Goal: Task Accomplishment & Management: Manage account settings

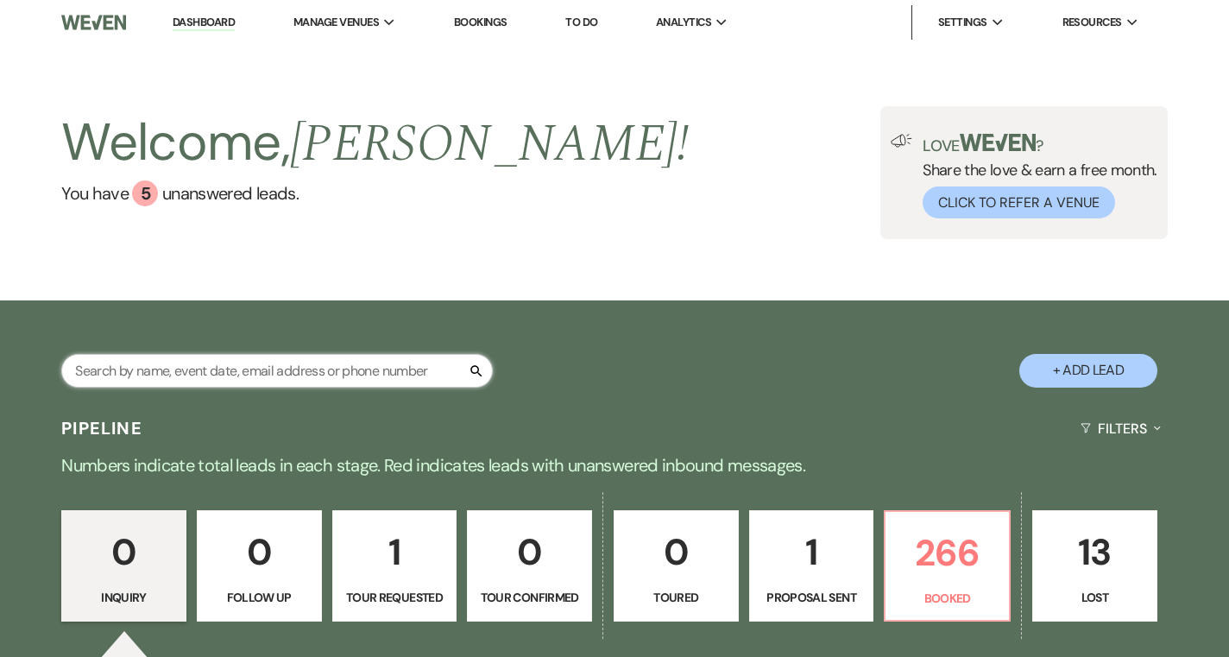
click at [310, 361] on input "text" at bounding box center [276, 371] width 431 height 34
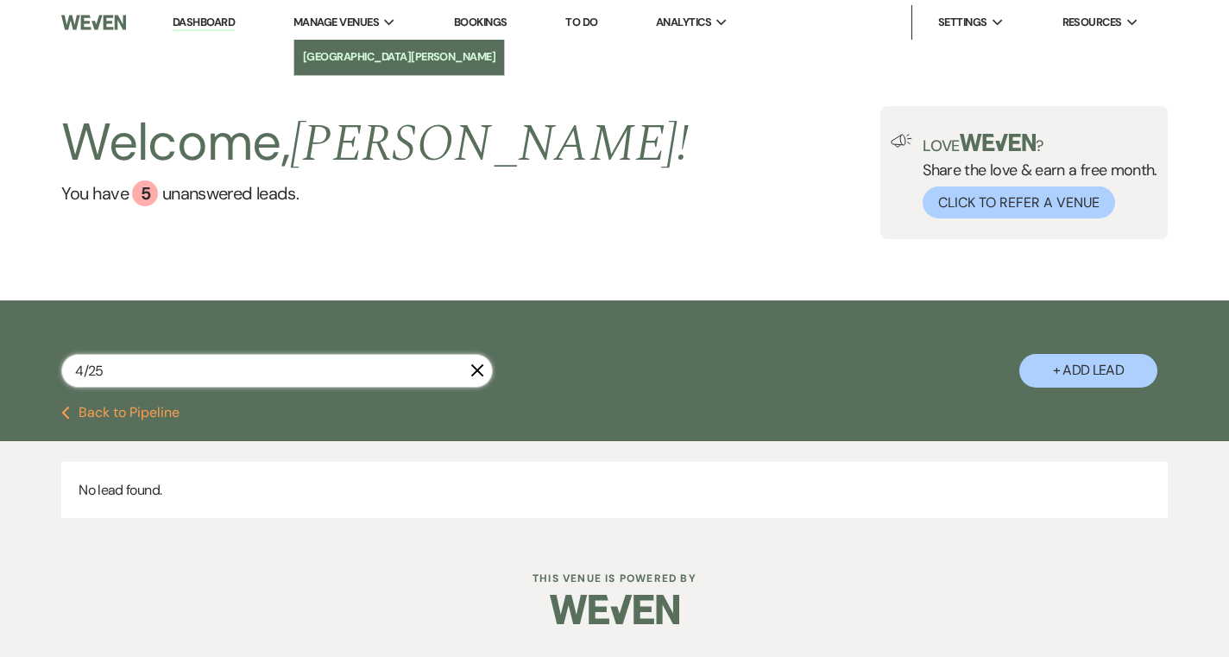
type input "4/25"
click at [343, 56] on li "[GEOGRAPHIC_DATA][PERSON_NAME]" at bounding box center [399, 56] width 193 height 17
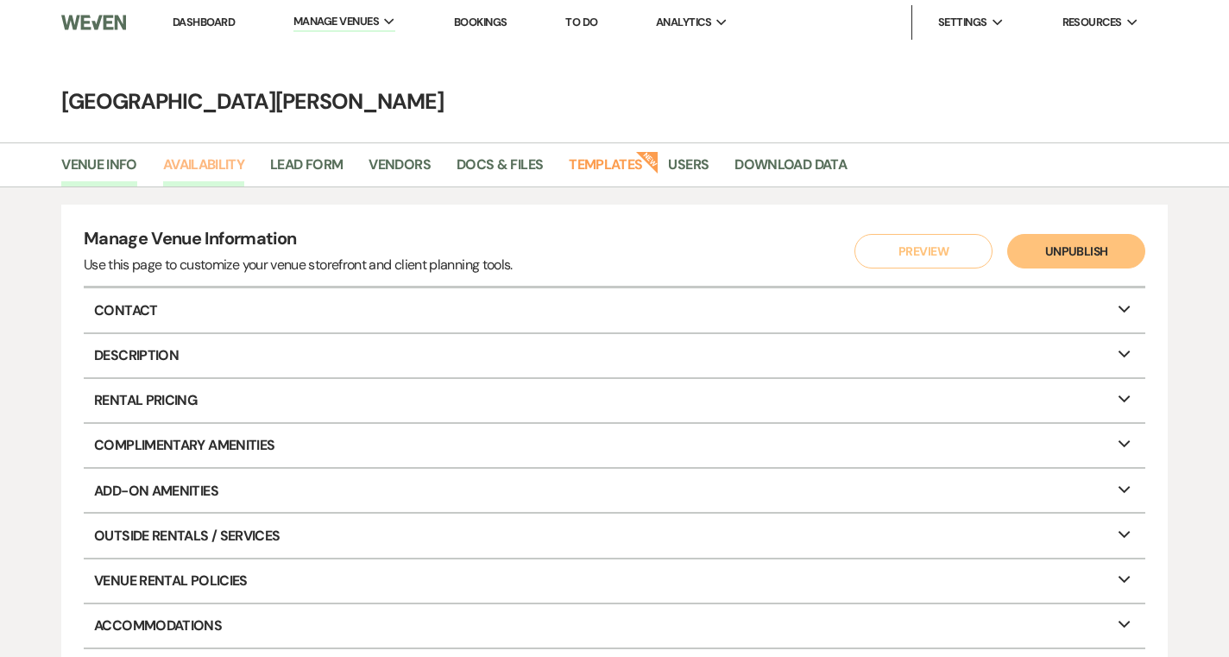
click at [229, 171] on link "Availability" at bounding box center [203, 170] width 81 height 33
select select "3"
select select "2026"
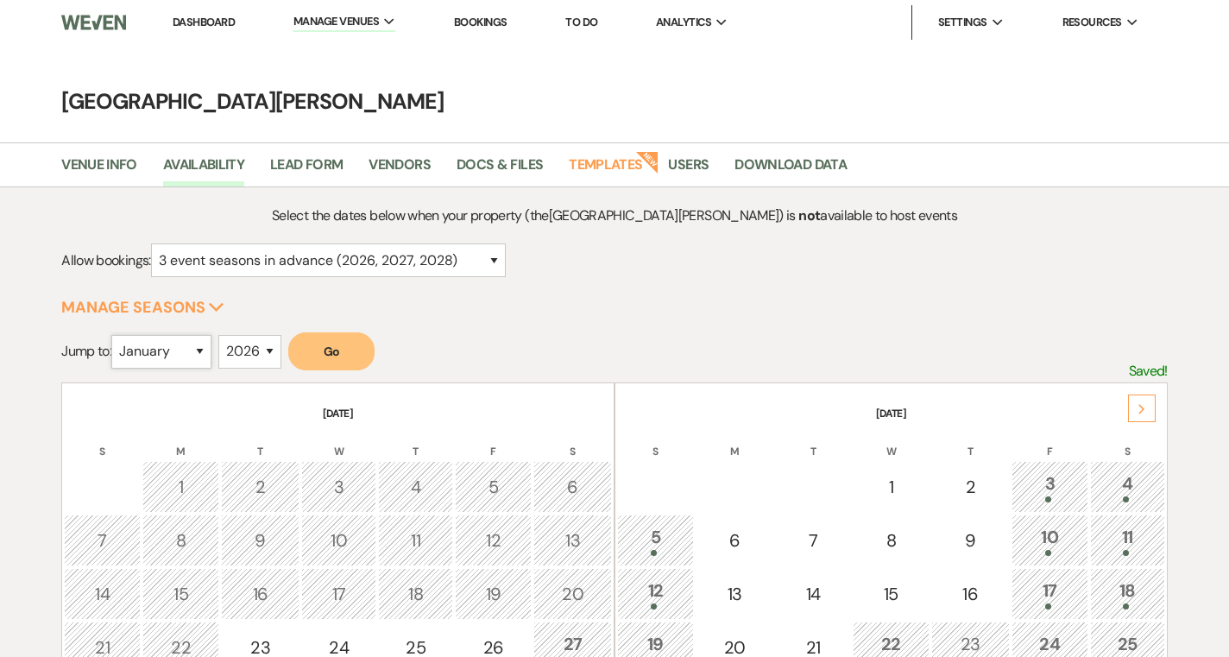
click at [186, 355] on select "January February March April May June July August September October November De…" at bounding box center [161, 352] width 100 height 34
select select "4"
click at [116, 335] on select "January February March April May June July August September October November De…" at bounding box center [161, 352] width 100 height 34
click at [317, 350] on button "Go" at bounding box center [331, 351] width 86 height 38
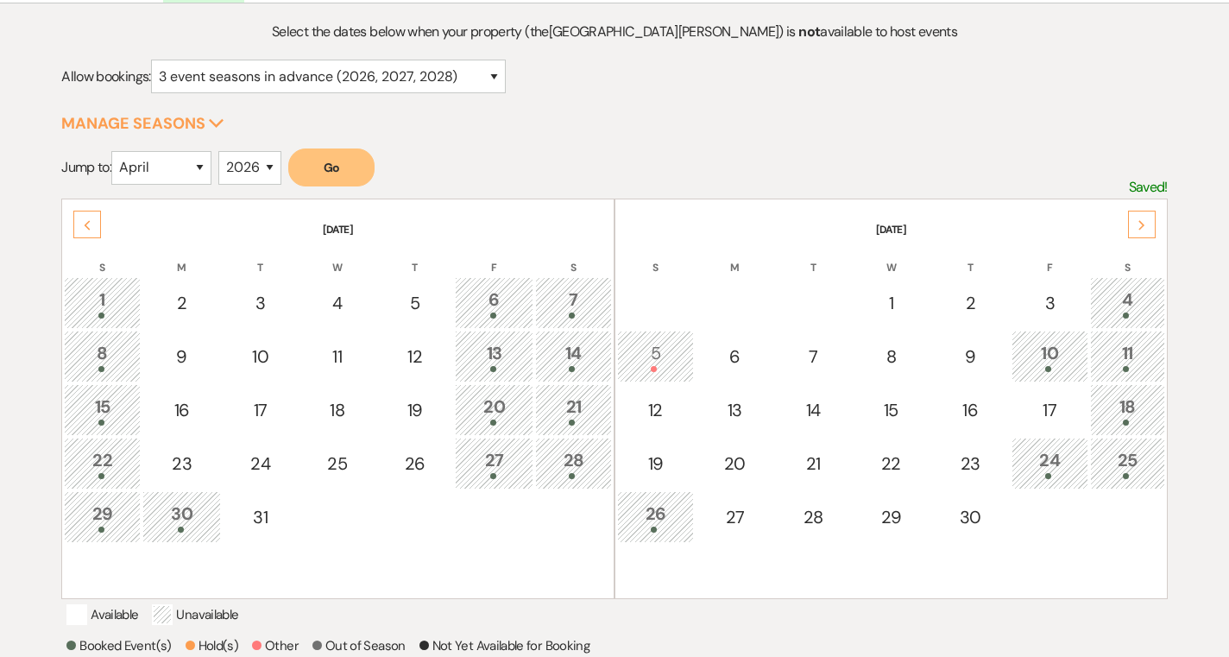
scroll to position [204, 0]
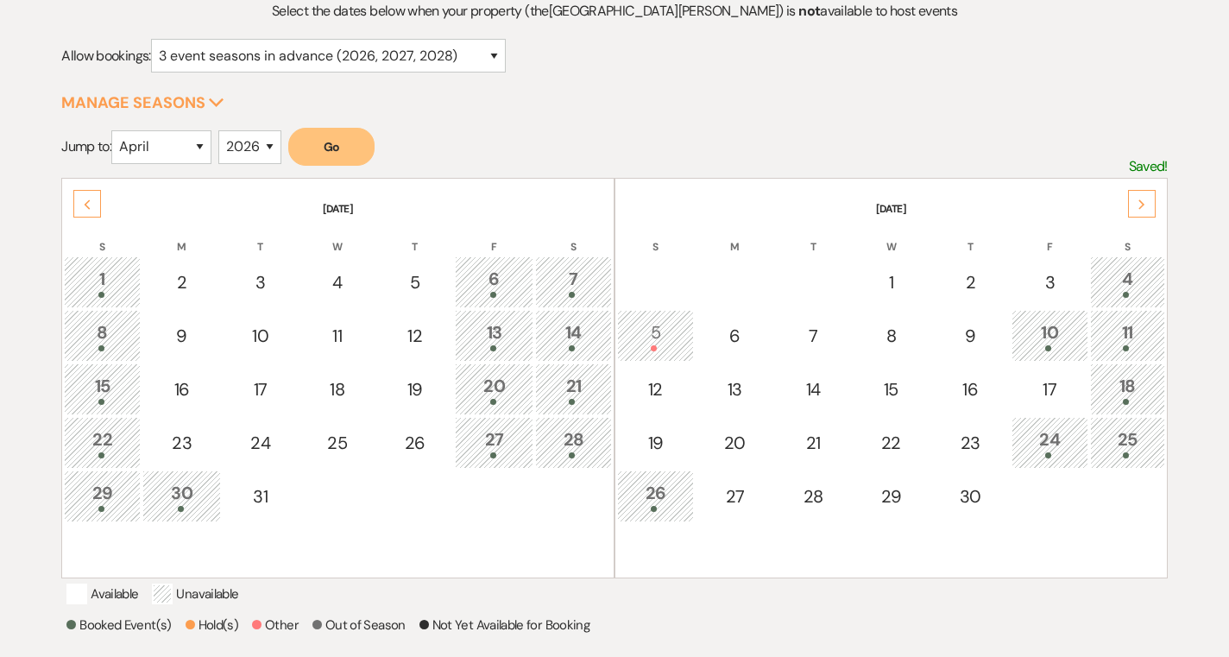
click at [1117, 431] on div "25" at bounding box center [1127, 442] width 56 height 32
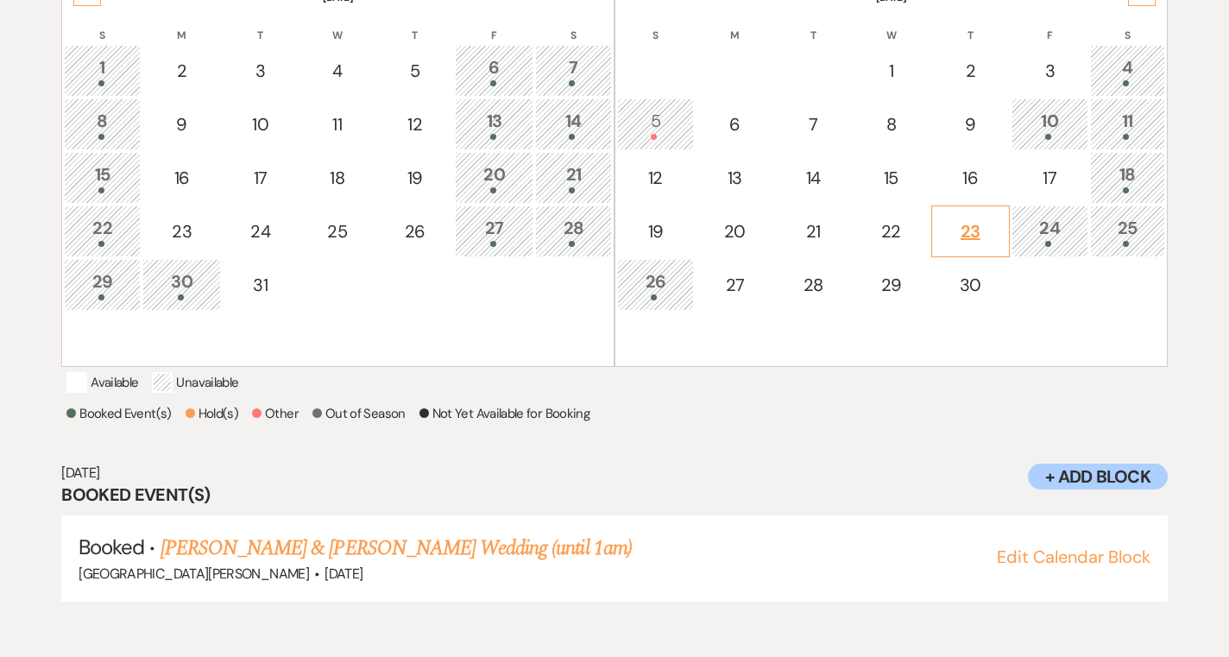
scroll to position [416, 0]
click at [445, 563] on link "[PERSON_NAME] & [PERSON_NAME] Wedding (until 1am)" at bounding box center [395, 547] width 471 height 31
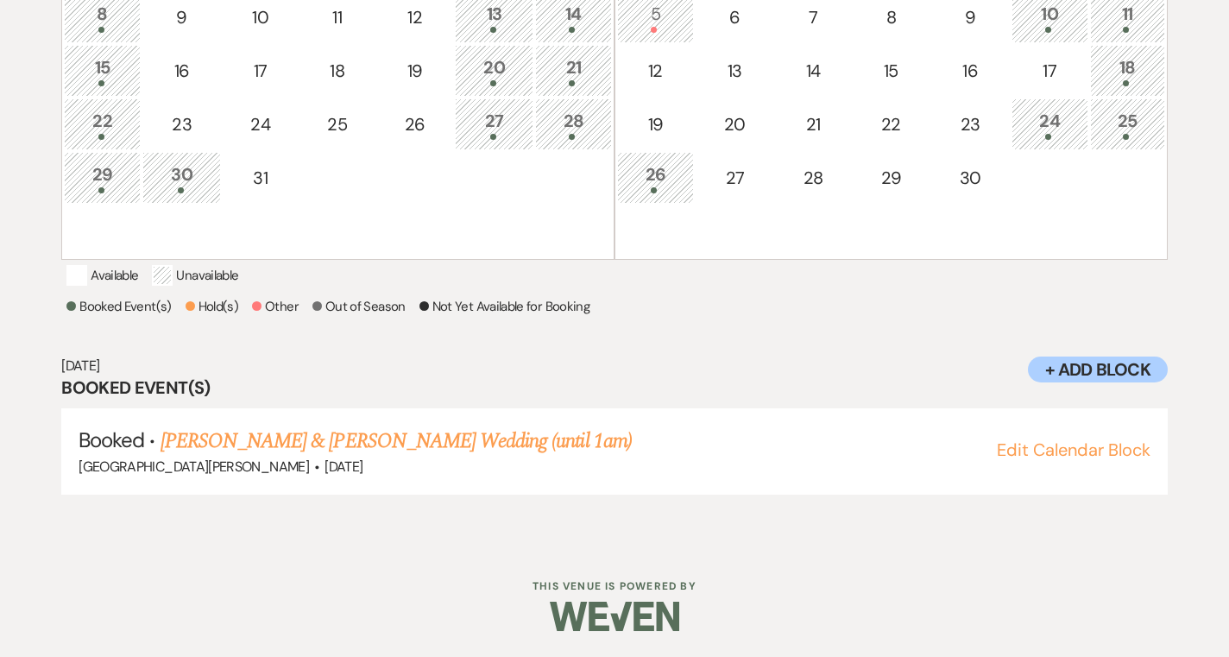
scroll to position [0, 0]
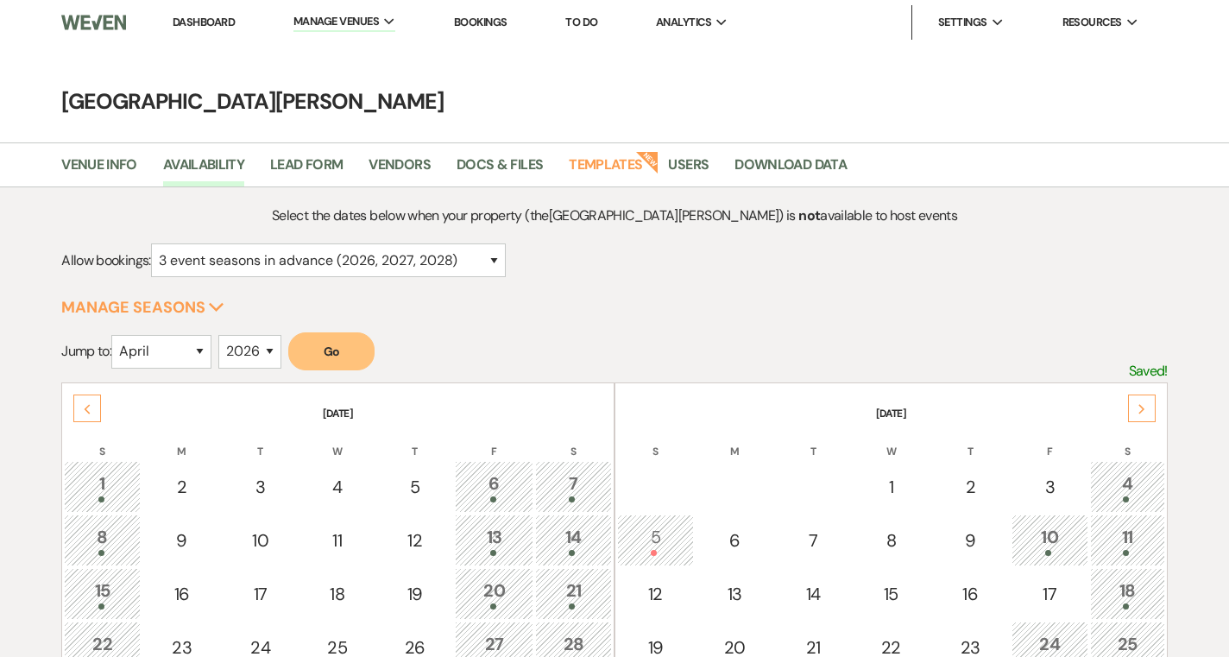
click at [208, 27] on link "Dashboard" at bounding box center [204, 22] width 62 height 15
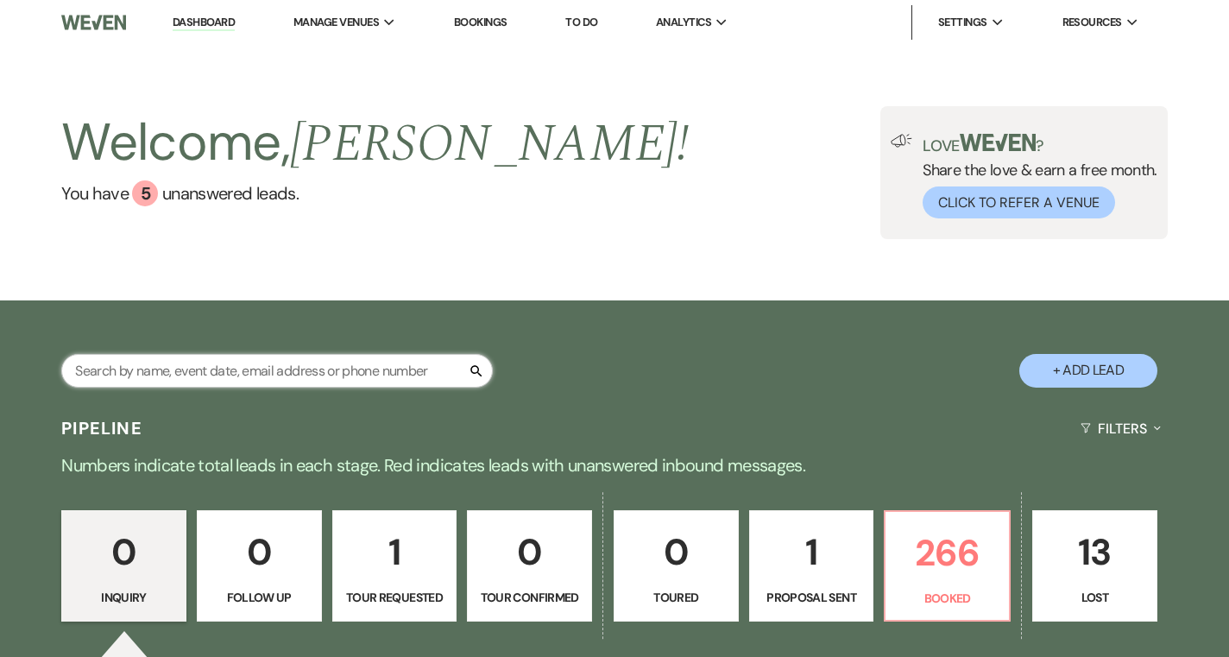
click at [243, 359] on input "text" at bounding box center [276, 371] width 431 height 34
type input "clement"
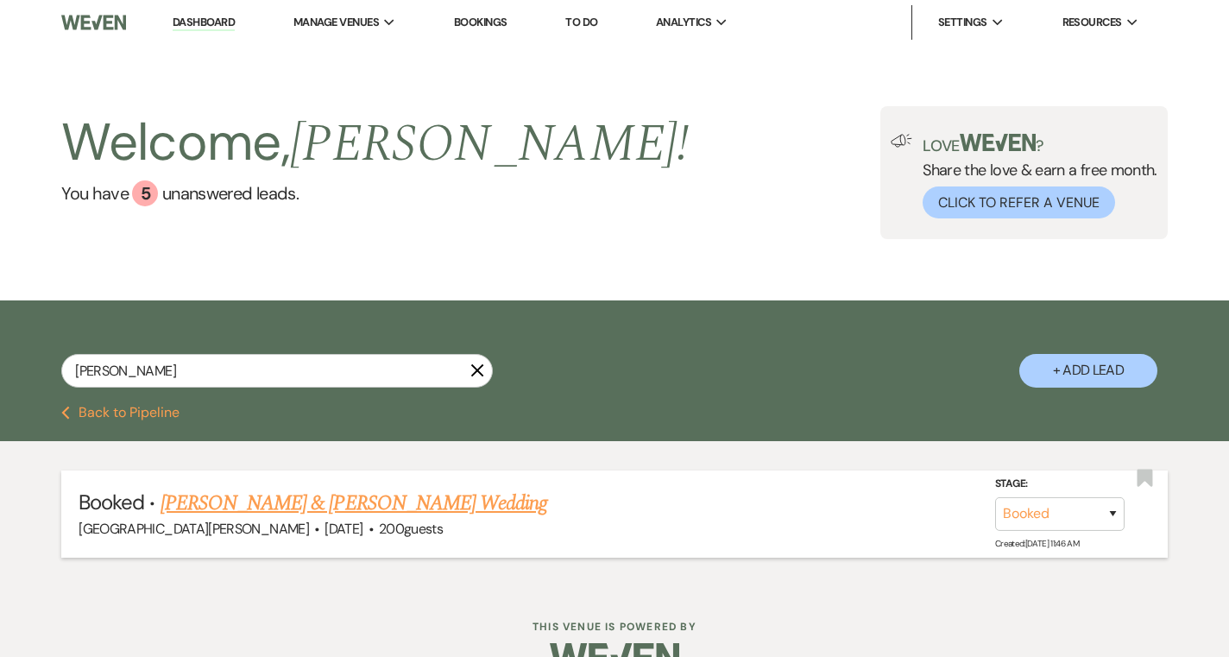
click at [217, 507] on link "Zack Clement & Kristie Eifert's Wedding" at bounding box center [353, 503] width 387 height 31
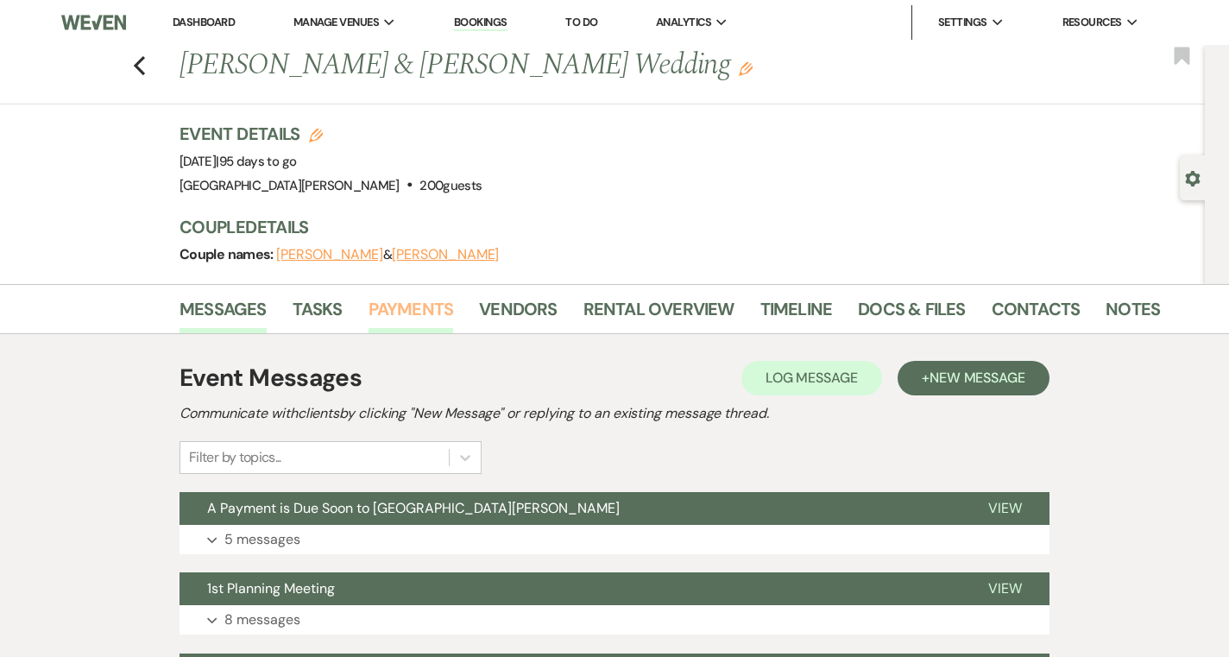
click at [412, 324] on link "Payments" at bounding box center [410, 314] width 85 height 38
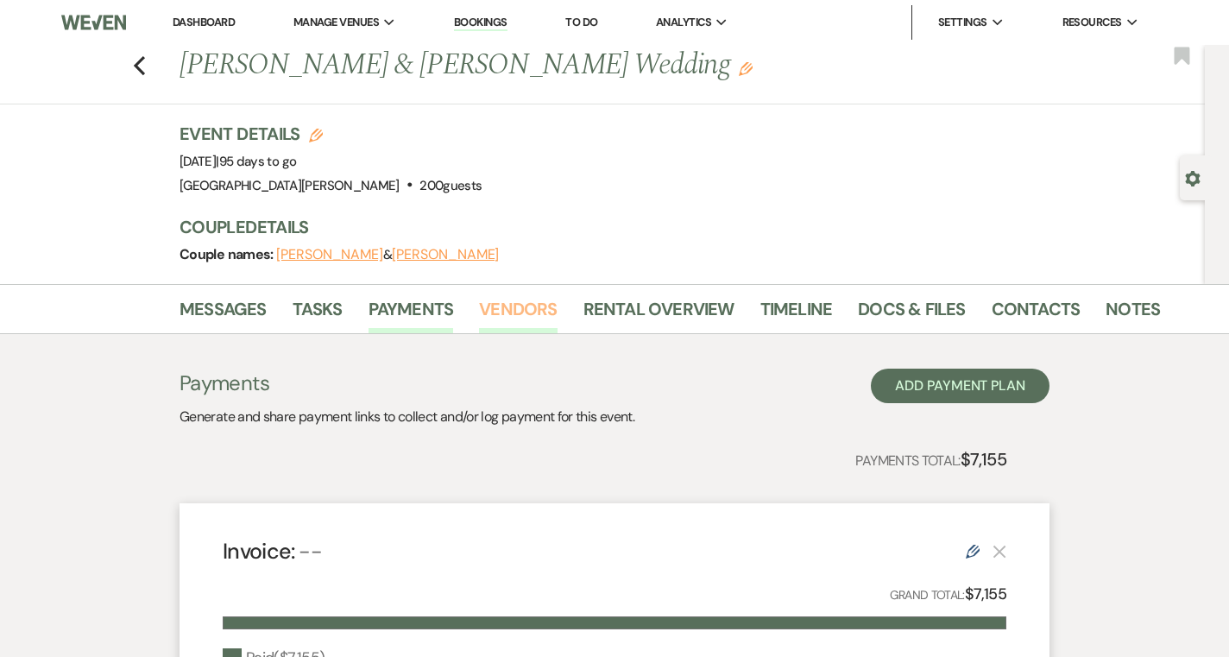
click at [532, 314] on link "Vendors" at bounding box center [518, 314] width 78 height 38
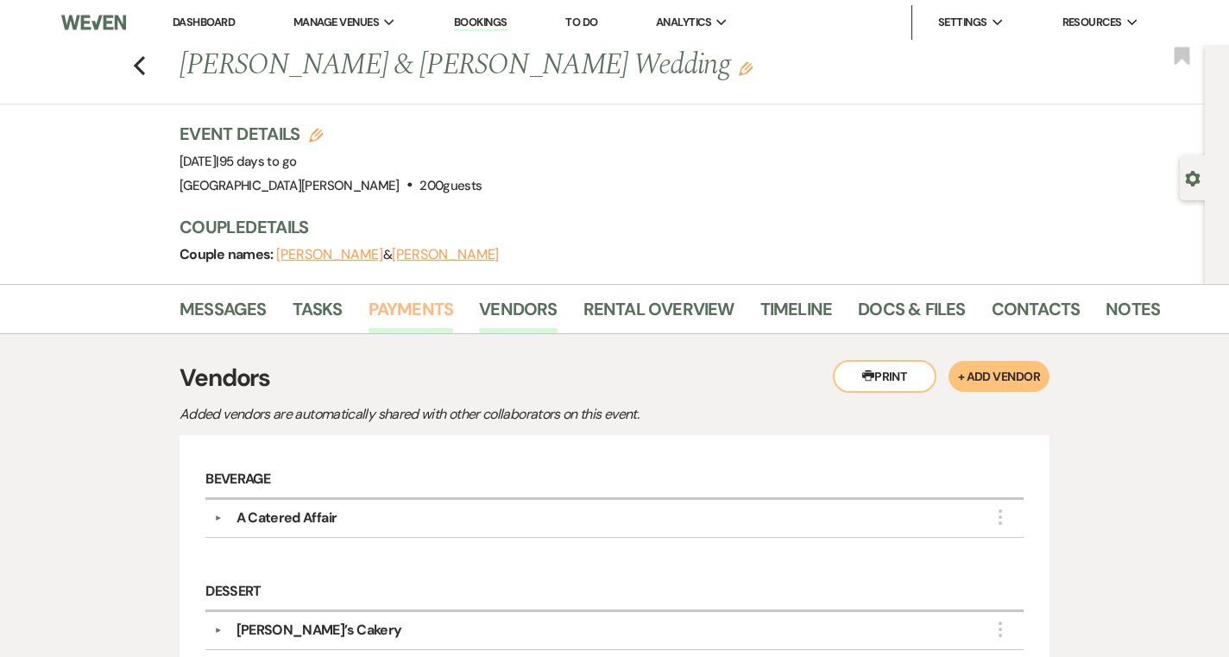
click at [391, 329] on link "Payments" at bounding box center [410, 314] width 85 height 38
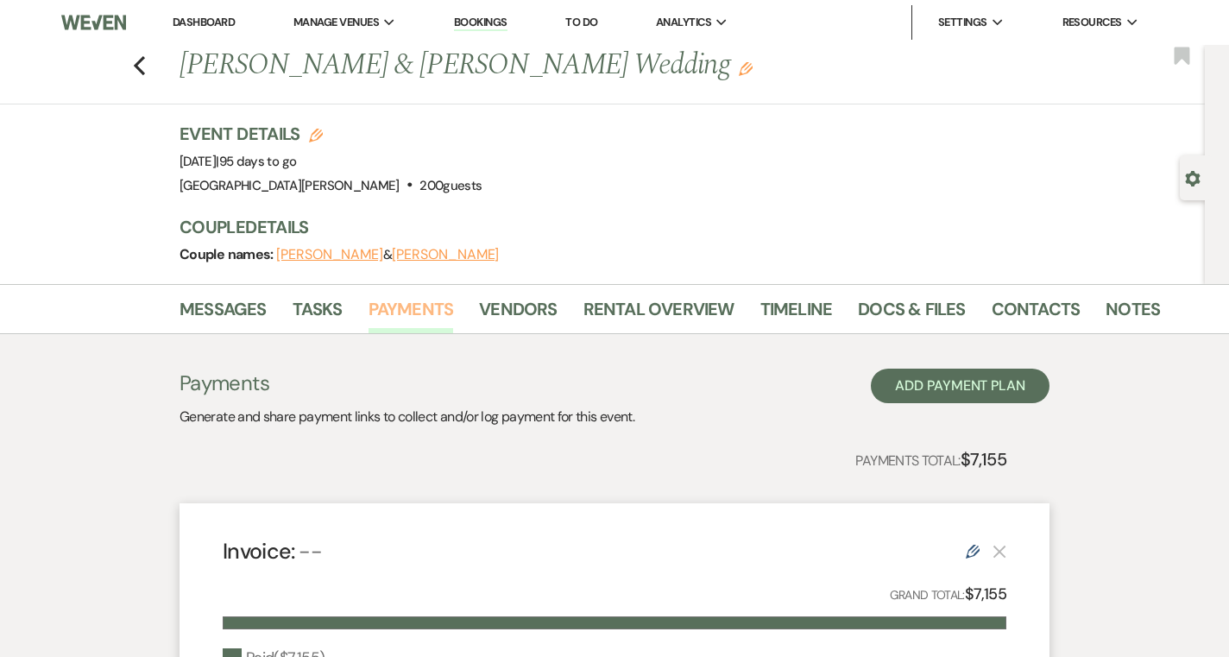
click at [418, 318] on link "Payments" at bounding box center [410, 314] width 85 height 38
click at [251, 310] on link "Messages" at bounding box center [222, 314] width 87 height 38
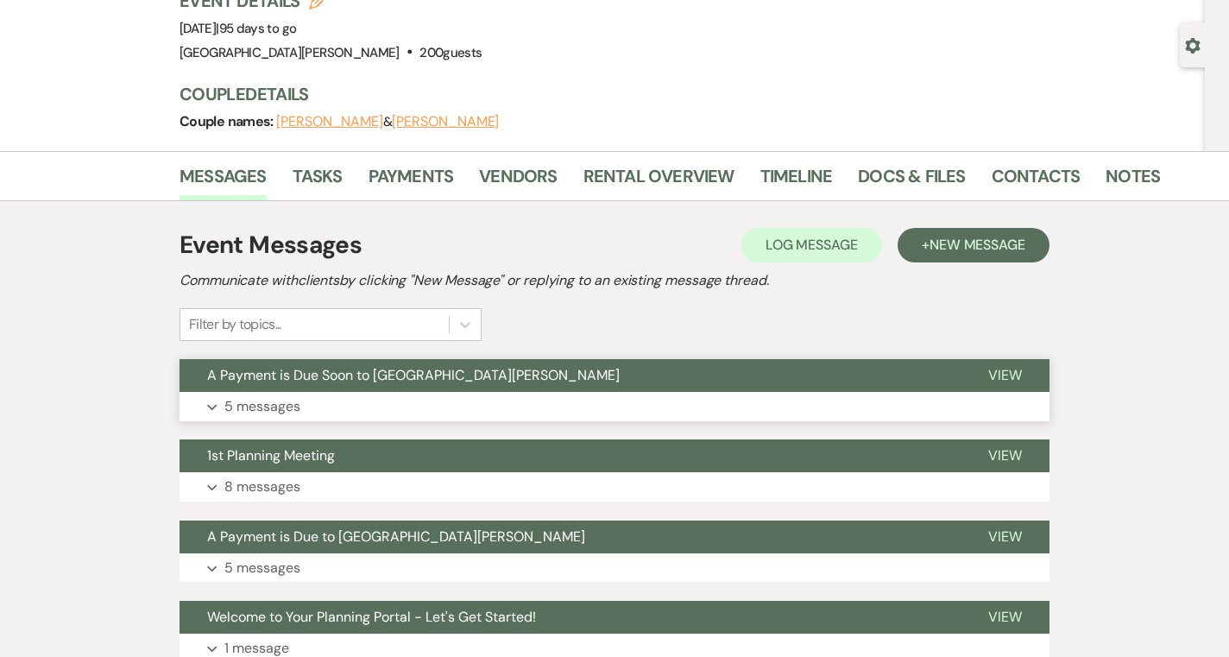
click at [429, 364] on button "A Payment is Due Soon to Stone Valley Meadows" at bounding box center [569, 375] width 781 height 33
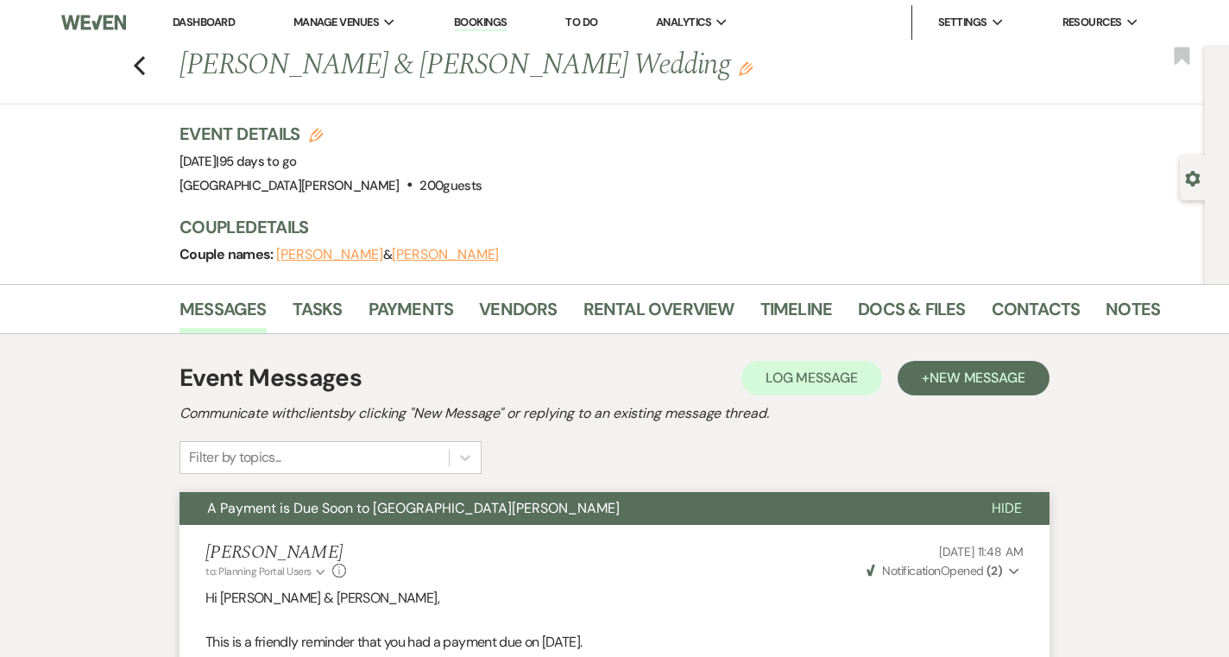
click at [188, 22] on link "Dashboard" at bounding box center [204, 22] width 62 height 15
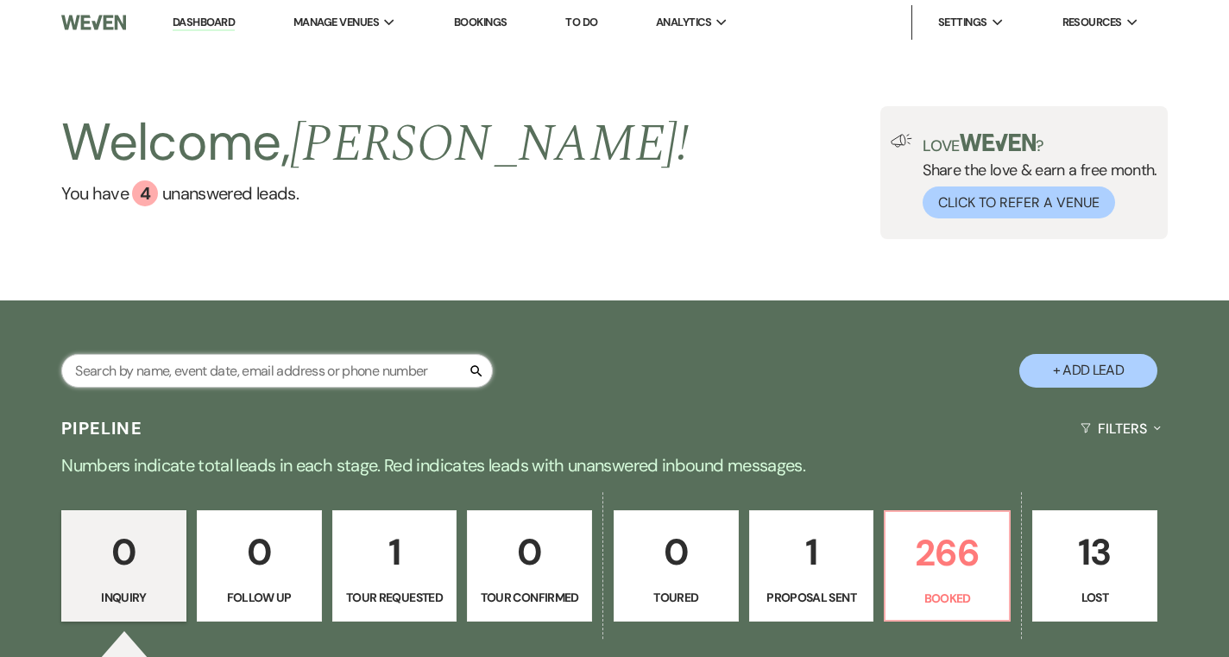
click at [294, 367] on input "text" at bounding box center [276, 371] width 431 height 34
type input "kallas"
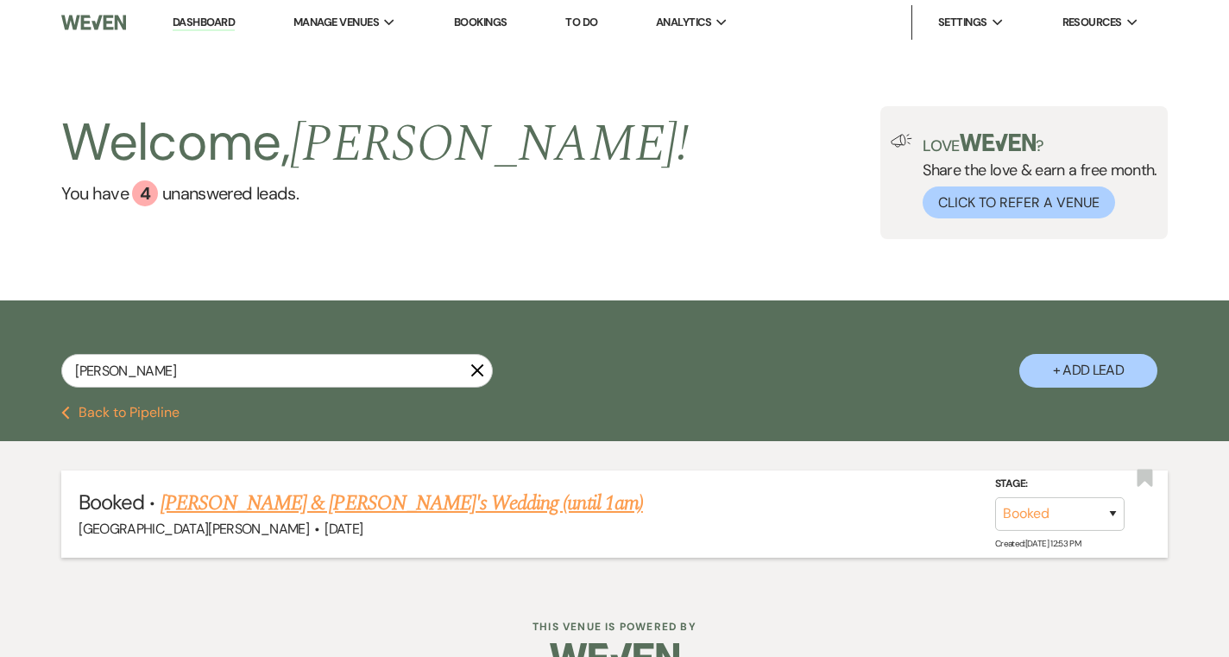
click at [379, 515] on link "Natalie Kallas & Caludis's Wedding (until 1am)" at bounding box center [401, 503] width 482 height 31
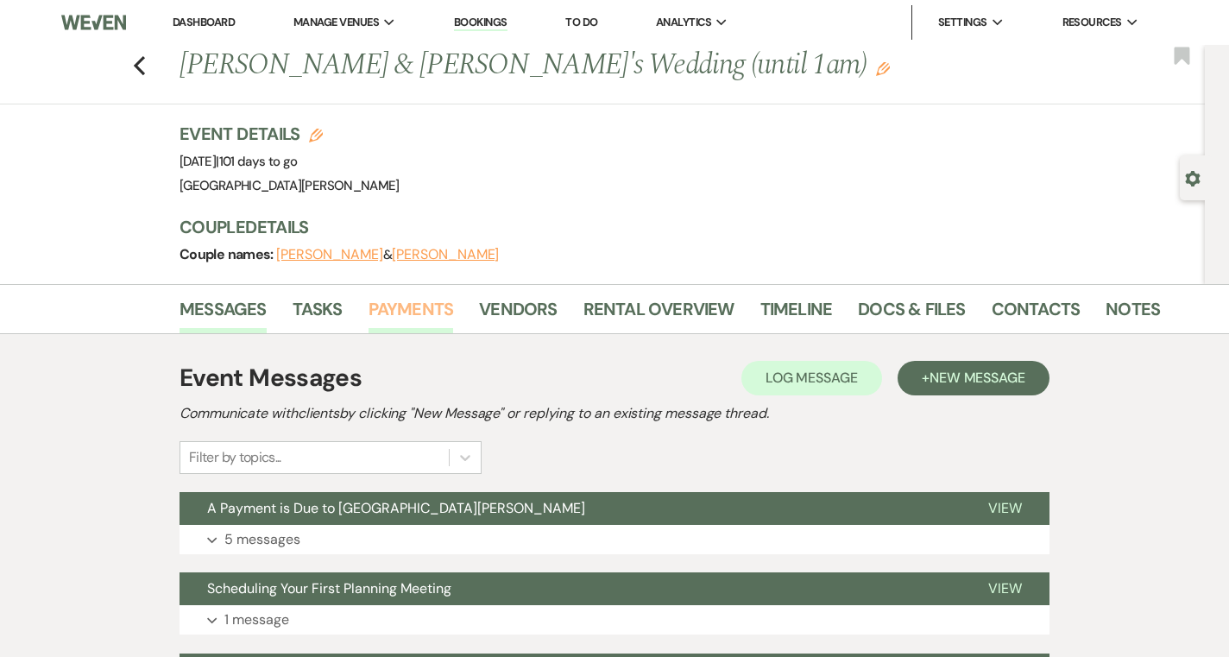
click at [405, 308] on link "Payments" at bounding box center [410, 314] width 85 height 38
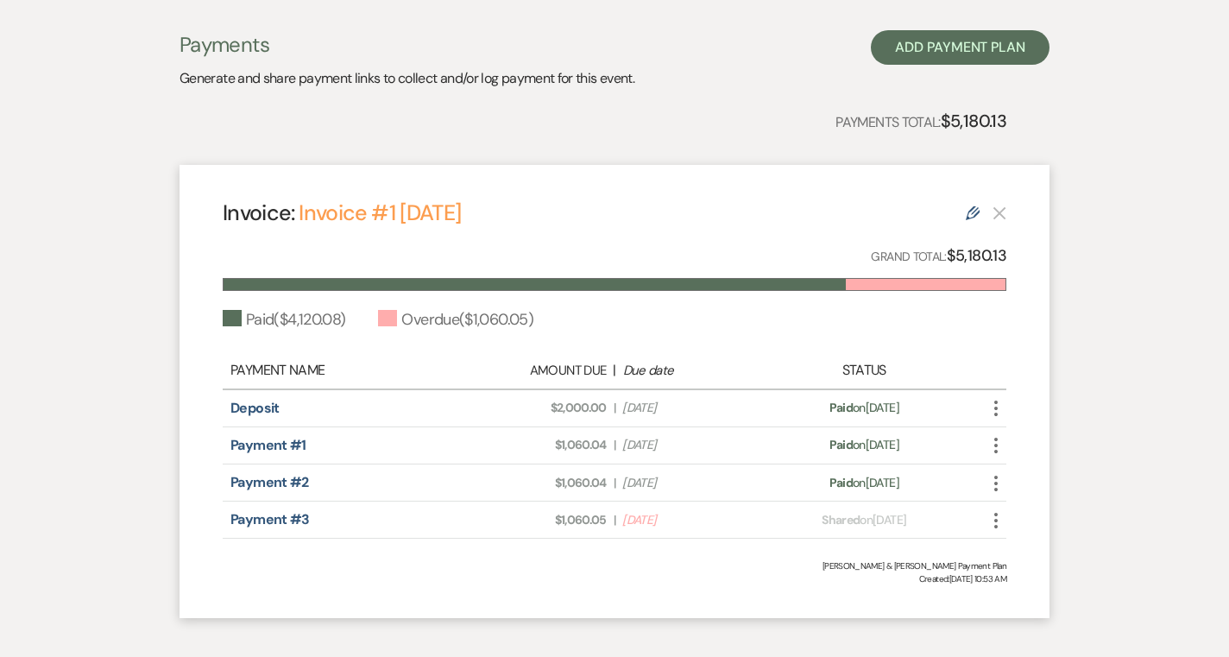
scroll to position [283, 0]
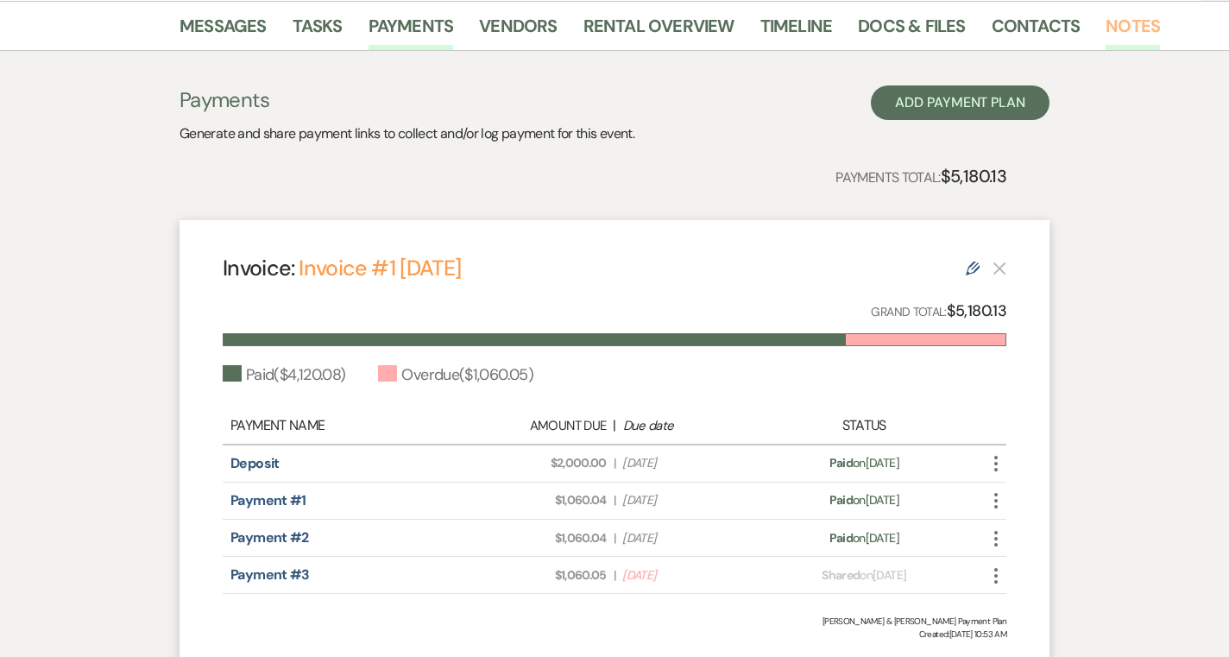
click at [1124, 37] on link "Notes" at bounding box center [1132, 31] width 54 height 38
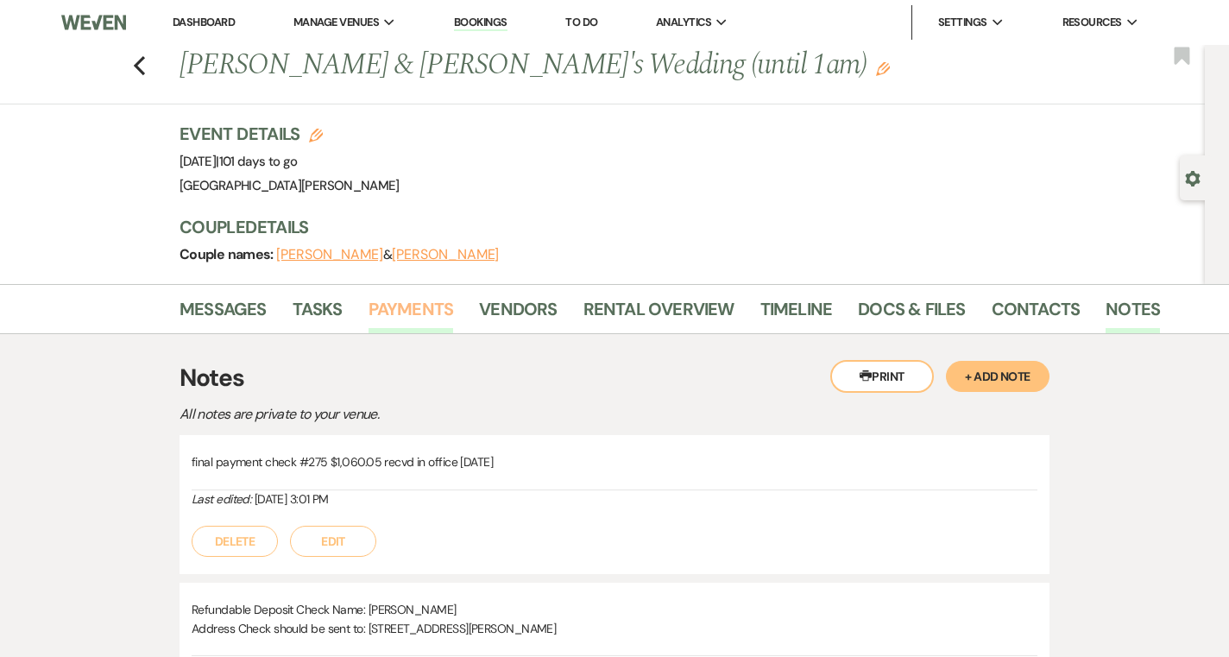
click at [418, 311] on link "Payments" at bounding box center [410, 314] width 85 height 38
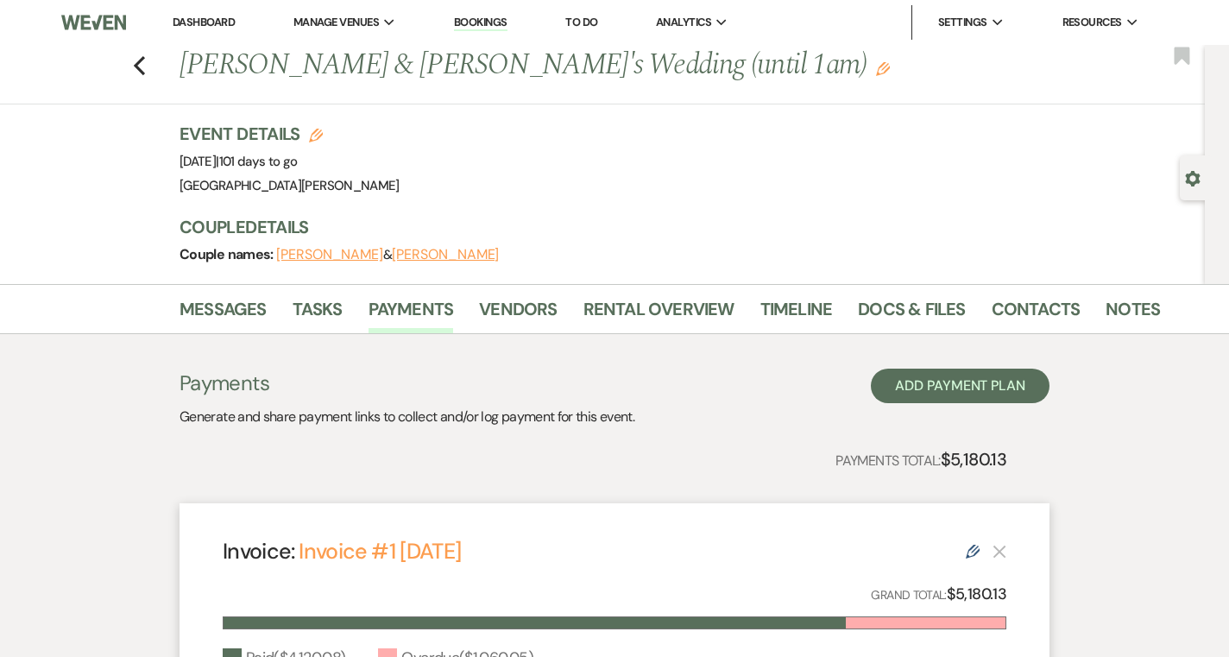
click at [205, 22] on link "Dashboard" at bounding box center [204, 22] width 62 height 15
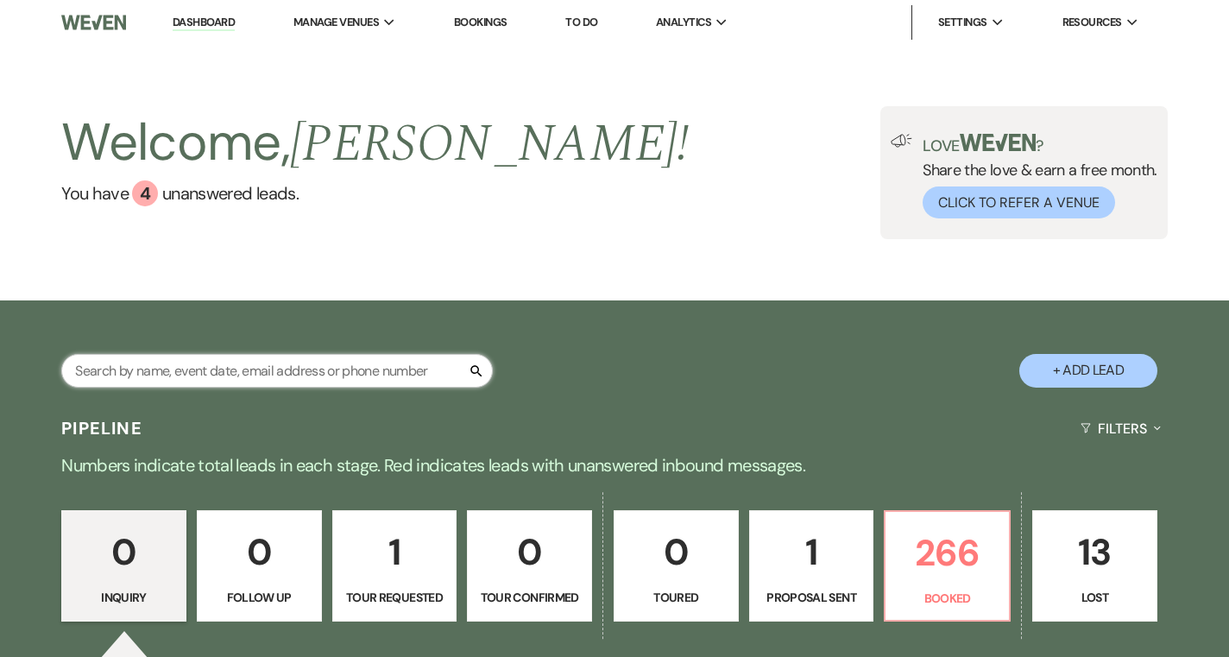
click at [261, 373] on input "text" at bounding box center [276, 371] width 431 height 34
type input "shoe"
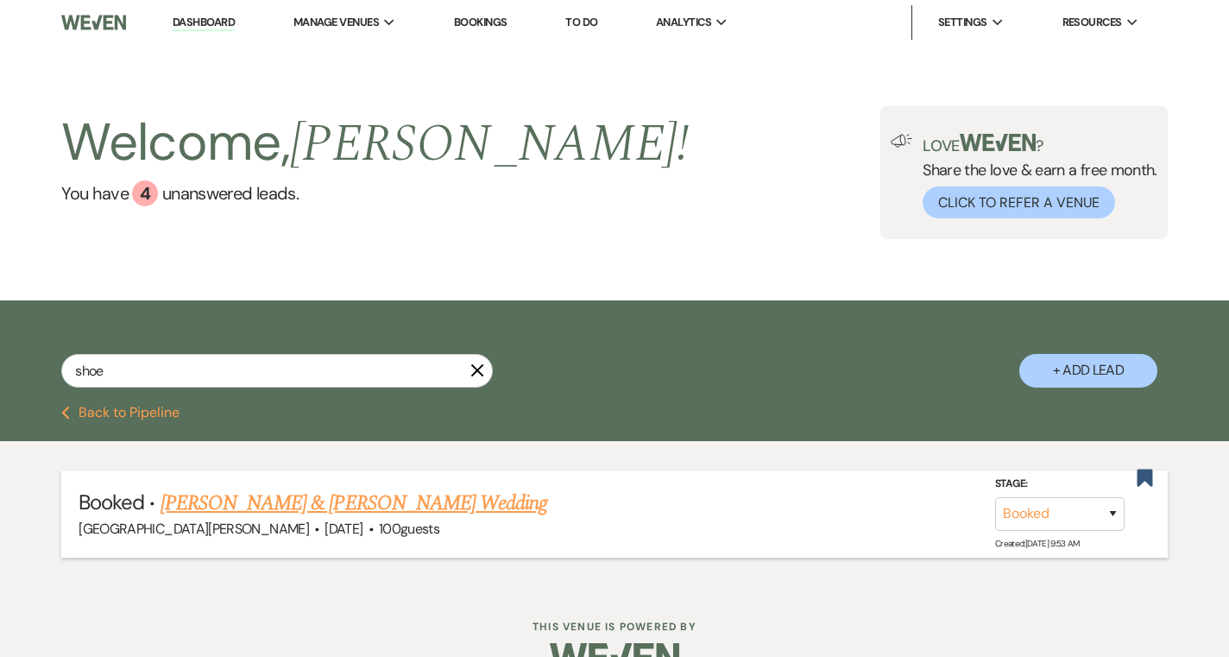
click at [292, 502] on link "Kateland Shoenfelt & Jacob Dahlheimer's Wedding" at bounding box center [353, 503] width 387 height 31
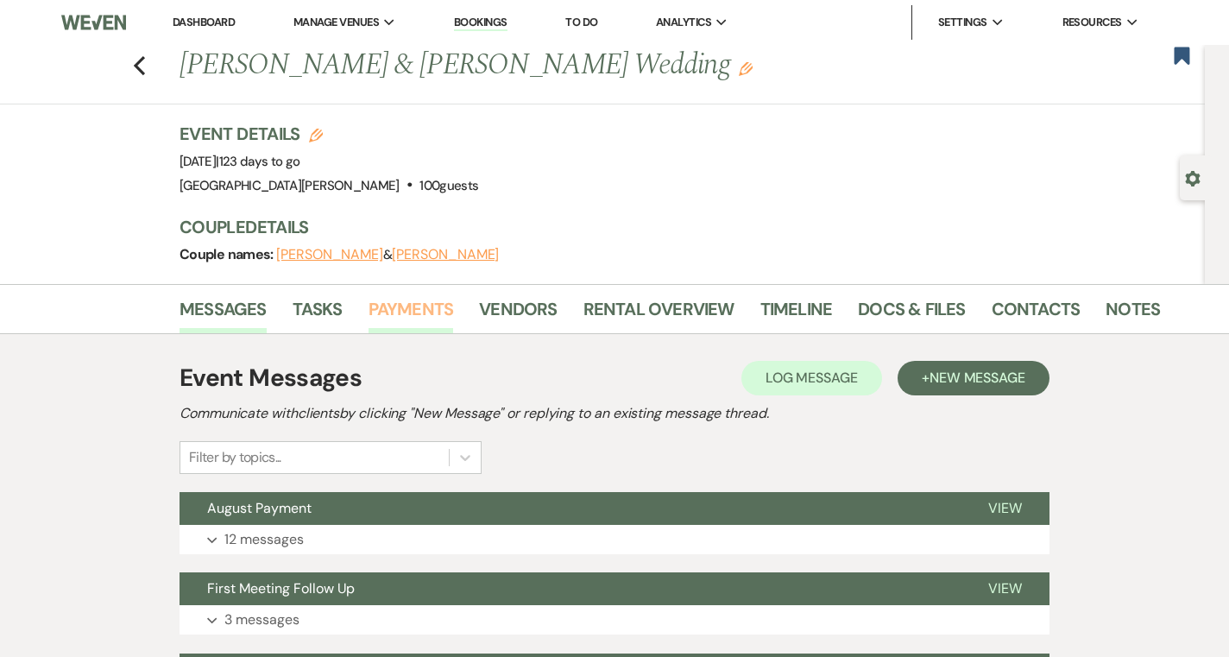
click at [412, 312] on link "Payments" at bounding box center [410, 314] width 85 height 38
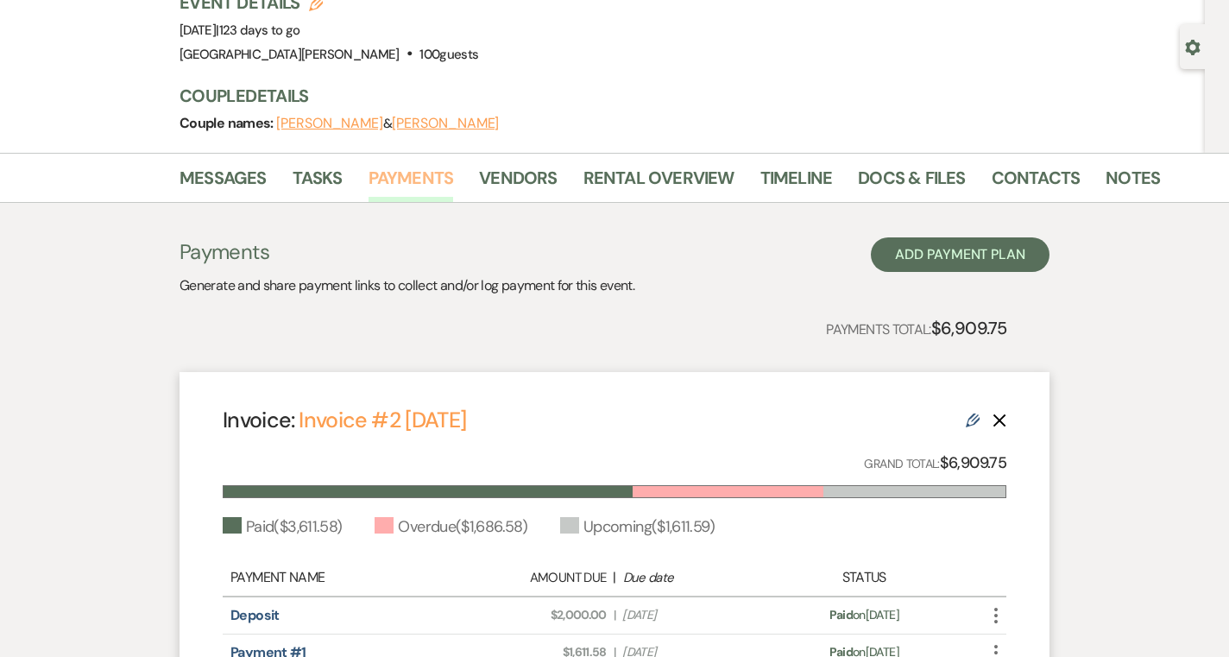
scroll to position [116, 0]
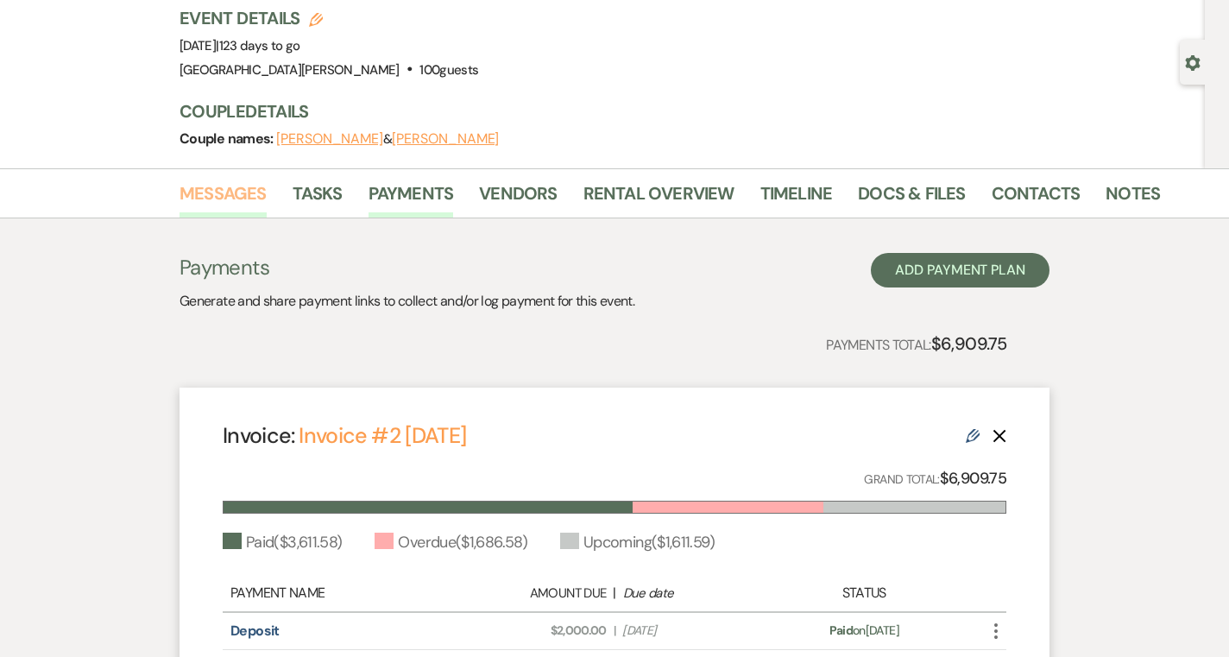
click at [235, 193] on link "Messages" at bounding box center [222, 198] width 87 height 38
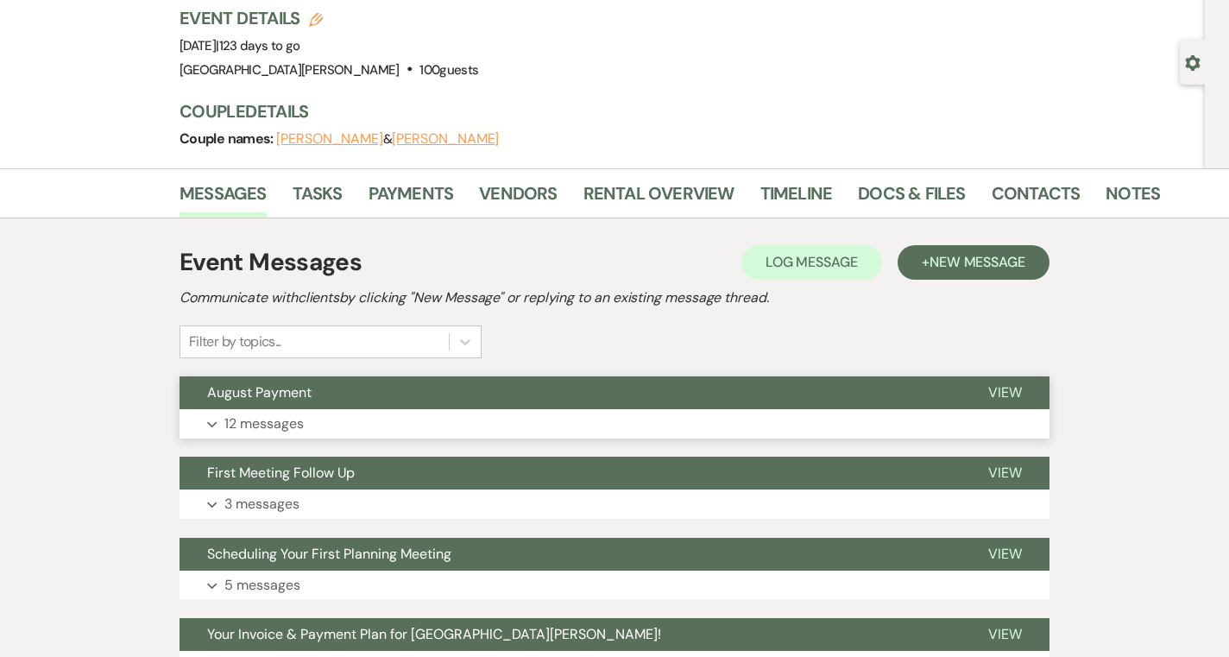
click at [334, 399] on button "August Payment" at bounding box center [569, 392] width 781 height 33
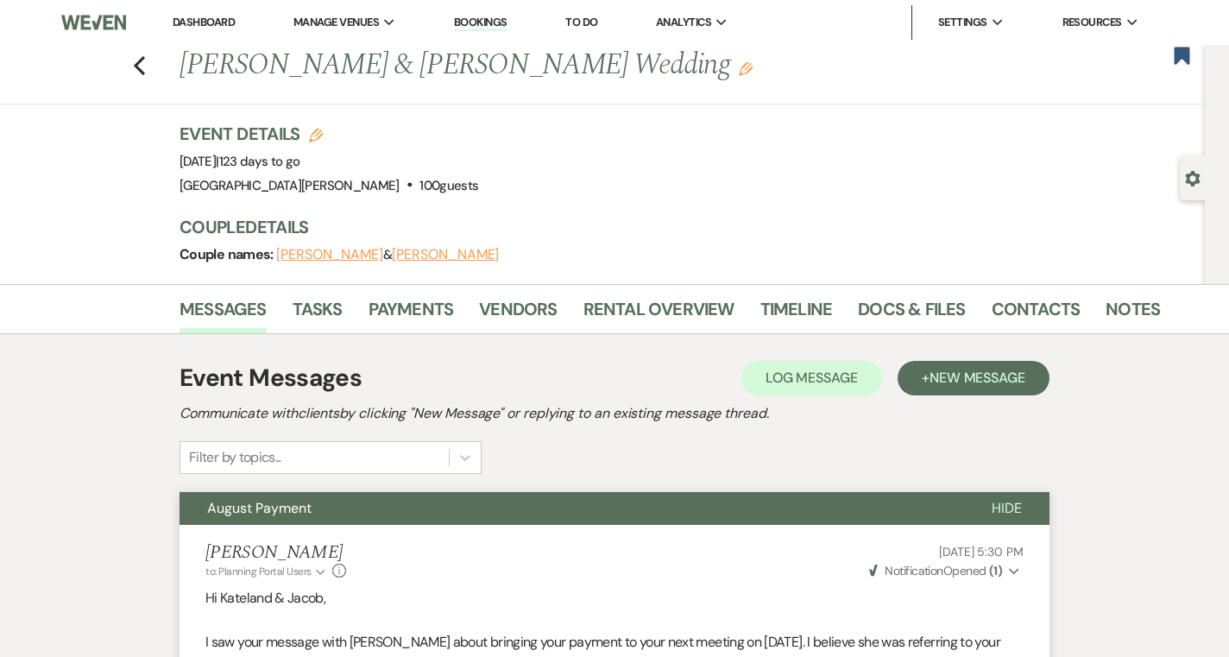
click at [205, 23] on link "Dashboard" at bounding box center [204, 22] width 62 height 15
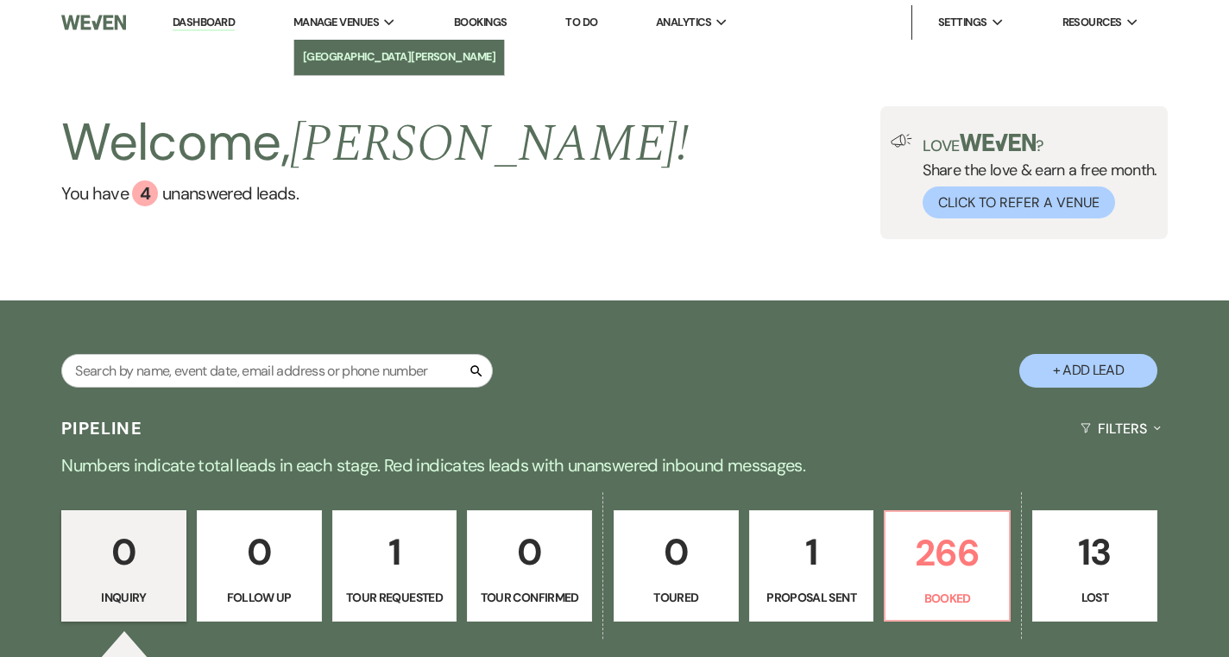
click at [355, 45] on link "[GEOGRAPHIC_DATA][PERSON_NAME]" at bounding box center [399, 57] width 211 height 35
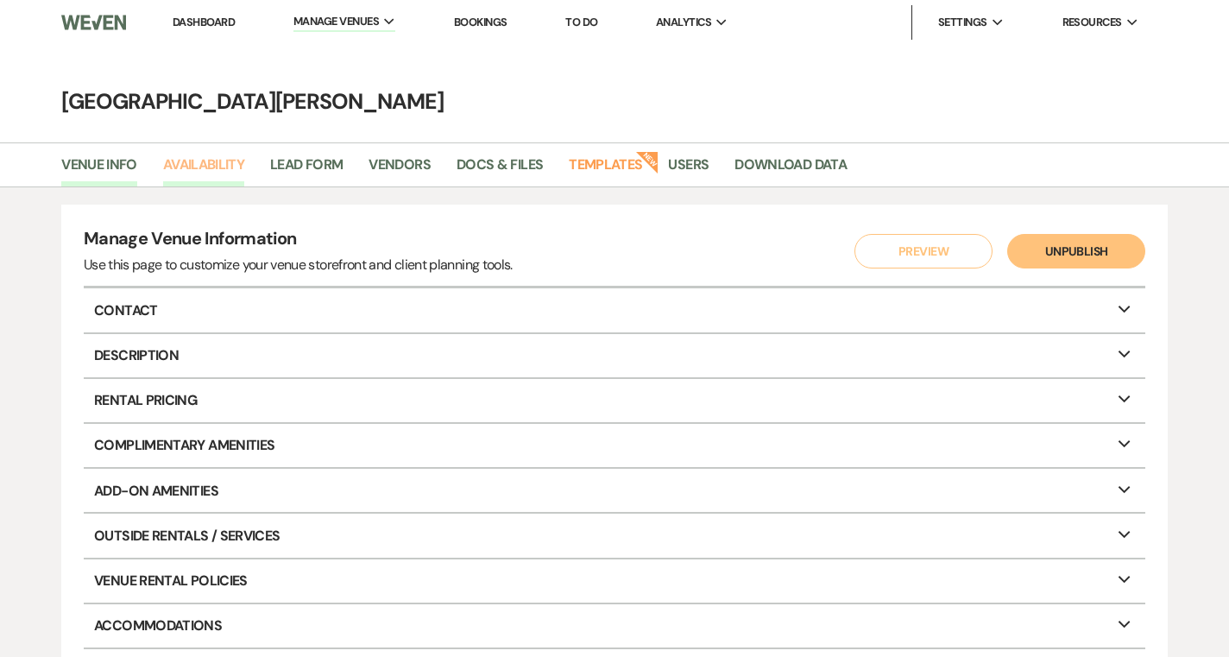
click at [205, 158] on link "Availability" at bounding box center [203, 170] width 81 height 33
select select "3"
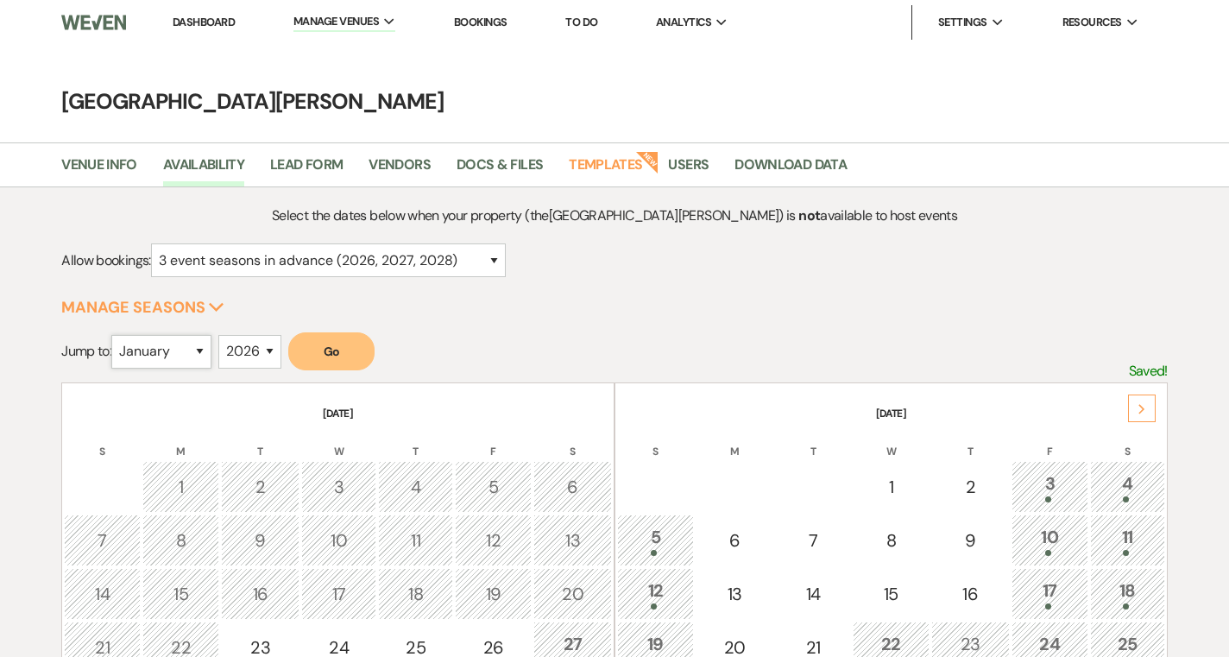
click at [158, 362] on select "January February March April May June July August September October November De…" at bounding box center [161, 352] width 100 height 34
click at [263, 360] on select "2025 2026 2027 2028 2029" at bounding box center [249, 352] width 63 height 34
select select "2027"
click at [223, 335] on select "2025 2026 2027 2028 2029" at bounding box center [249, 352] width 63 height 34
click at [341, 360] on button "Go" at bounding box center [331, 351] width 86 height 38
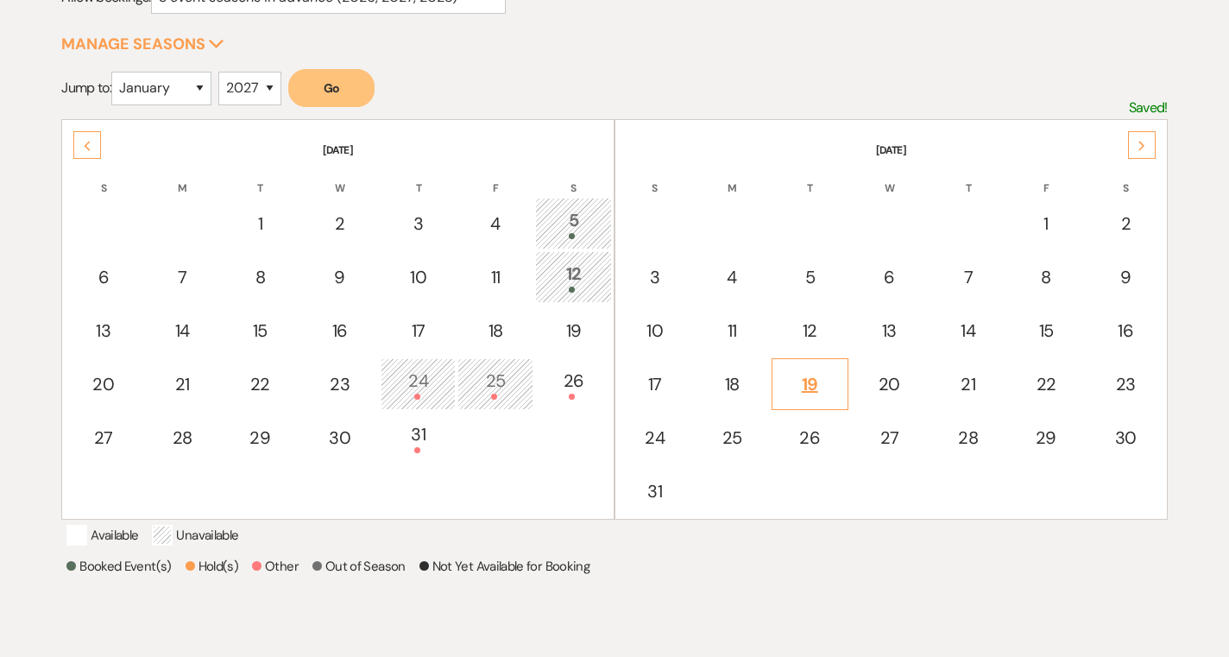
scroll to position [274, 0]
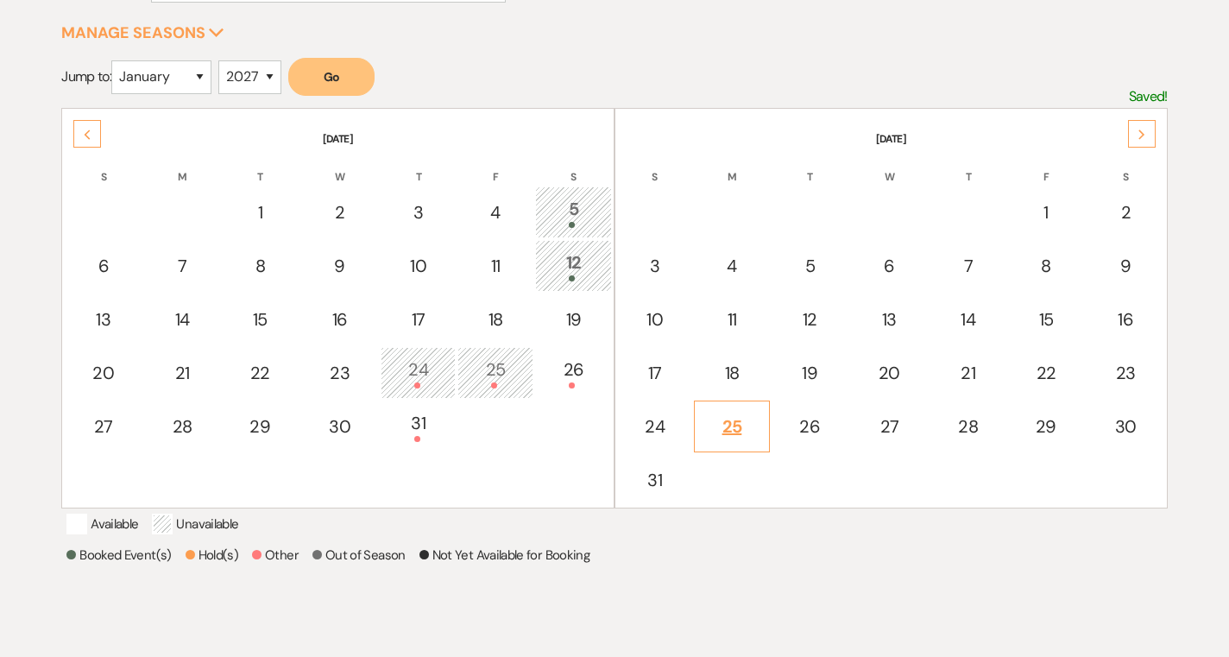
click at [668, 416] on div "24" at bounding box center [654, 426] width 56 height 26
select select "other"
select select "false"
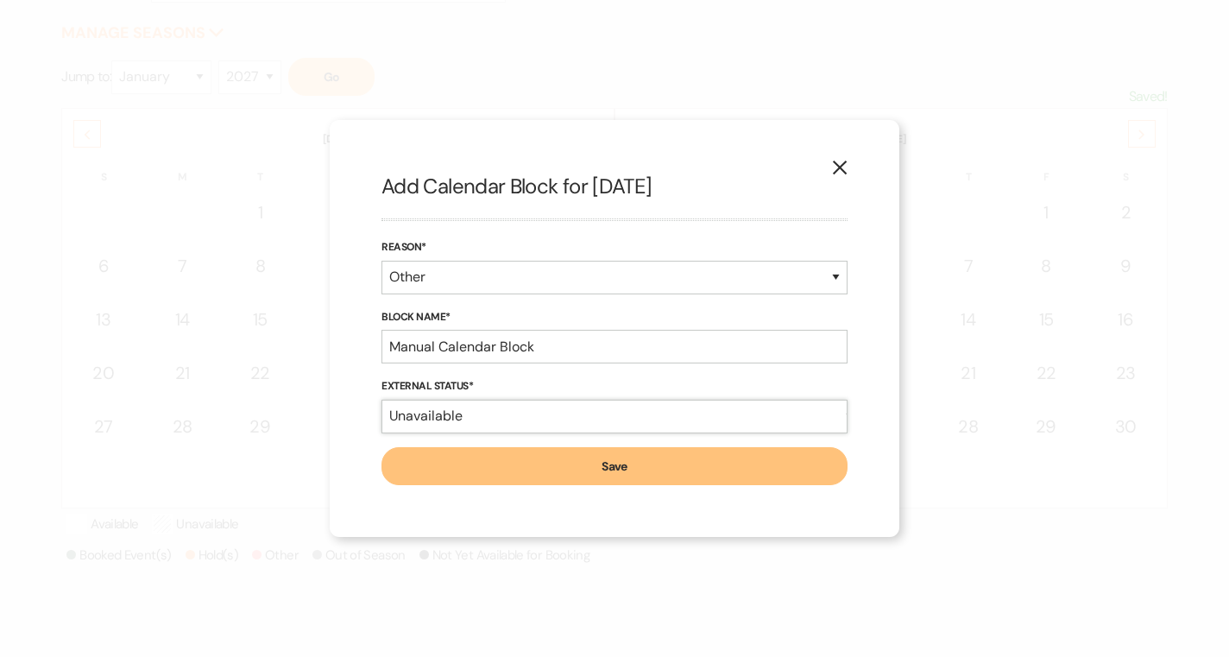
click at [500, 418] on select "Available Unavailable" at bounding box center [614, 416] width 466 height 34
click at [381, 399] on select "Available Unavailable" at bounding box center [614, 416] width 466 height 34
click at [517, 345] on input "Manual Calendar Block" at bounding box center [614, 347] width 466 height 34
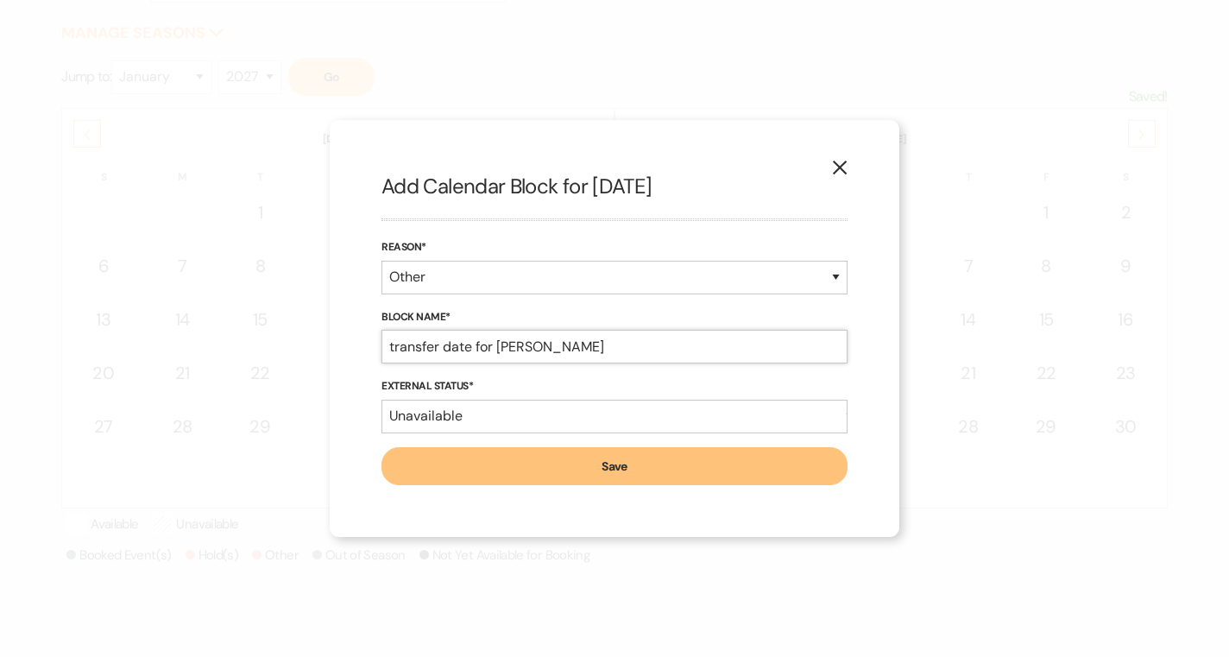
click at [517, 351] on input "transfer date for SHoenfelt" at bounding box center [614, 347] width 466 height 34
type input "transfer date for Shoenfelt"
click at [541, 464] on button "Save" at bounding box center [614, 466] width 466 height 38
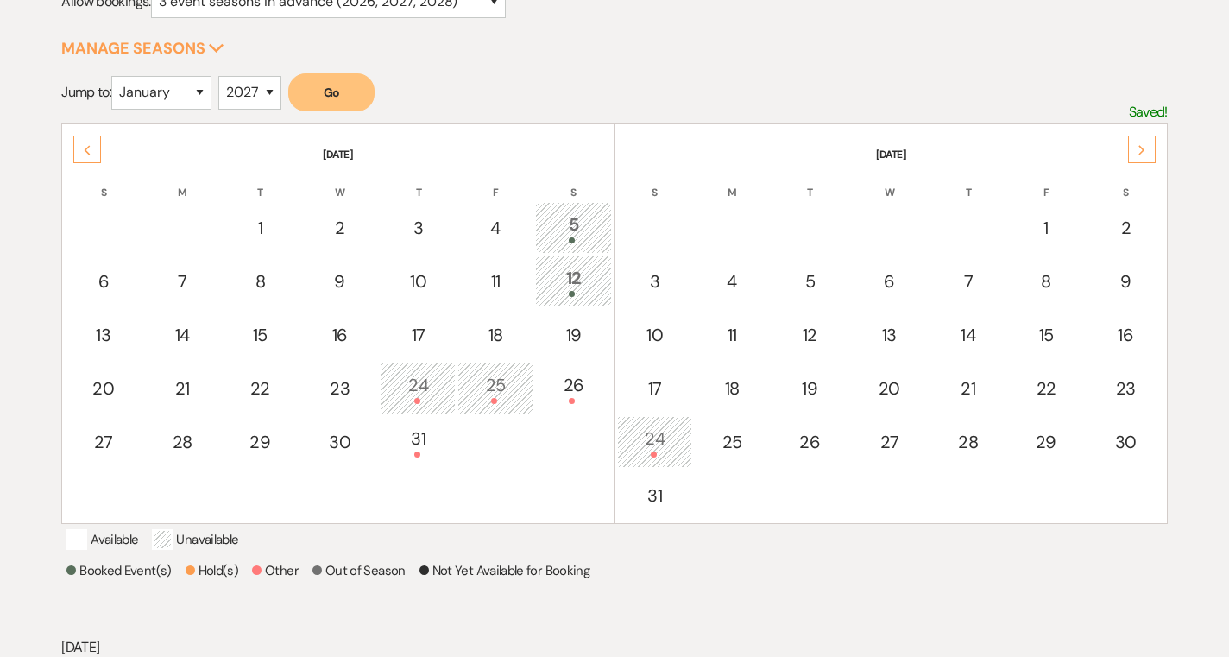
scroll to position [0, 0]
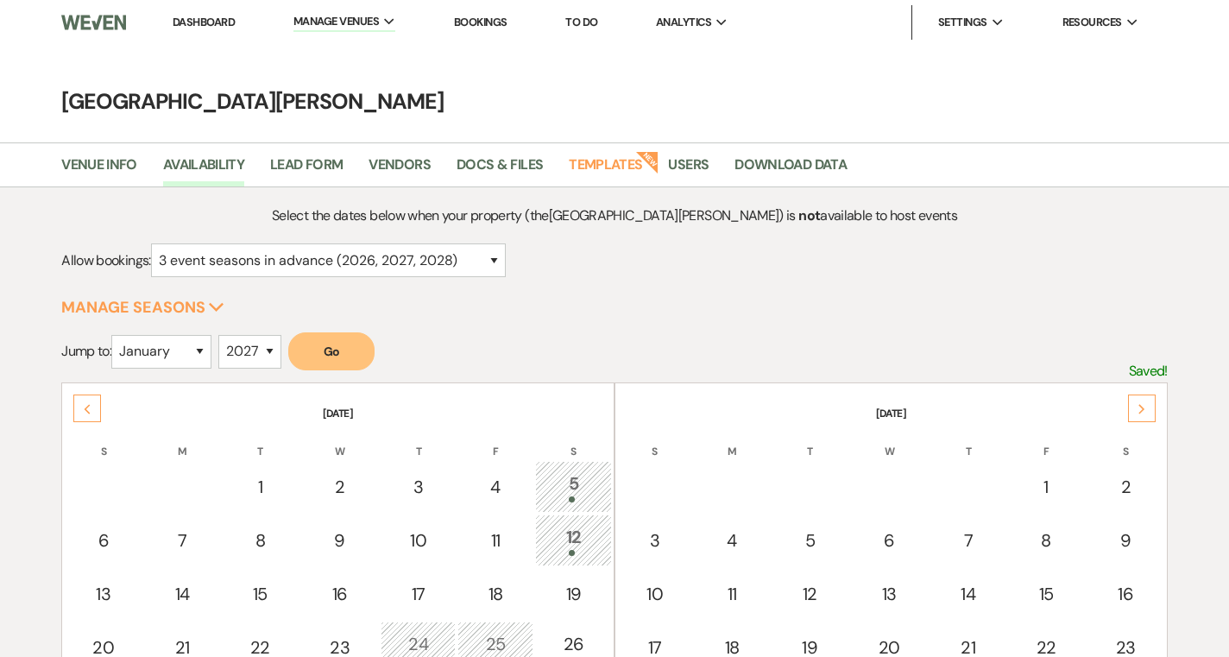
click at [211, 29] on li "Dashboard" at bounding box center [203, 22] width 79 height 35
click at [171, 355] on select "January February March April May June July August September October November De…" at bounding box center [161, 352] width 100 height 34
select select "4"
click at [116, 335] on select "January February March April May June July August September October November De…" at bounding box center [161, 352] width 100 height 34
click at [242, 353] on select "2025 2026 2027 2028 2029" at bounding box center [249, 352] width 63 height 34
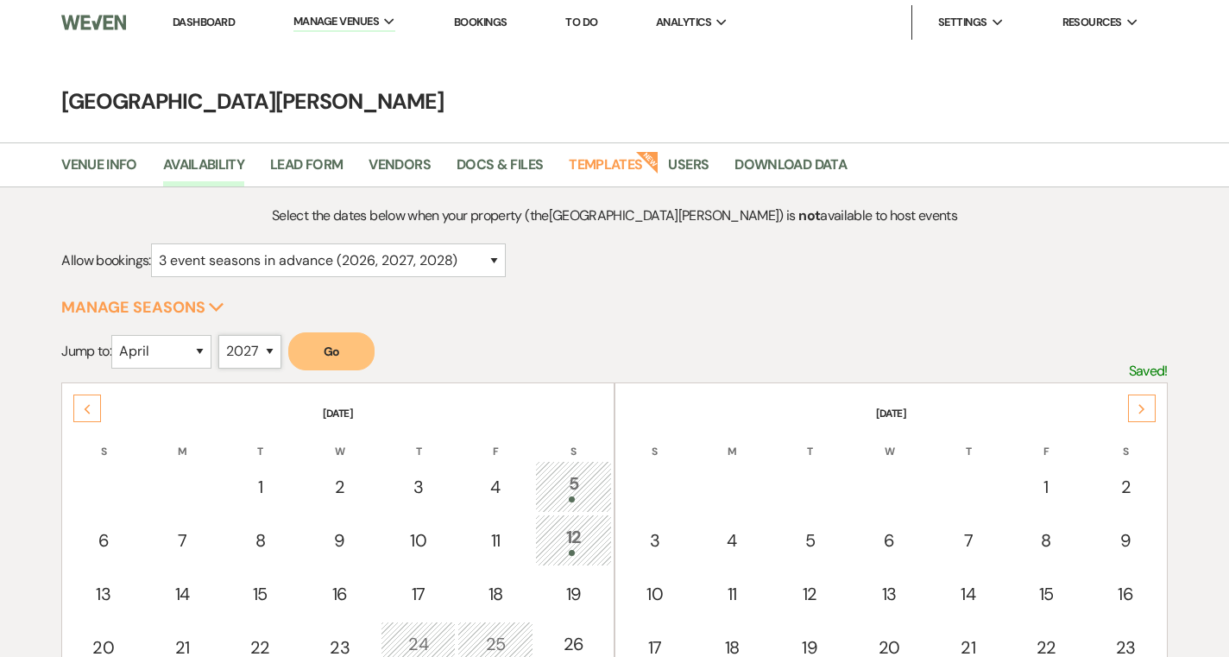
select select "2026"
click at [223, 335] on select "2025 2026 2027 2028 2029" at bounding box center [249, 352] width 63 height 34
click at [329, 348] on button "Go" at bounding box center [331, 351] width 86 height 38
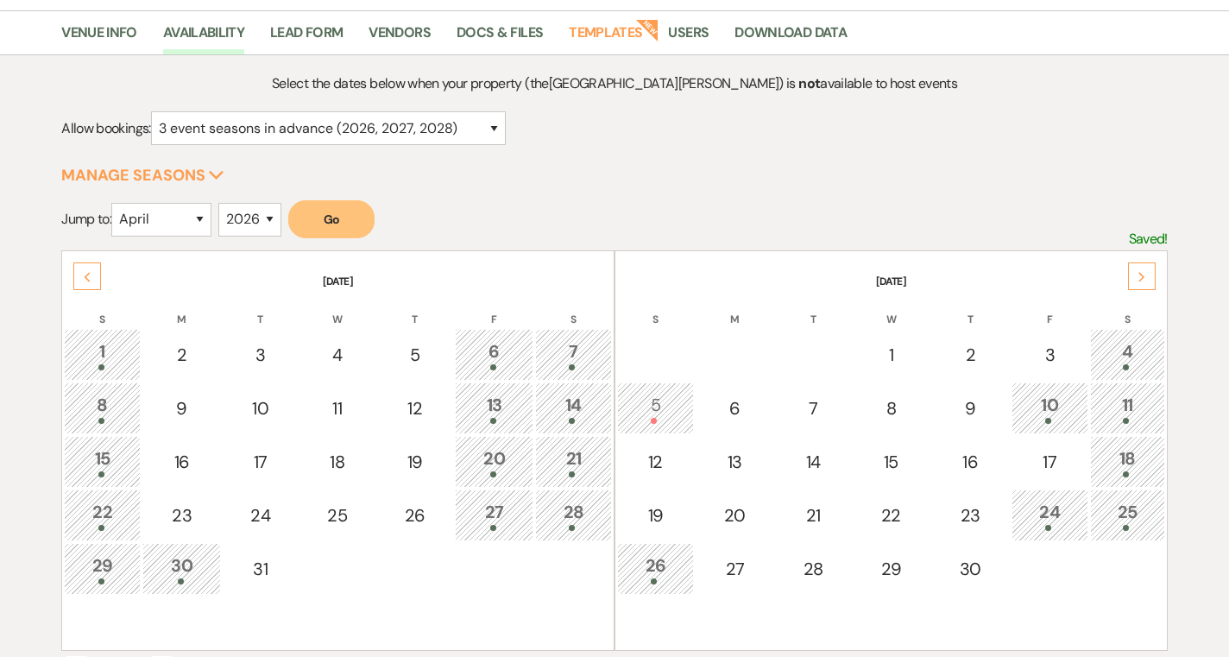
scroll to position [136, 0]
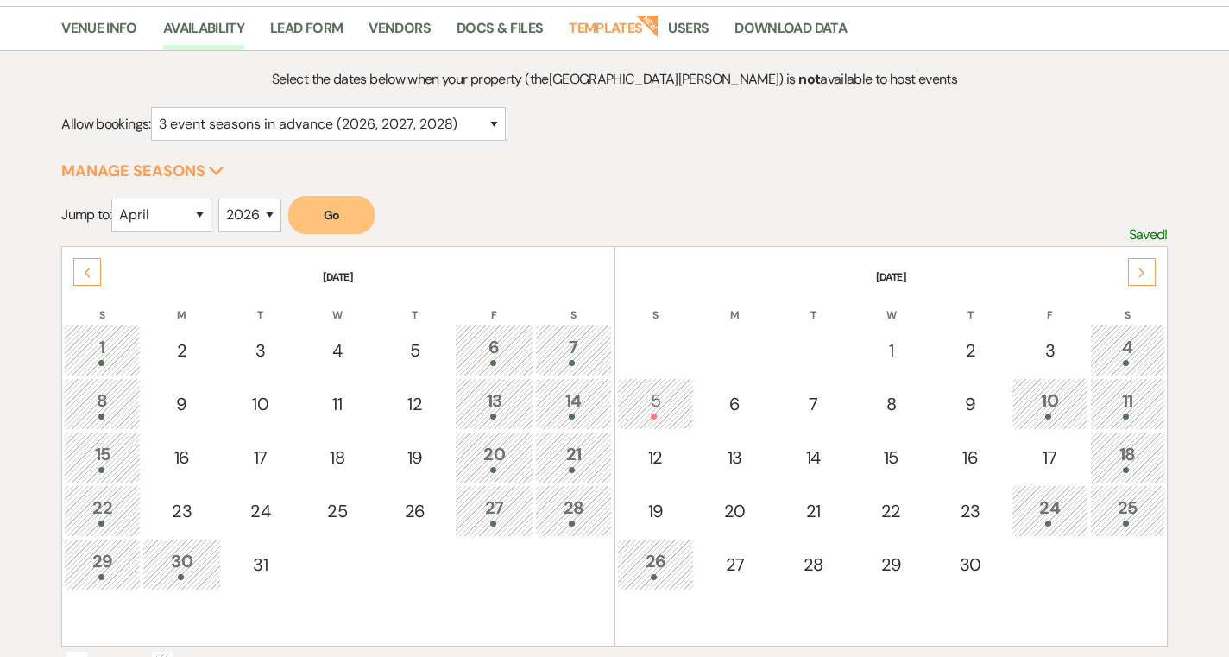
click at [1129, 349] on div "4" at bounding box center [1127, 350] width 56 height 32
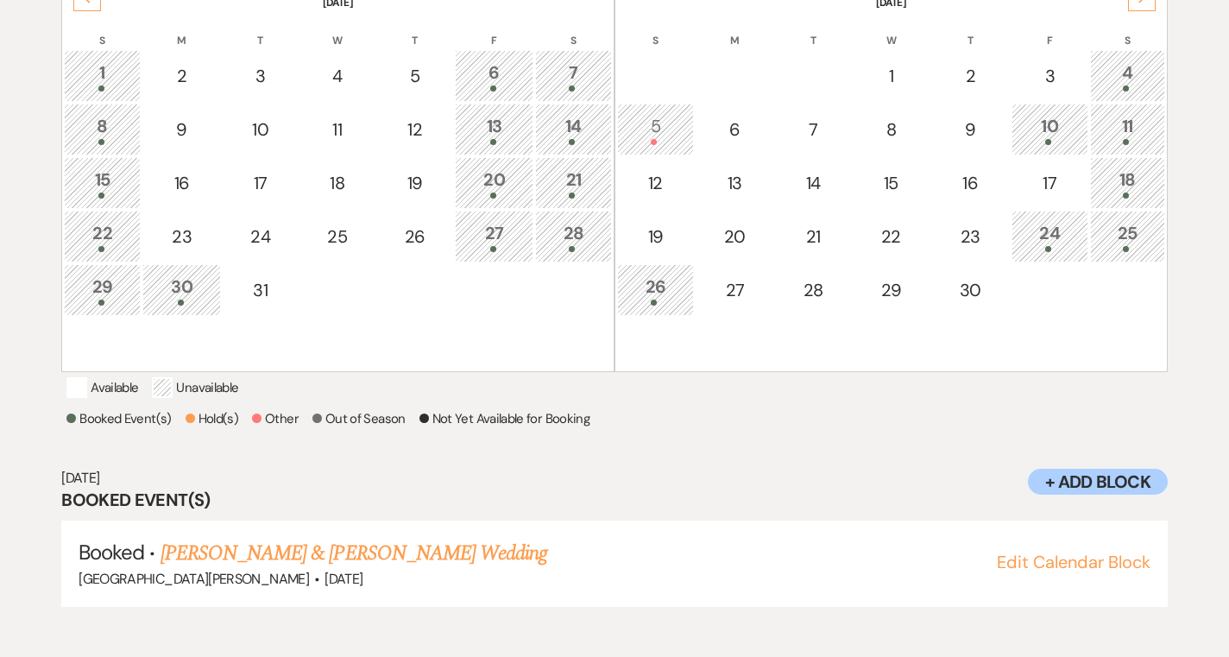
scroll to position [416, 0]
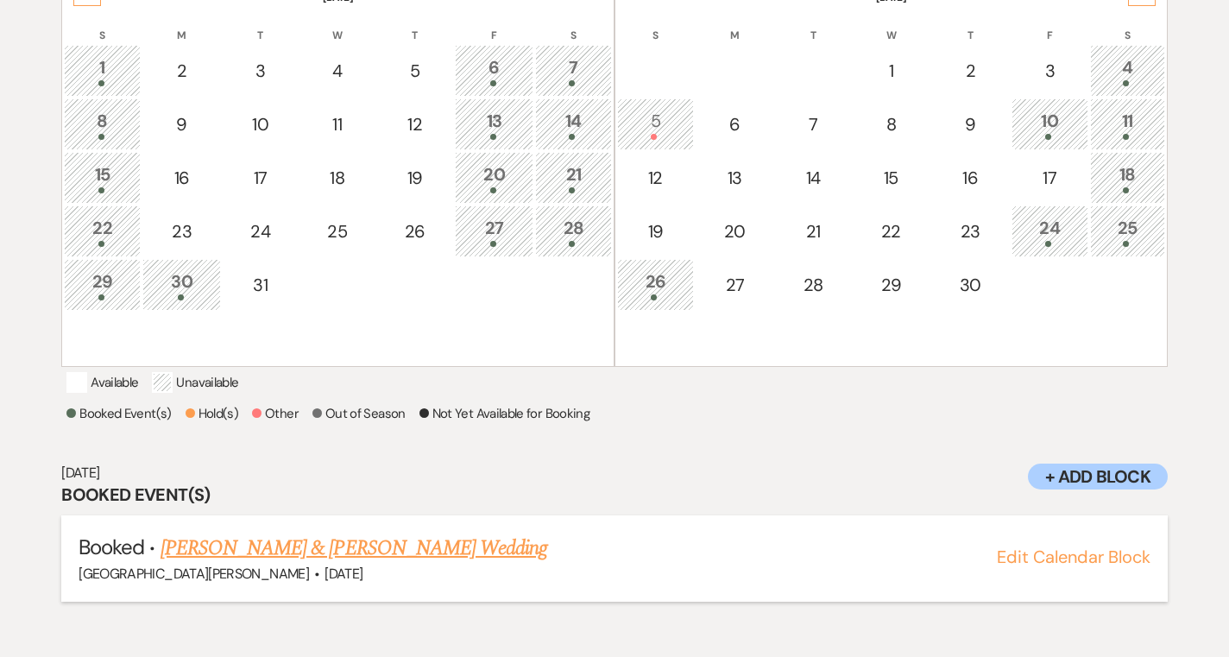
click at [444, 563] on link "Emily Lawrence & Dave Richmond's Wedding" at bounding box center [353, 547] width 387 height 31
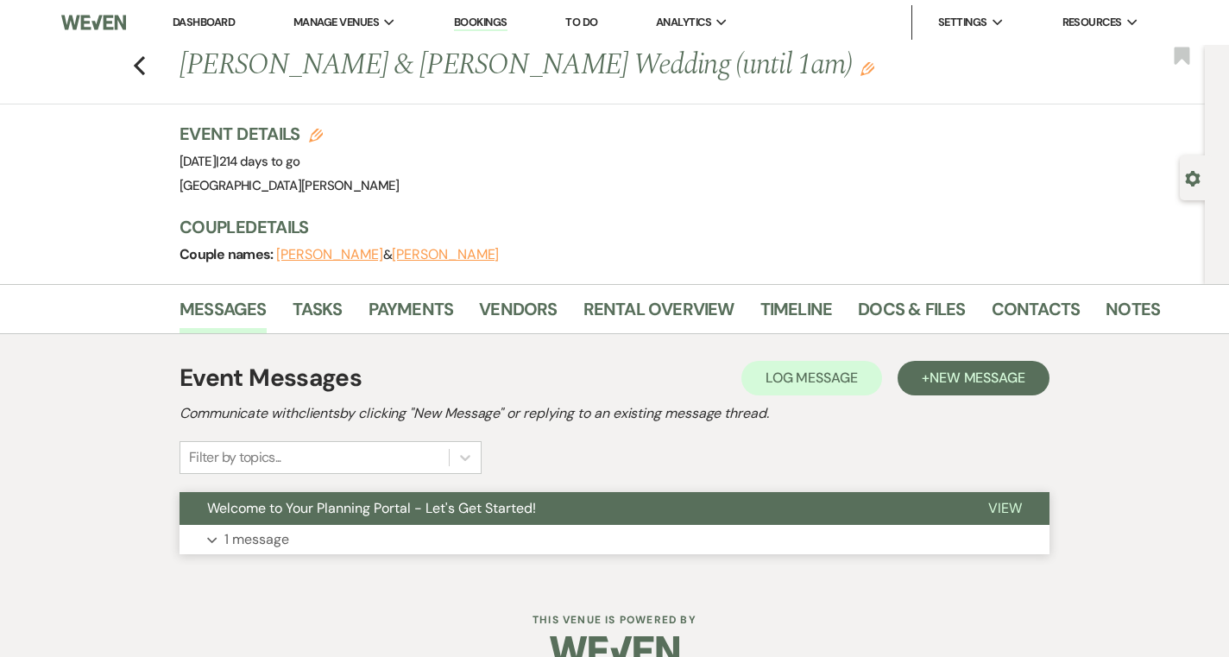
click at [557, 515] on button "Welcome to Your Planning Portal - Let's Get Started!" at bounding box center [569, 508] width 781 height 33
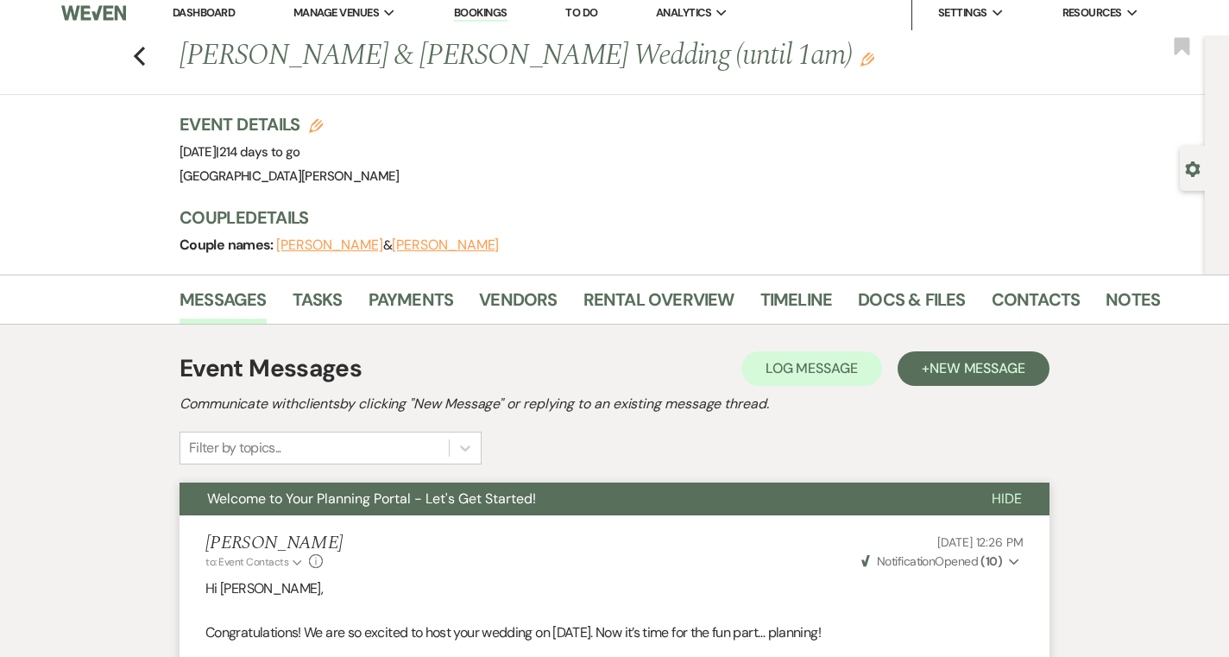
scroll to position [11, 0]
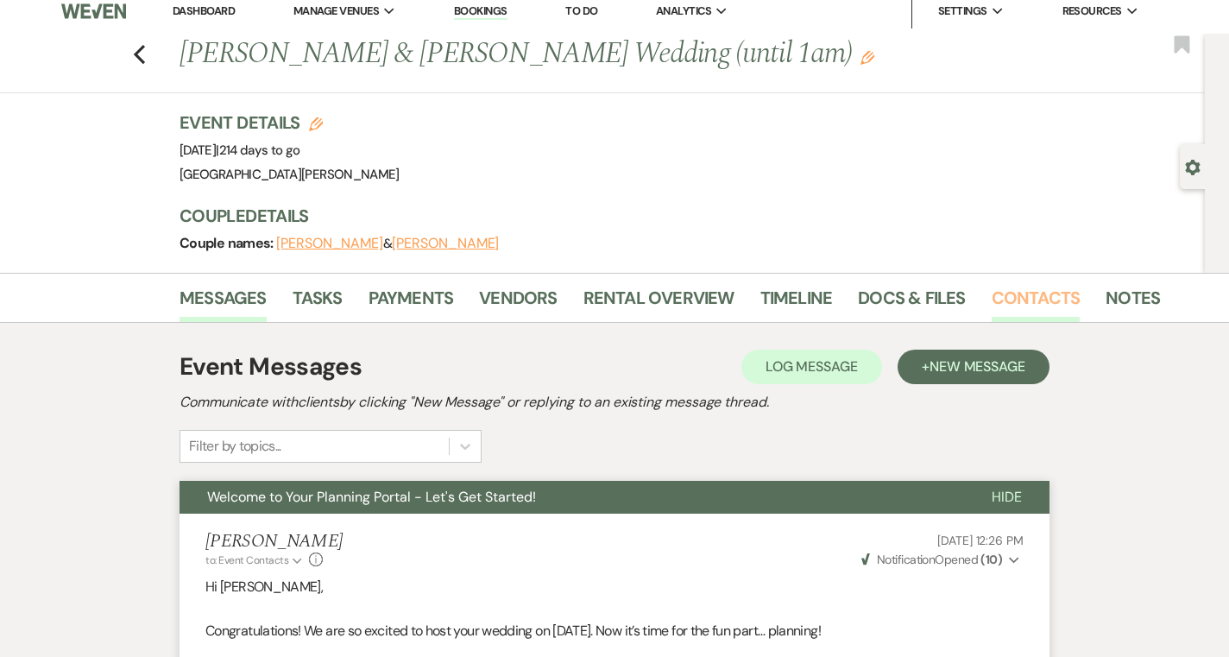
click at [1027, 297] on link "Contacts" at bounding box center [1035, 303] width 89 height 38
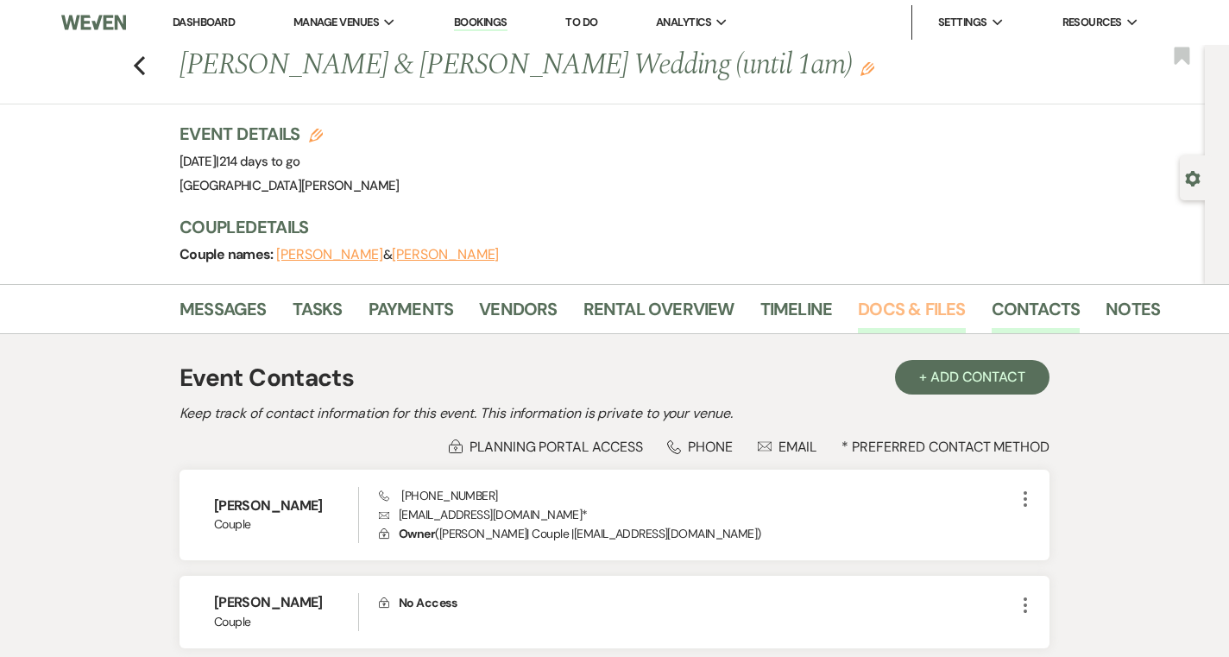
click at [922, 310] on link "Docs & Files" at bounding box center [911, 314] width 107 height 38
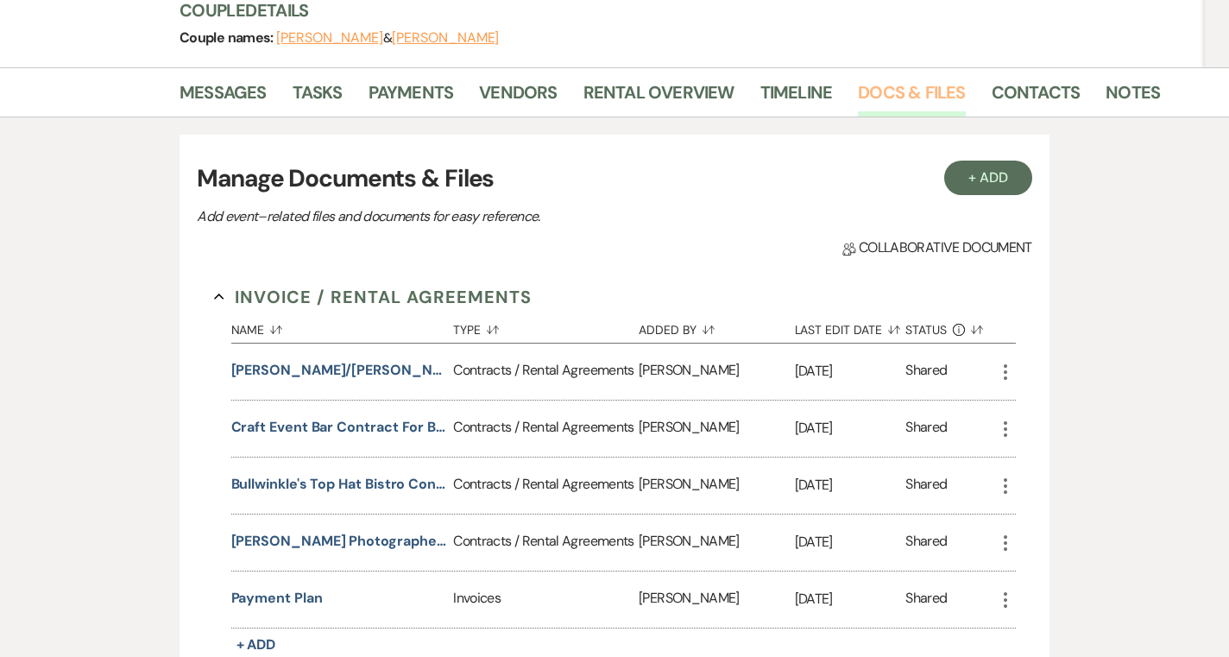
scroll to position [114, 0]
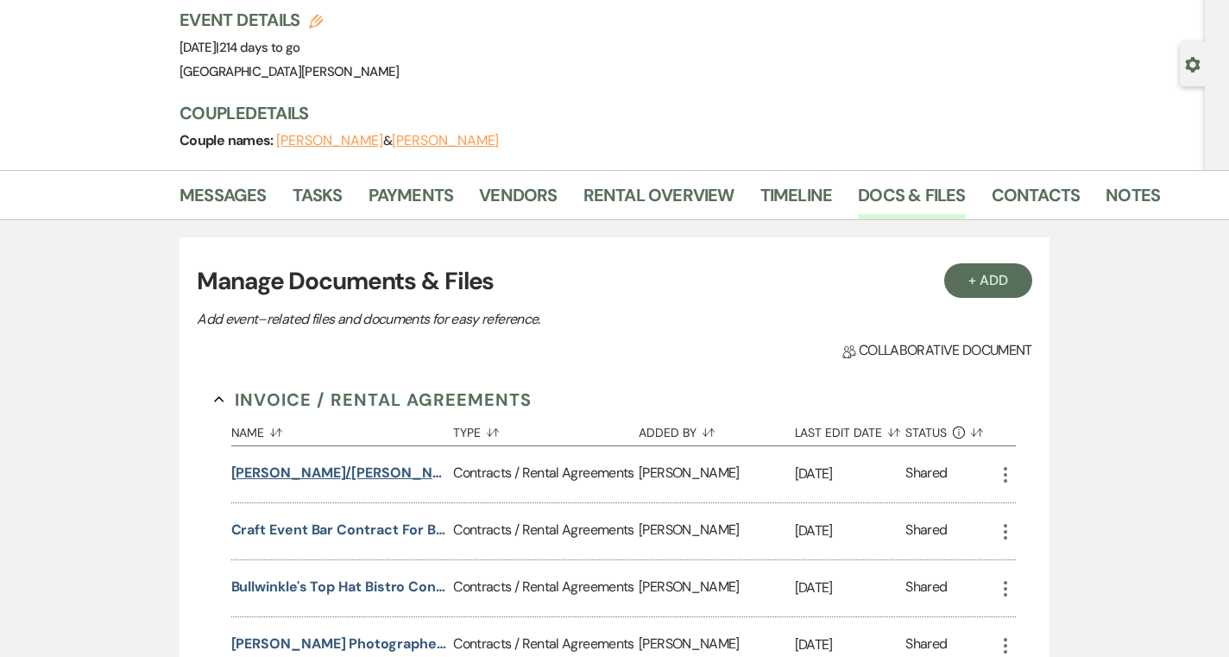
click at [343, 482] on button "Villacis/Moore Wedding (1am end)" at bounding box center [339, 472] width 216 height 21
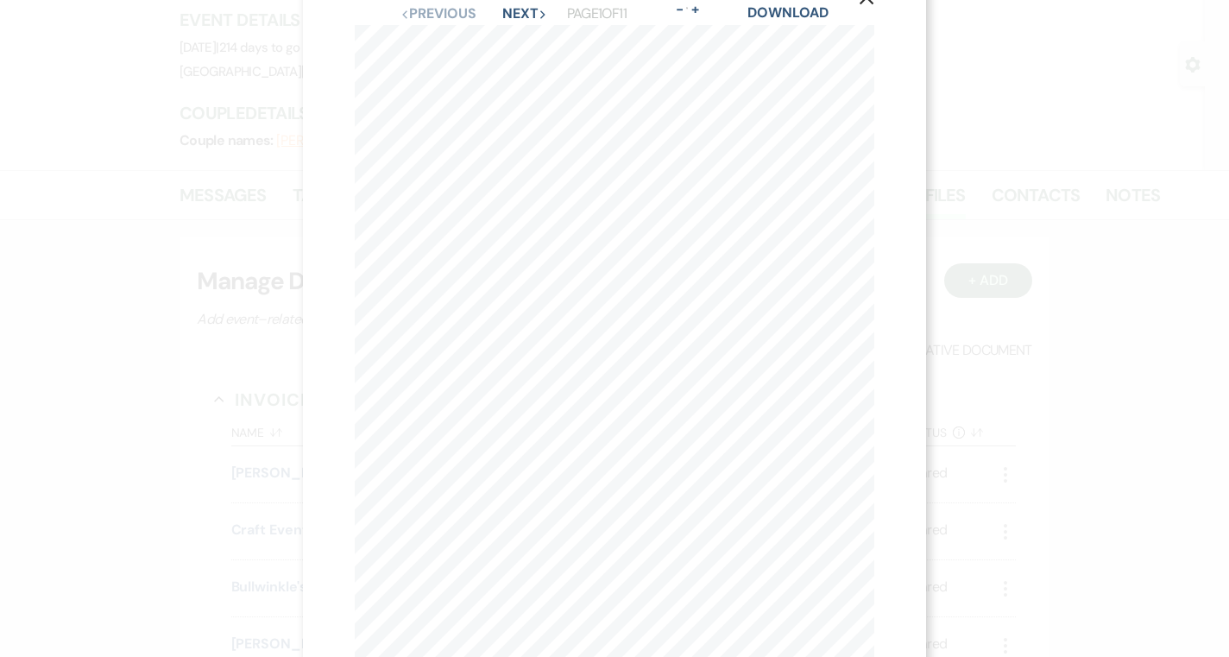
scroll to position [11, 0]
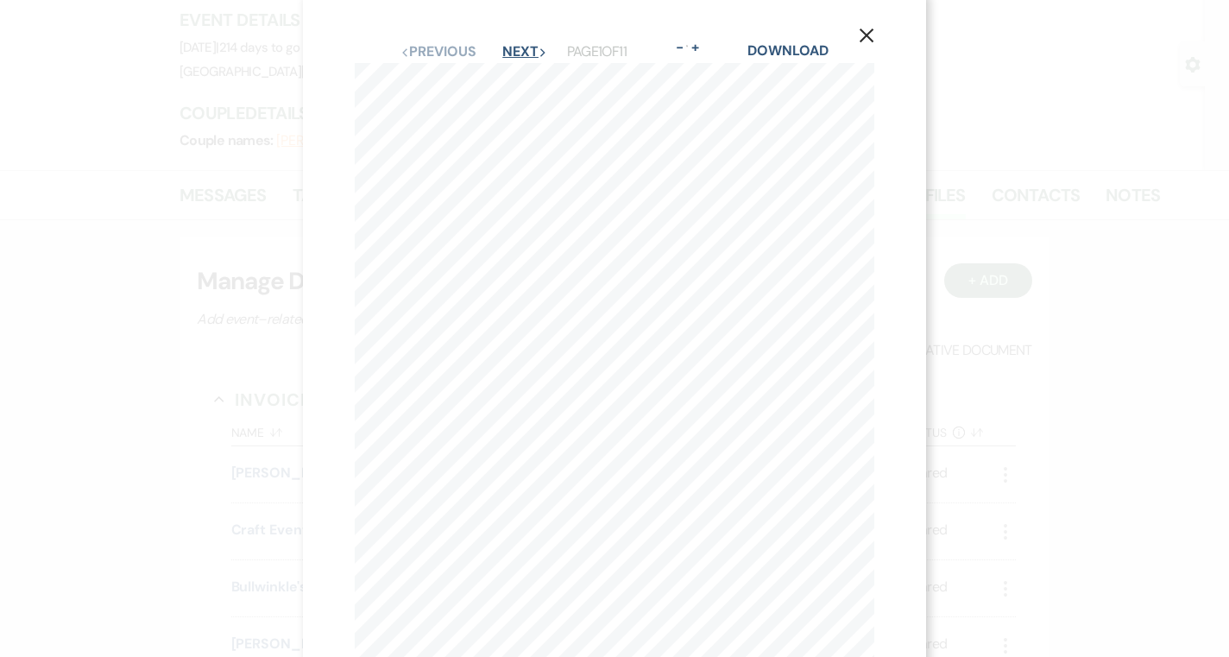
click at [538, 56] on button "Next Next" at bounding box center [524, 52] width 45 height 14
click at [877, 52] on button "X" at bounding box center [866, 46] width 26 height 30
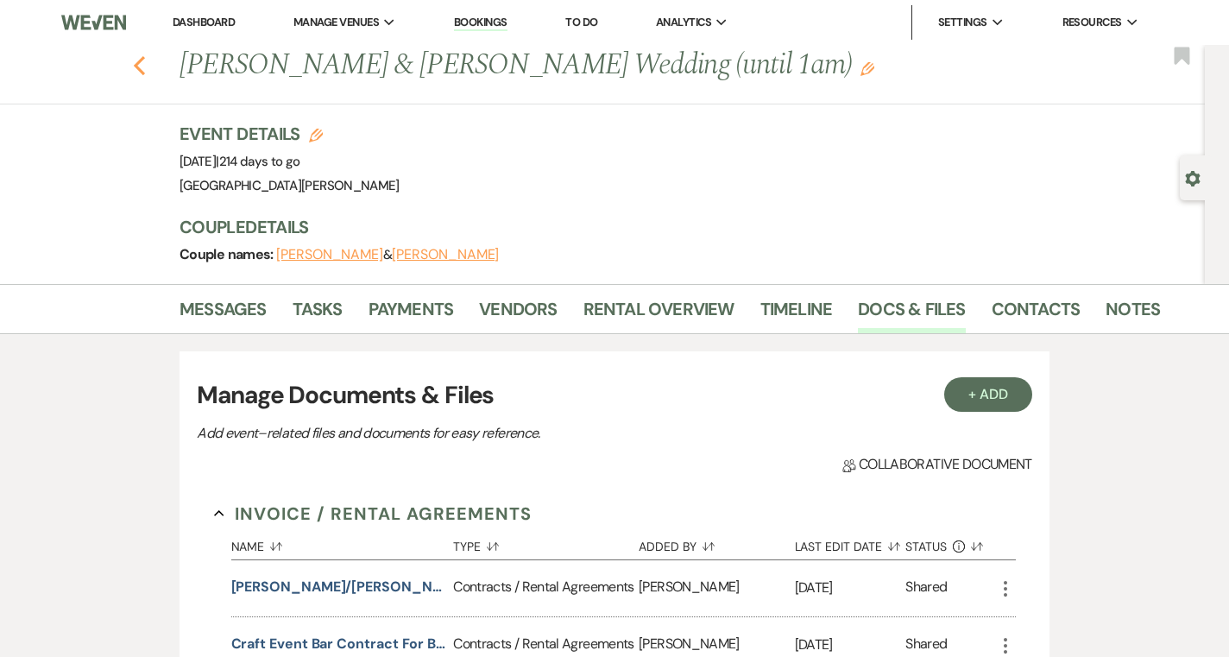
click at [140, 70] on use "button" at bounding box center [139, 65] width 11 height 19
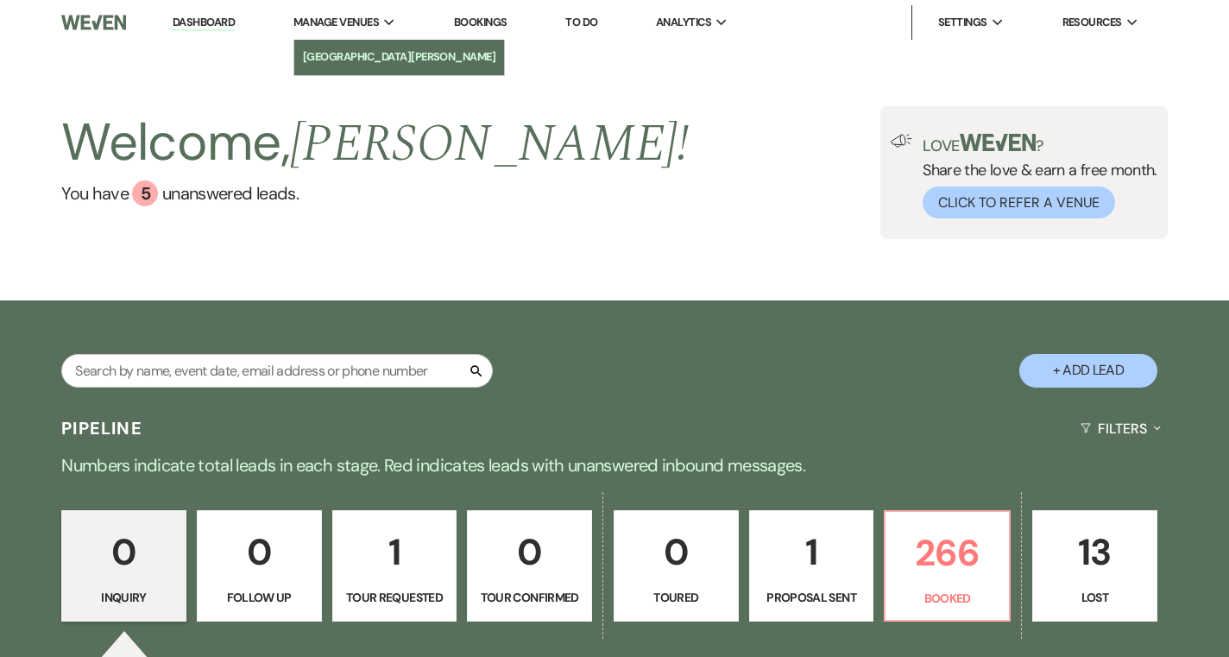
click at [373, 59] on li "[GEOGRAPHIC_DATA][PERSON_NAME]" at bounding box center [399, 56] width 193 height 17
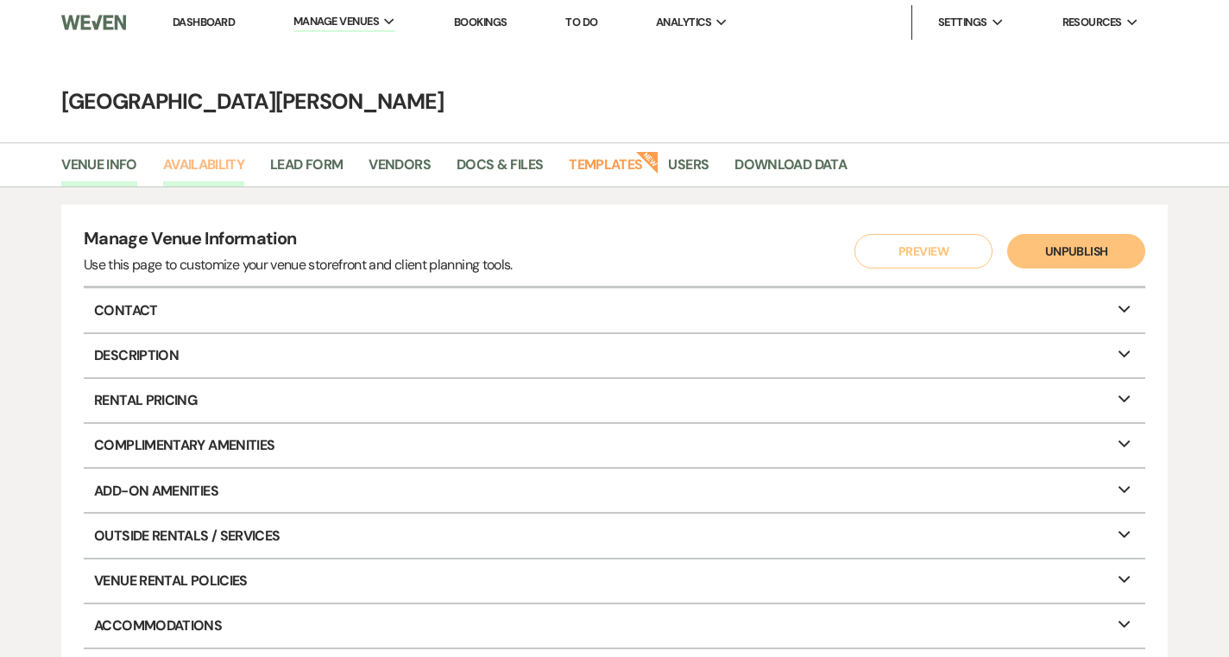
click at [232, 171] on link "Availability" at bounding box center [203, 170] width 81 height 33
select select "3"
select select "2026"
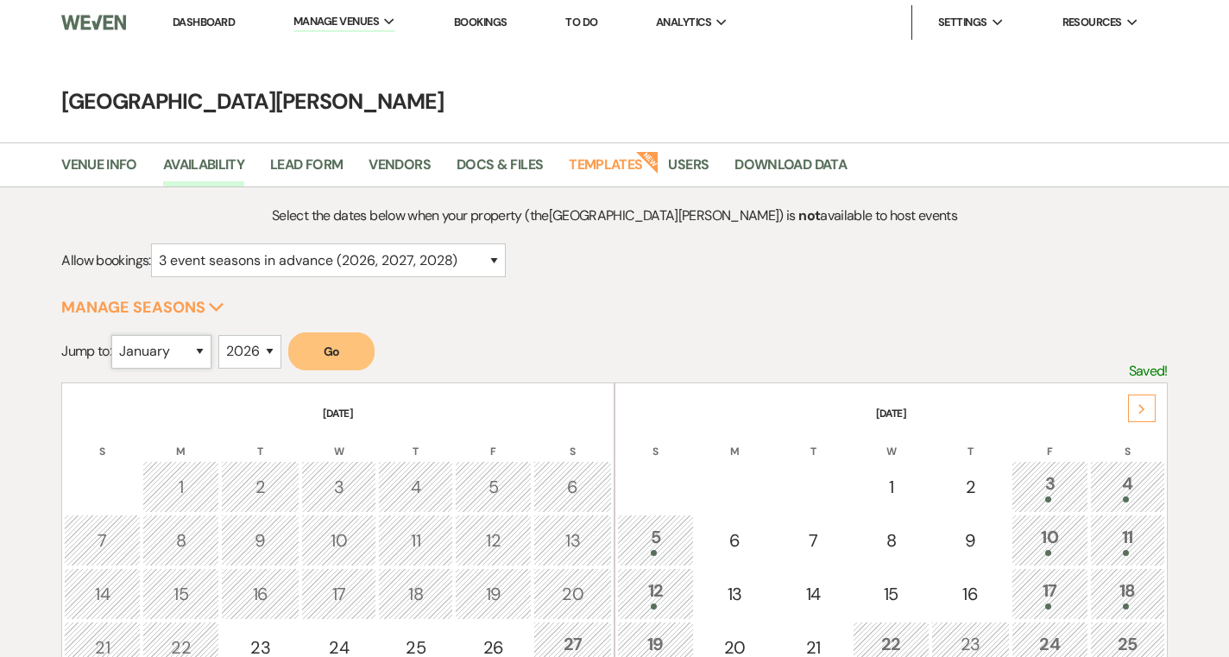
click at [183, 359] on select "January February March April May June July August September October November De…" at bounding box center [161, 352] width 100 height 34
select select "4"
click at [116, 335] on select "January February March April May June July August September October November De…" at bounding box center [161, 352] width 100 height 34
click at [323, 357] on button "Go" at bounding box center [331, 351] width 86 height 38
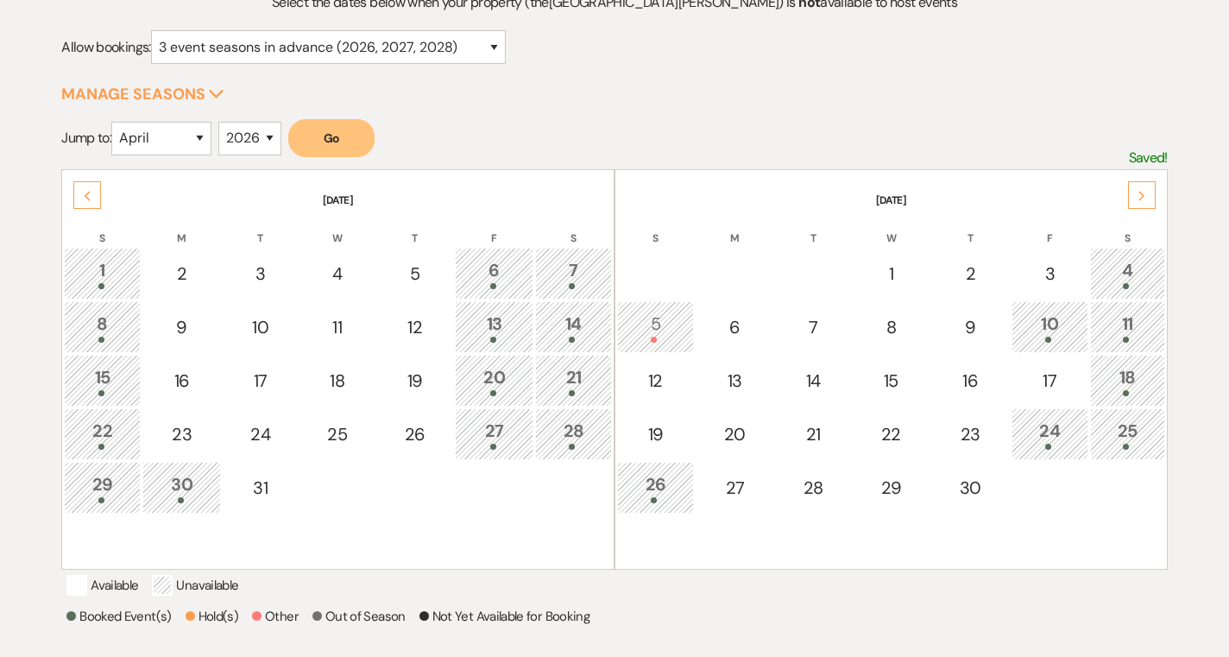
click at [651, 497] on span at bounding box center [654, 500] width 6 height 6
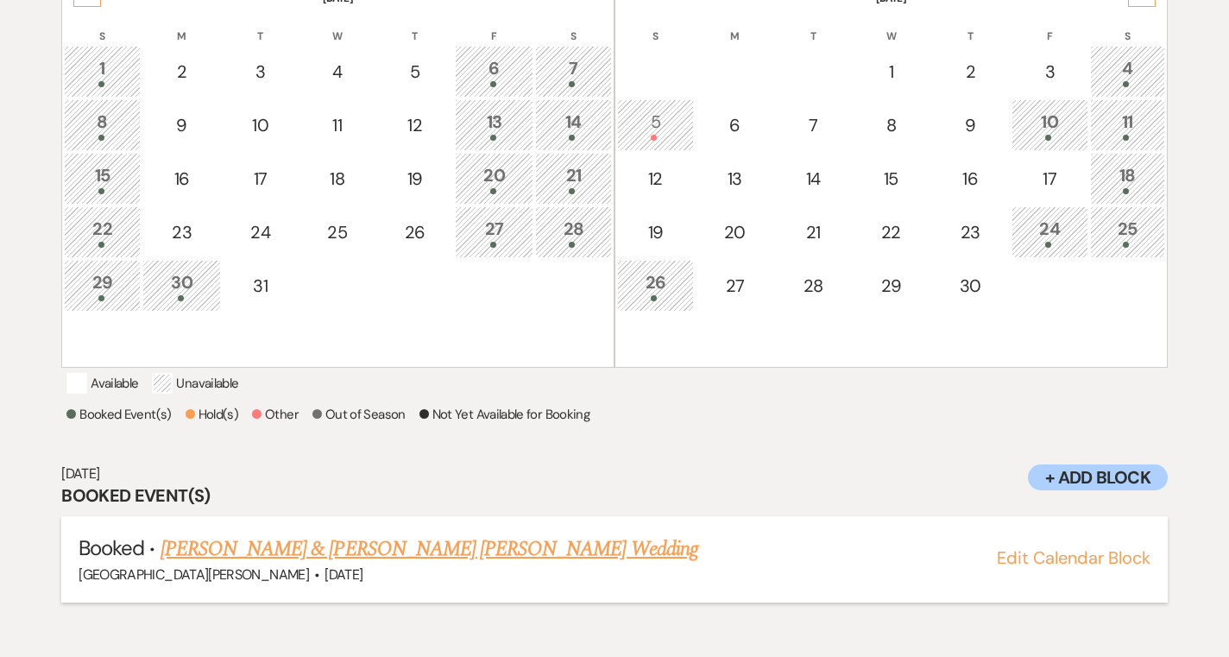
scroll to position [416, 0]
click at [422, 563] on link "Abigail Drewing & Connor Watkins's Wedding" at bounding box center [429, 547] width 538 height 31
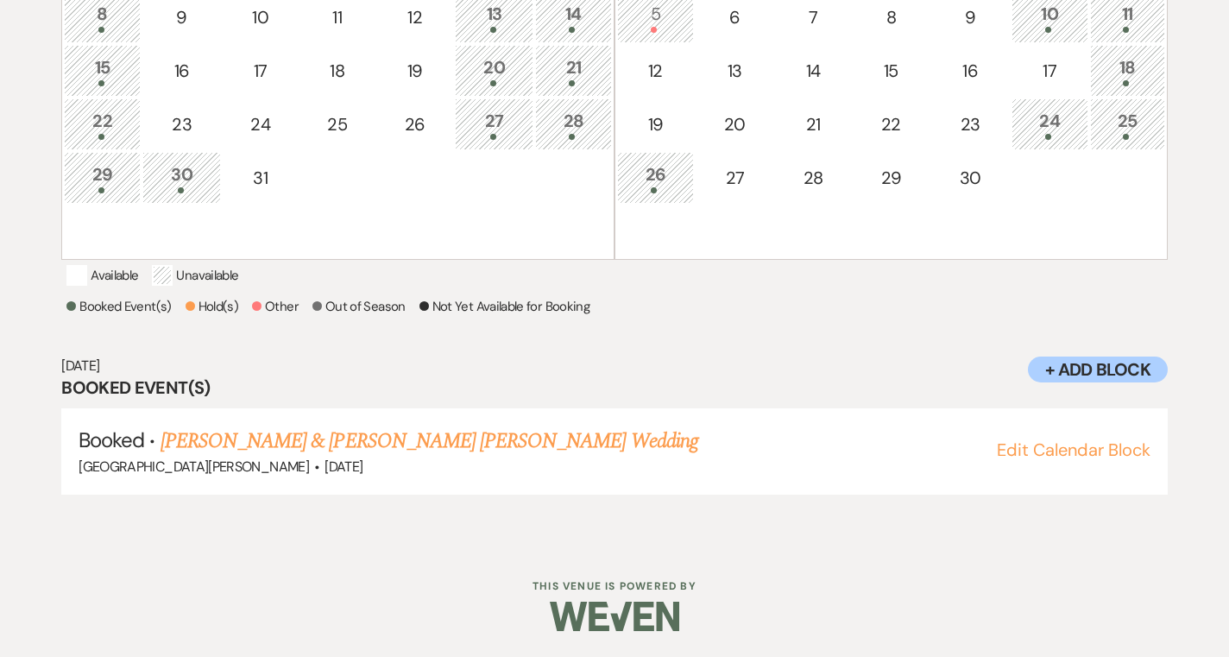
scroll to position [0, 0]
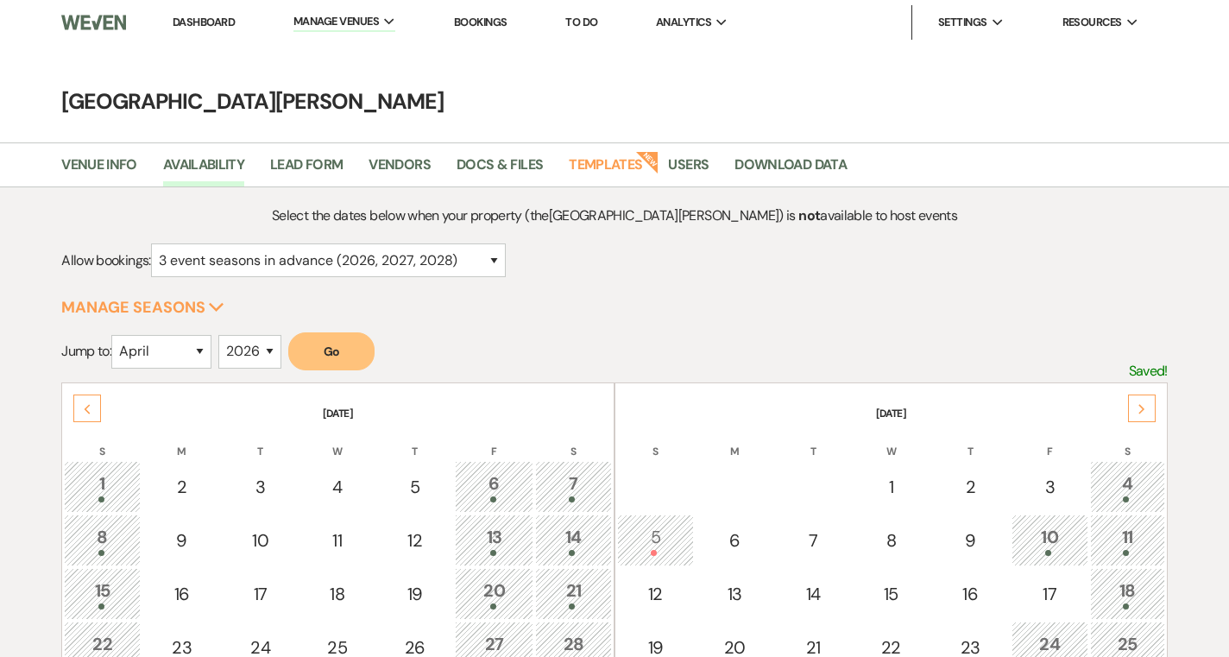
click at [204, 23] on link "Dashboard" at bounding box center [204, 22] width 62 height 15
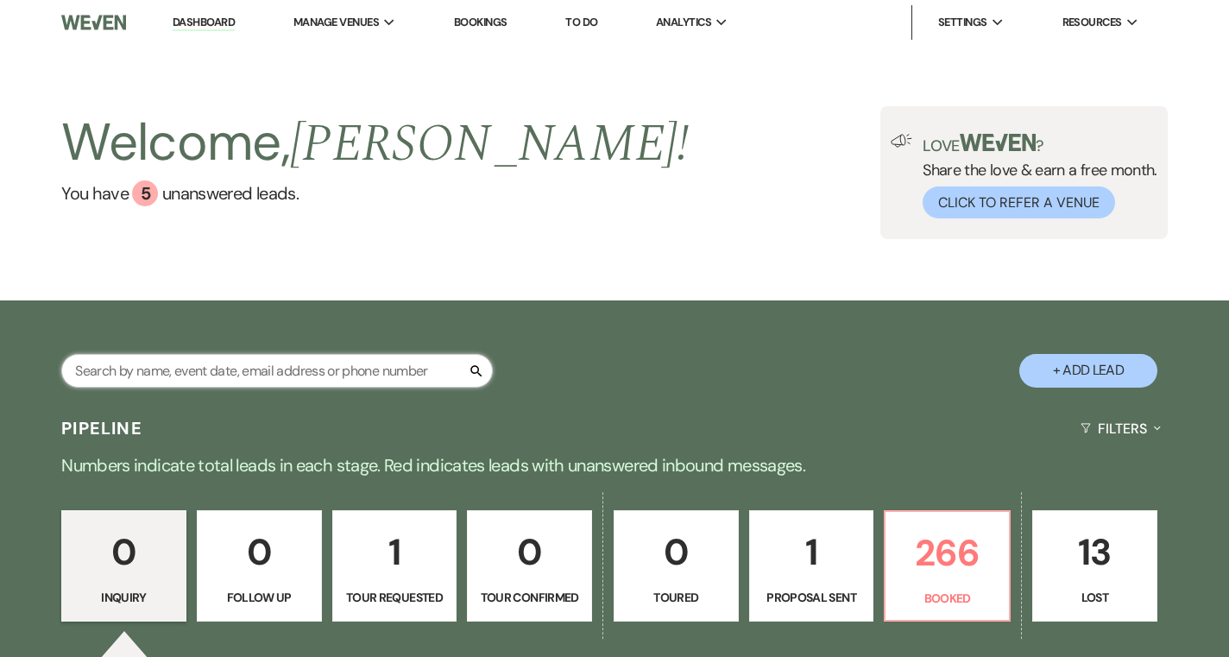
click at [261, 370] on input "text" at bounding box center [276, 371] width 431 height 34
type input "fairchild"
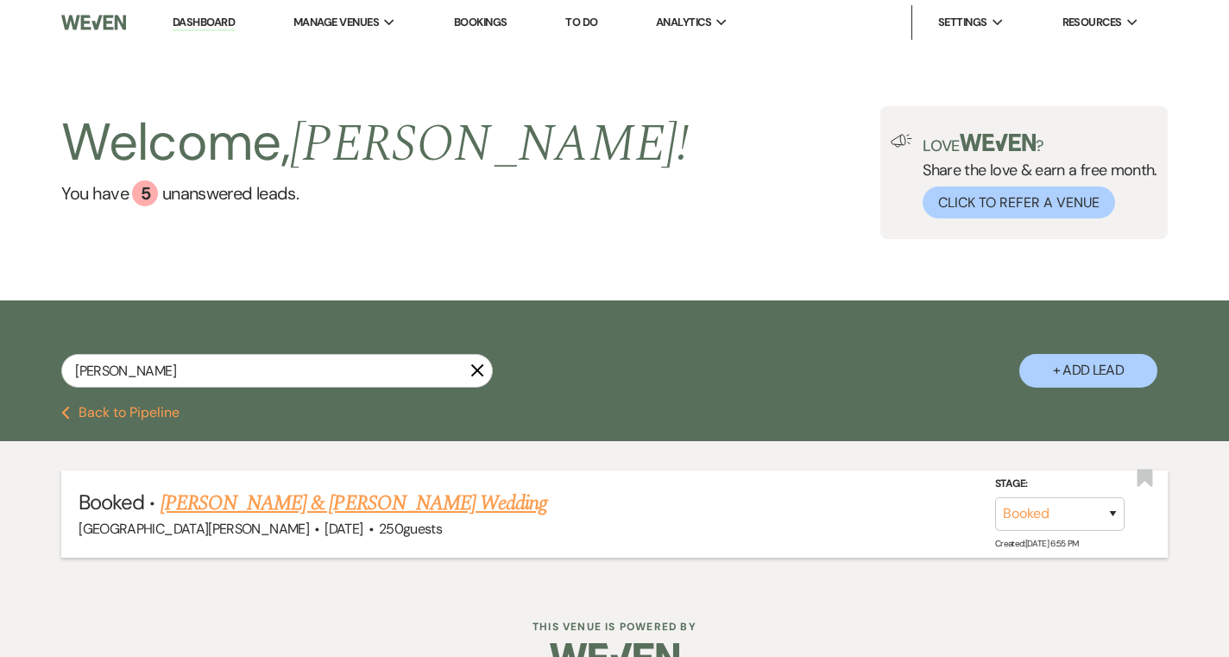
click at [257, 494] on link "TJ Fairchild & Caitlin James's Wedding" at bounding box center [353, 503] width 387 height 31
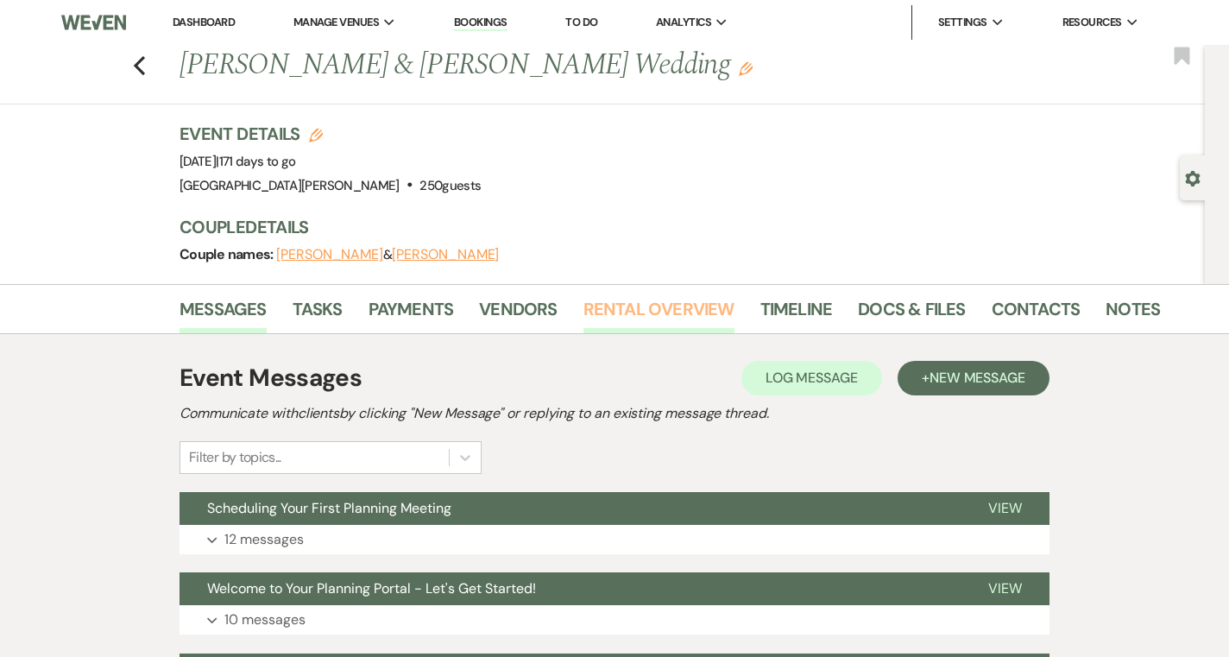
click at [649, 322] on link "Rental Overview" at bounding box center [658, 314] width 151 height 38
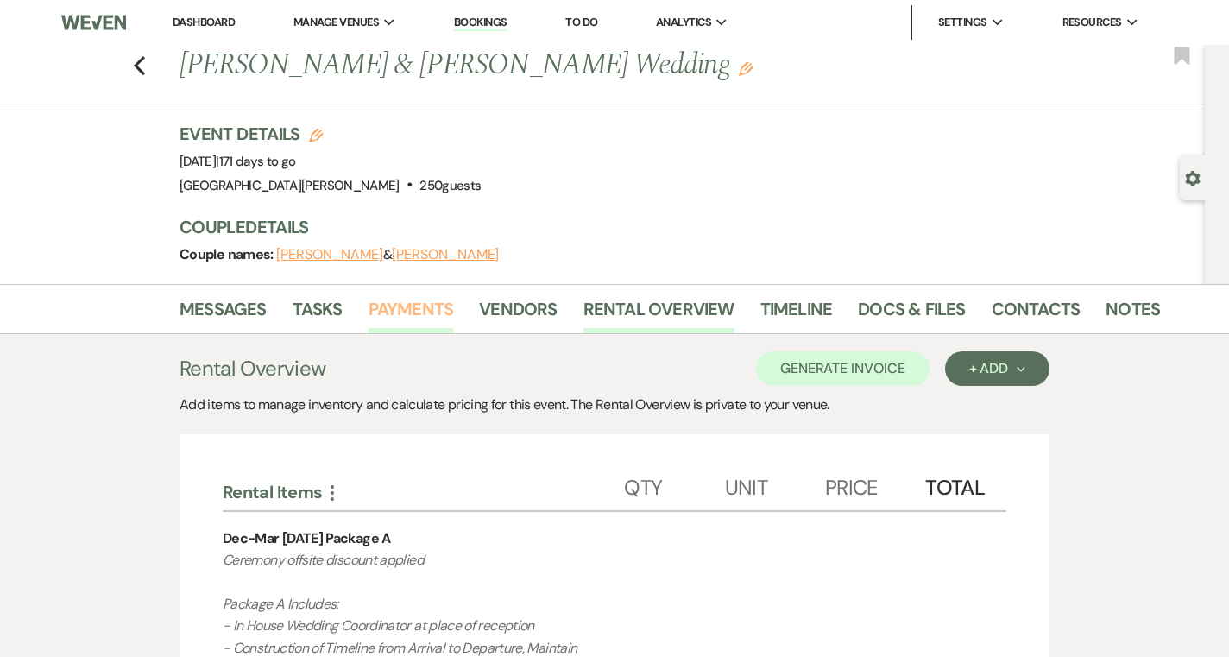
click at [438, 306] on link "Payments" at bounding box center [410, 314] width 85 height 38
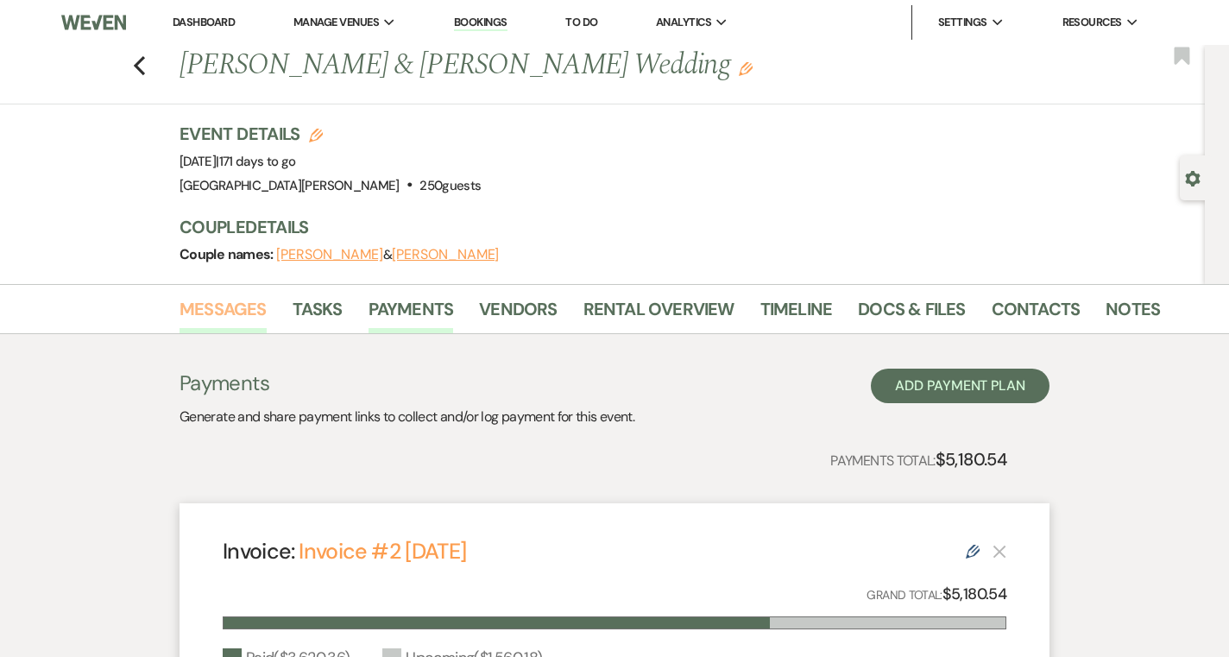
click at [223, 316] on link "Messages" at bounding box center [222, 314] width 87 height 38
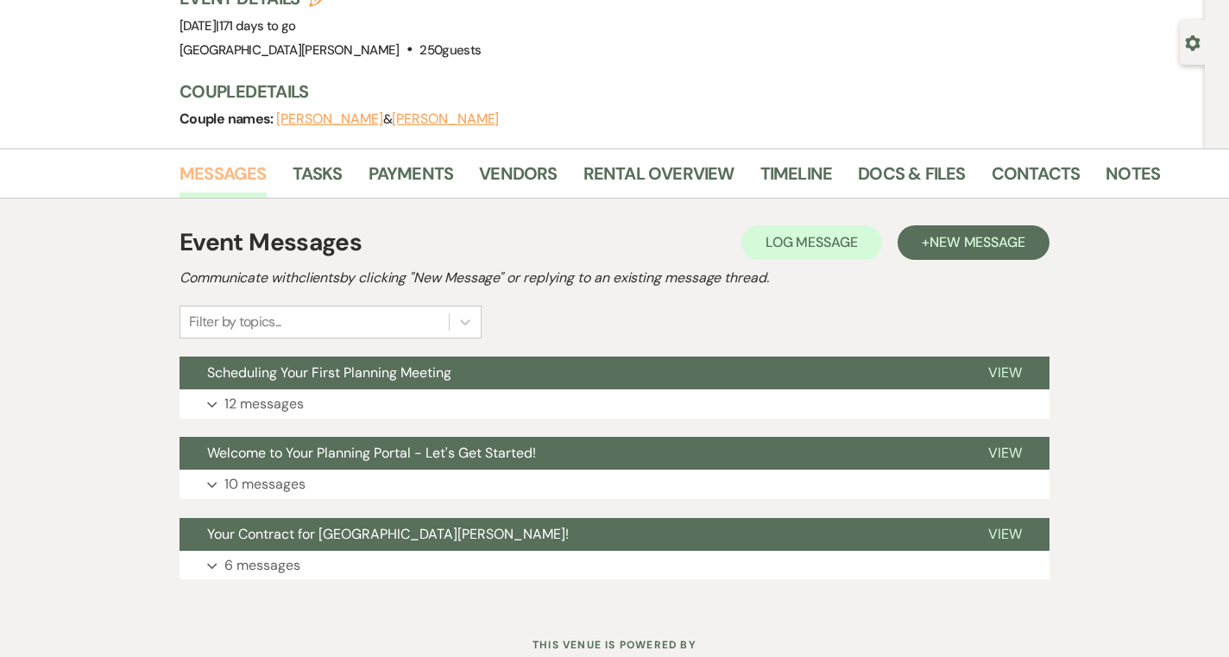
scroll to position [195, 0]
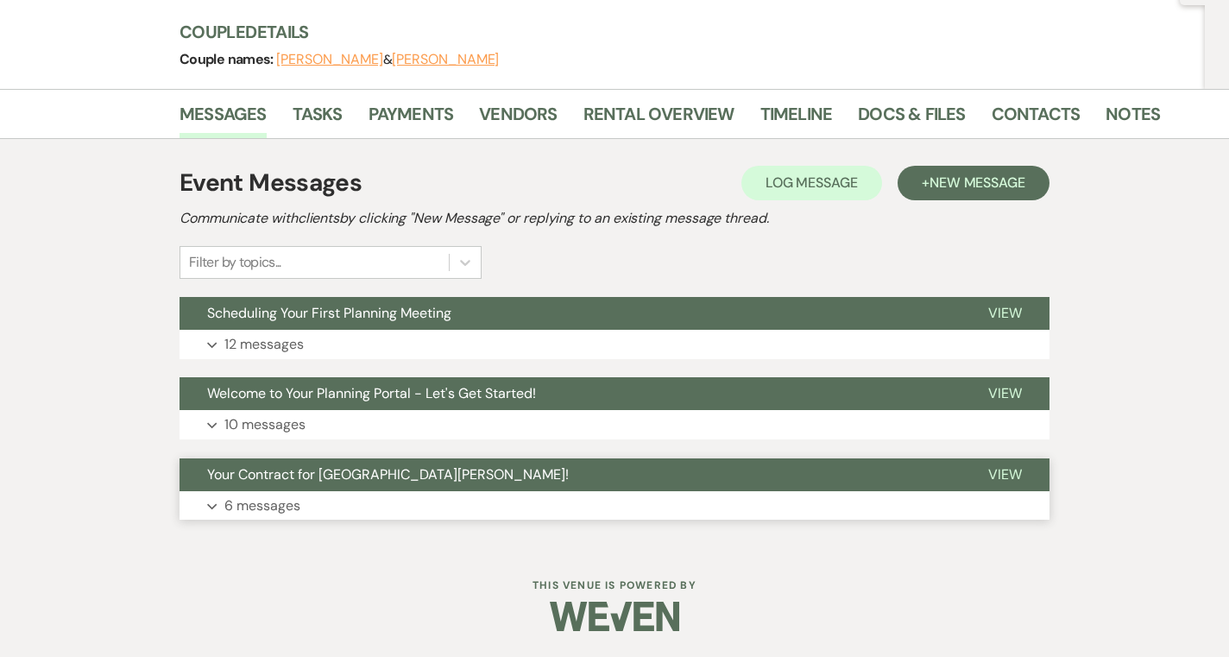
click at [318, 479] on span "Your Contract for Stone Valley Meadows!" at bounding box center [388, 474] width 362 height 18
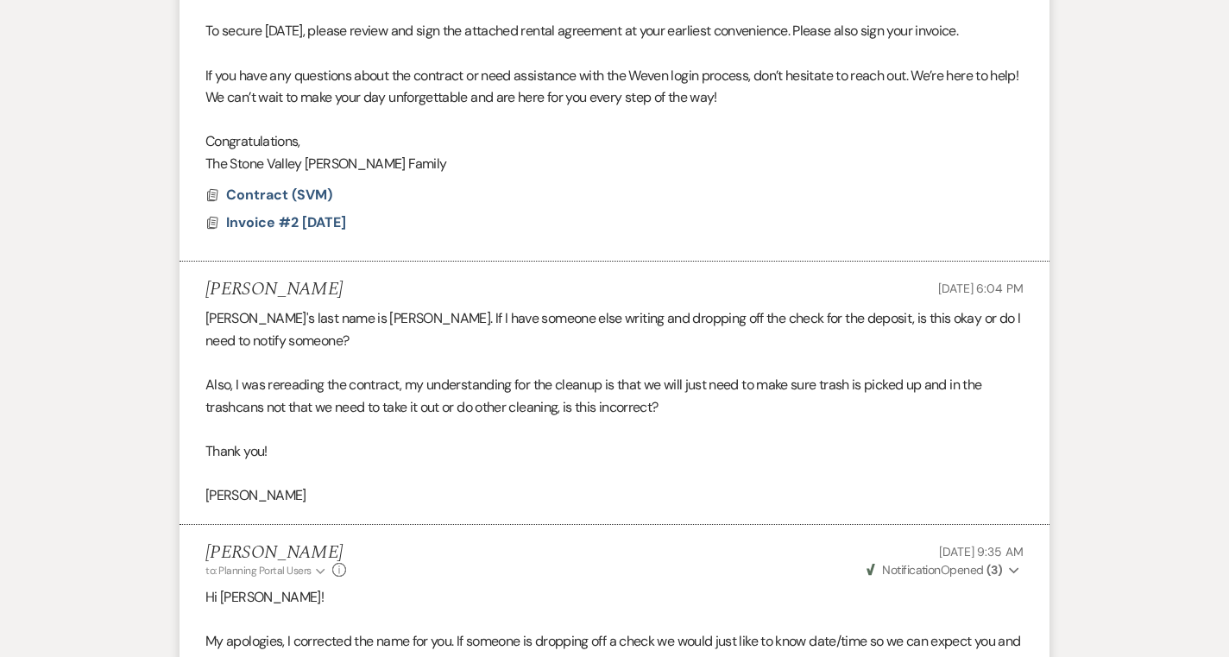
scroll to position [775, 0]
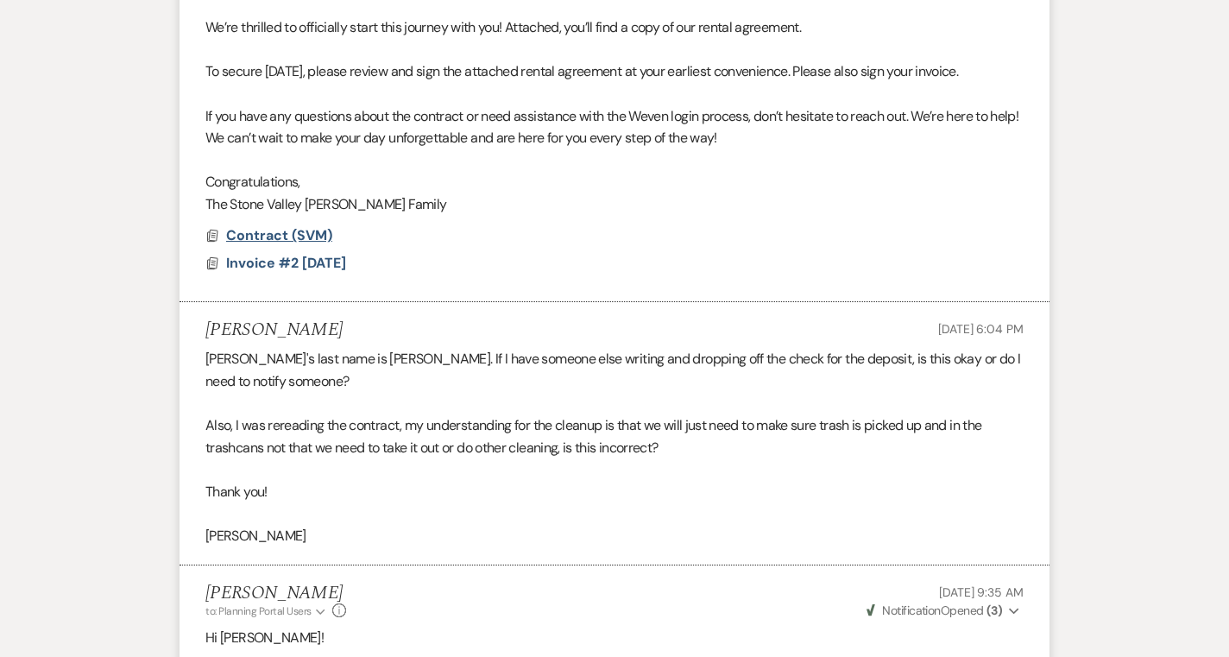
click at [319, 244] on span "Contract (SVM)" at bounding box center [279, 235] width 106 height 18
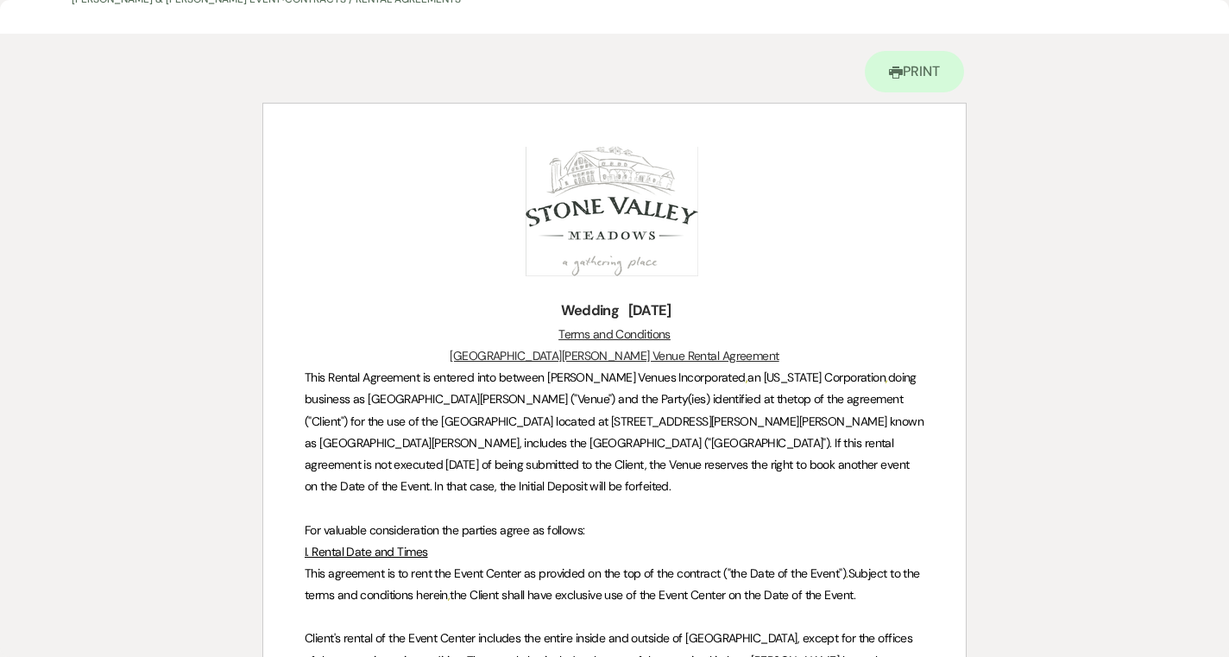
scroll to position [0, 0]
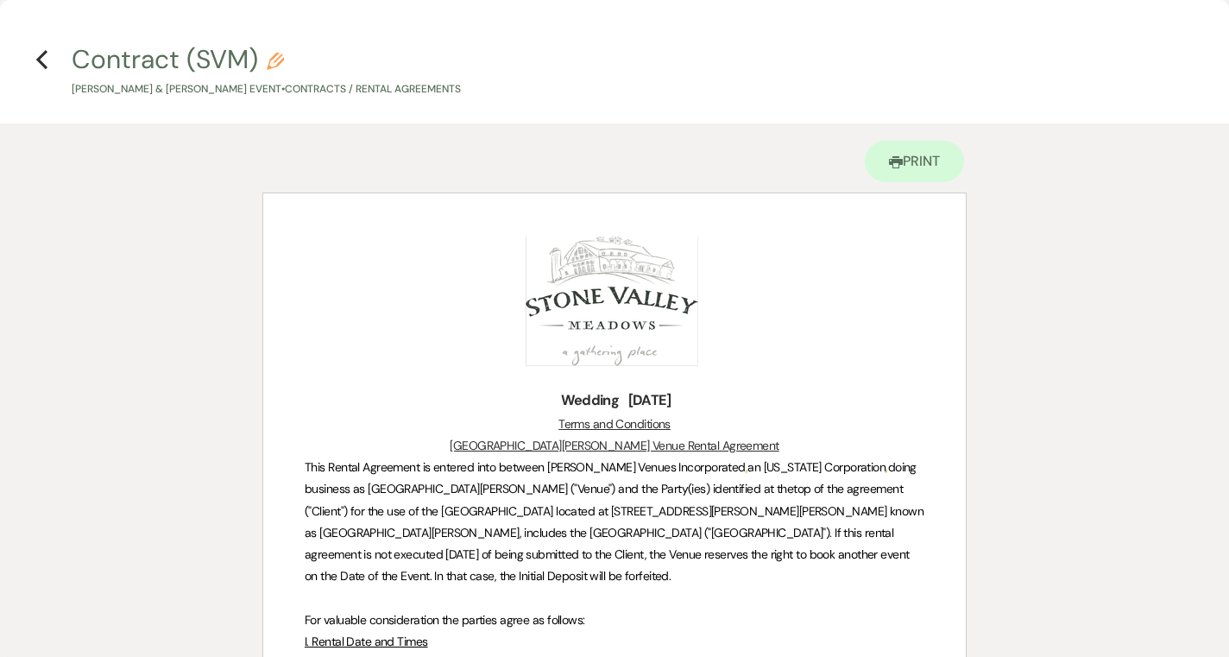
click at [49, 56] on h4 "Previous Contract (SVM) Pencil TJ Fairchild & Caitlin James's Event • Contracts…" at bounding box center [614, 69] width 1229 height 56
click at [41, 56] on use "button" at bounding box center [41, 59] width 11 height 19
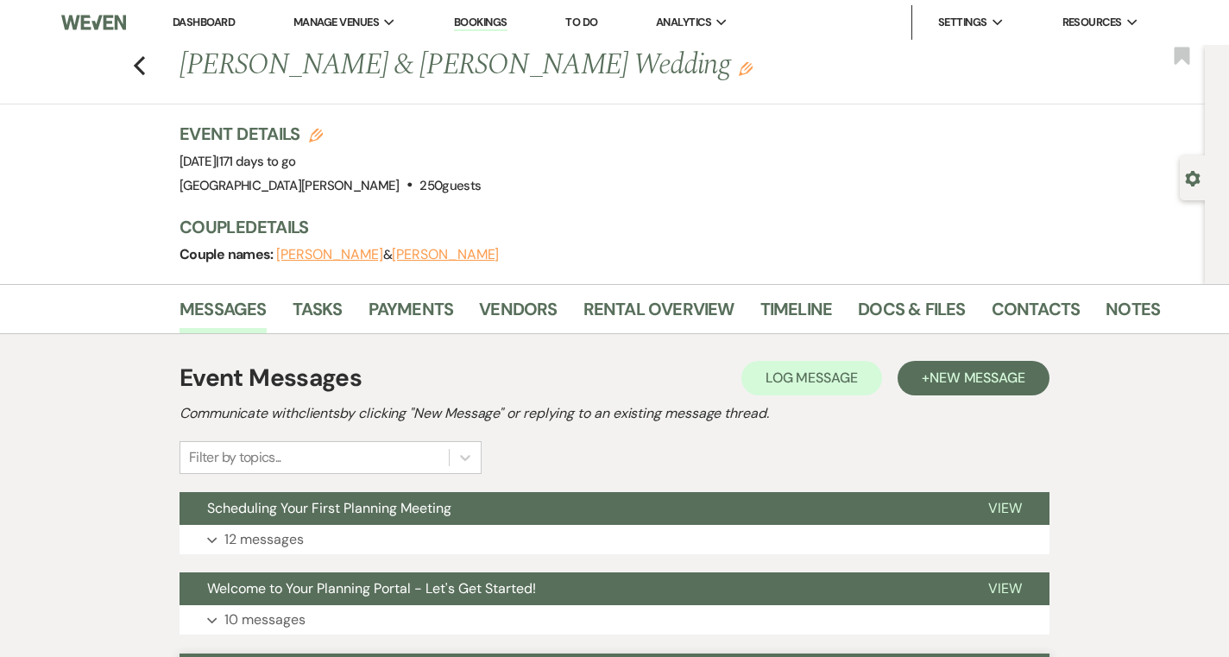
click at [193, 28] on link "Dashboard" at bounding box center [204, 22] width 62 height 15
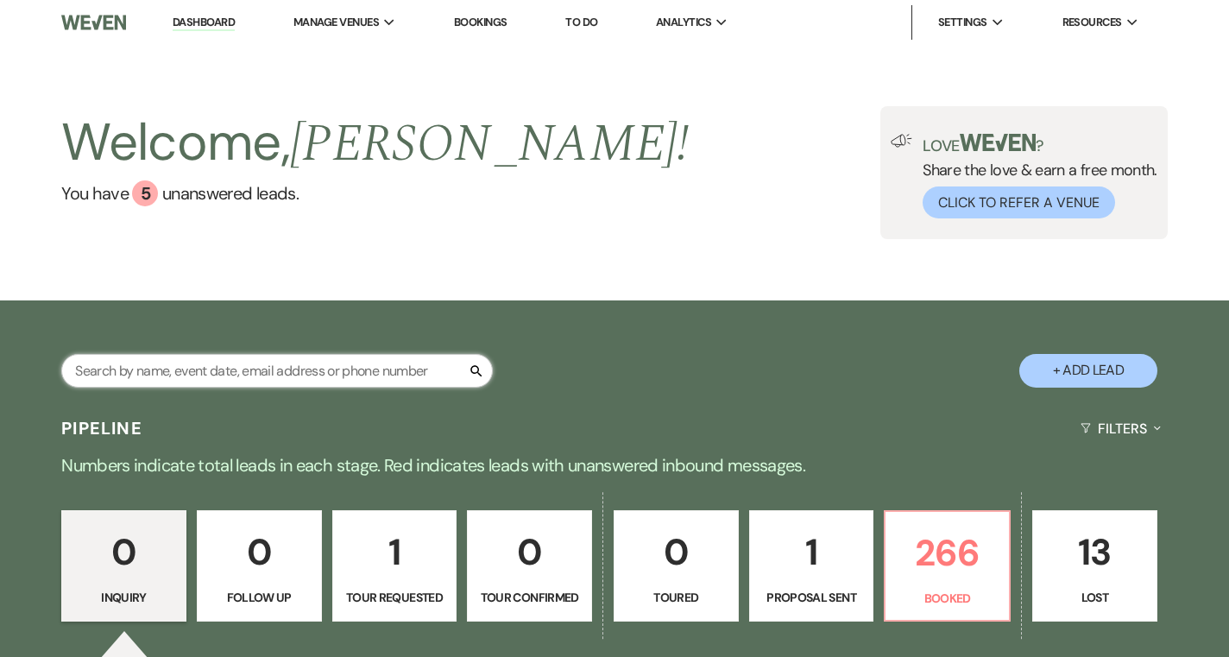
click at [387, 358] on input "text" at bounding box center [276, 371] width 431 height 34
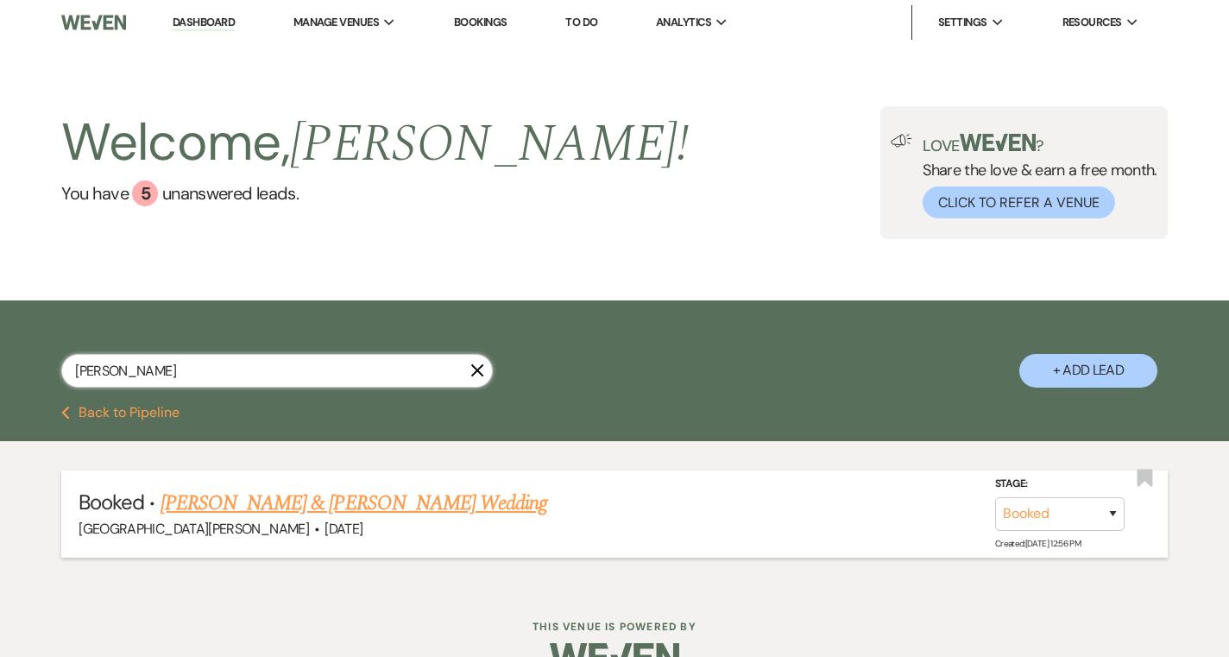
type input "hudson"
click at [248, 503] on link "Maci Hudson & Levi Smith's Wedding" at bounding box center [353, 503] width 387 height 31
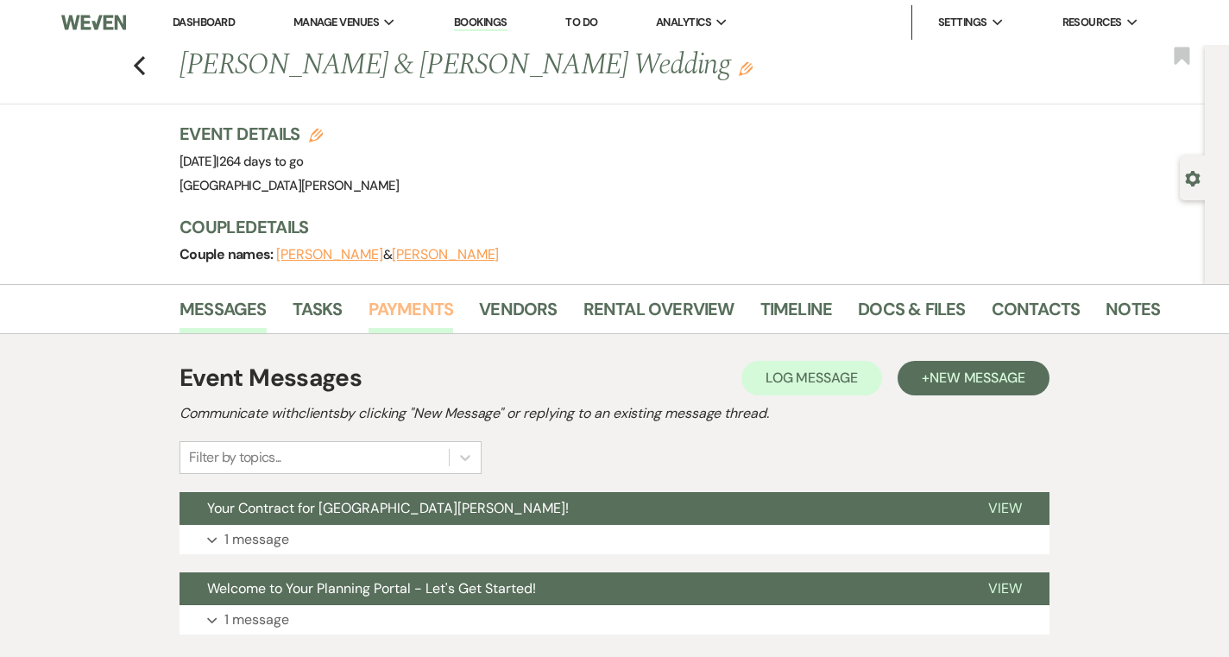
click at [432, 305] on link "Payments" at bounding box center [410, 314] width 85 height 38
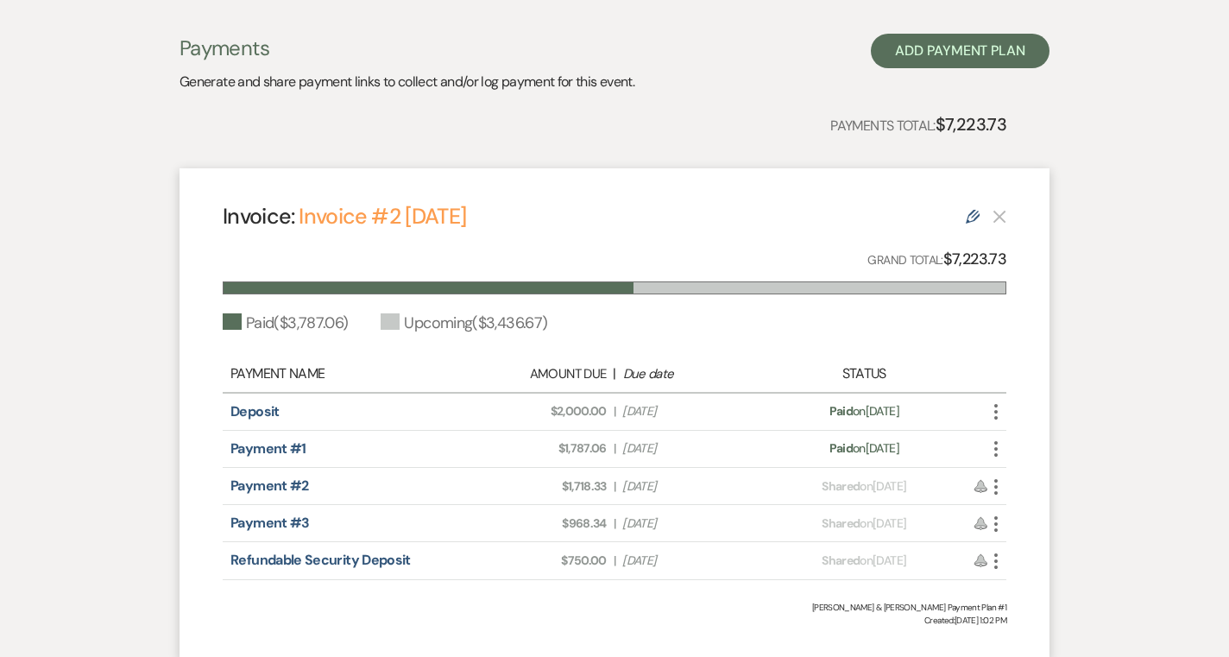
scroll to position [336, 0]
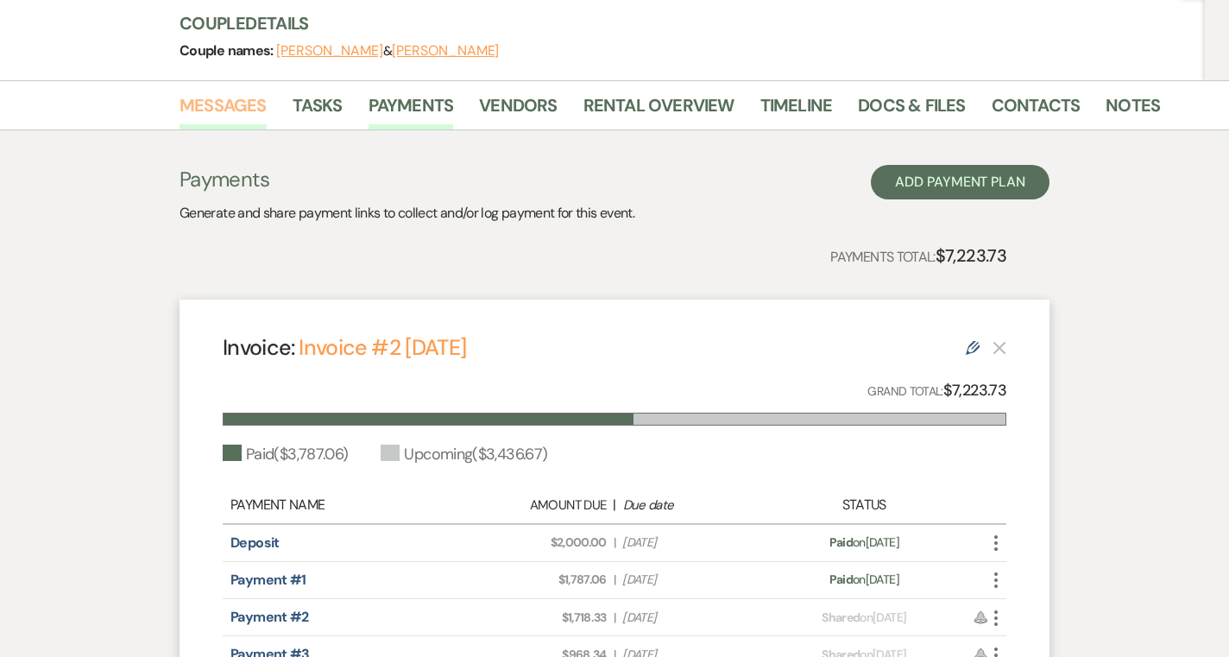
click at [233, 106] on link "Messages" at bounding box center [222, 110] width 87 height 38
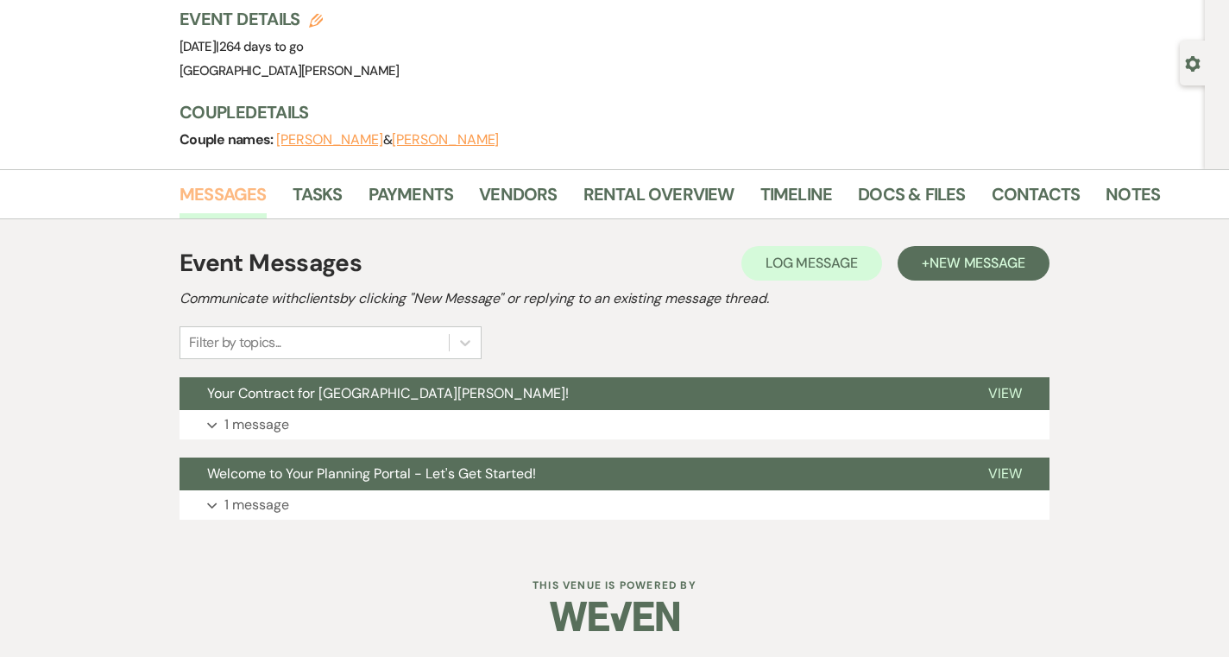
scroll to position [115, 0]
click at [400, 429] on button "Expand 1 message" at bounding box center [614, 424] width 870 height 29
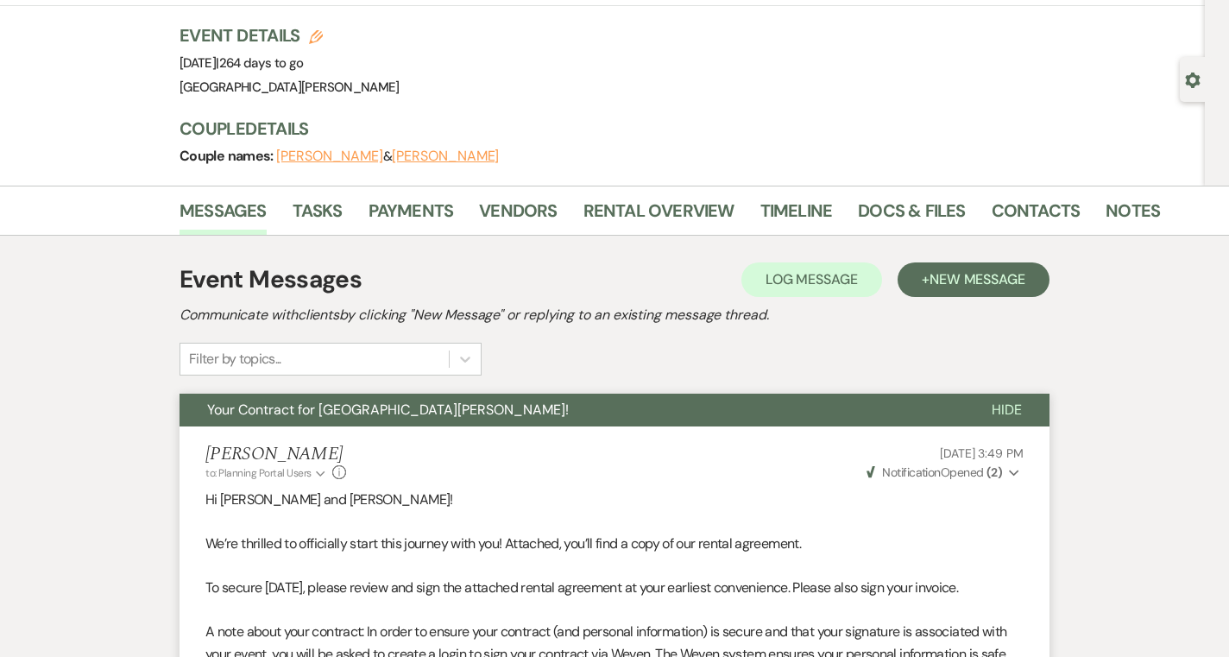
scroll to position [0, 0]
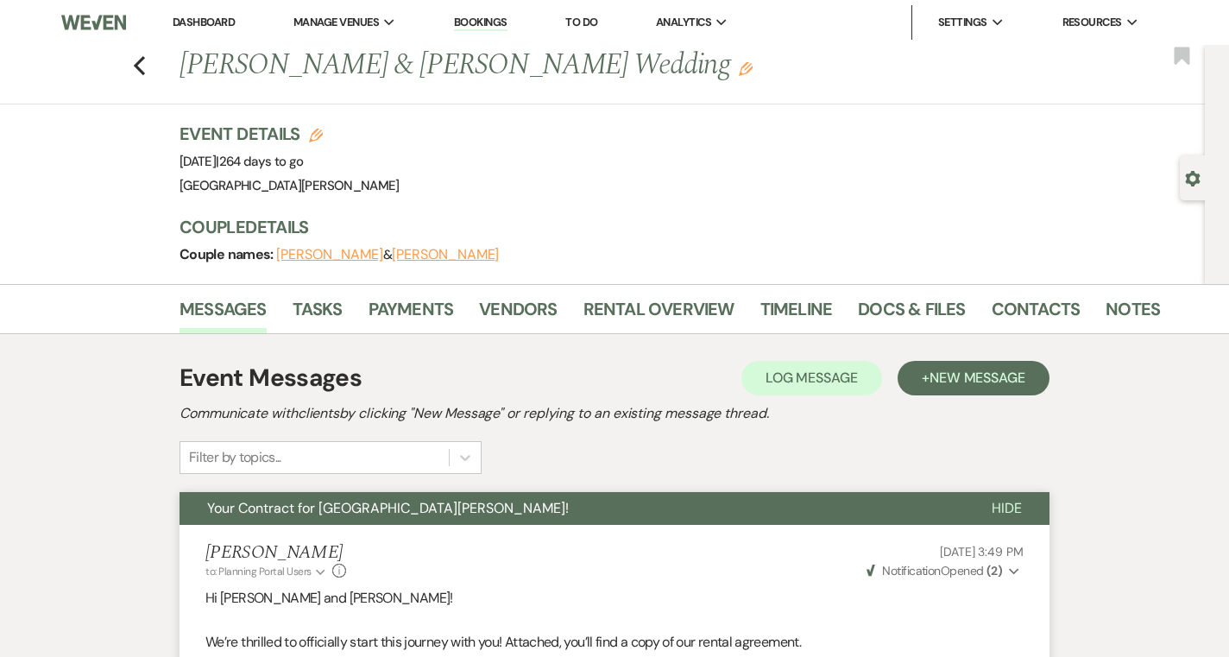
click at [197, 27] on link "Dashboard" at bounding box center [204, 22] width 62 height 15
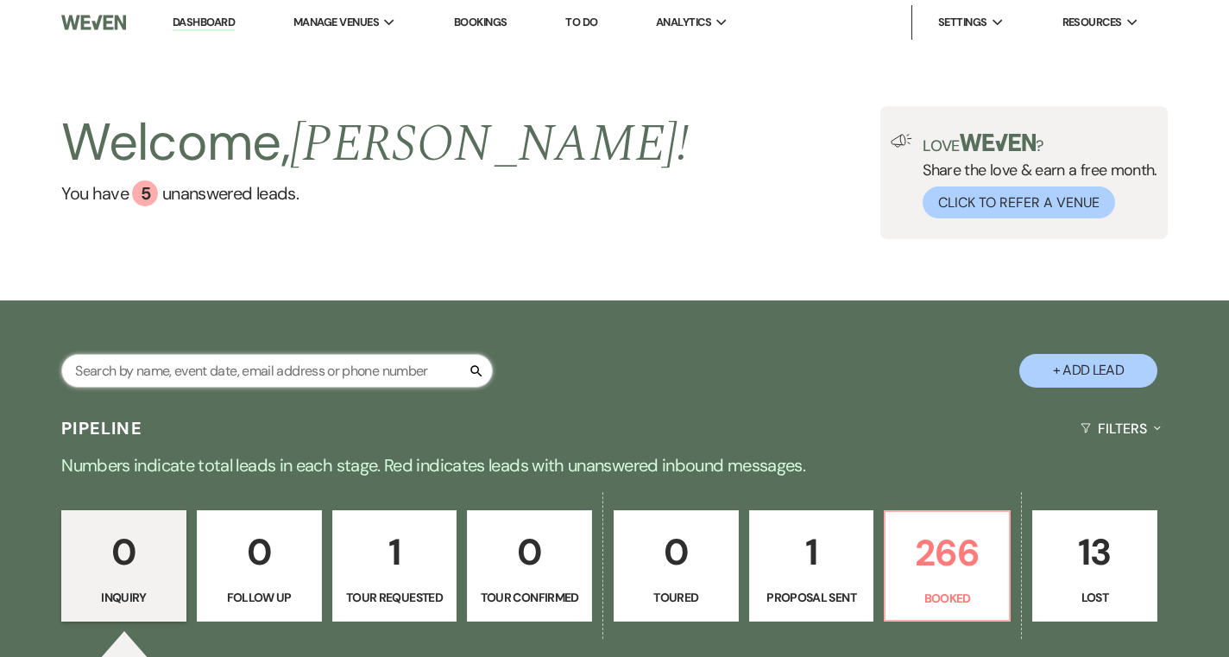
click at [256, 376] on input "text" at bounding box center [276, 371] width 431 height 34
type input "worthoff"
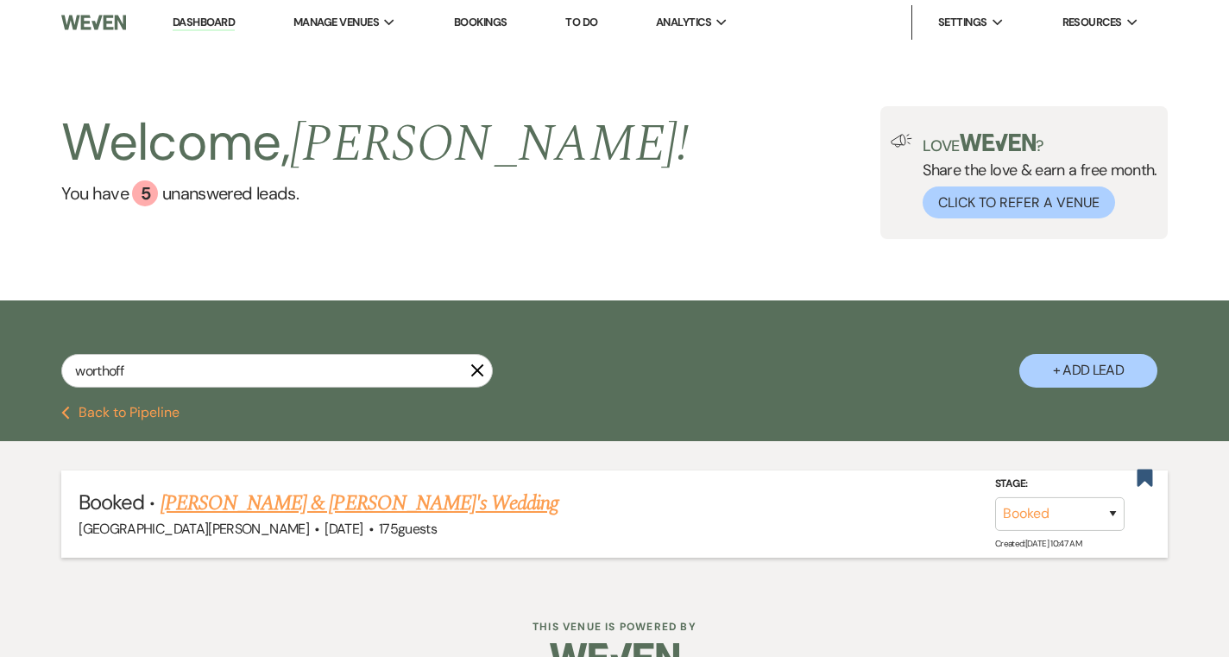
click at [299, 503] on link "Blaine Brown & Sabine Worthoff's Wedding" at bounding box center [359, 503] width 399 height 31
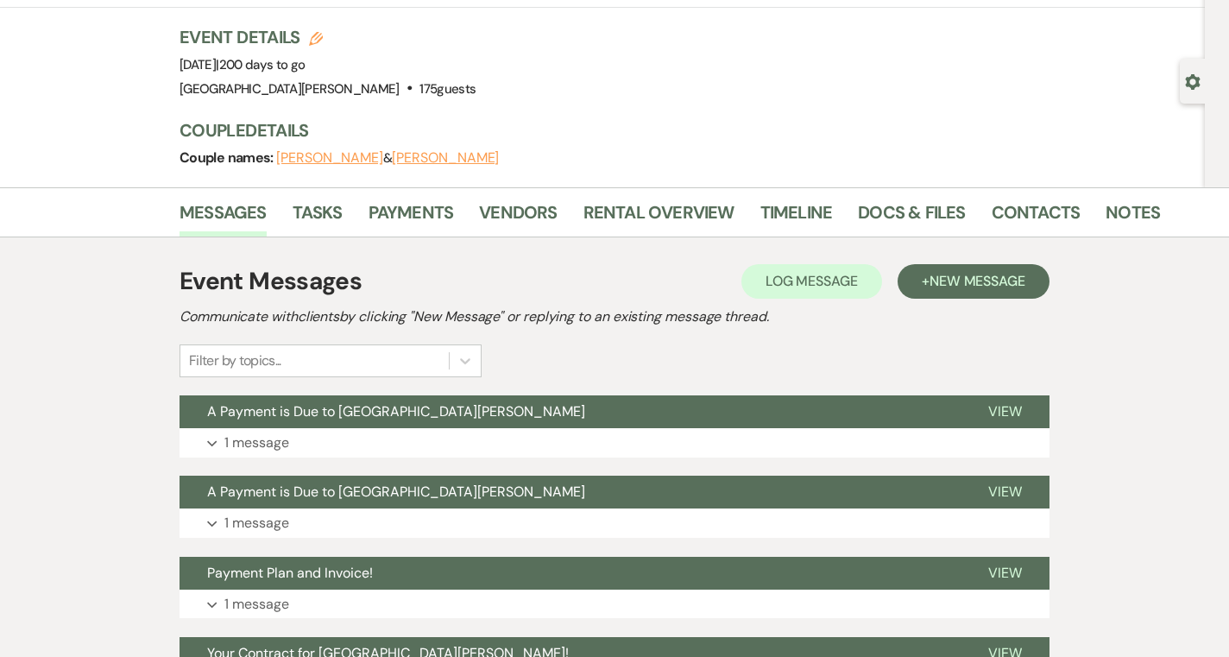
scroll to position [99, 0]
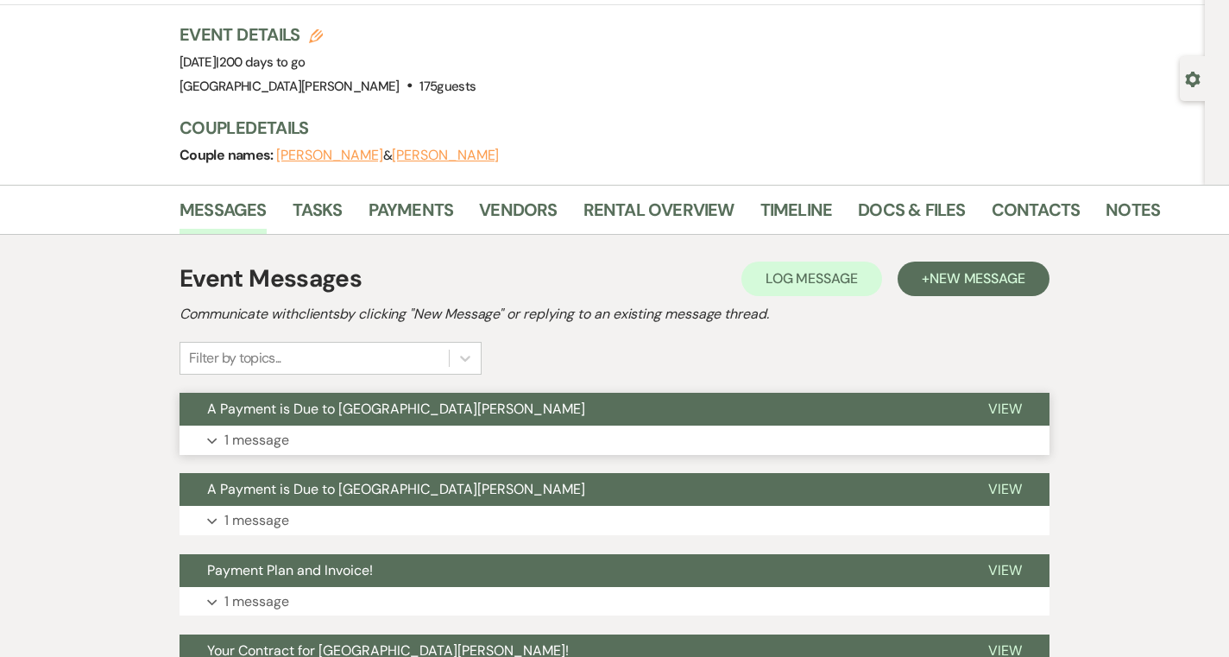
click at [358, 406] on span "A Payment is Due to Stone Valley Meadows" at bounding box center [396, 408] width 378 height 18
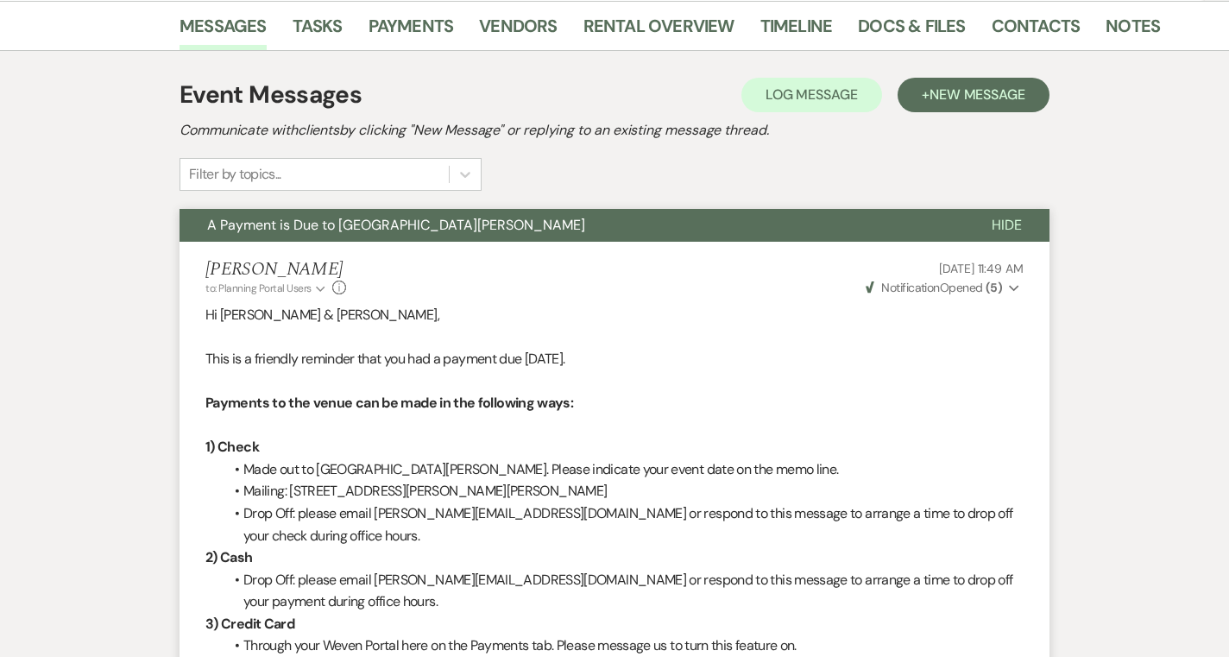
scroll to position [210, 0]
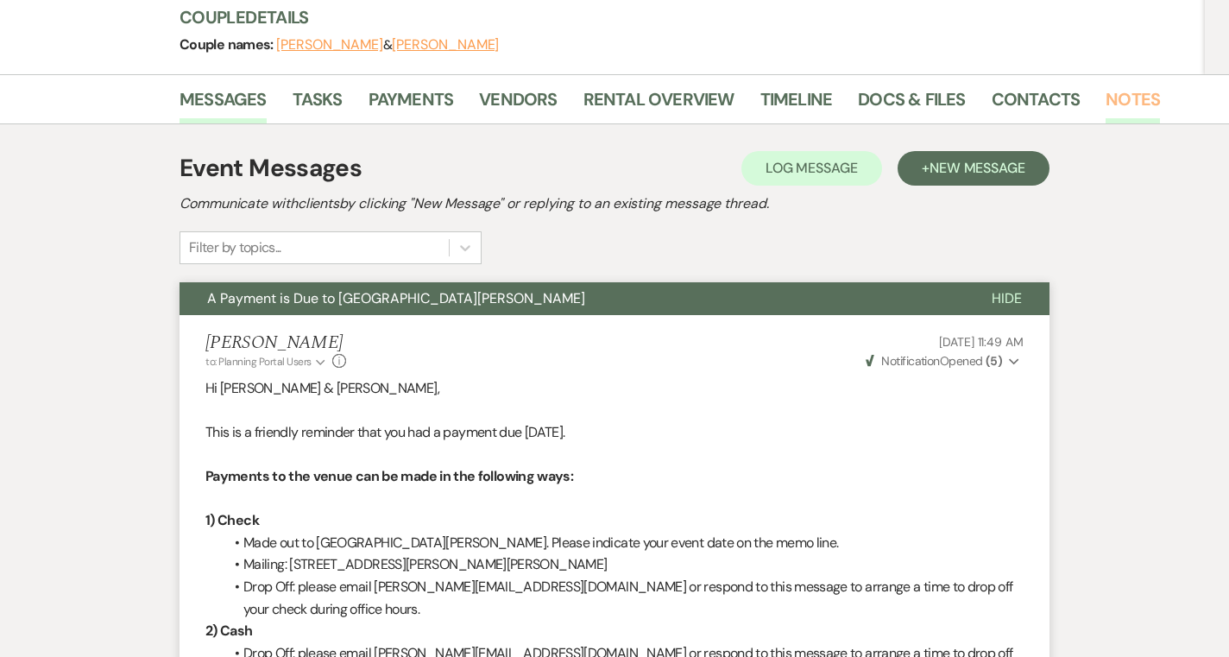
click at [1121, 98] on link "Notes" at bounding box center [1132, 104] width 54 height 38
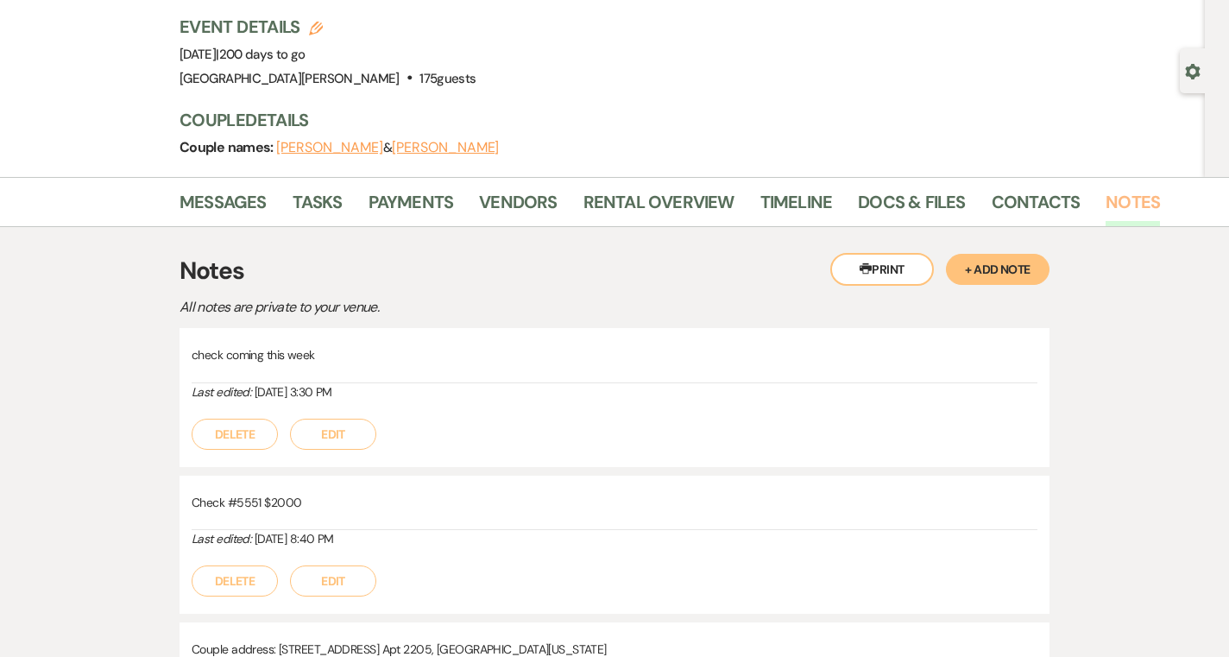
scroll to position [109, 0]
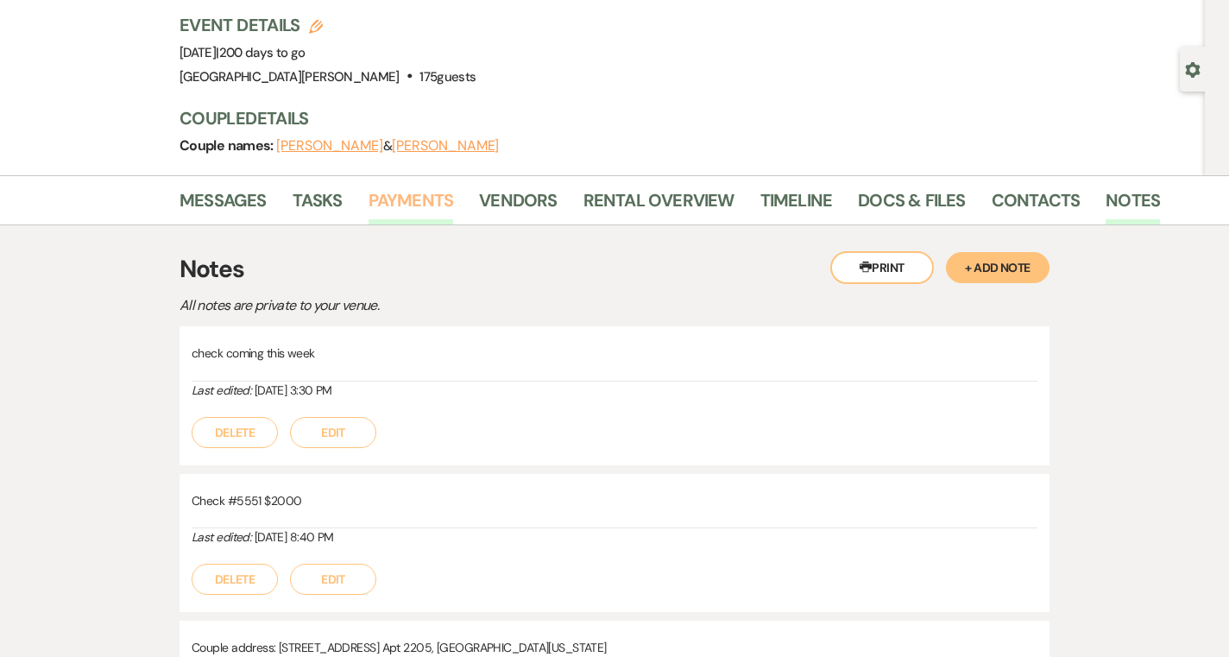
click at [399, 211] on link "Payments" at bounding box center [410, 205] width 85 height 38
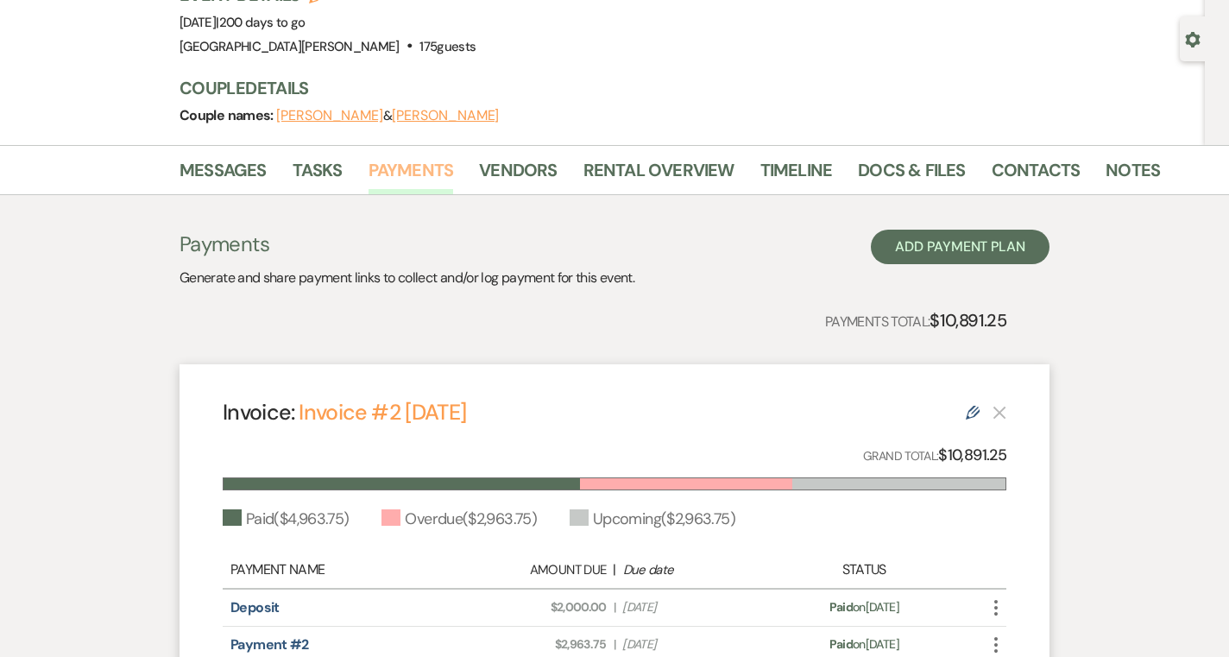
scroll to position [61, 0]
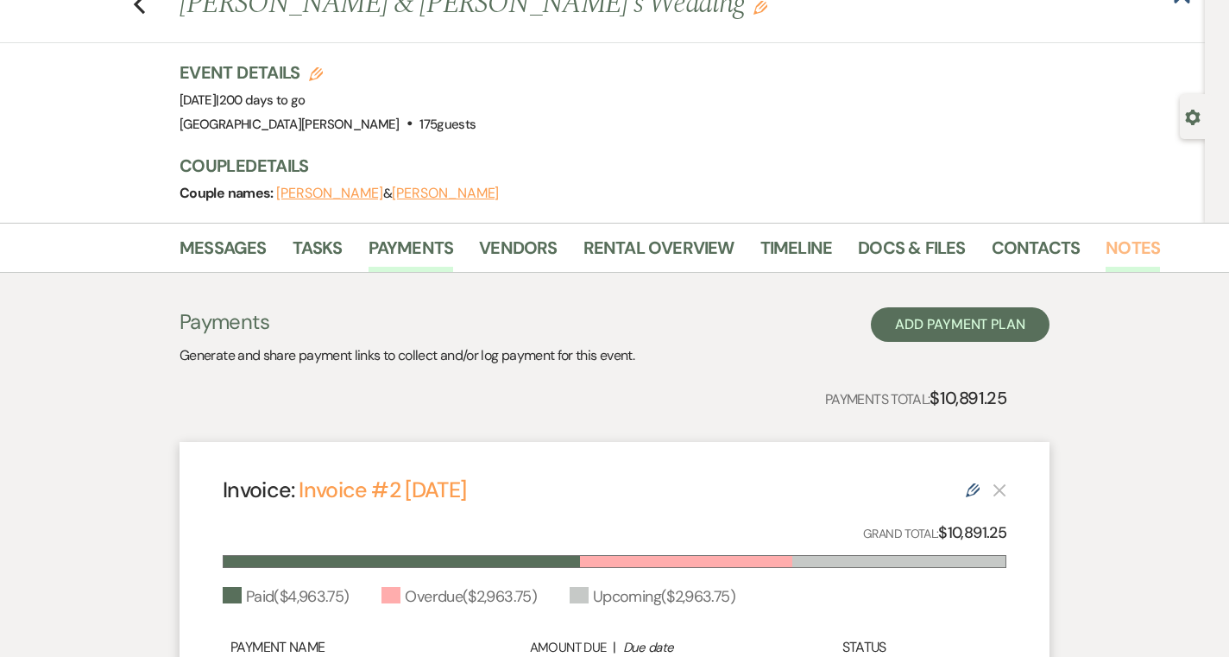
click at [1125, 254] on link "Notes" at bounding box center [1132, 253] width 54 height 38
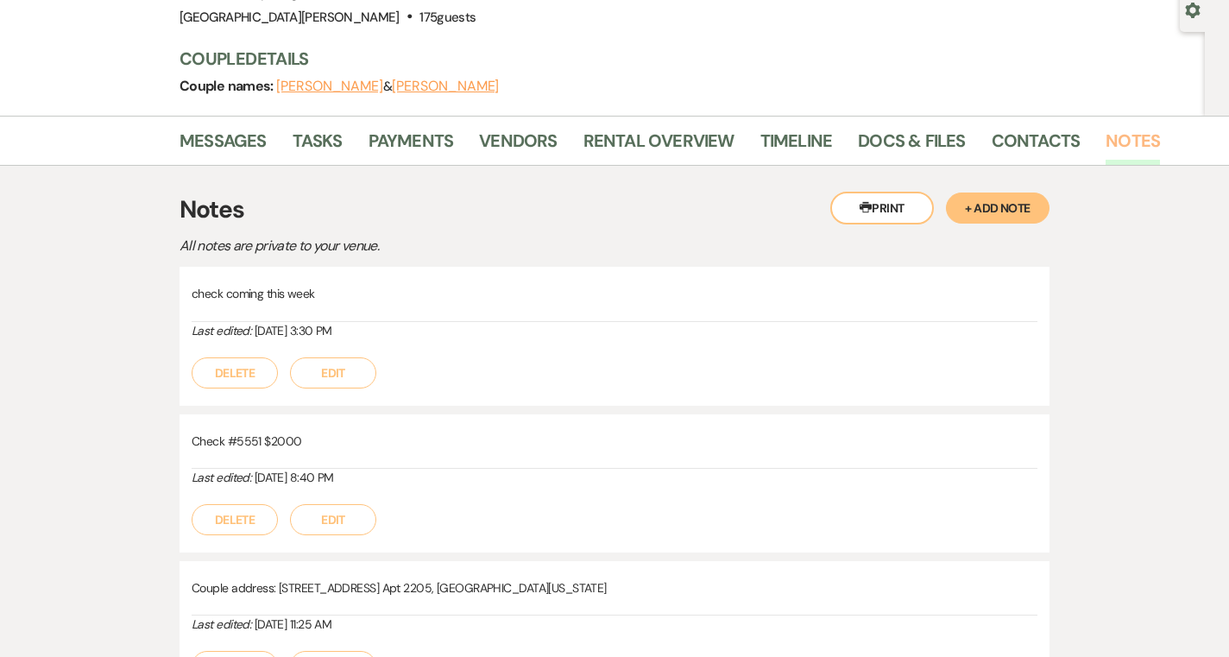
scroll to position [169, 0]
click at [429, 135] on link "Payments" at bounding box center [410, 145] width 85 height 38
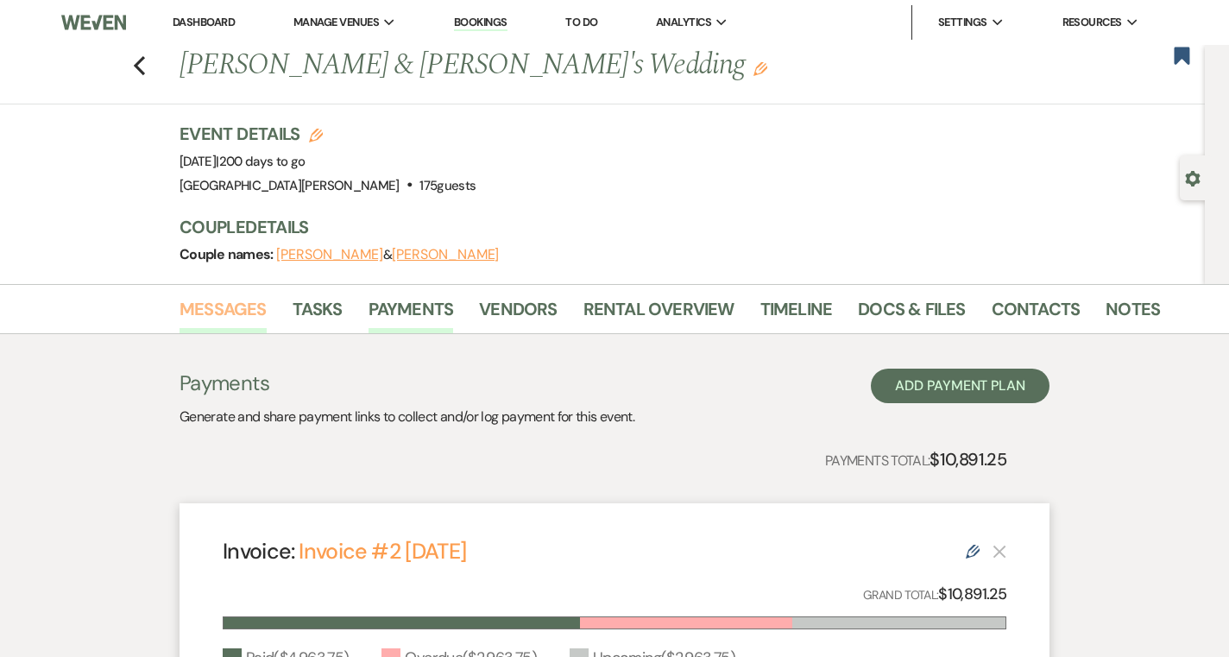
click at [253, 311] on link "Messages" at bounding box center [222, 314] width 87 height 38
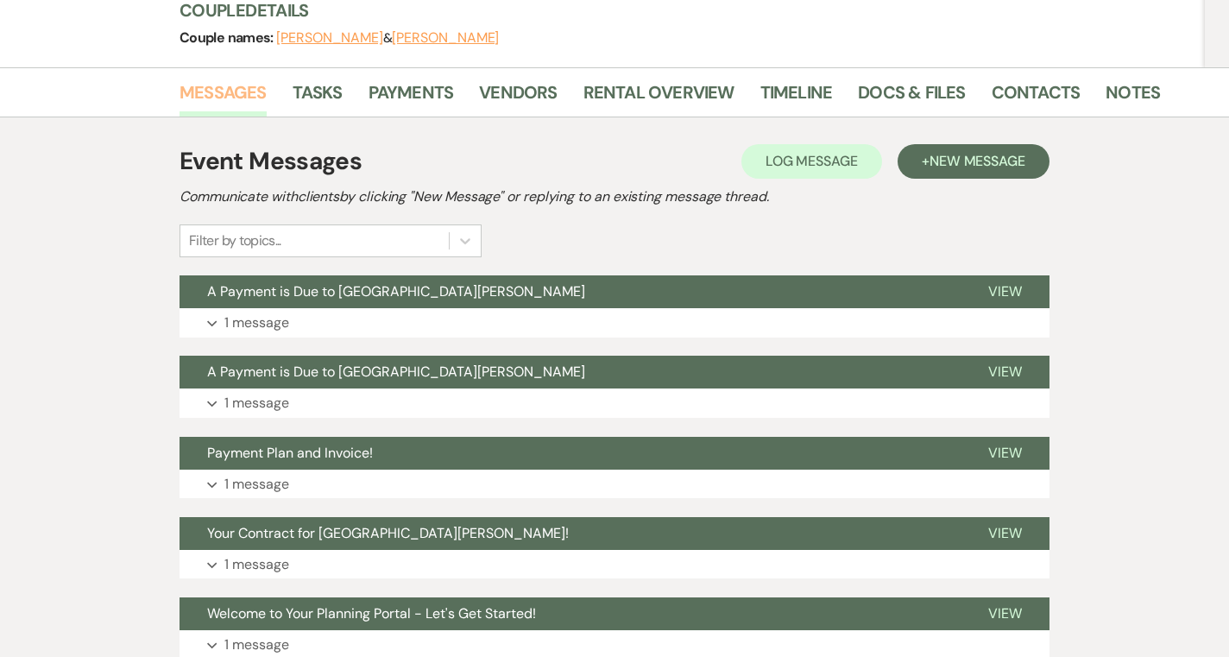
scroll to position [222, 0]
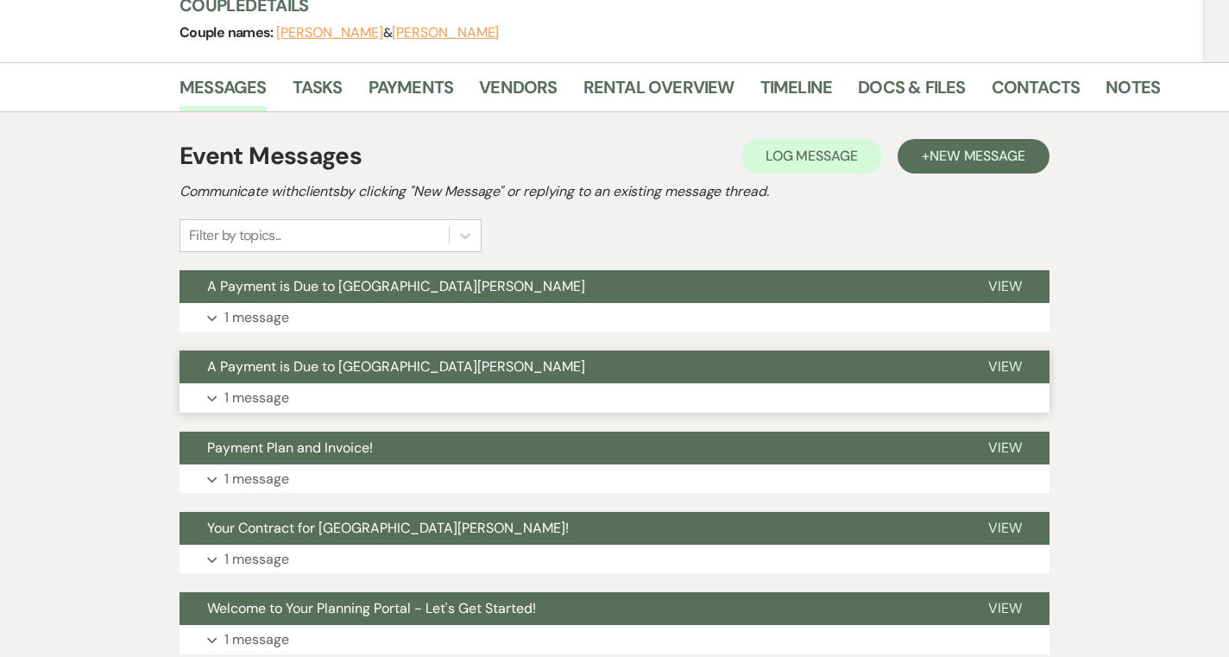
click at [602, 374] on button "A Payment is Due to Stone Valley Meadows" at bounding box center [569, 366] width 781 height 33
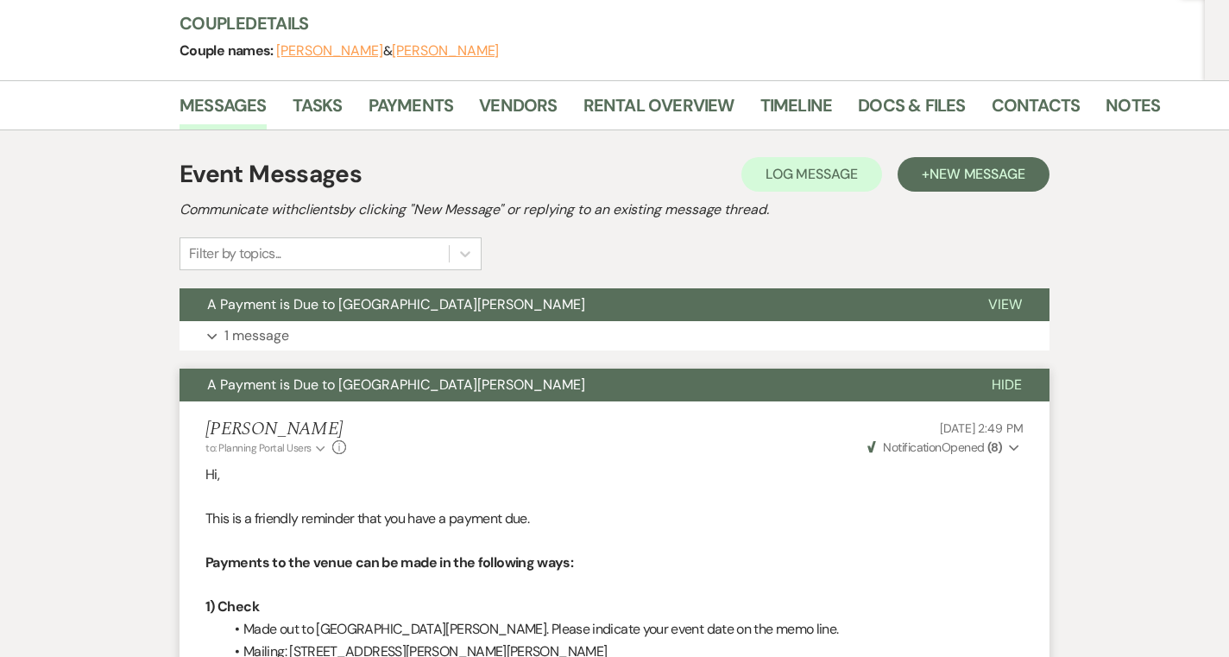
scroll to position [181, 0]
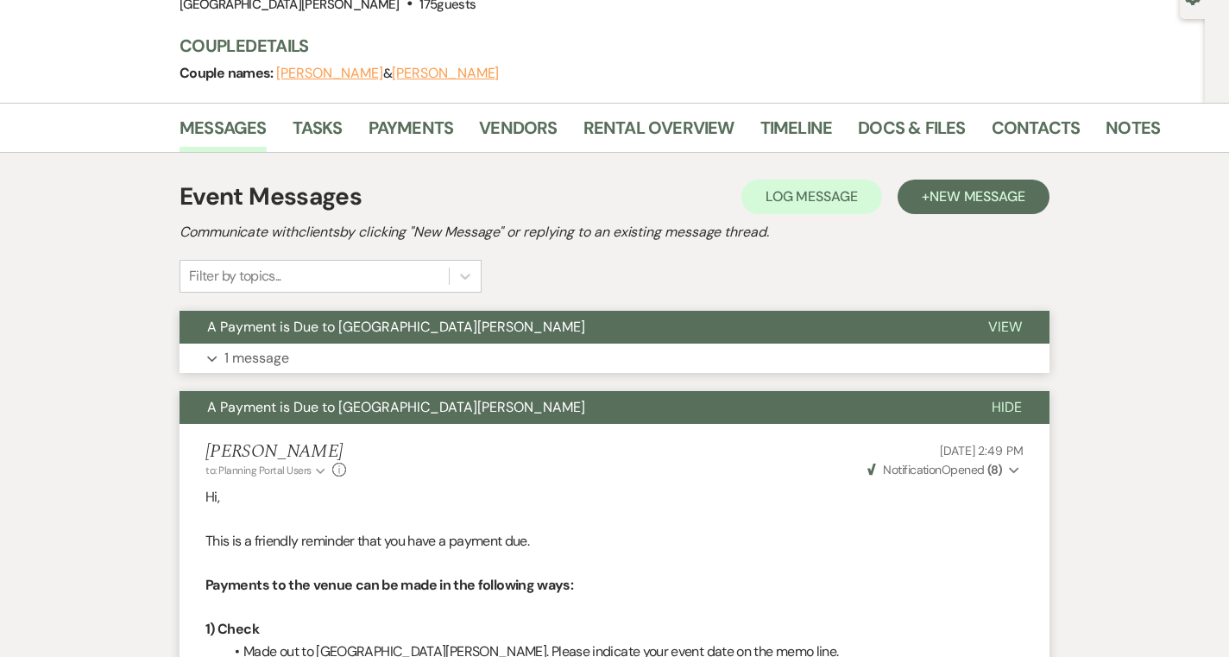
click at [617, 348] on button "Expand 1 message" at bounding box center [614, 357] width 870 height 29
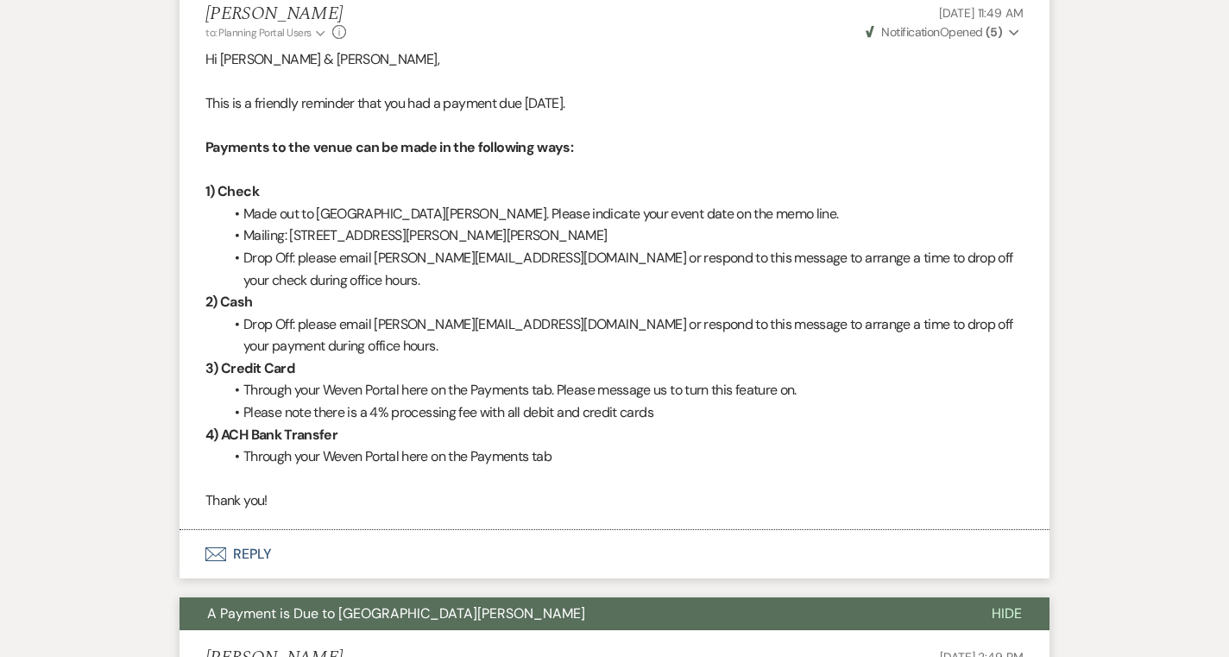
scroll to position [538, 0]
click at [991, 35] on strong "( 5 )" at bounding box center [993, 33] width 16 height 16
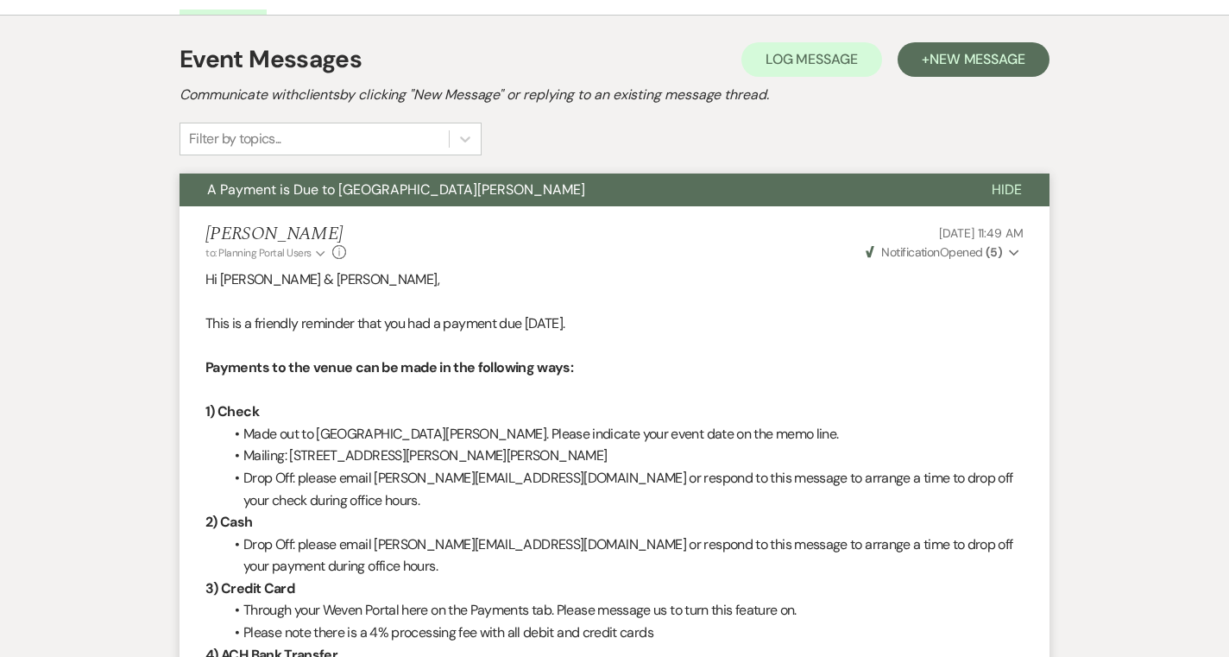
scroll to position [223, 0]
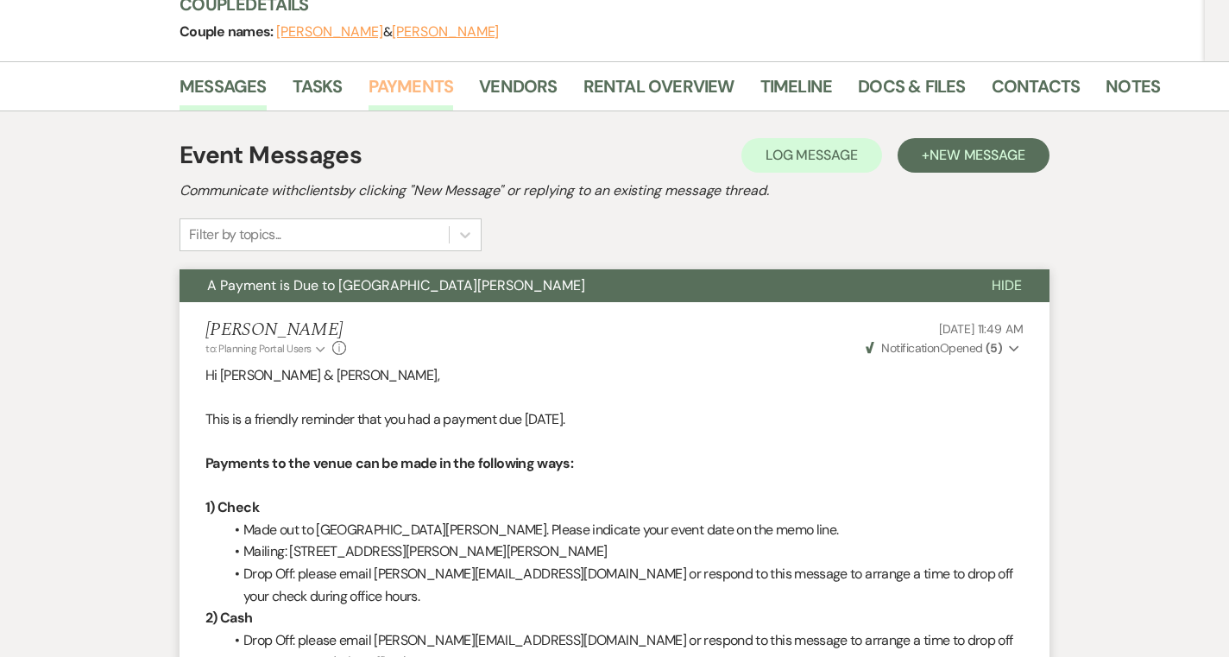
click at [421, 102] on link "Payments" at bounding box center [410, 91] width 85 height 38
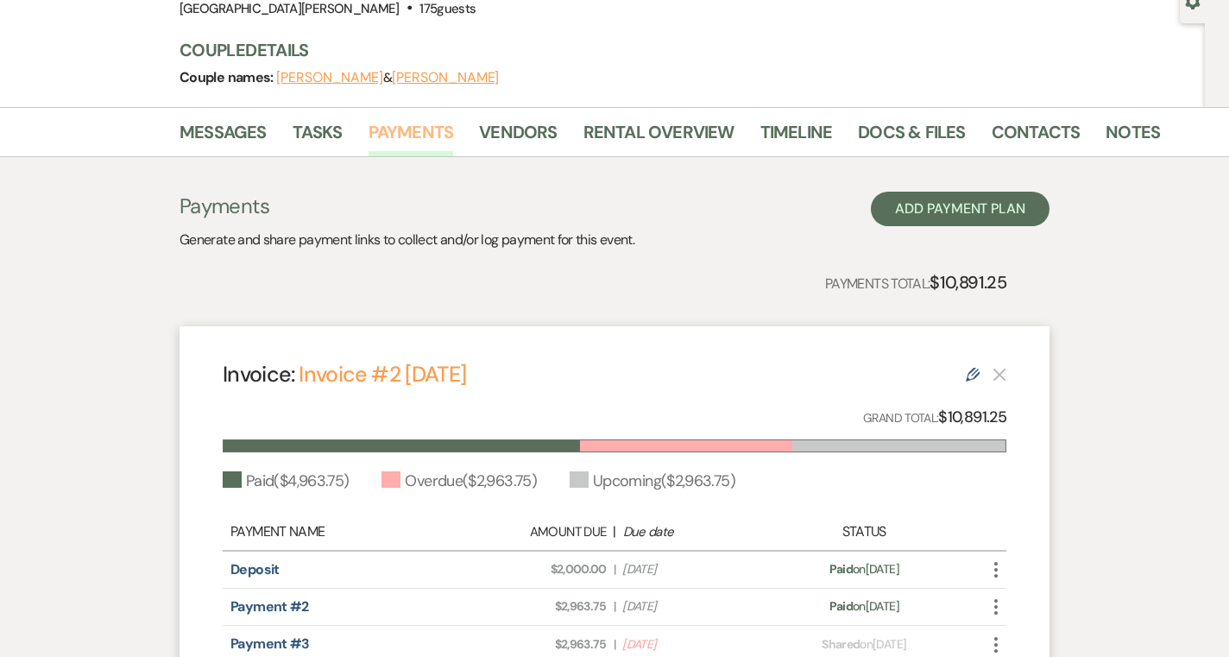
scroll to position [176, 0]
click at [599, 131] on link "Rental Overview" at bounding box center [658, 138] width 151 height 38
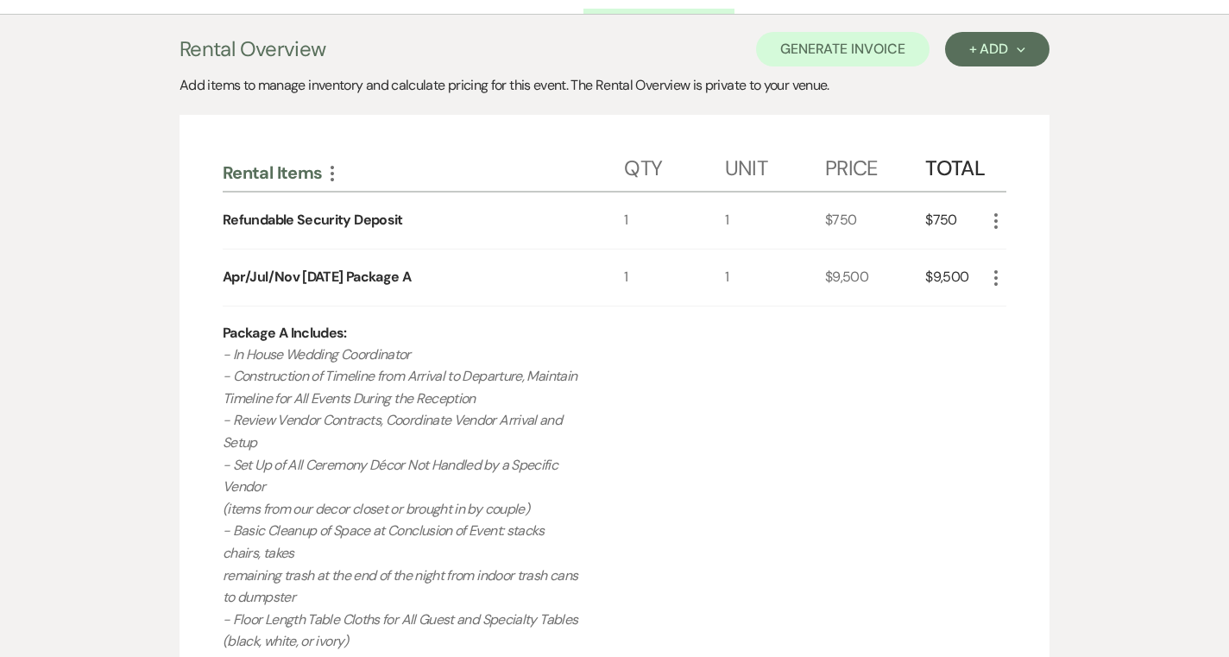
scroll to position [303, 0]
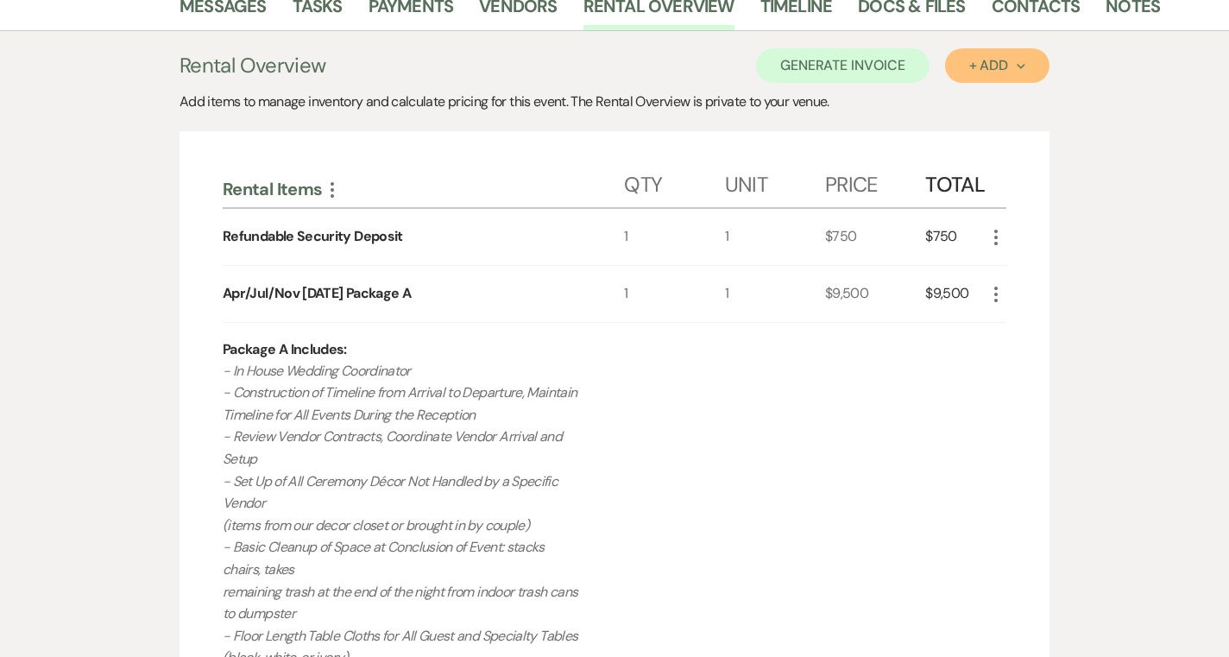
click at [997, 69] on div "+ Add Next" at bounding box center [997, 66] width 56 height 14
click at [972, 100] on button "Item" at bounding box center [988, 104] width 87 height 27
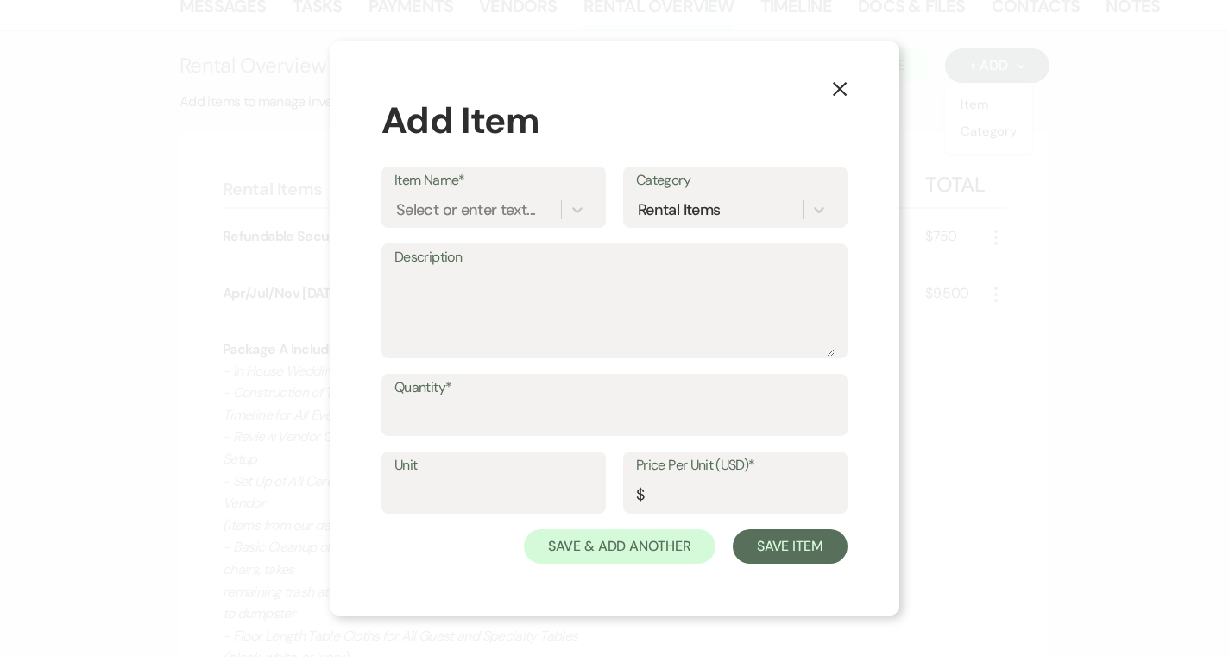
click at [450, 228] on div "Item Name* Select or enter text... Category Rental Items" at bounding box center [614, 205] width 466 height 77
click at [434, 211] on div "Select or enter text..." at bounding box center [465, 209] width 139 height 23
type input "Late Fee"
click at [494, 257] on div "+ Add "Late Fee"" at bounding box center [493, 253] width 198 height 35
click at [458, 411] on input "Quantity*" at bounding box center [614, 417] width 440 height 34
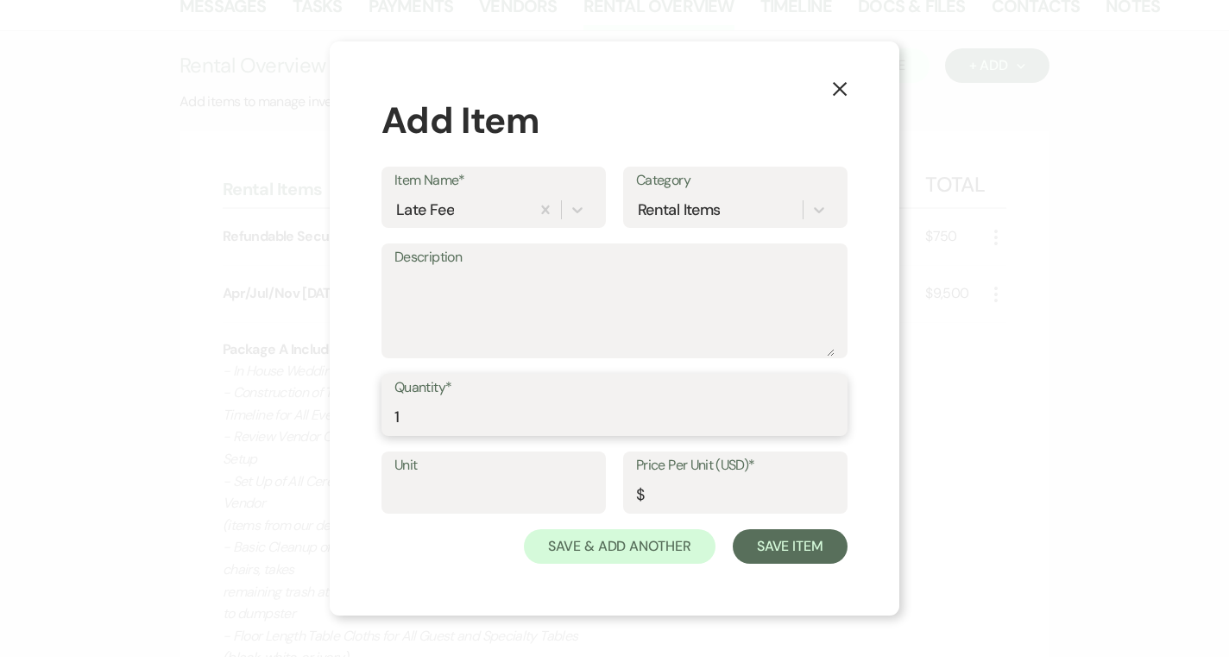
type input "1"
click at [677, 494] on input "Price Per Unit (USD)*" at bounding box center [735, 495] width 198 height 34
type input "75"
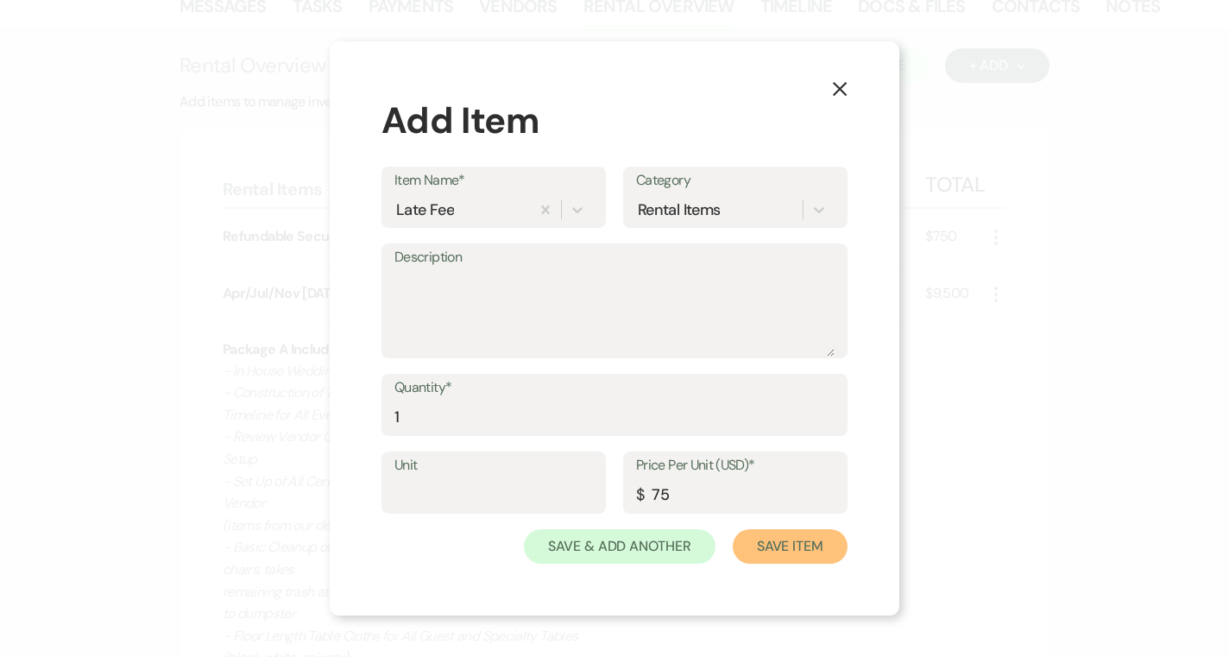
click at [772, 547] on button "Save Item" at bounding box center [790, 546] width 115 height 35
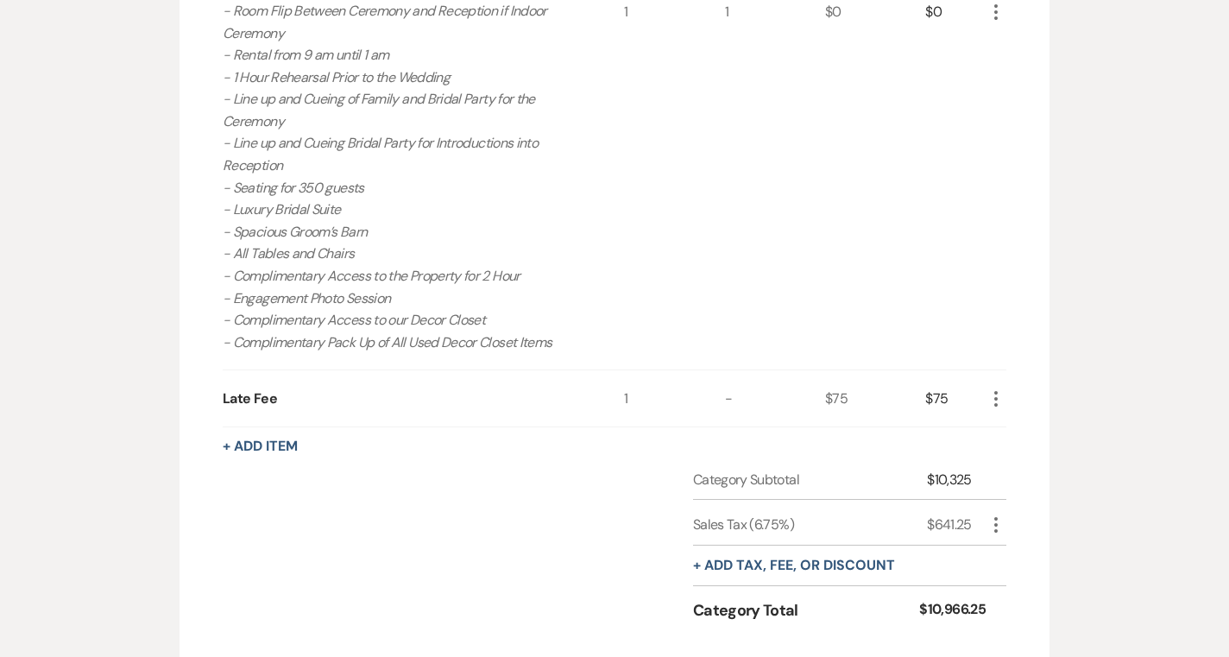
scroll to position [985, 0]
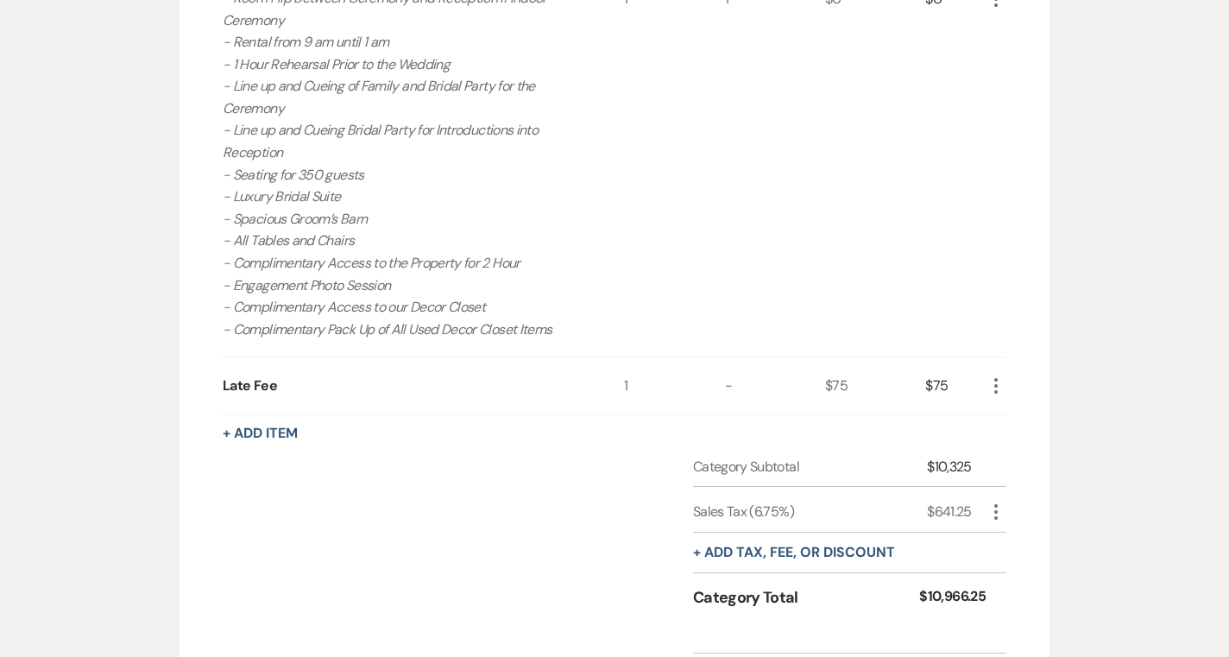
click at [993, 383] on icon "More" at bounding box center [995, 385] width 21 height 21
click at [1006, 413] on icon "Pencil" at bounding box center [1009, 419] width 10 height 13
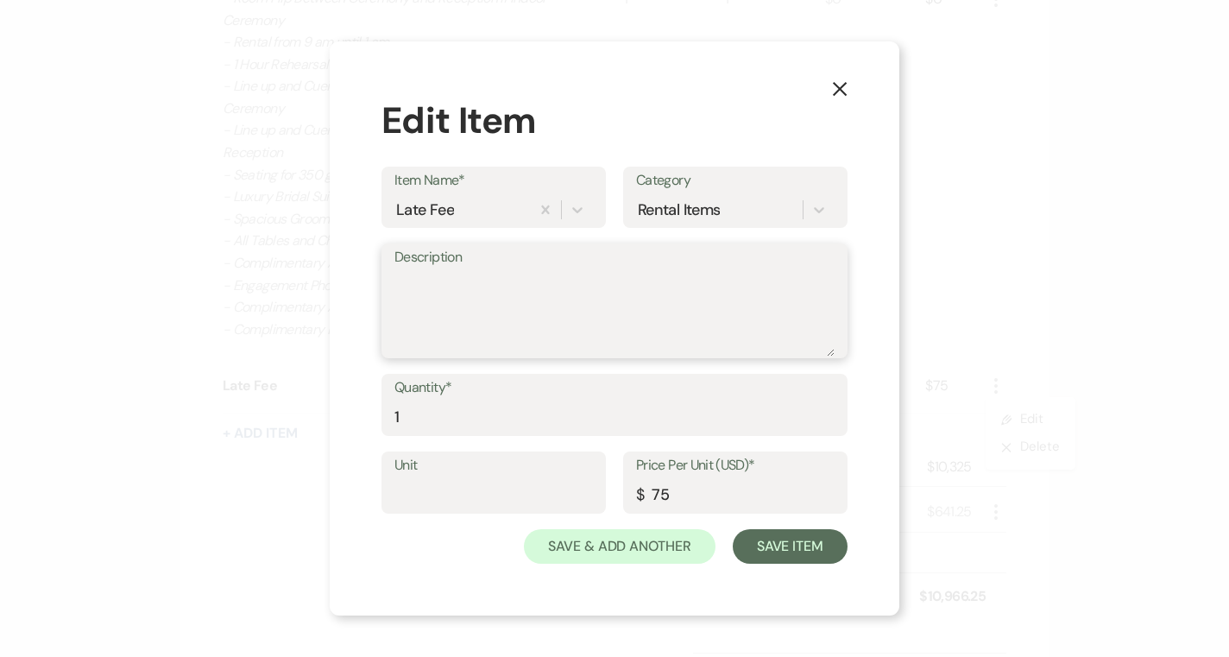
click at [475, 275] on textarea "Description" at bounding box center [614, 313] width 440 height 86
click at [400, 282] on textarea "for September 1 payment" at bounding box center [614, 313] width 440 height 86
type textarea "For September 1 payment"
click at [765, 544] on button "Save Item" at bounding box center [790, 546] width 115 height 35
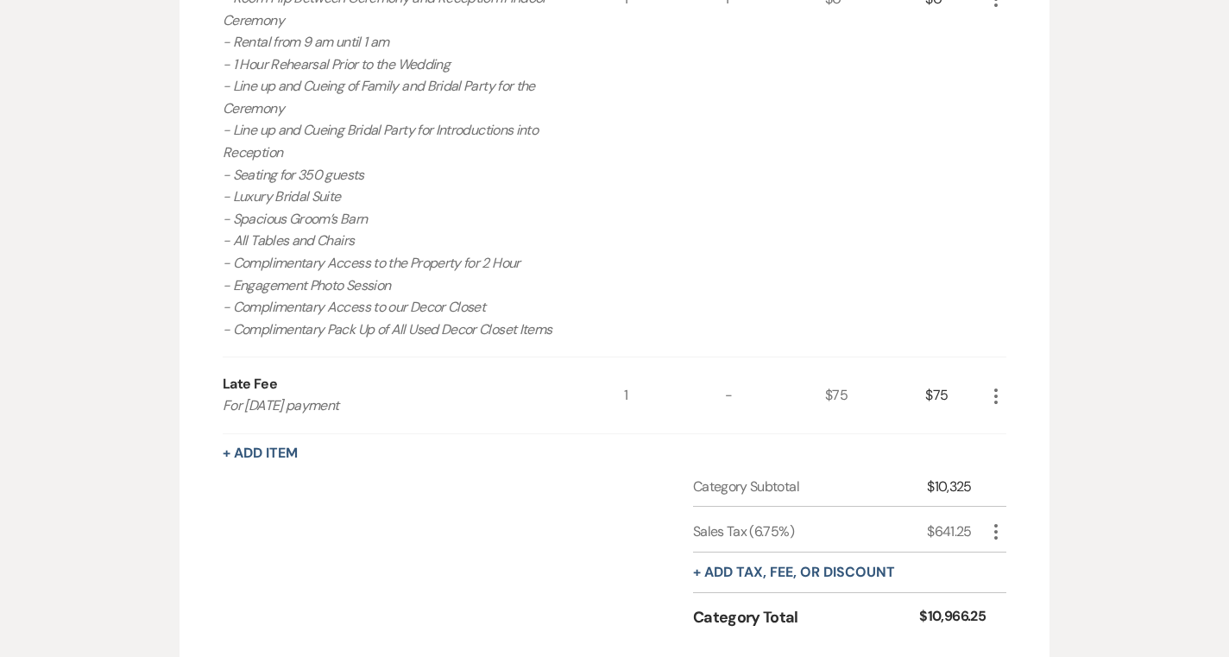
click at [994, 537] on use "button" at bounding box center [995, 532] width 3 height 16
click at [1004, 556] on button "Pencil Edit" at bounding box center [1030, 565] width 90 height 28
select select "3"
select select "false"
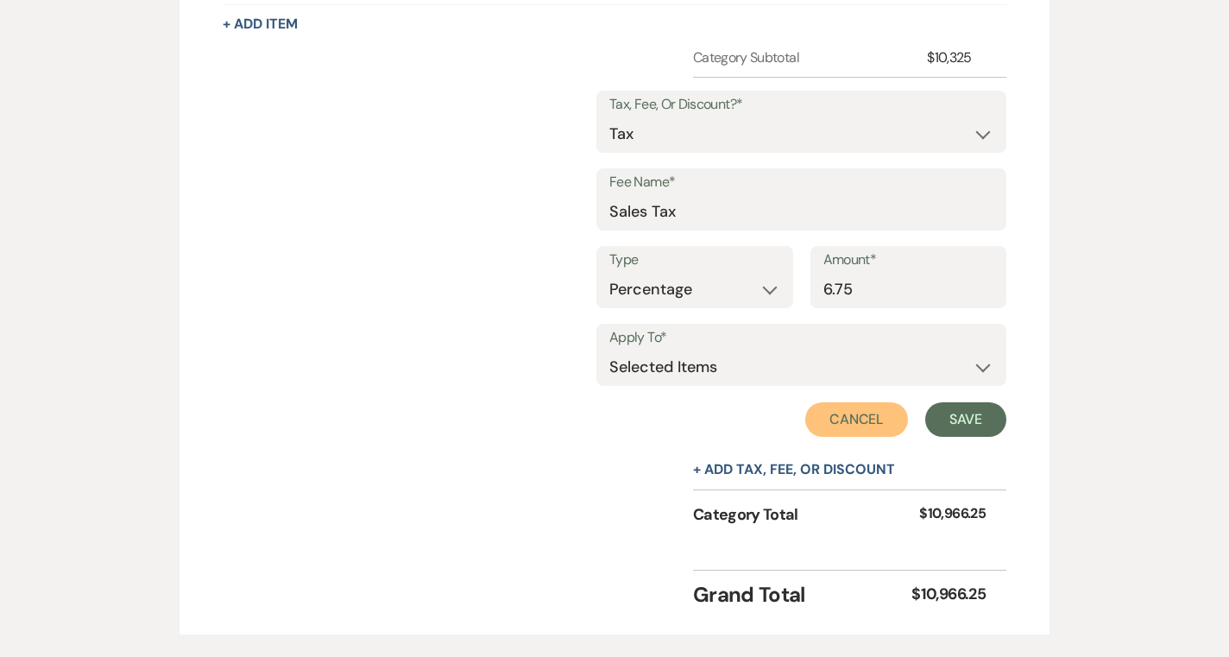
click at [863, 419] on button "Cancel" at bounding box center [857, 419] width 104 height 35
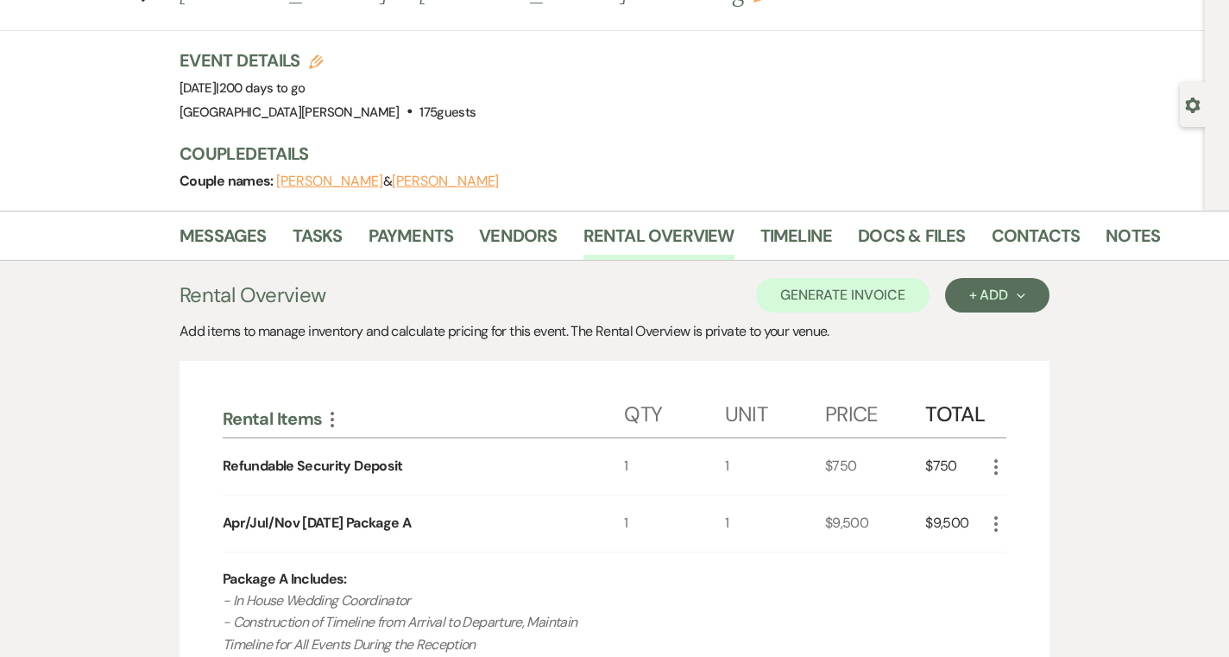
scroll to position [67, 0]
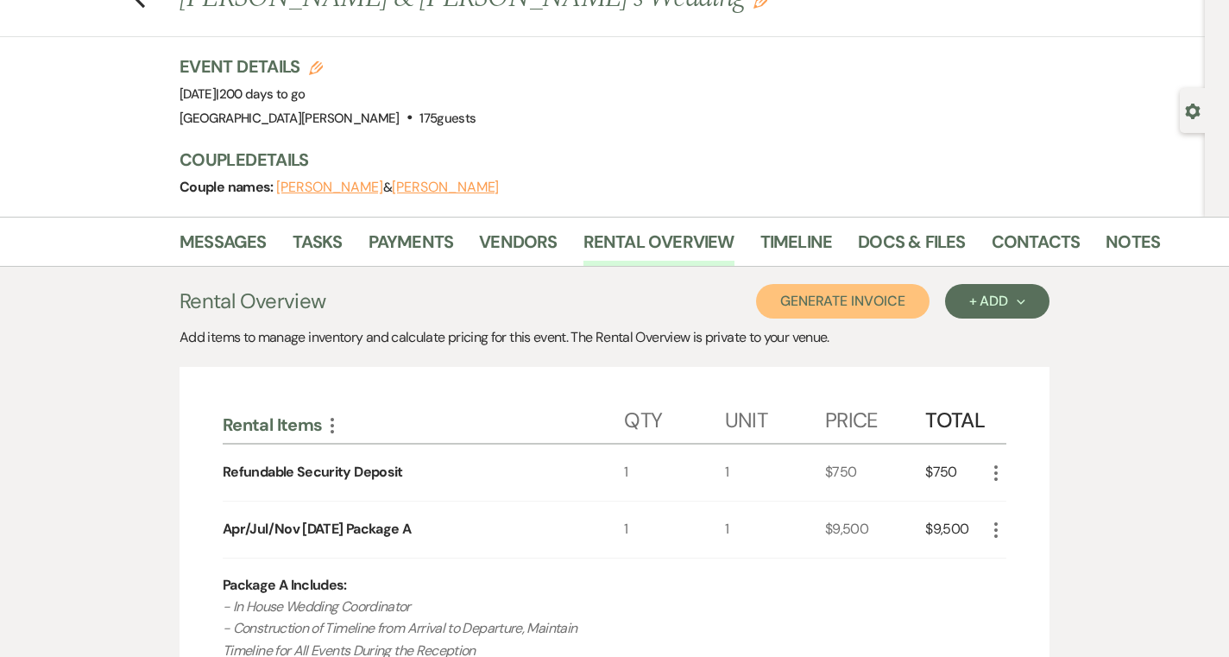
click at [857, 303] on button "Generate Invoice" at bounding box center [842, 301] width 173 height 35
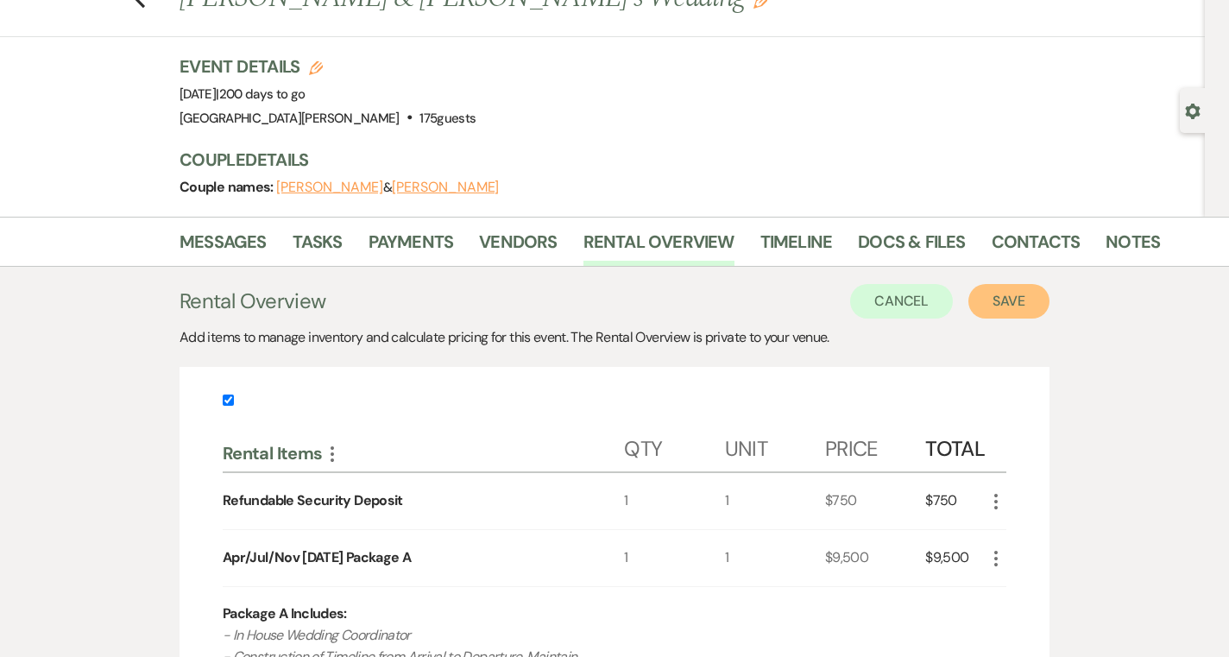
click at [1003, 307] on button "Save" at bounding box center [1008, 301] width 81 height 35
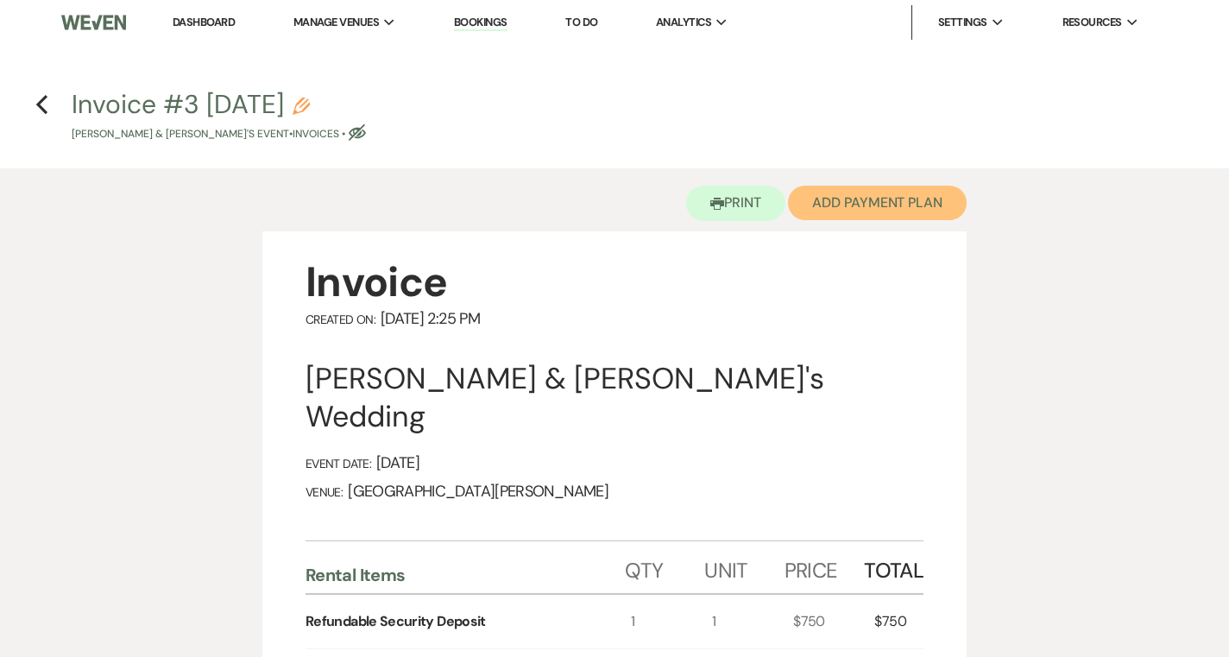
click at [888, 195] on button "Add Payment Plan" at bounding box center [877, 203] width 179 height 35
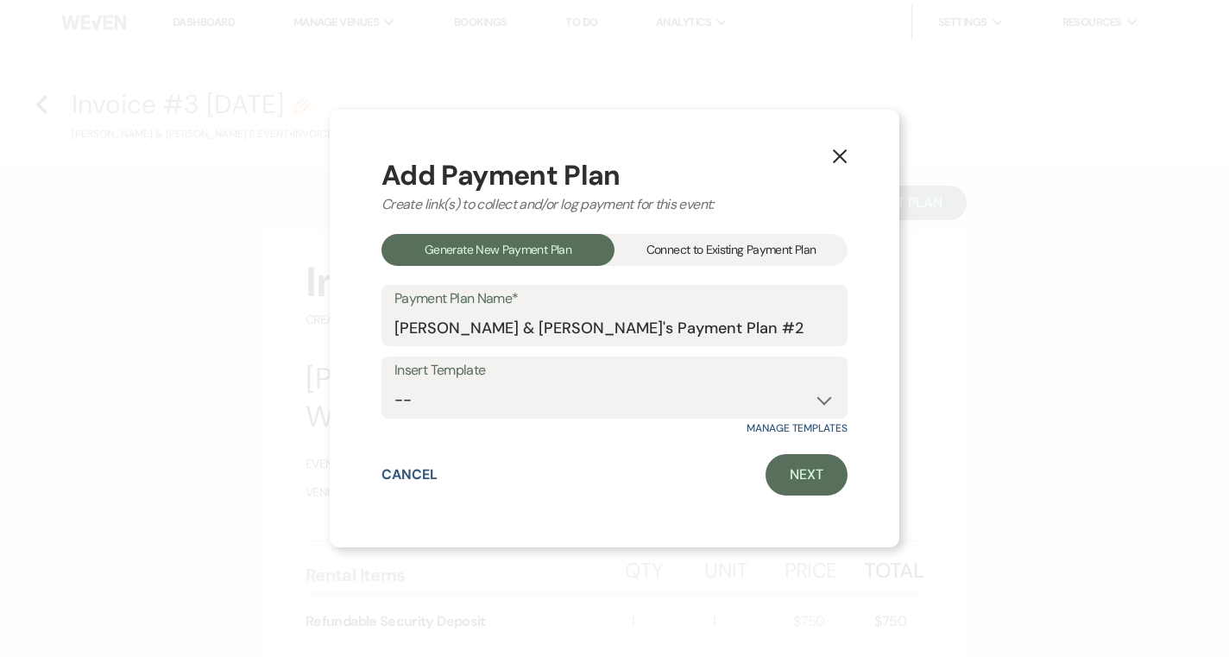
click at [755, 258] on div "Connect to Existing Payment Plan" at bounding box center [730, 250] width 233 height 32
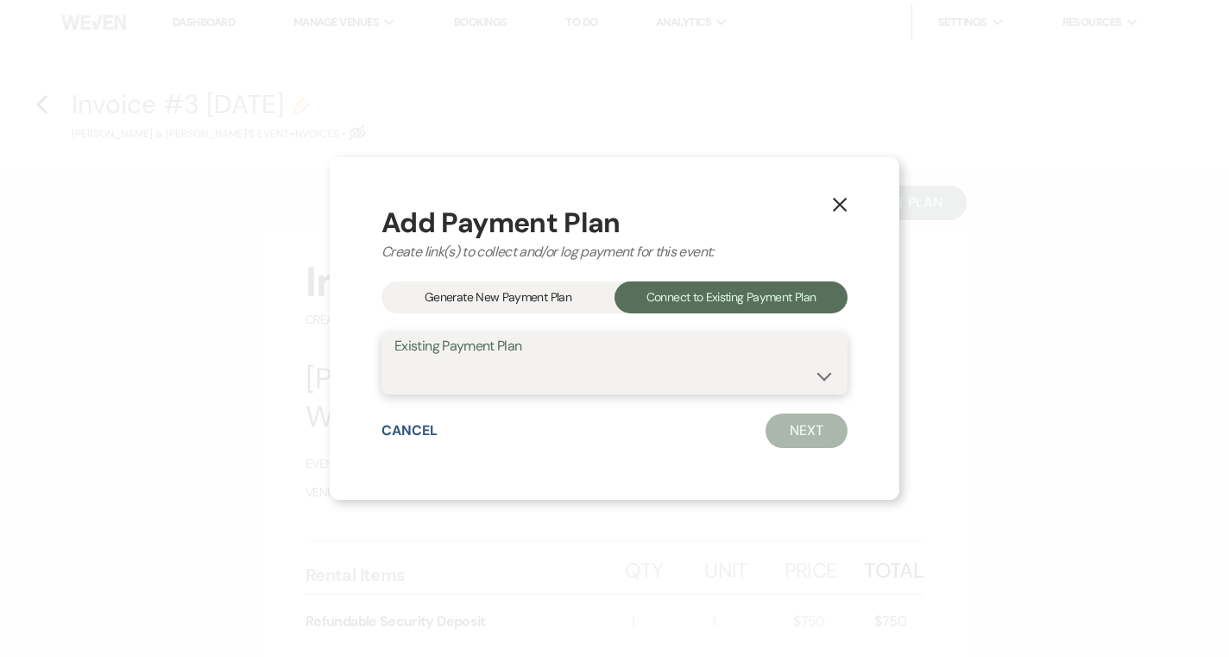
click at [674, 367] on select "Blaine Brown & Sabine Worthoff's Payment Plan #1" at bounding box center [614, 376] width 440 height 34
select select "18442"
click at [394, 359] on select "Blaine Brown & Sabine Worthoff's Payment Plan #1" at bounding box center [614, 376] width 440 height 34
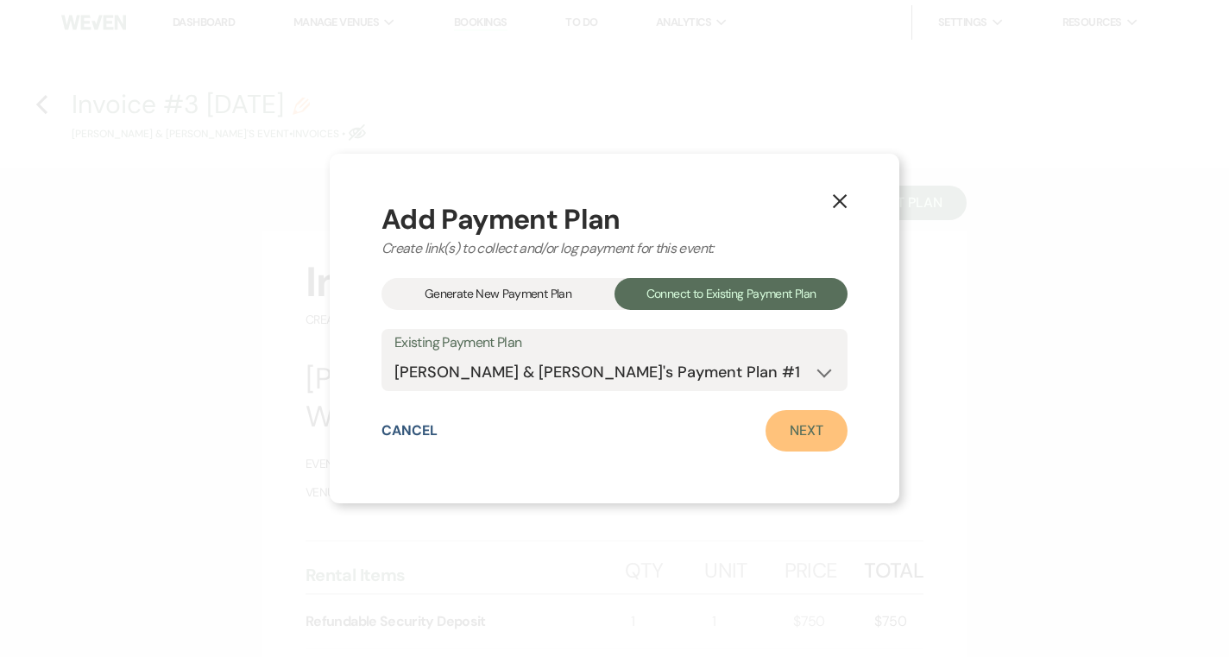
click at [802, 428] on link "Next" at bounding box center [806, 430] width 82 height 41
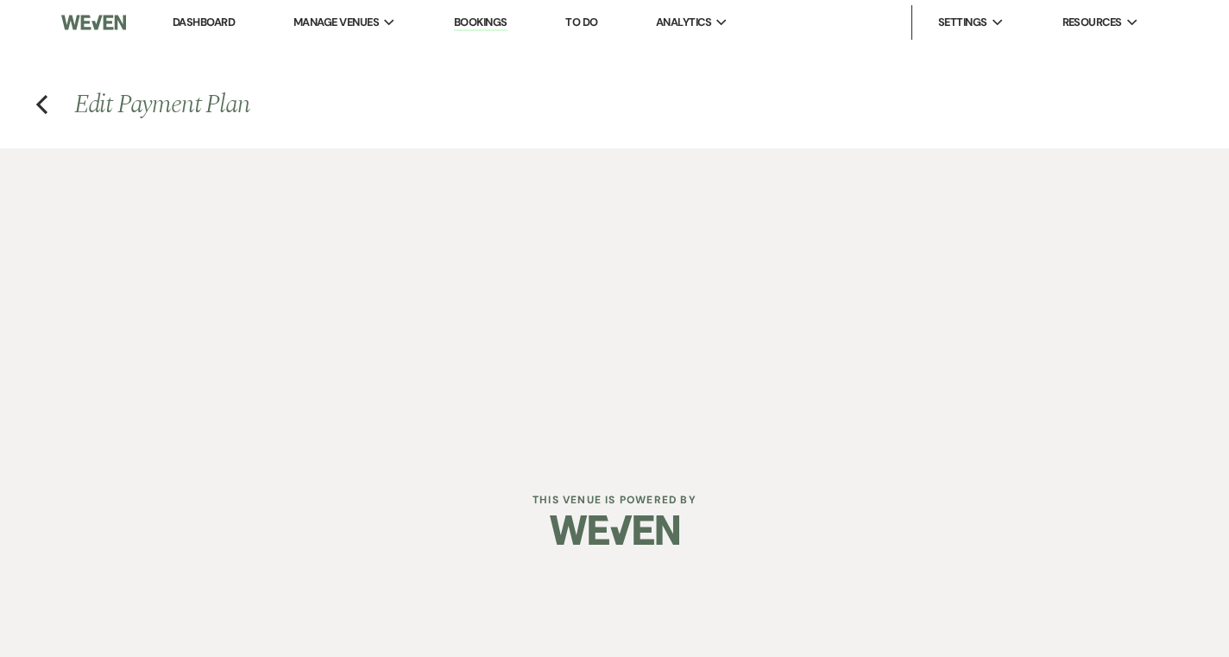
select select "28930"
select select "1"
select select "true"
select select "1"
select select "true"
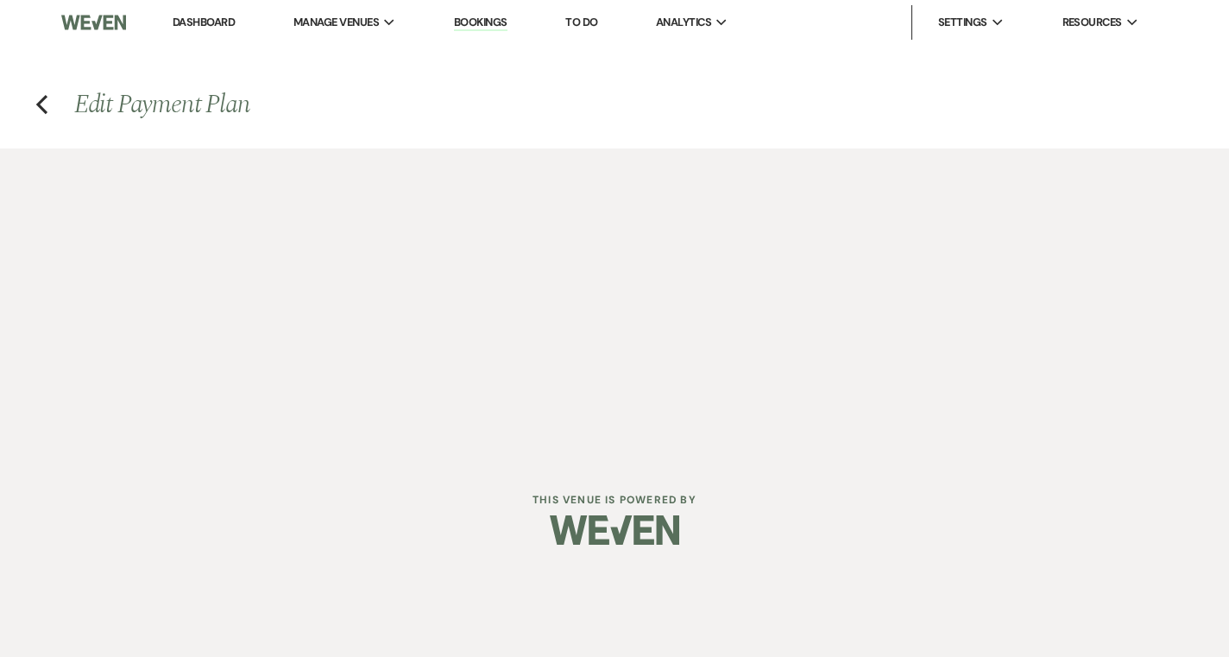
select select "2"
select select "flat"
select select "true"
select select "2"
select select "flat"
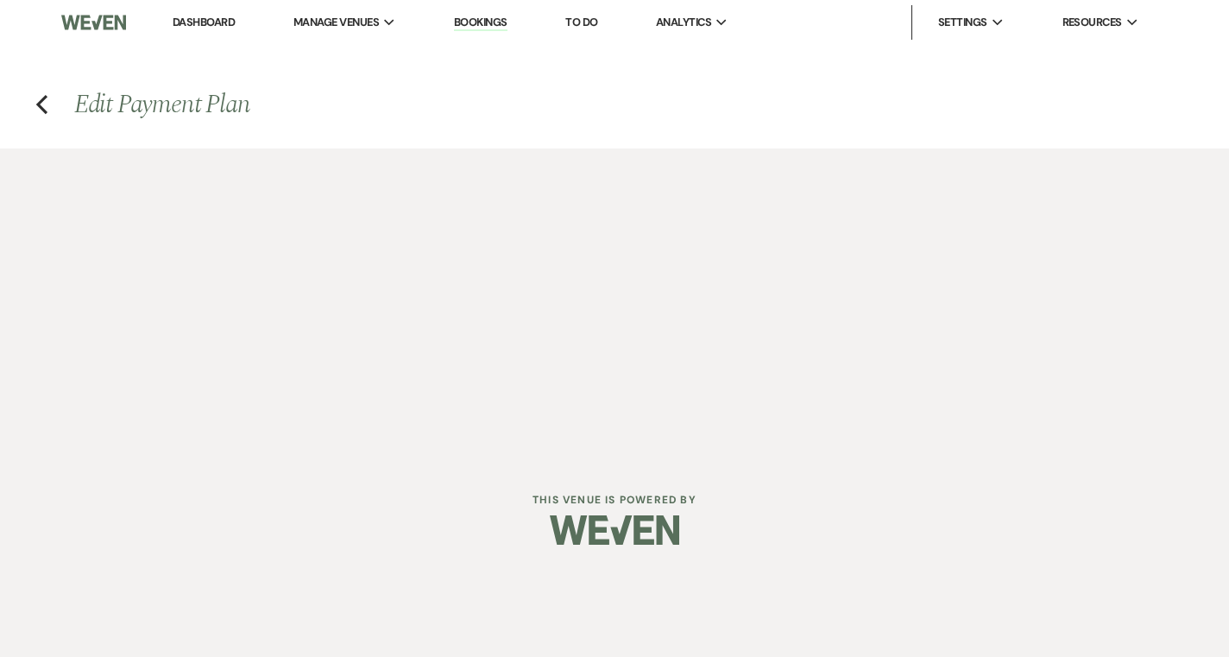
select select "true"
select select "client"
select select "weeks"
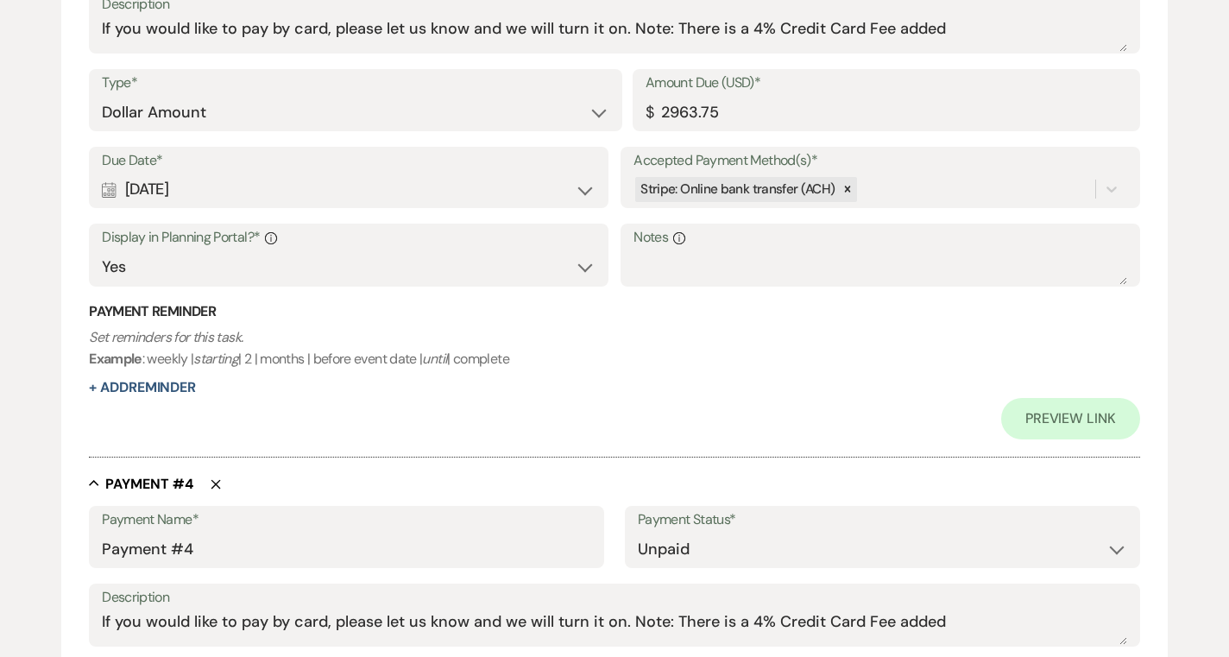
scroll to position [1865, 0]
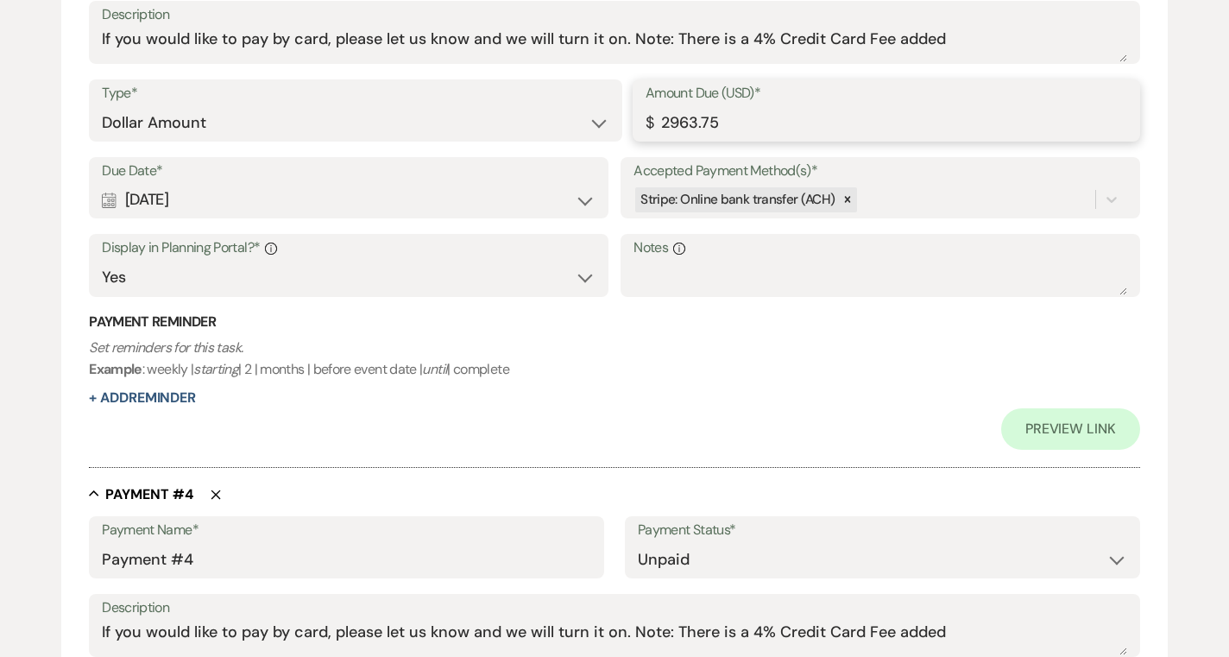
click at [698, 125] on input "2963.75" at bounding box center [885, 123] width 481 height 34
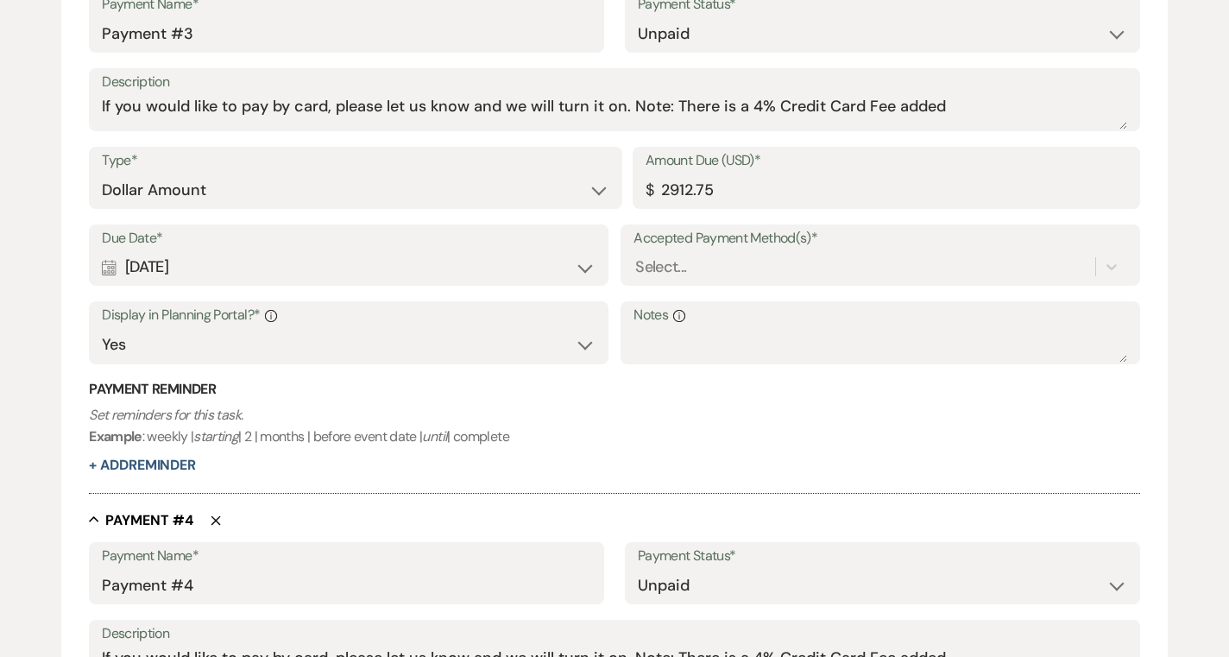
scroll to position [1714, 0]
click at [683, 191] on input "2912.75" at bounding box center [885, 191] width 481 height 34
click at [680, 193] on input "2912.75" at bounding box center [885, 191] width 481 height 34
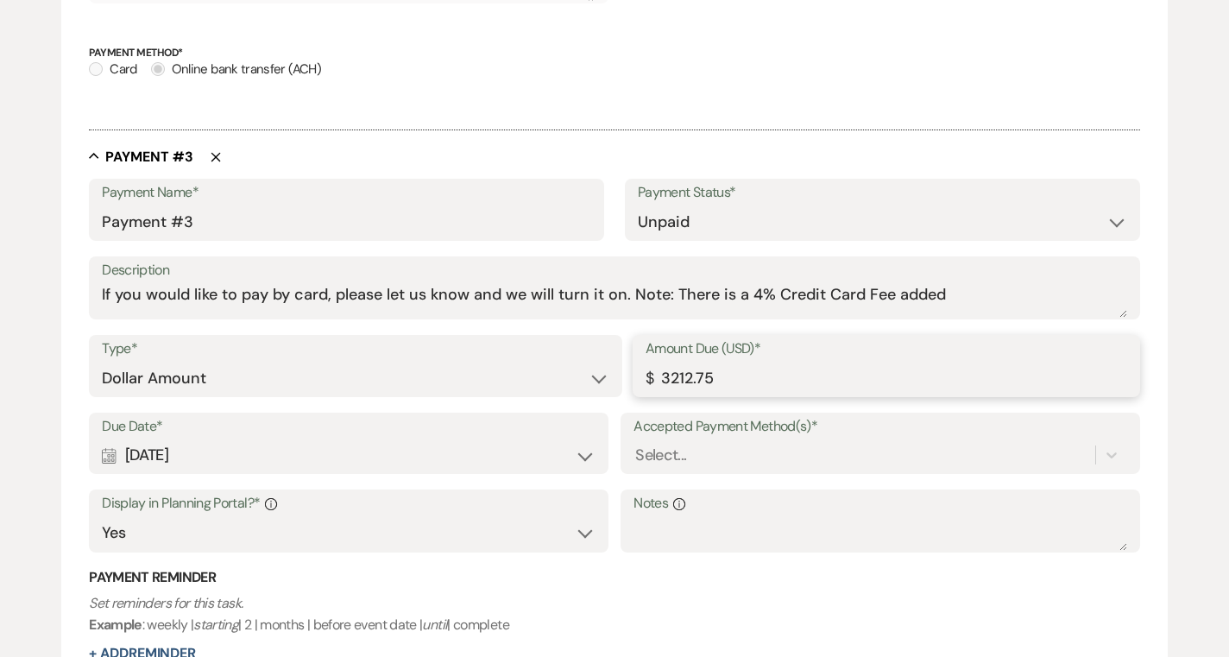
scroll to position [1529, 0]
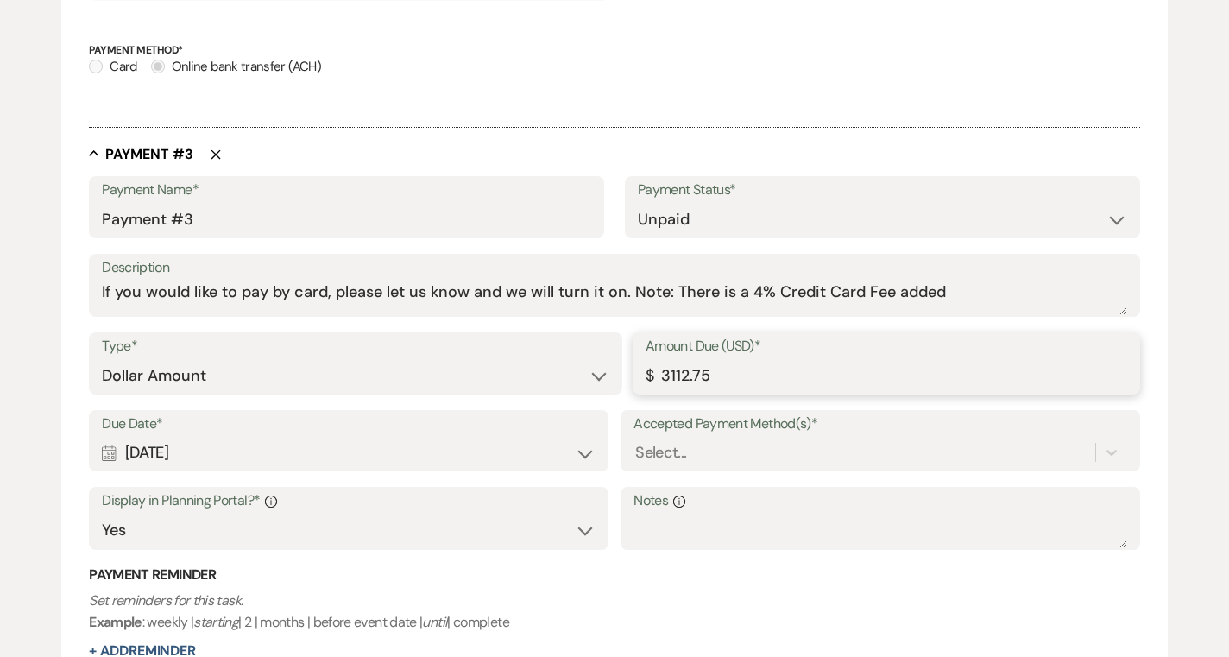
click at [687, 375] on input "3112.75" at bounding box center [885, 376] width 481 height 34
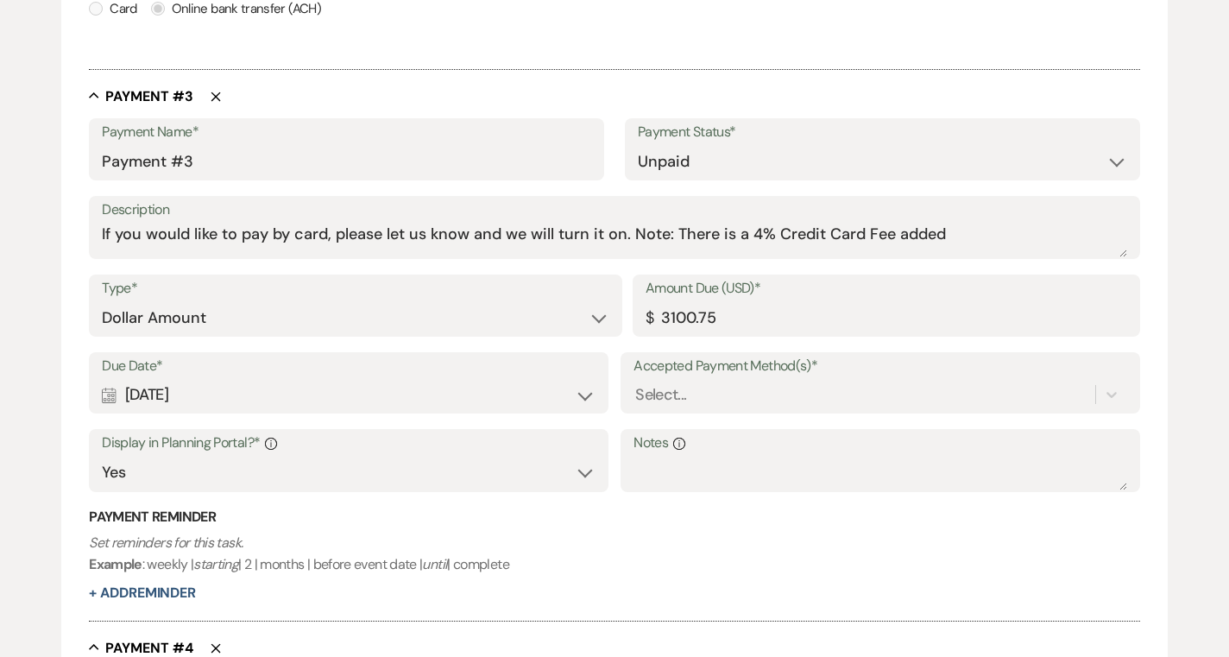
scroll to position [1579, 0]
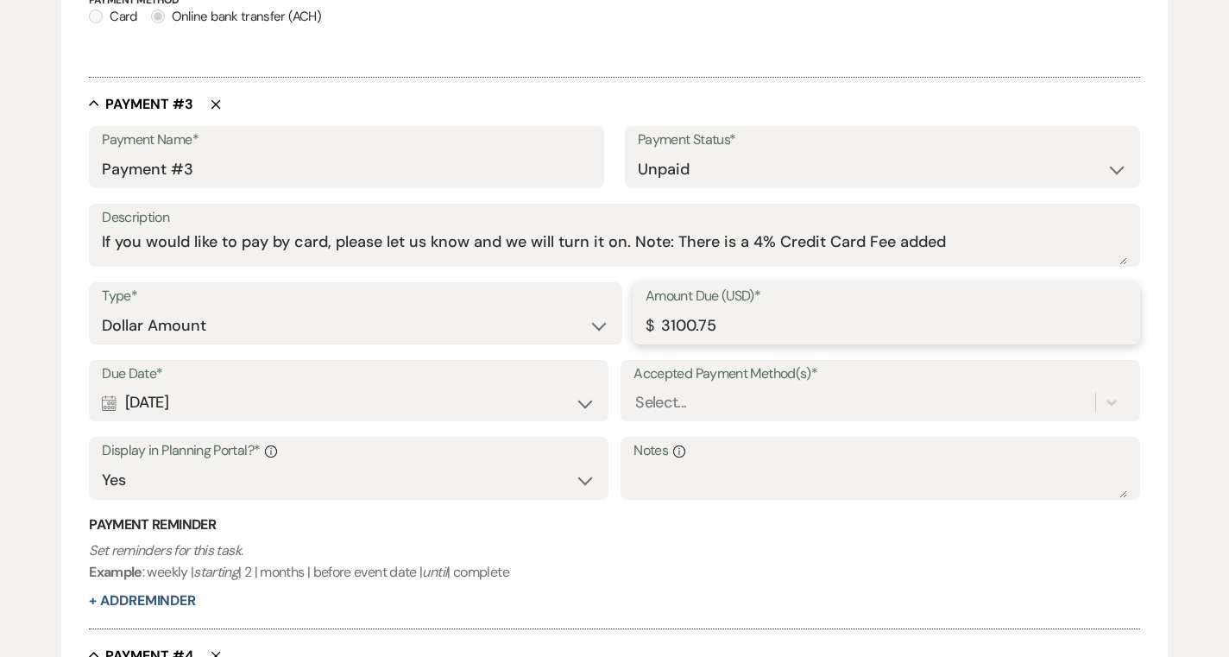
click at [695, 328] on input "3100.75" at bounding box center [885, 326] width 481 height 34
click at [687, 324] on input "3100.75" at bounding box center [885, 326] width 481 height 34
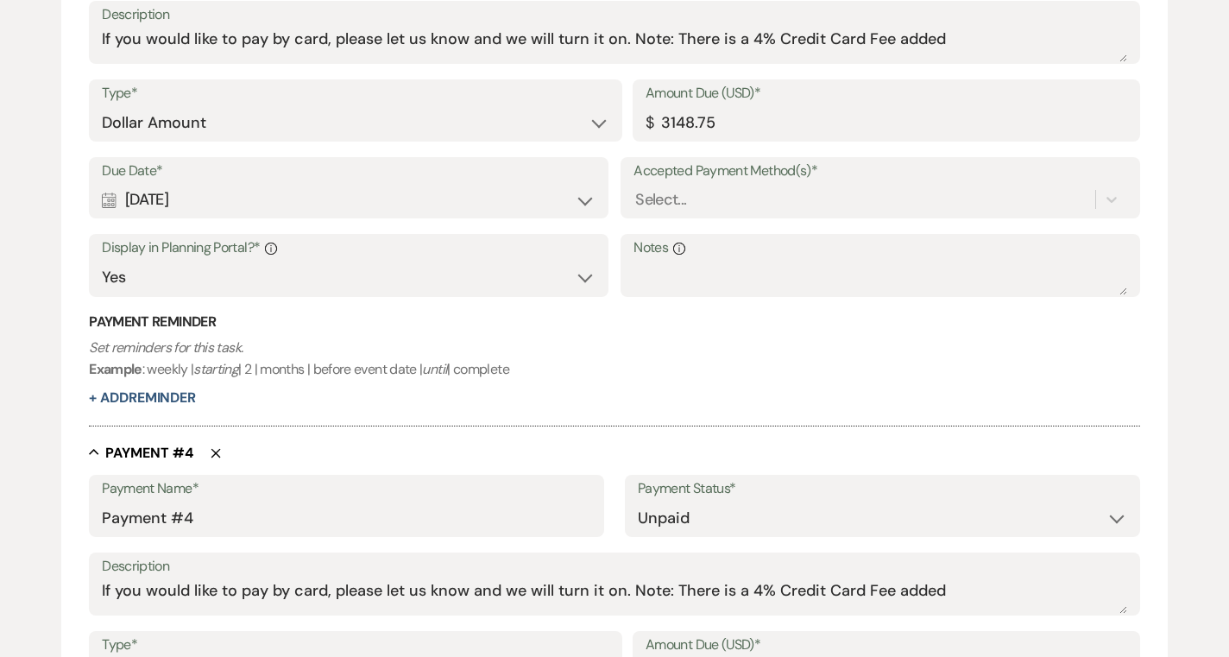
scroll to position [1785, 0]
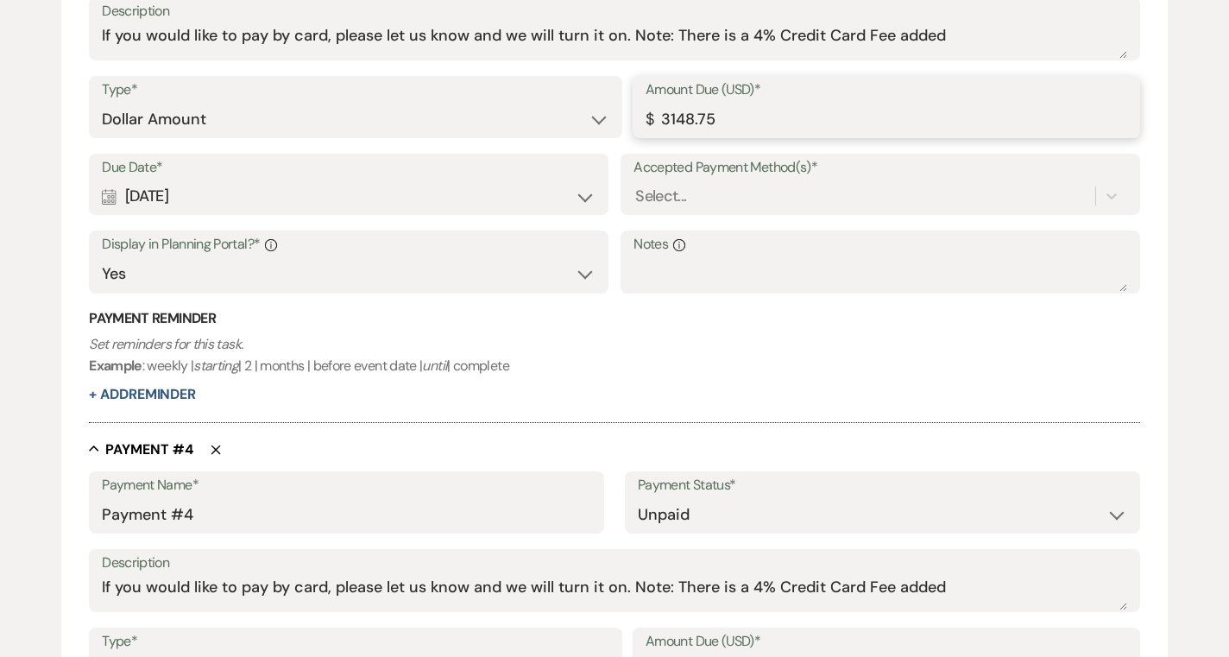
click at [676, 120] on input "3148.75" at bounding box center [885, 120] width 481 height 34
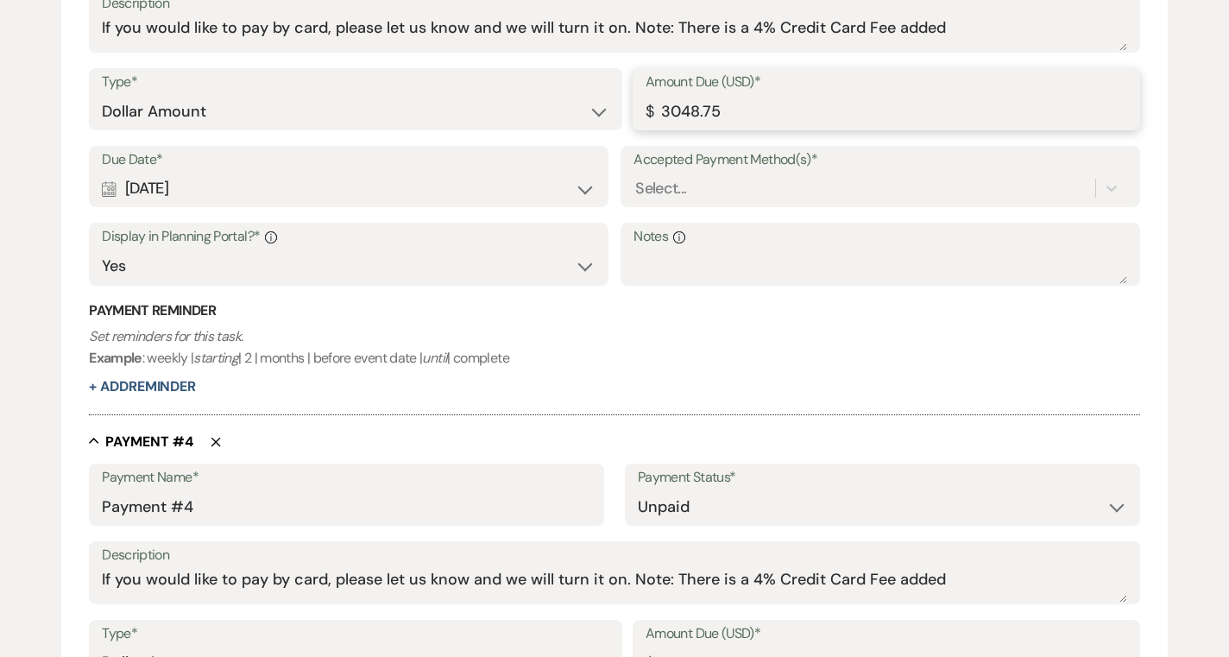
scroll to position [1777, 0]
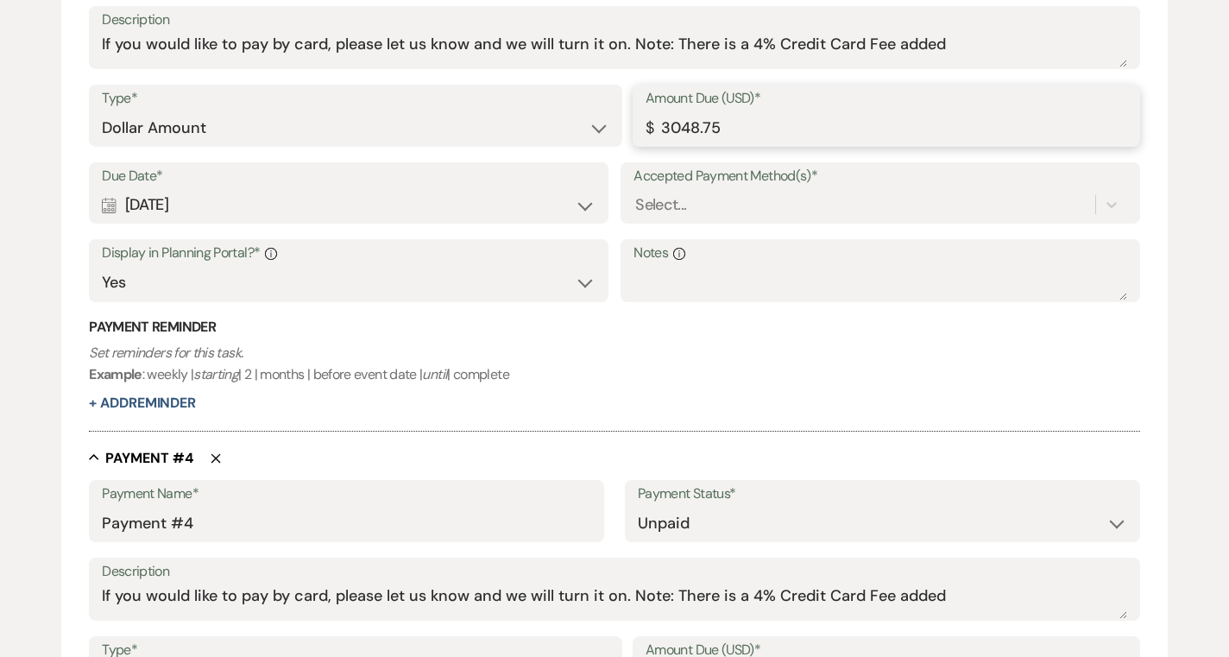
click at [691, 123] on input "3048.75" at bounding box center [885, 128] width 481 height 34
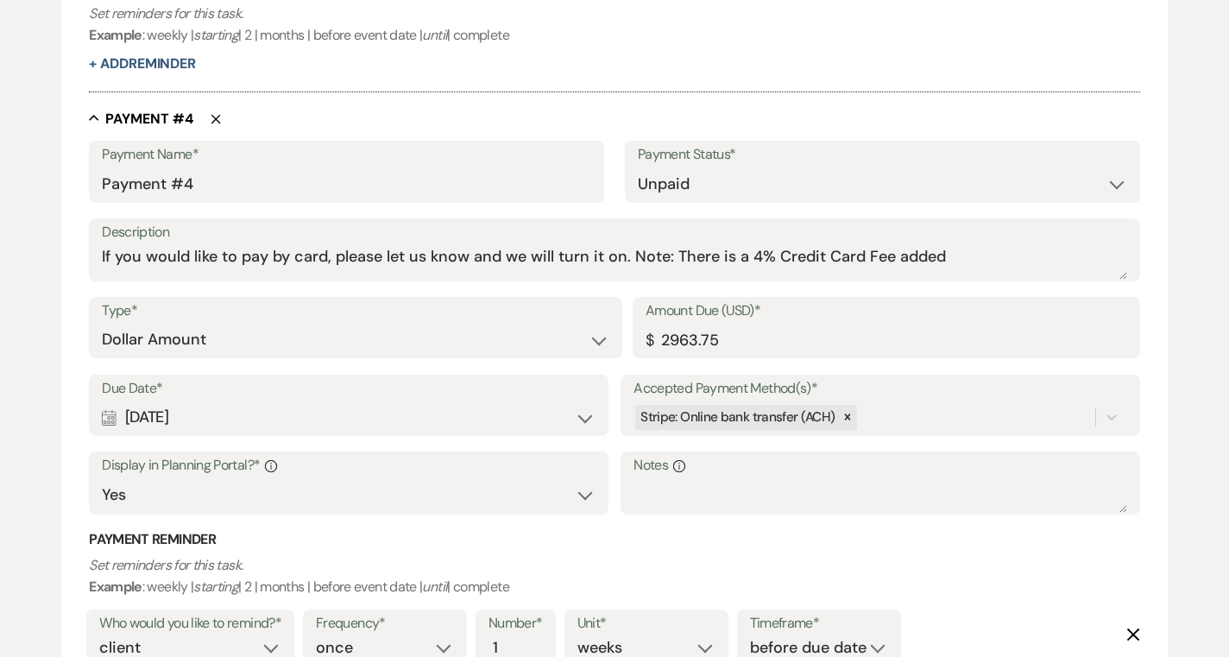
scroll to position [2381, 0]
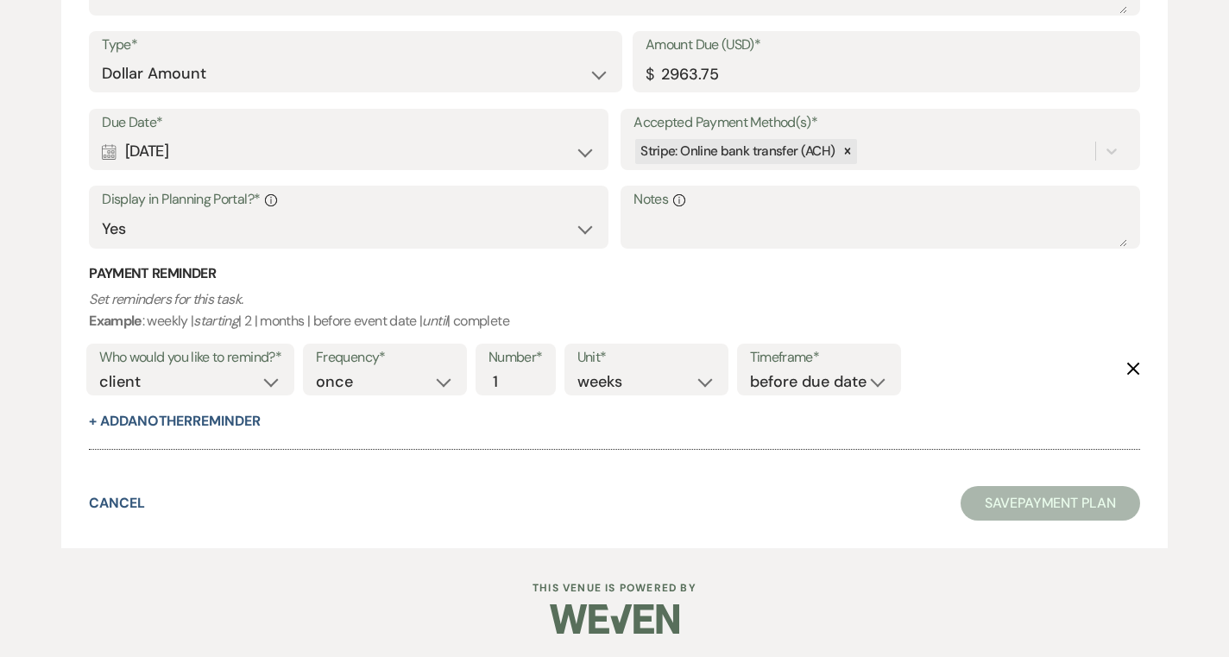
type input "3038.75"
click at [985, 506] on button "Save Payment Plan" at bounding box center [1049, 503] width 179 height 35
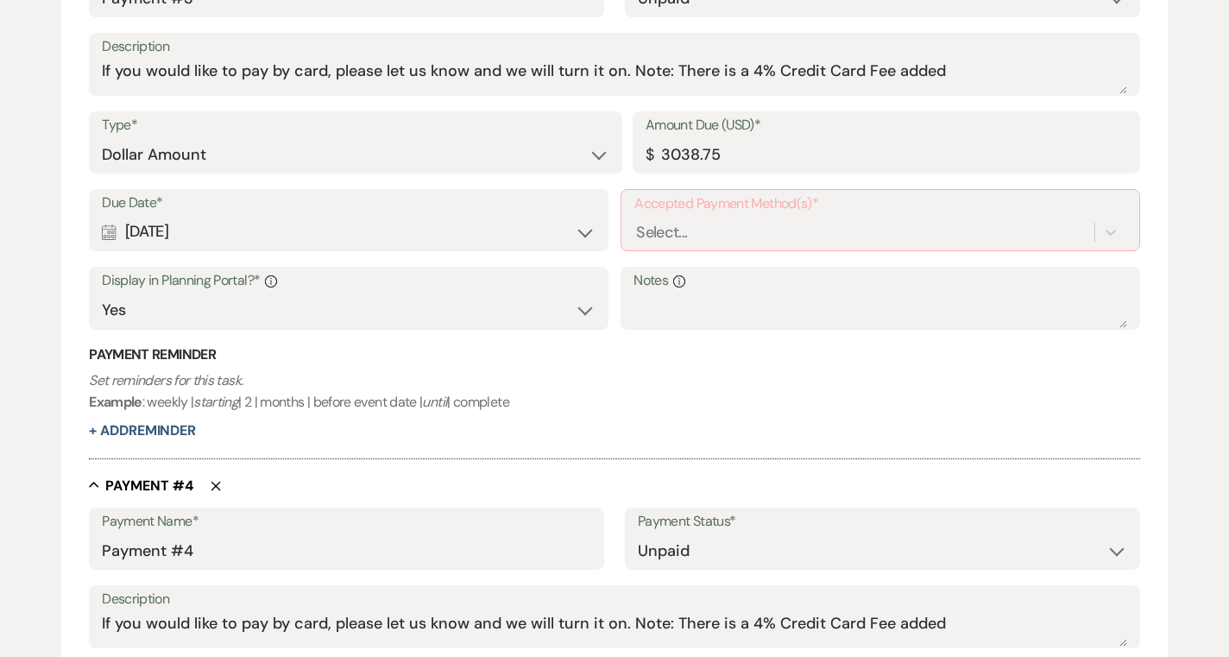
scroll to position [1748, 0]
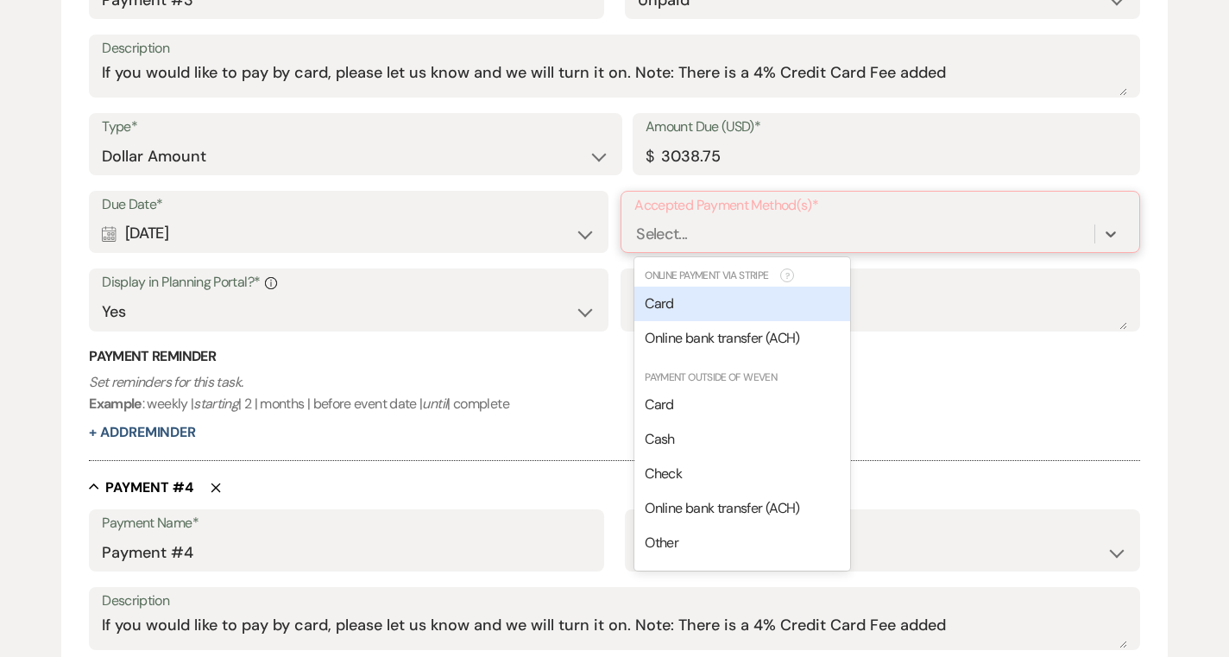
click at [771, 235] on div "Select..." at bounding box center [864, 234] width 460 height 30
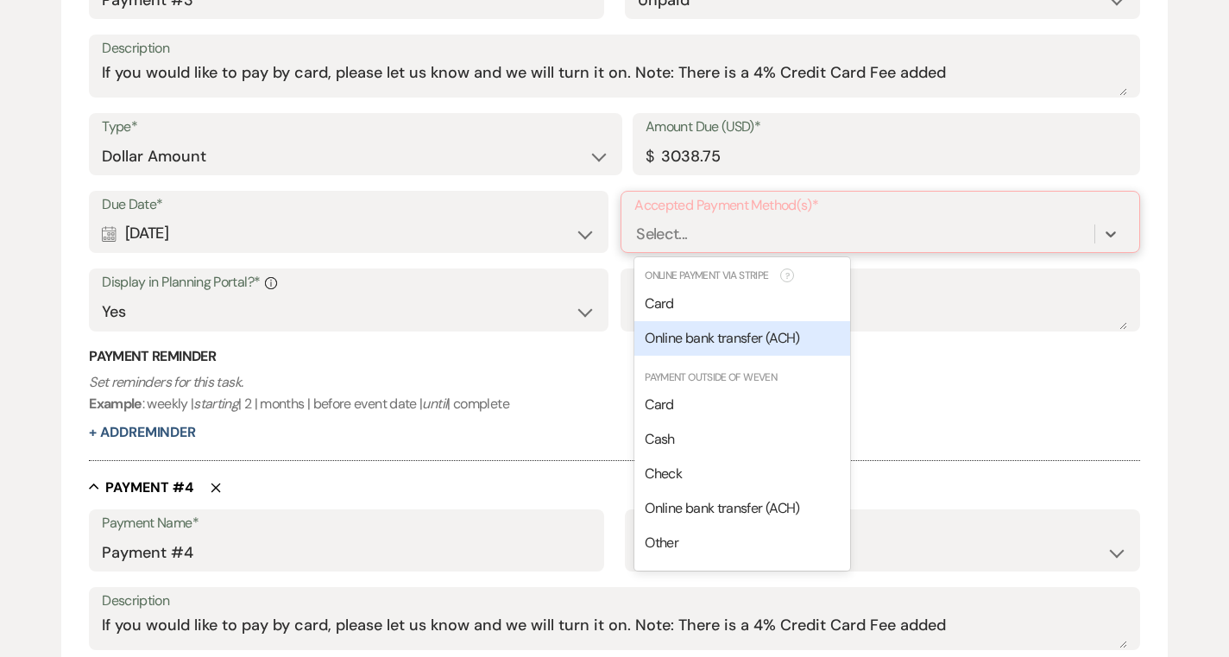
click at [720, 340] on span "Online bank transfer (ACH)" at bounding box center [722, 338] width 154 height 18
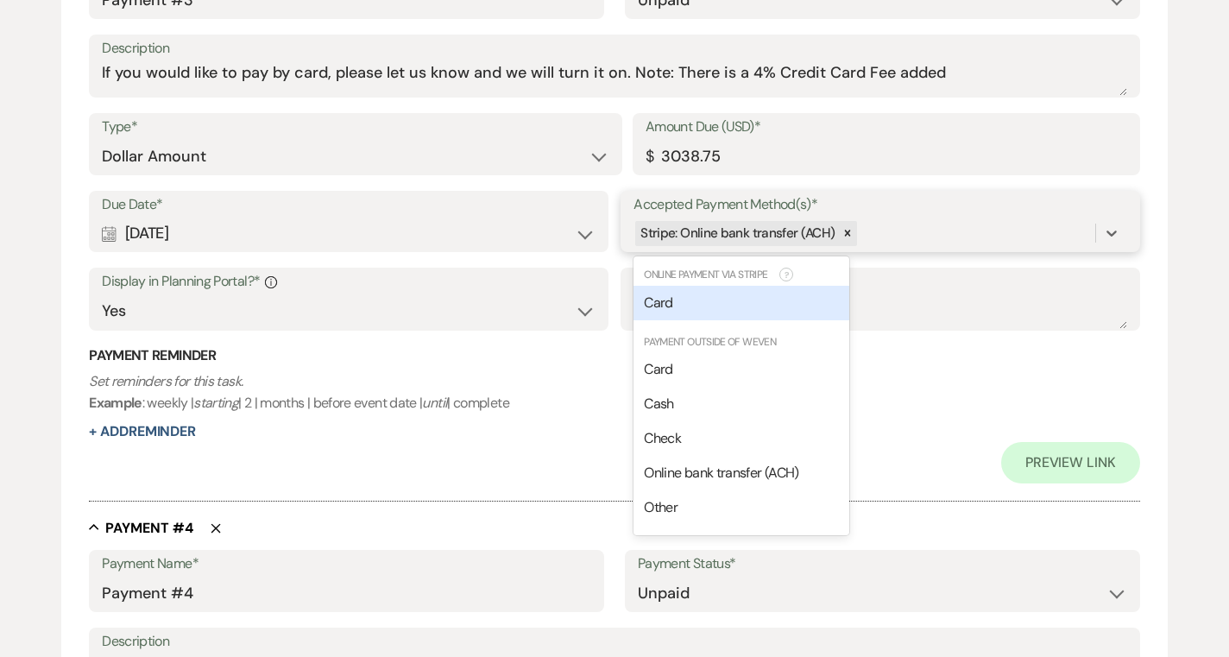
click at [915, 233] on div "Stripe: Online bank transfer (ACH)" at bounding box center [864, 233] width 462 height 30
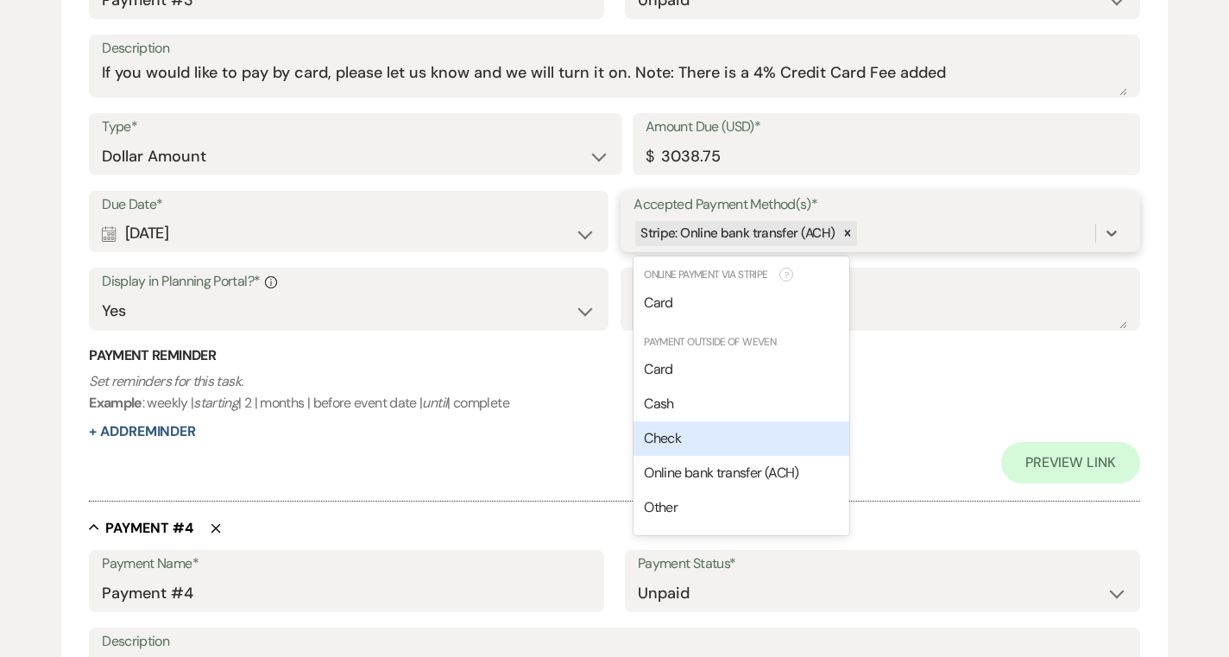
click at [731, 424] on div "Check" at bounding box center [741, 438] width 216 height 35
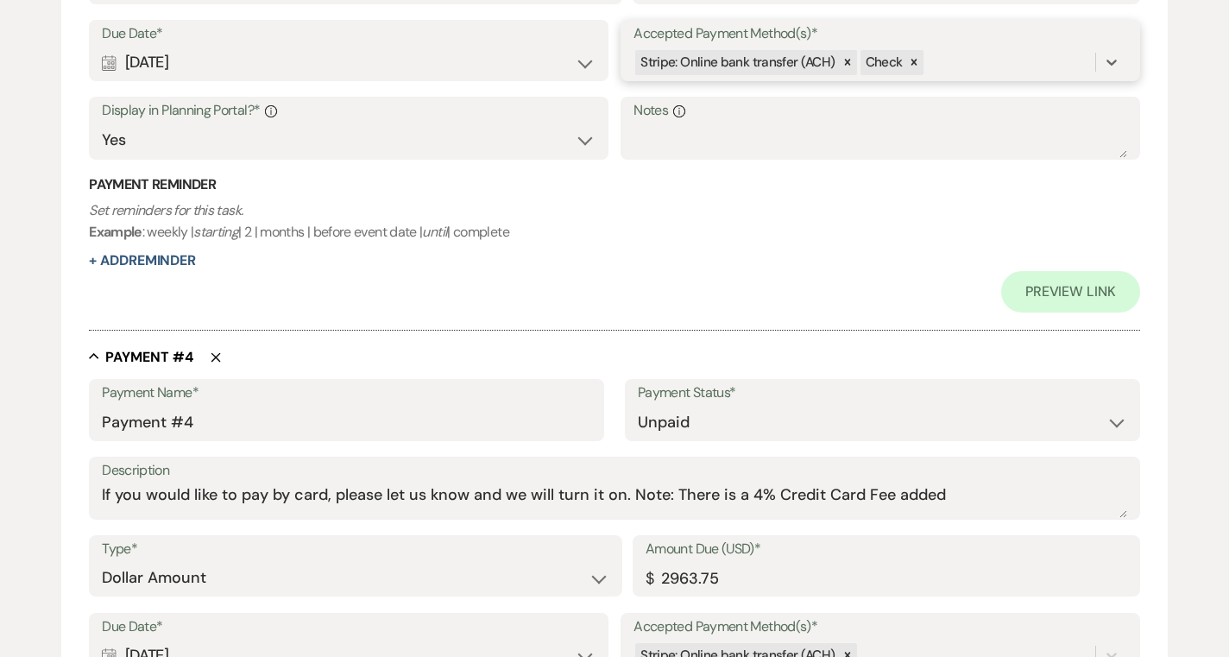
scroll to position [2547, 0]
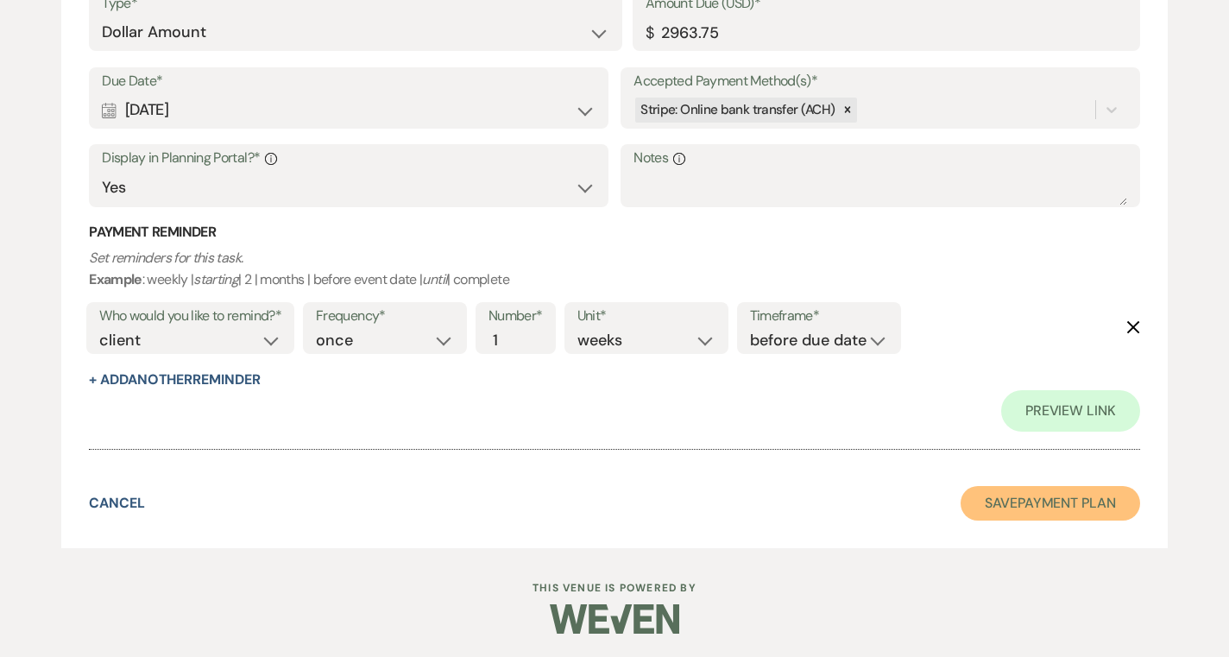
click at [971, 507] on button "Save Payment Plan" at bounding box center [1049, 503] width 179 height 35
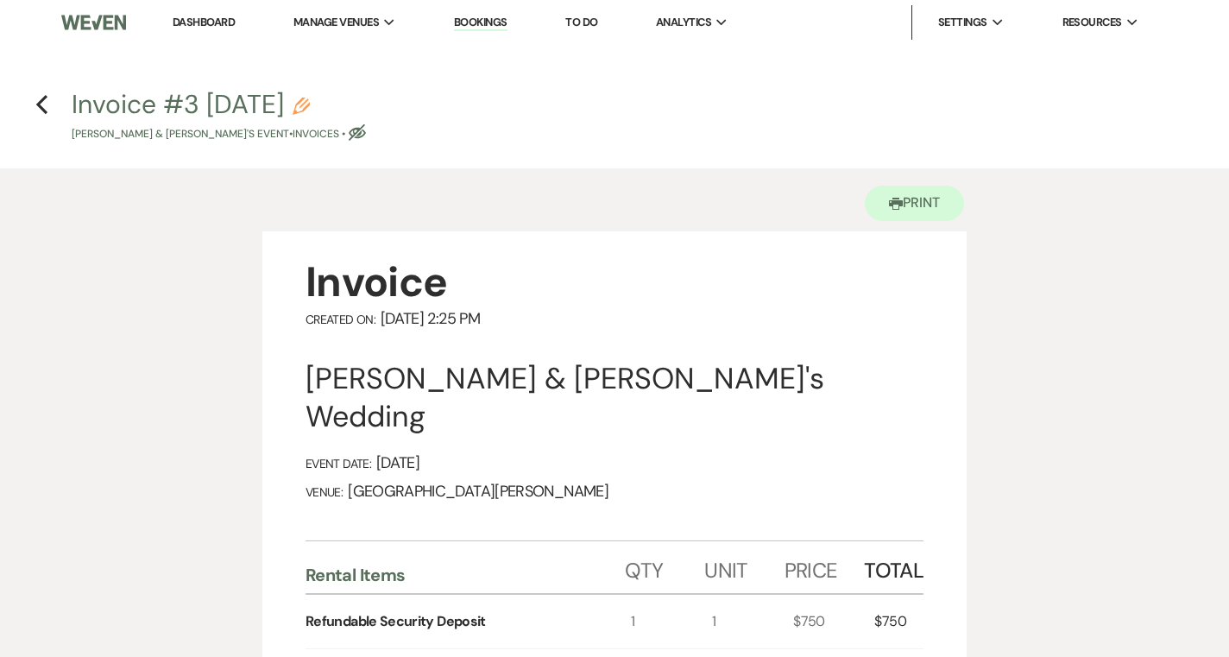
click at [366, 134] on icon "Eye Blocked" at bounding box center [357, 132] width 17 height 17
select select "22"
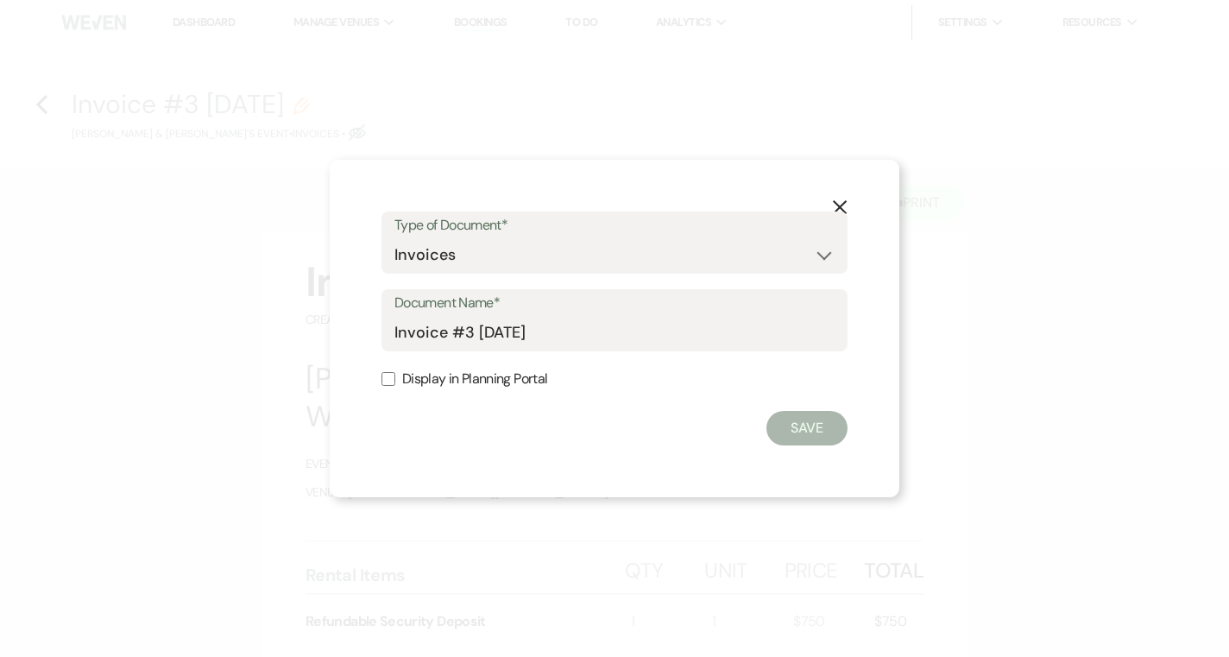
click at [439, 378] on label "Display in Planning Portal" at bounding box center [614, 379] width 466 height 25
click at [395, 378] on input "Display in Planning Portal" at bounding box center [388, 379] width 14 height 14
checkbox input "true"
click at [795, 434] on button "Save" at bounding box center [806, 428] width 81 height 35
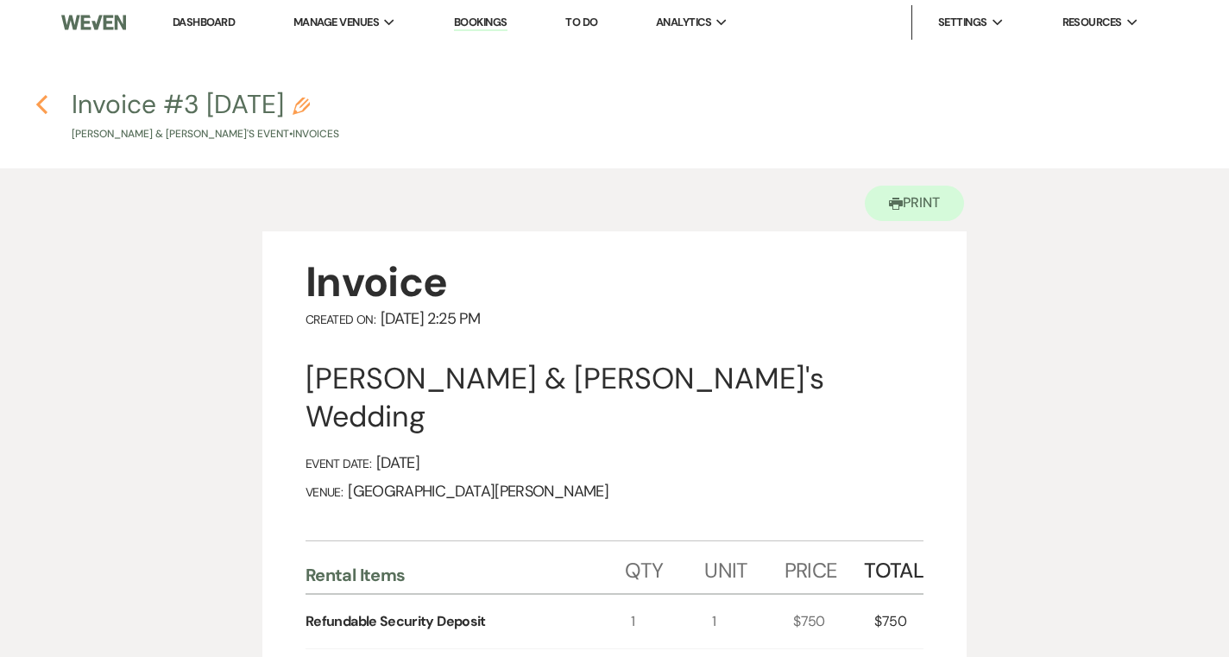
click at [38, 103] on use "button" at bounding box center [41, 104] width 11 height 19
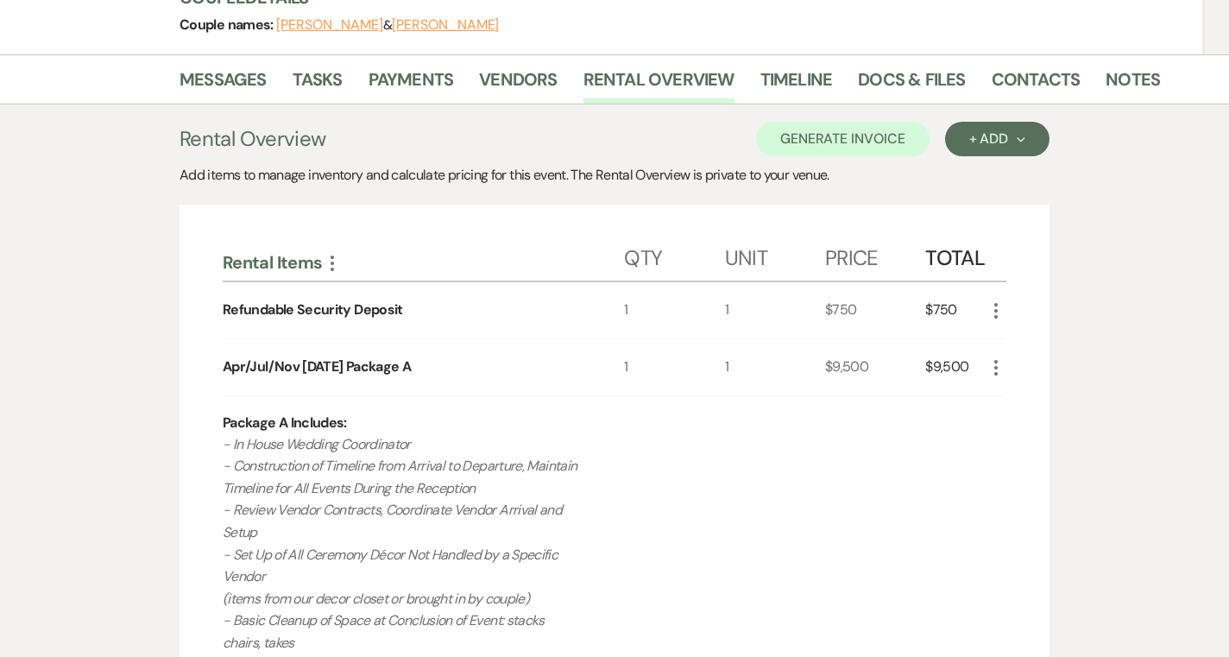
scroll to position [216, 0]
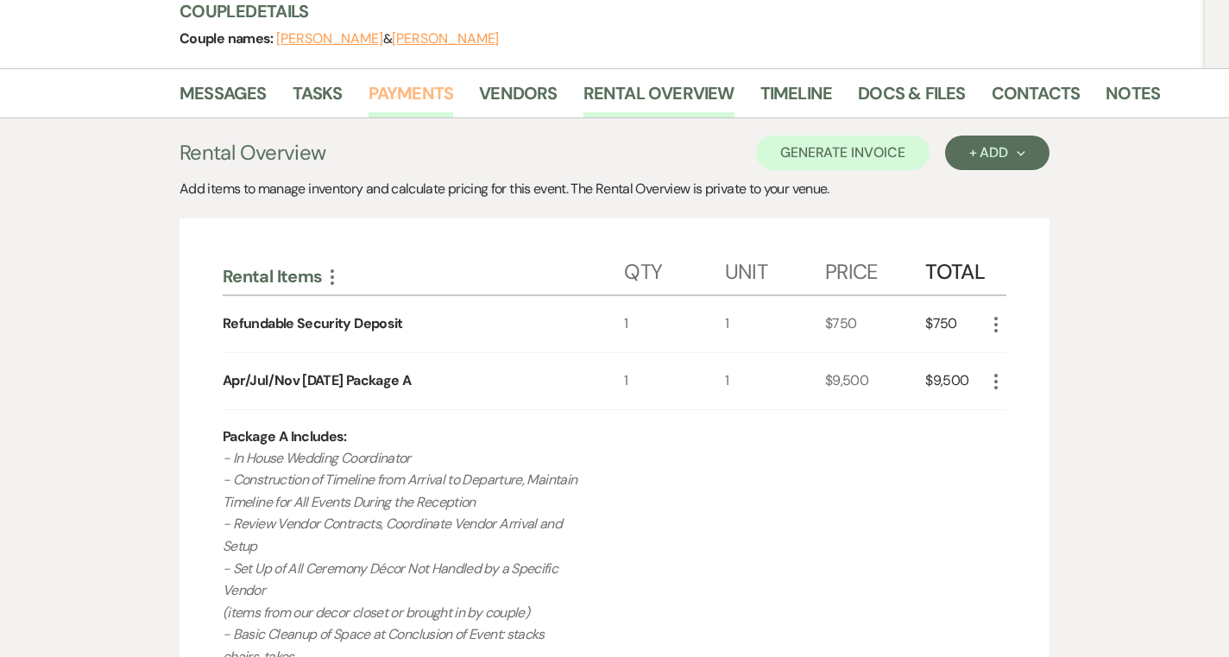
click at [419, 91] on link "Payments" at bounding box center [410, 98] width 85 height 38
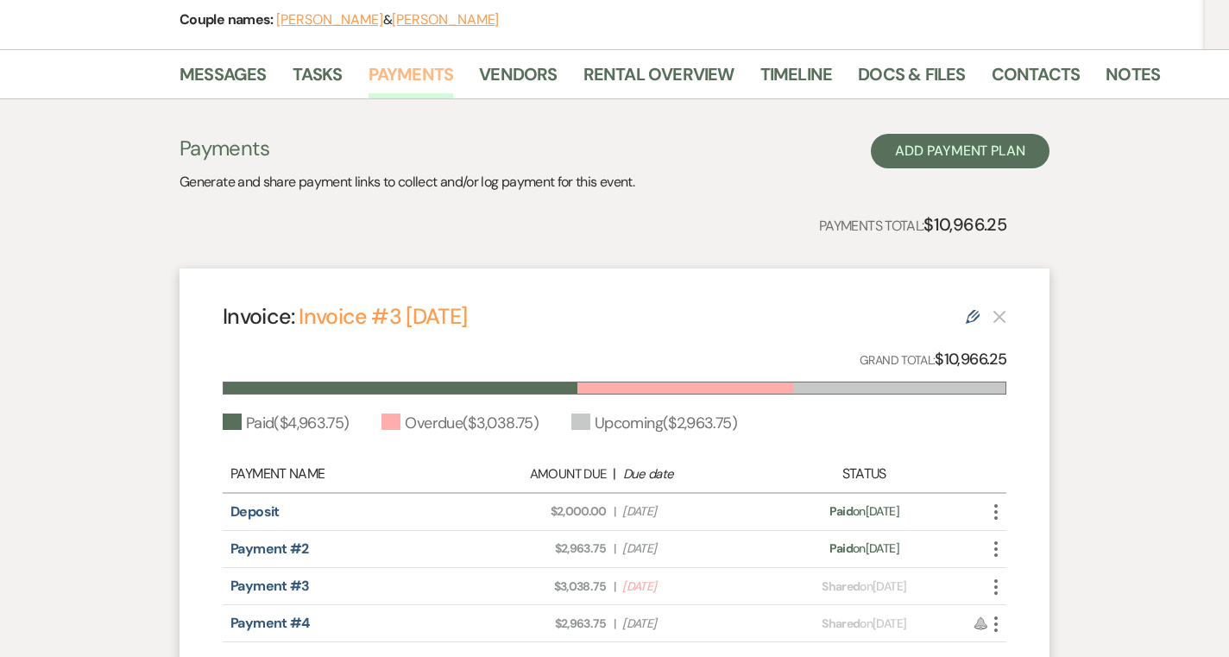
scroll to position [115, 0]
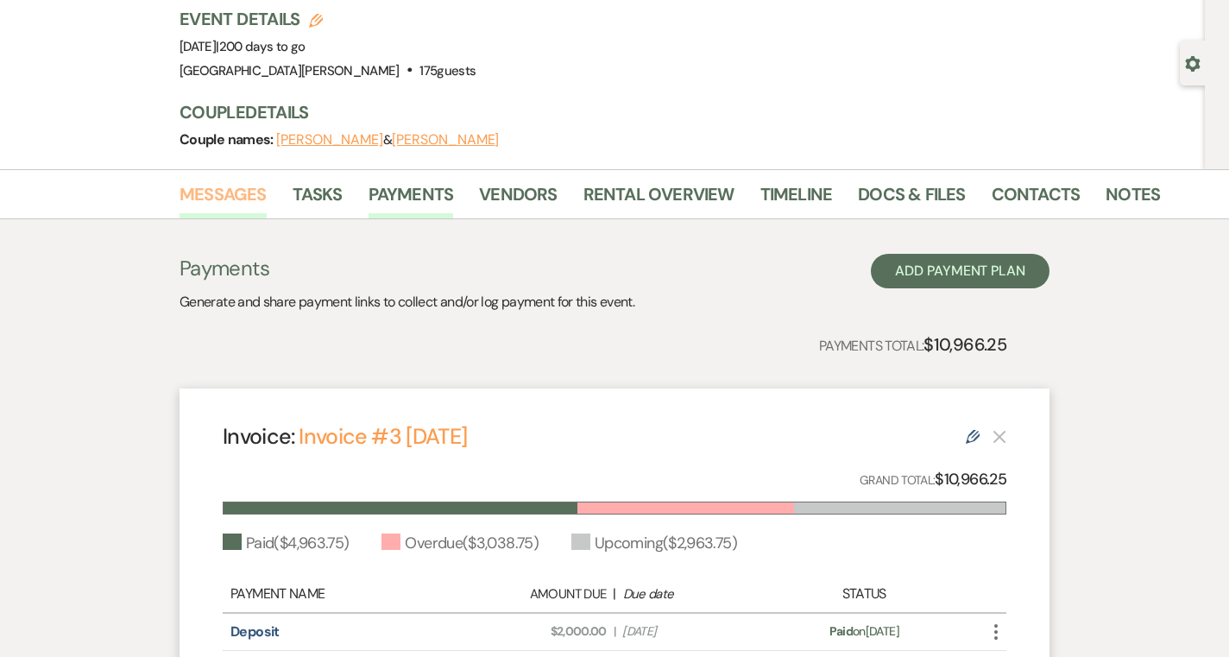
click at [249, 198] on link "Messages" at bounding box center [222, 199] width 87 height 38
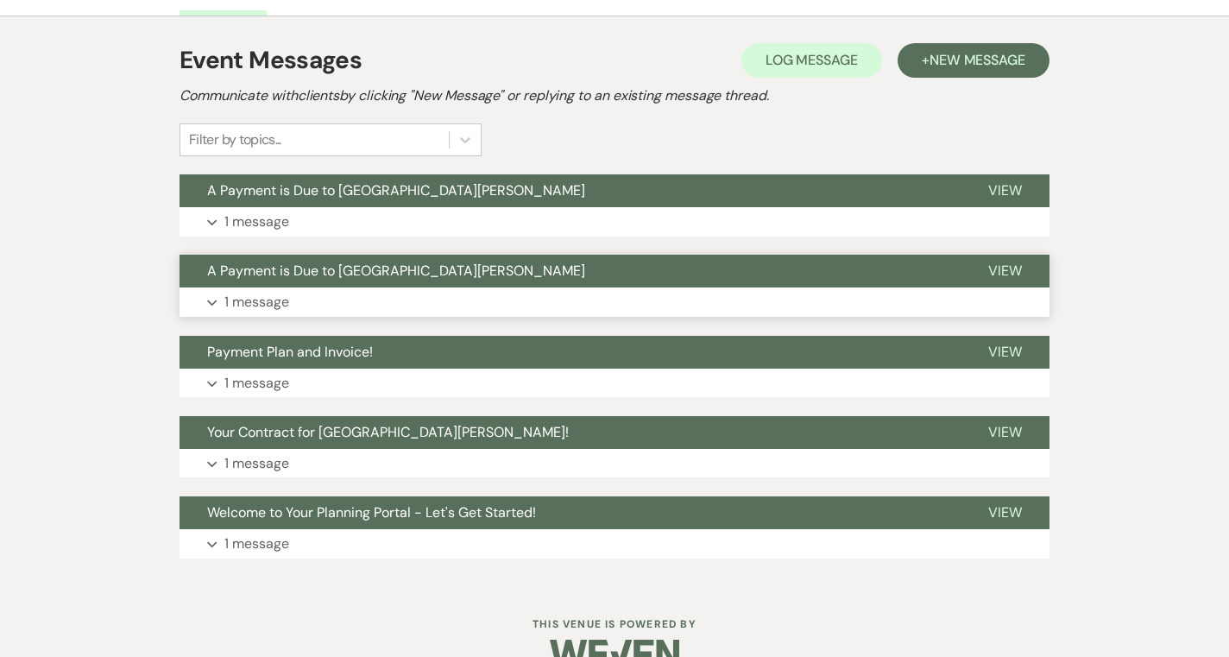
scroll to position [355, 0]
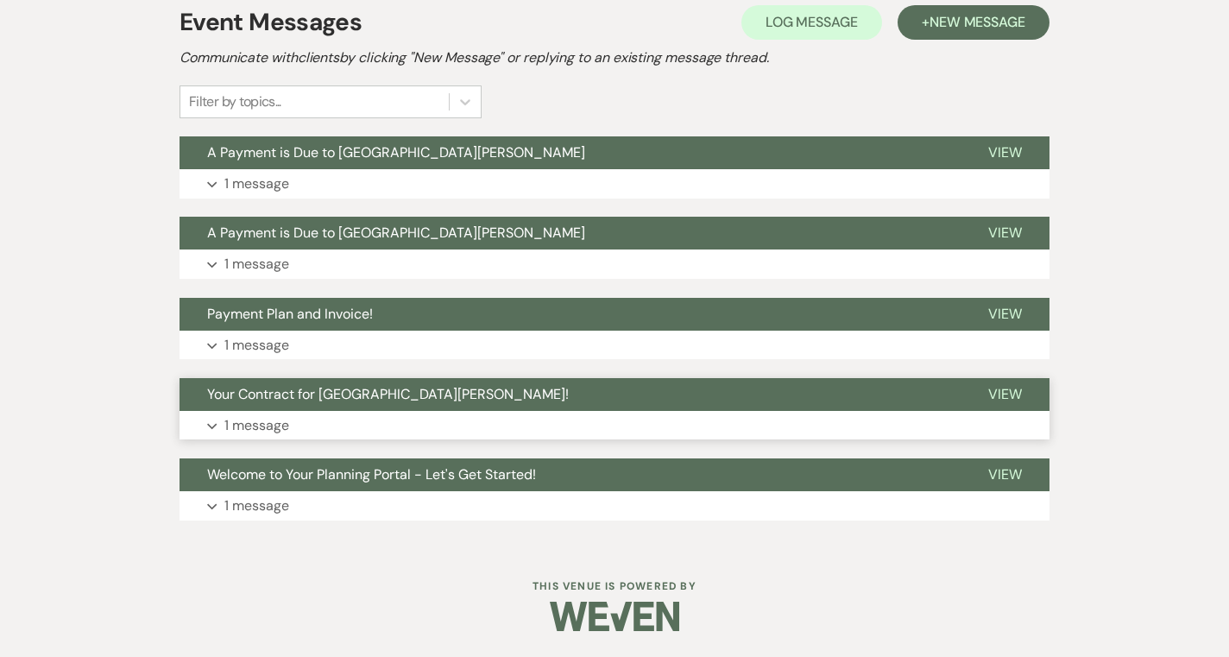
click at [393, 418] on button "Expand 1 message" at bounding box center [614, 425] width 870 height 29
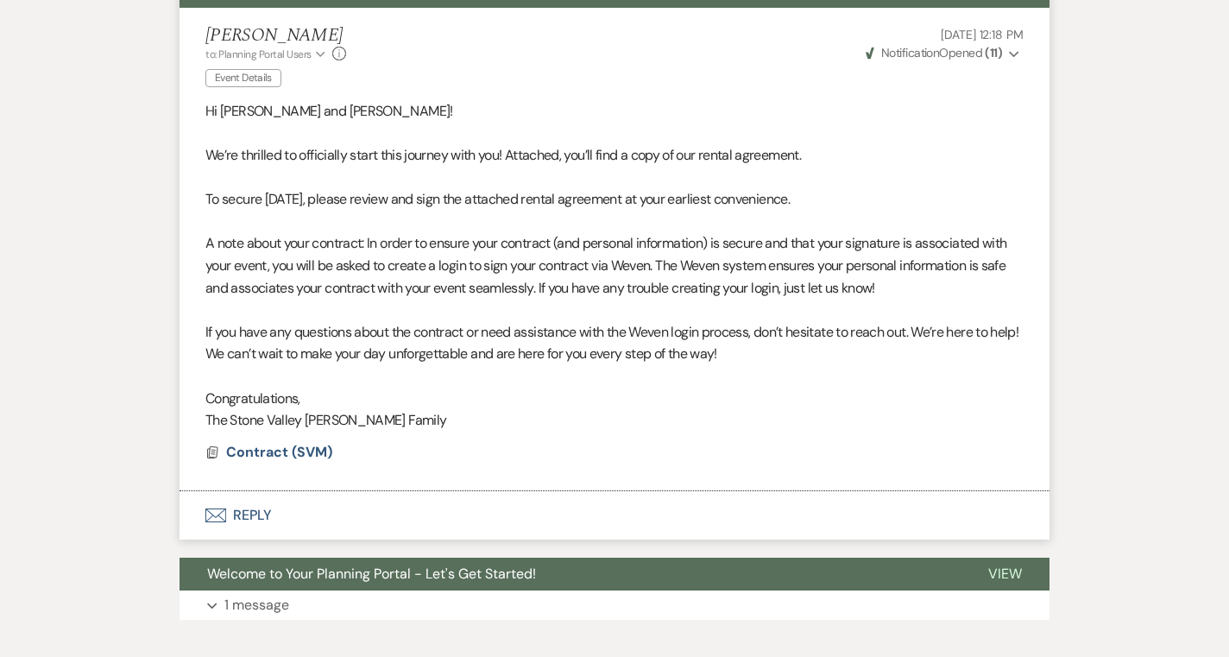
scroll to position [761, 0]
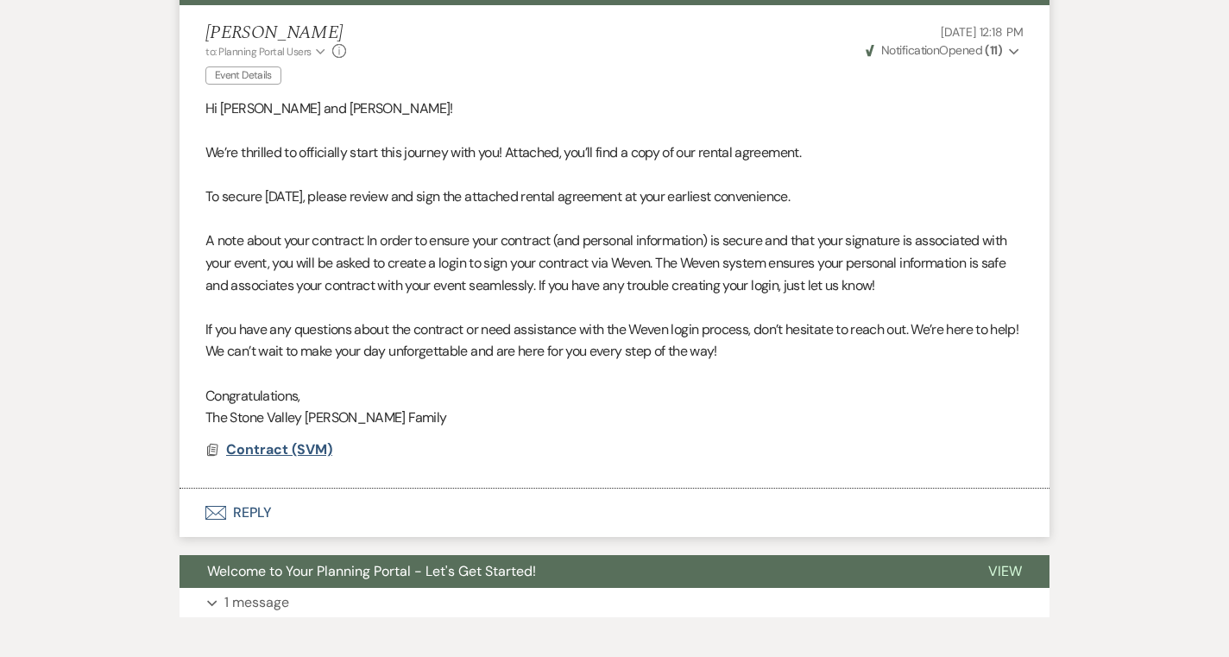
click at [299, 458] on span "Contract (SVM)" at bounding box center [279, 449] width 106 height 18
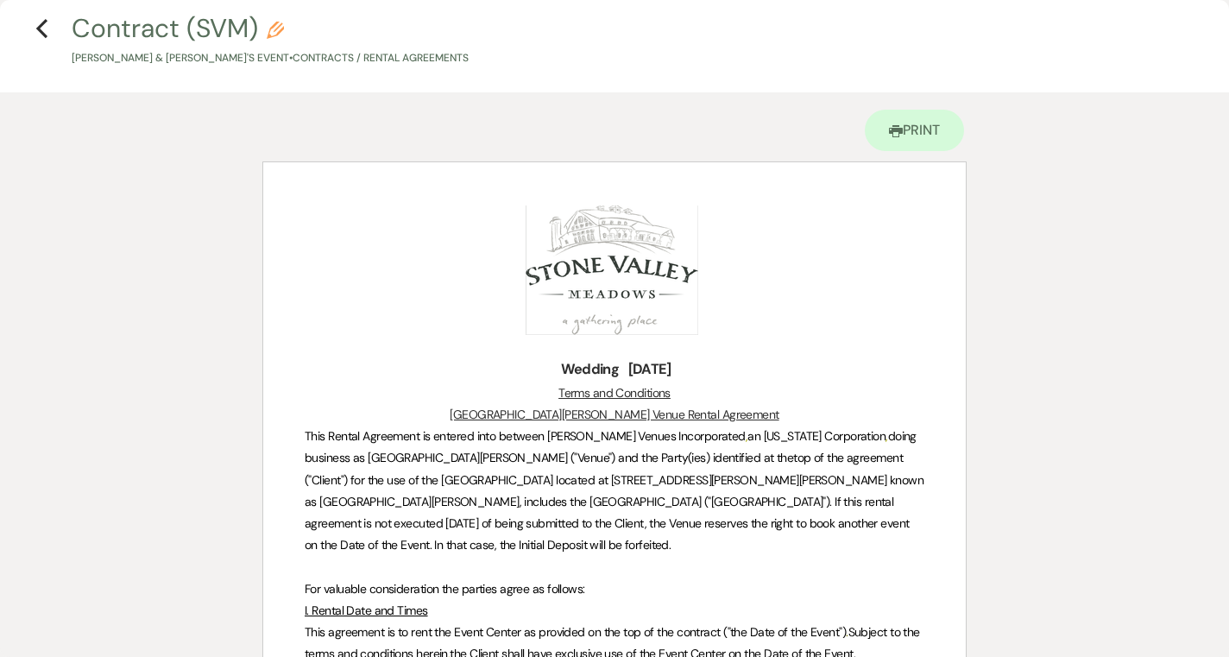
scroll to position [0, 0]
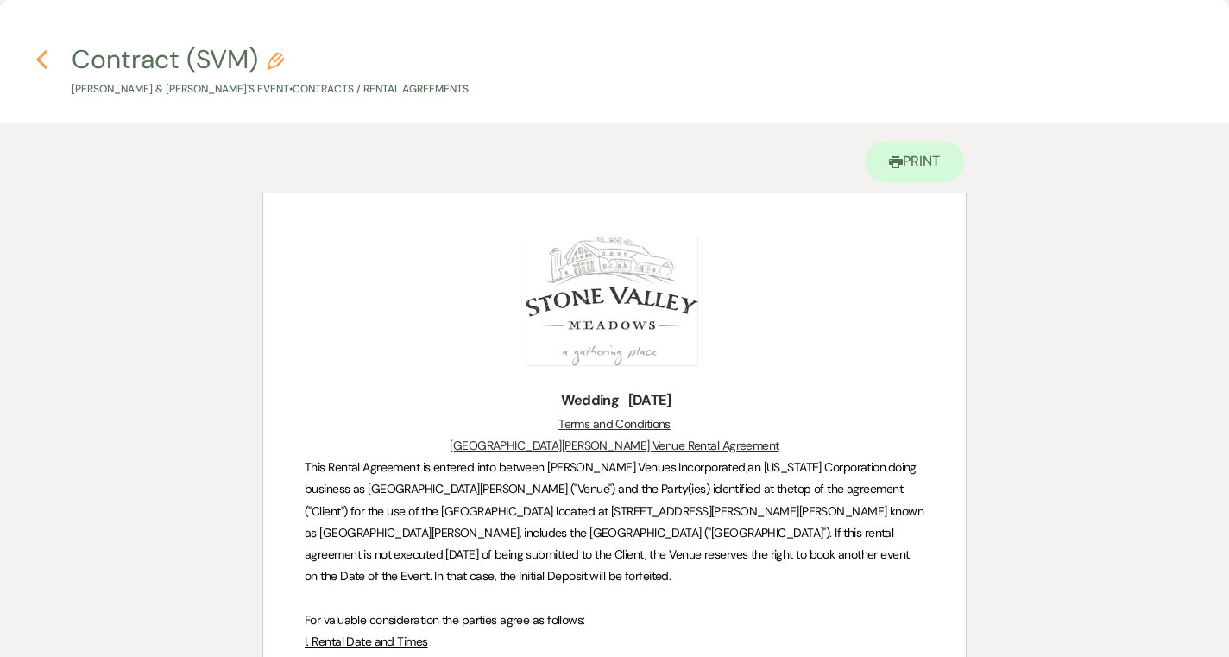
click at [43, 65] on use "button" at bounding box center [41, 59] width 11 height 19
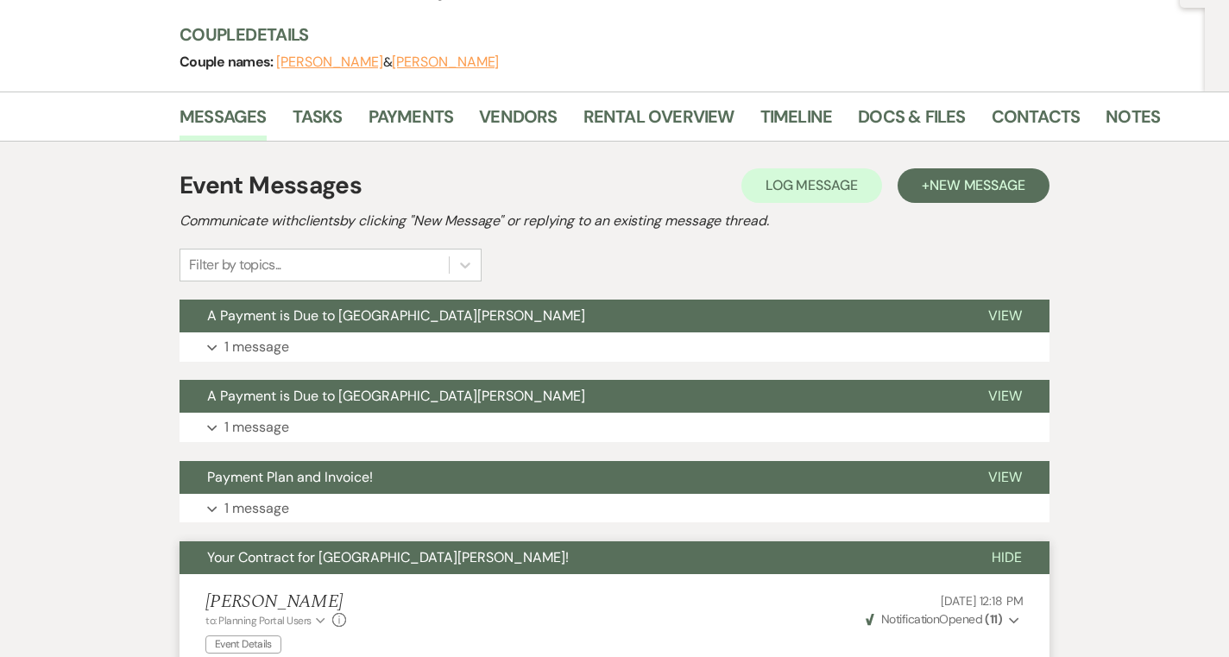
scroll to position [190, 0]
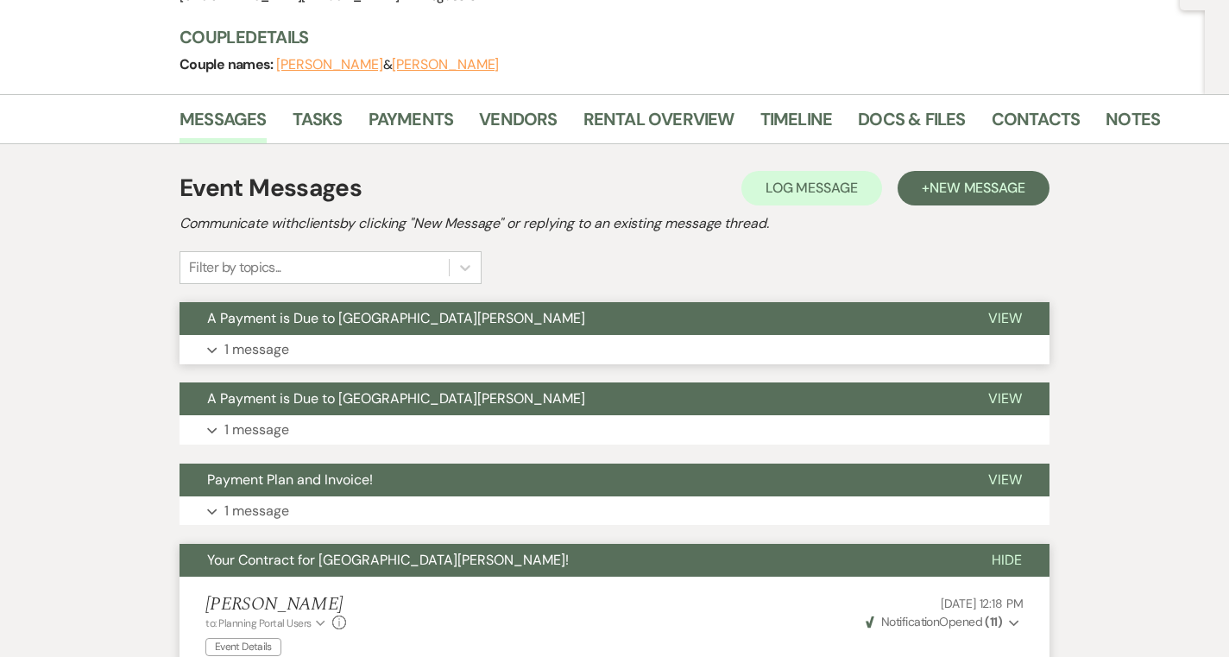
click at [443, 335] on button "Expand 1 message" at bounding box center [614, 349] width 870 height 29
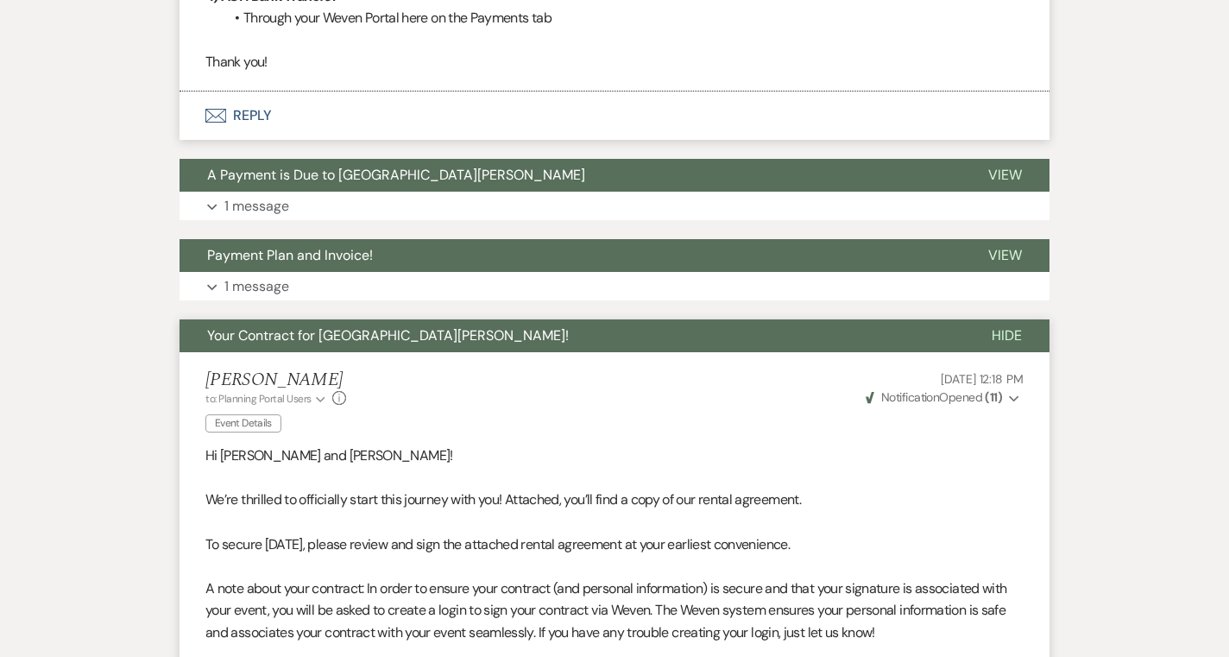
scroll to position [971, 0]
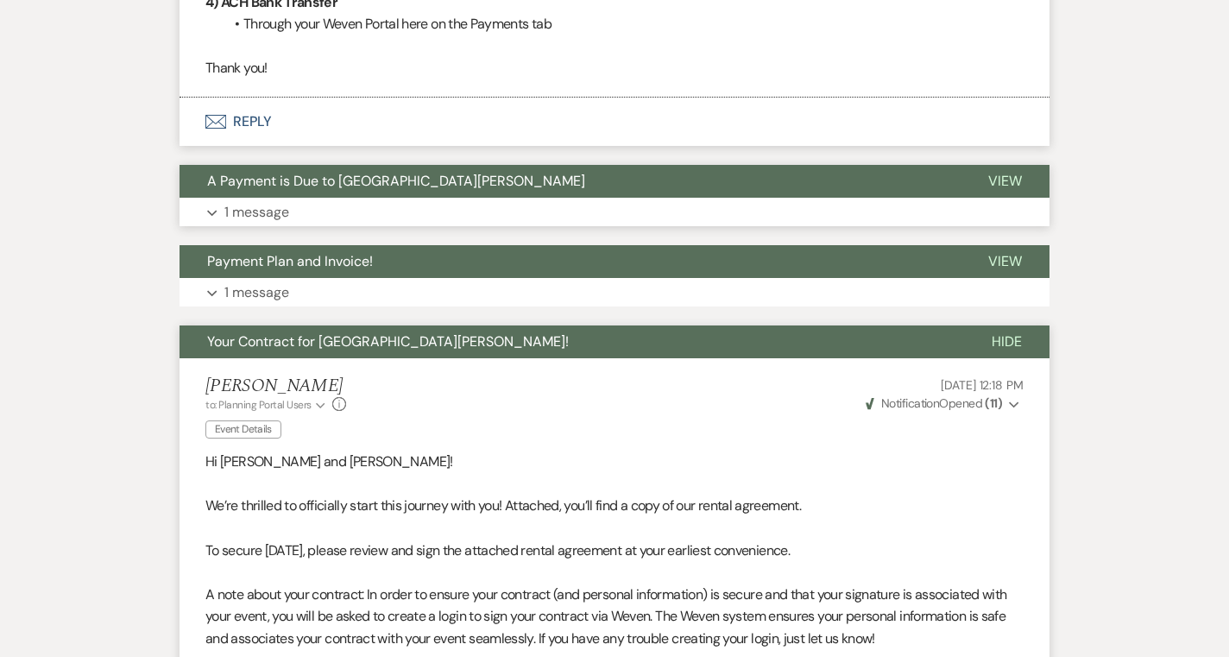
click at [817, 194] on button "A Payment is Due to Stone Valley Meadows" at bounding box center [569, 181] width 781 height 33
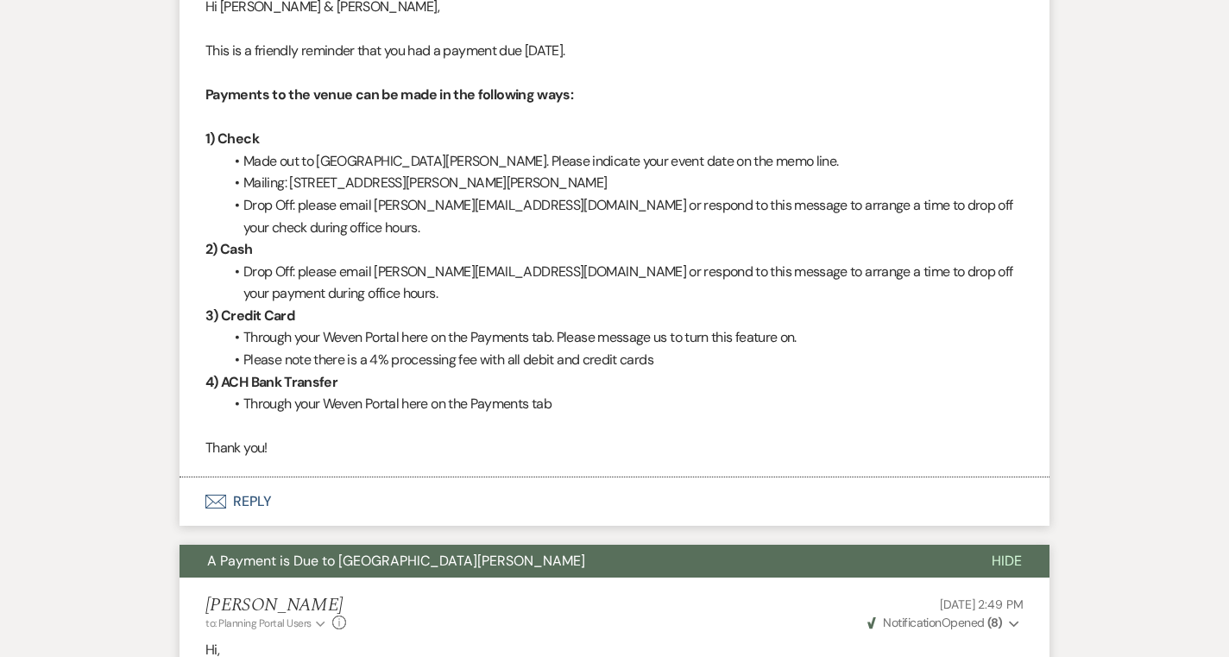
click at [540, 510] on button "Envelope Reply" at bounding box center [614, 501] width 870 height 48
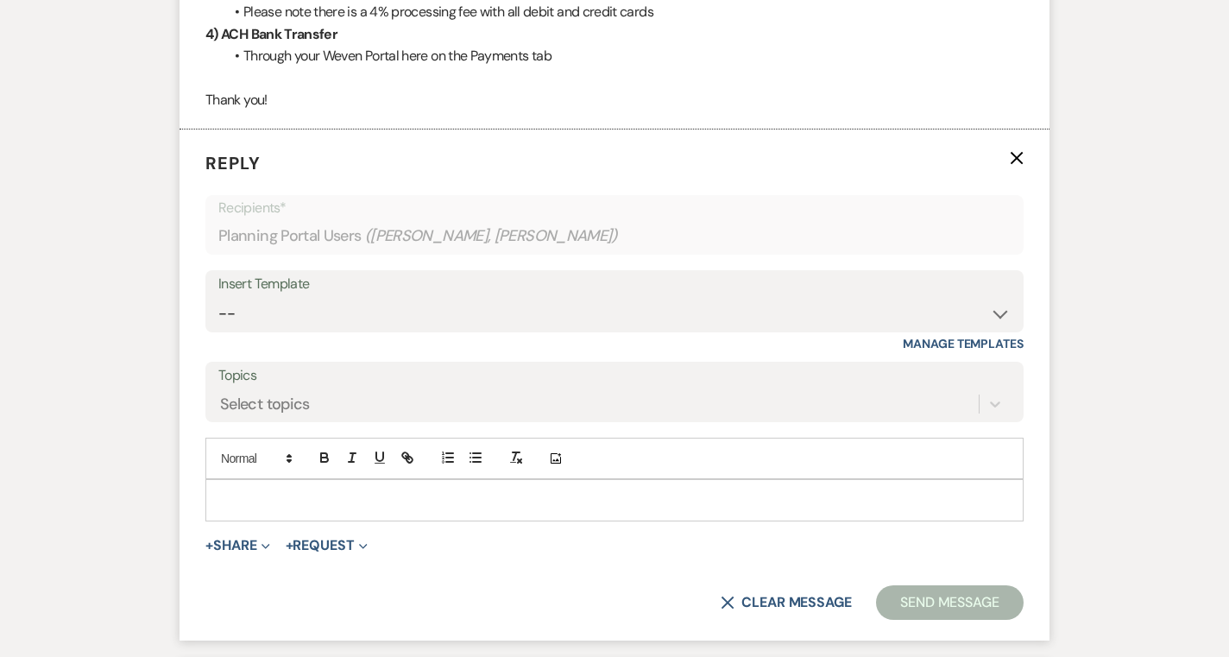
scroll to position [949, 0]
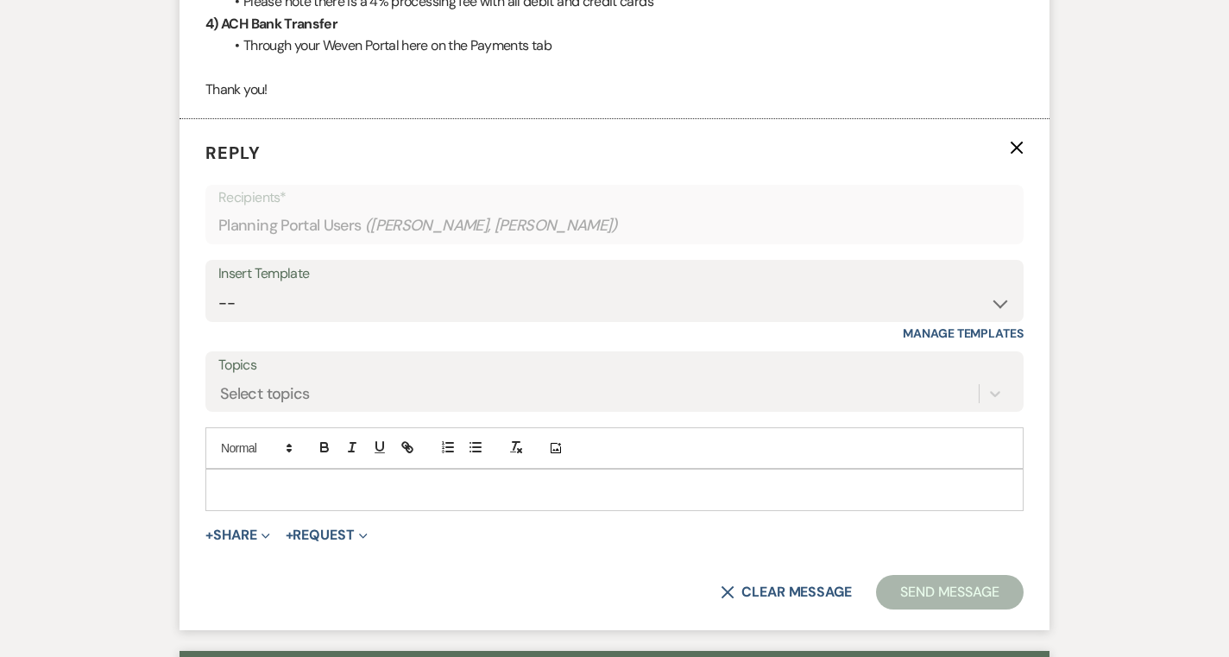
click at [546, 496] on p at bounding box center [614, 489] width 790 height 19
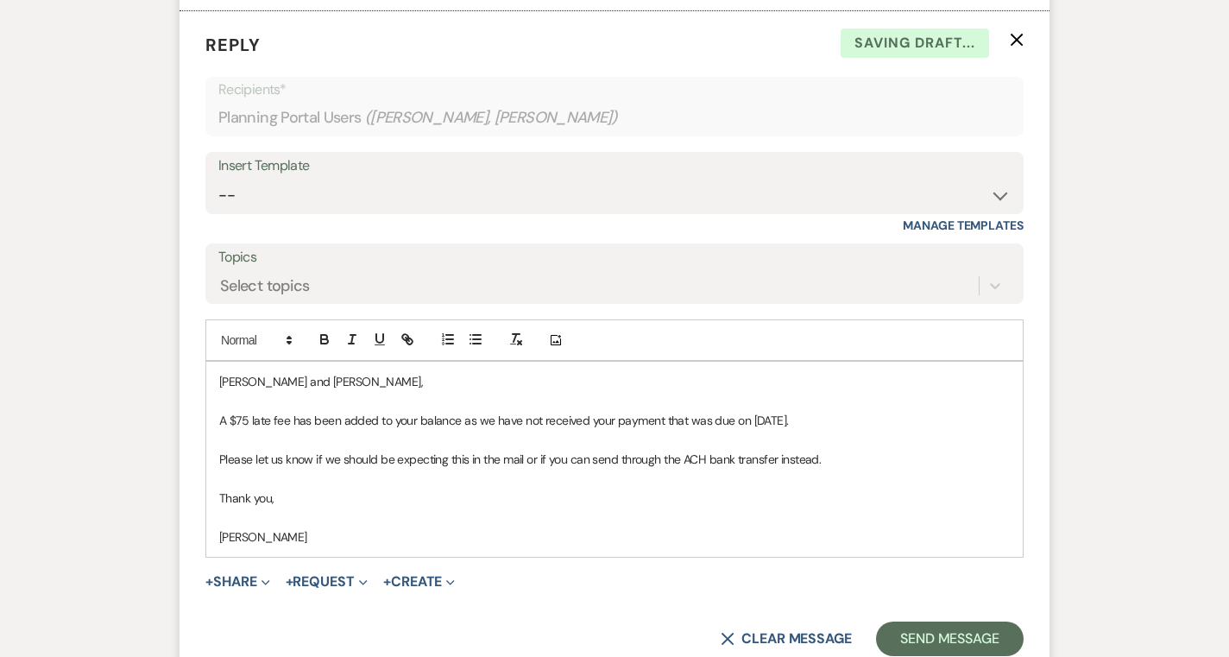
scroll to position [1066, 0]
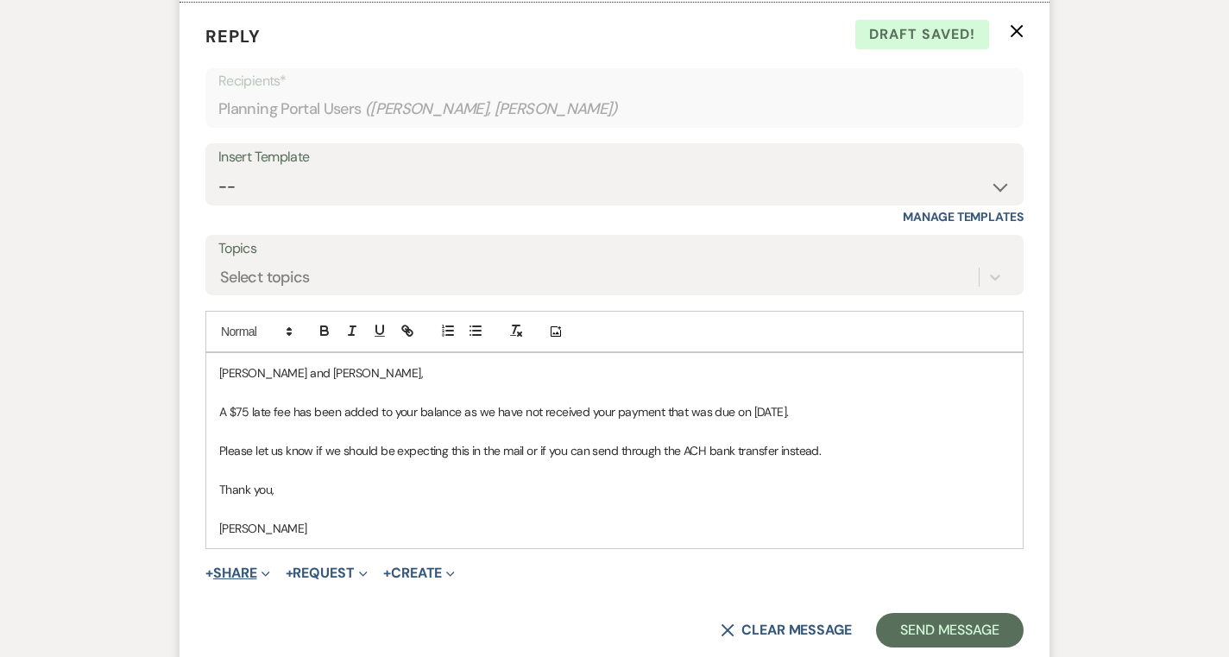
click at [227, 577] on button "+ Share Expand" at bounding box center [237, 573] width 65 height 14
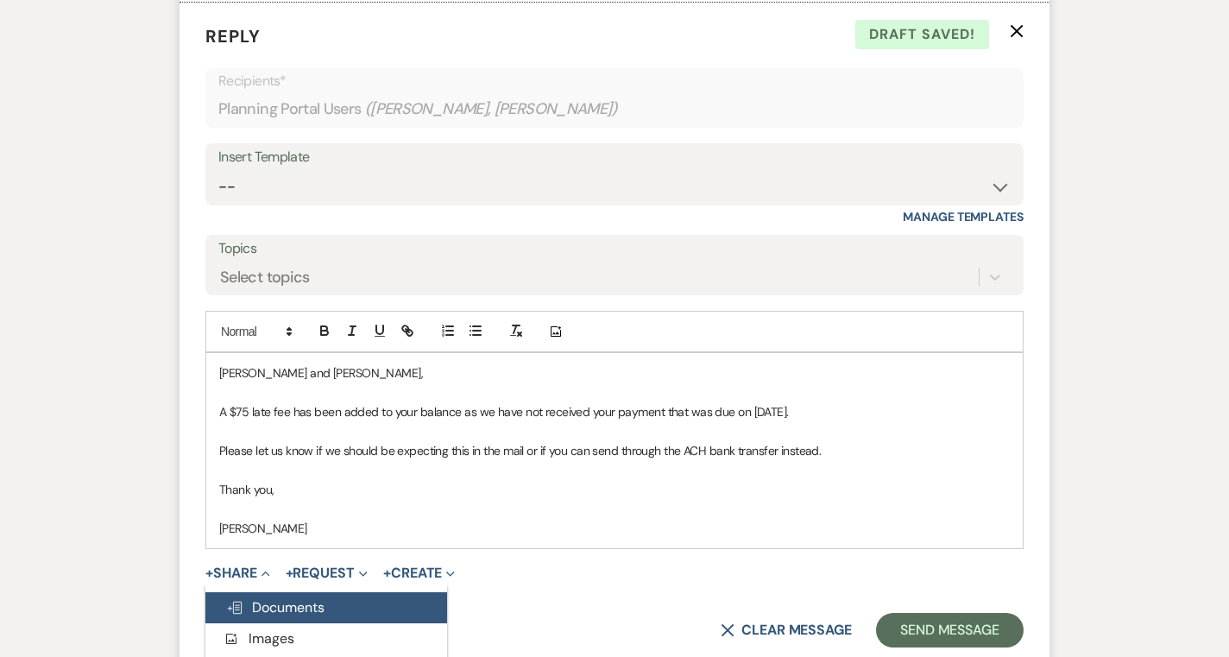
click at [261, 603] on span "Doc Upload Documents" at bounding box center [275, 607] width 98 height 18
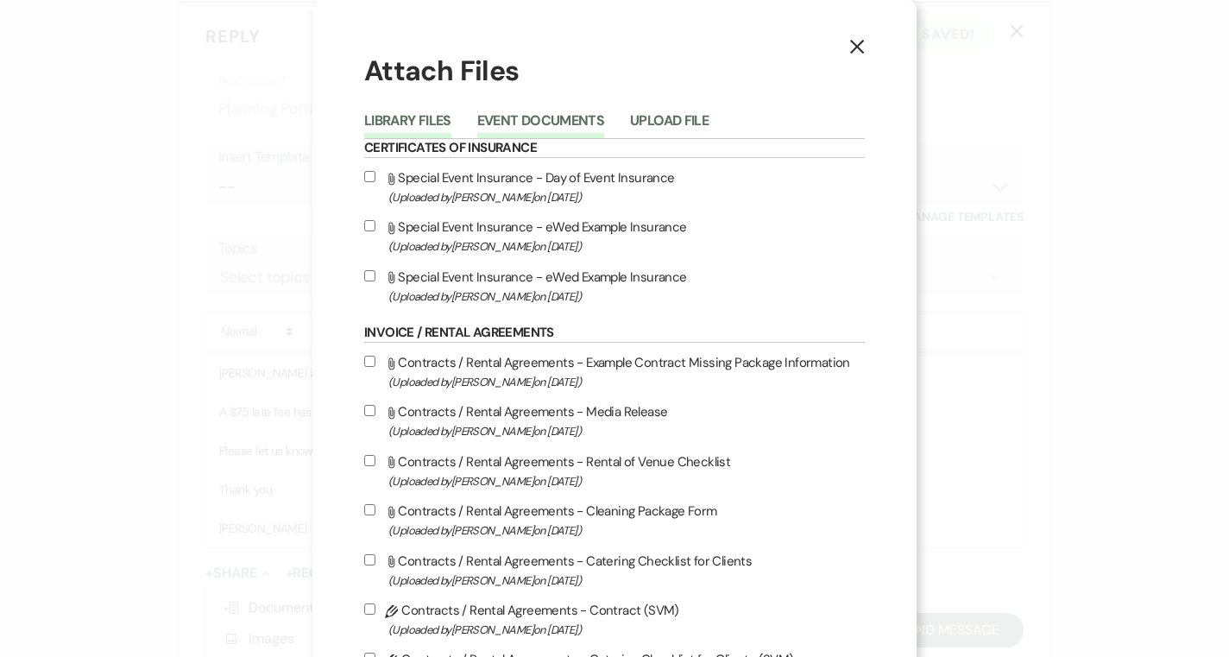
click at [544, 121] on button "Event Documents" at bounding box center [540, 126] width 127 height 24
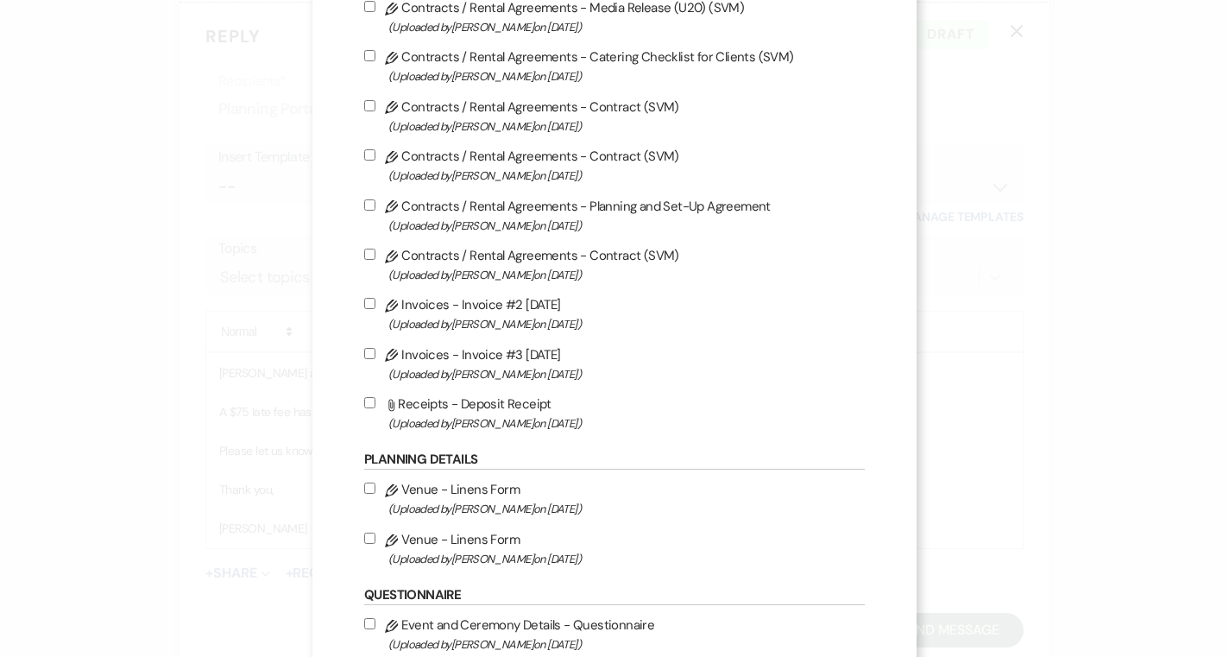
scroll to position [349, 0]
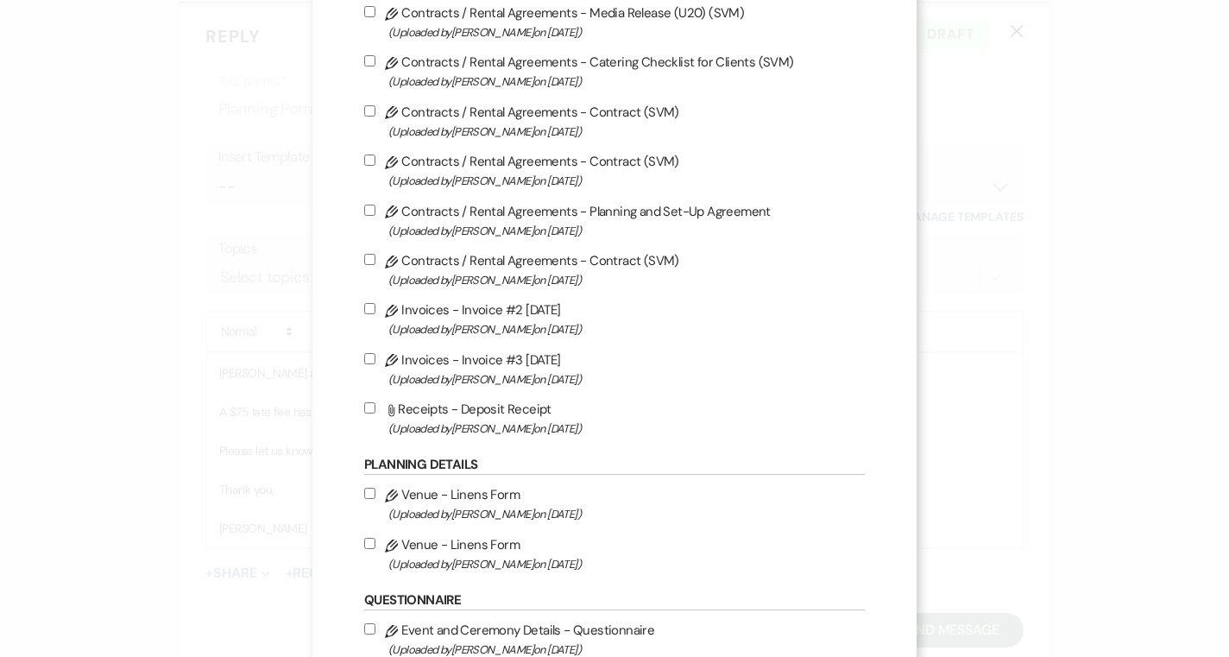
click at [368, 362] on input "Pencil Invoices - Invoice #3 9-22-2025 (Uploaded by Alison Beaulieu on Sep 22nd…" at bounding box center [369, 358] width 11 height 11
checkbox input "true"
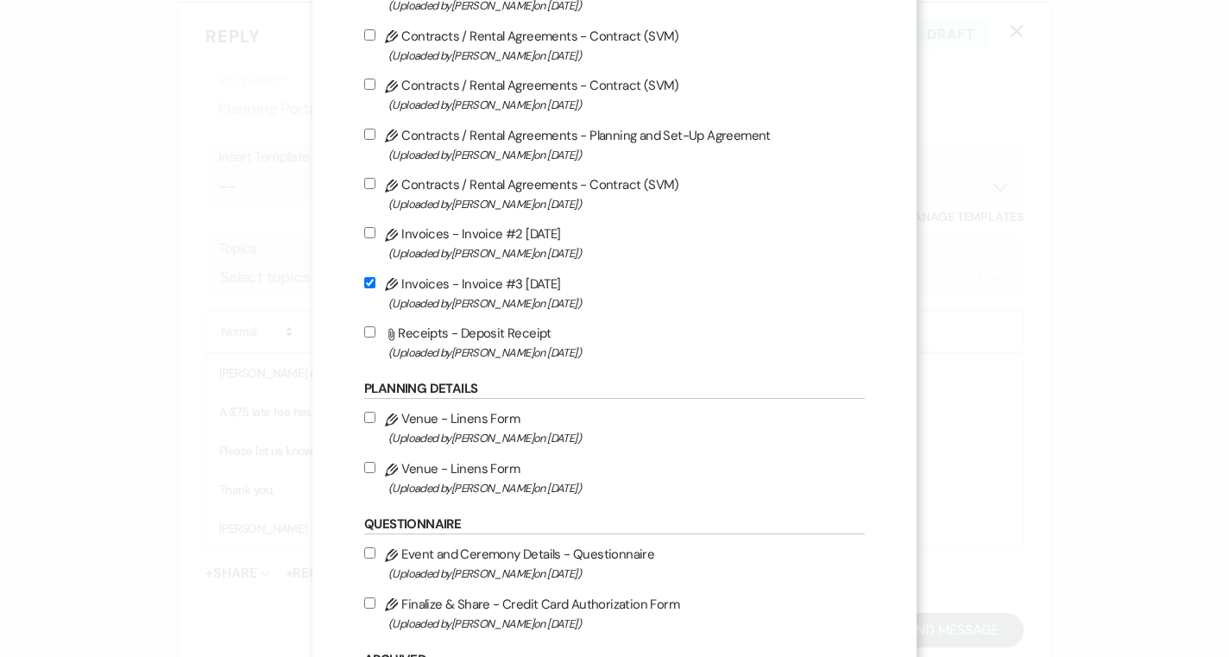
scroll to position [598, 0]
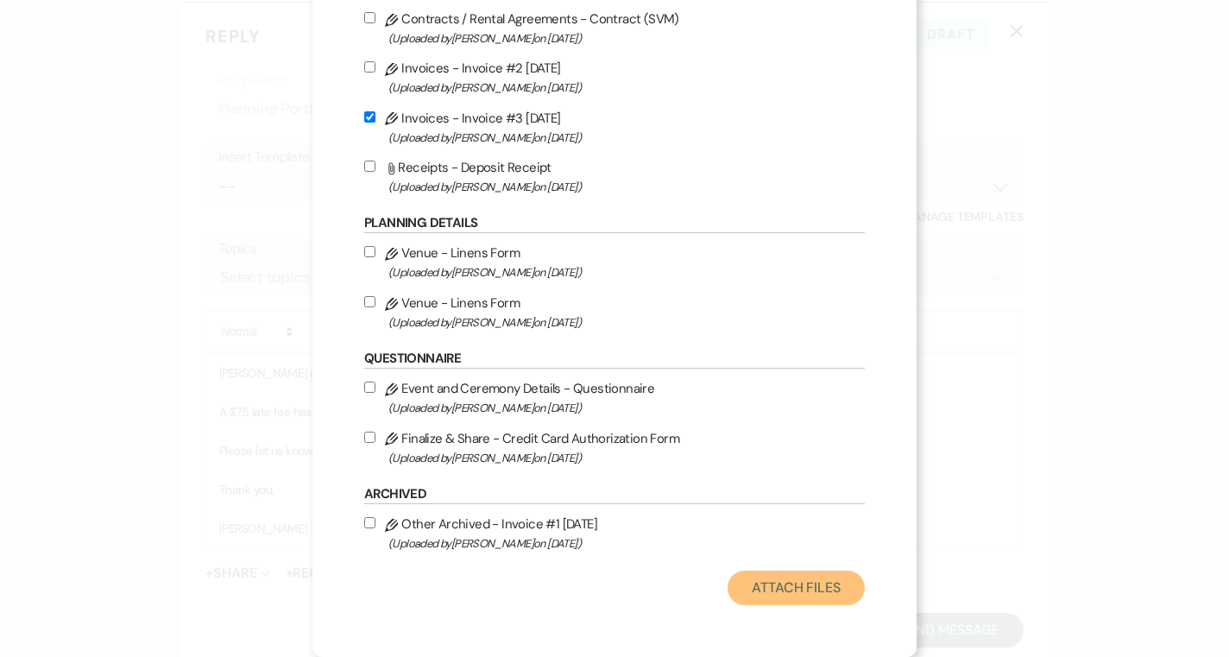
click at [790, 585] on button "Attach Files" at bounding box center [795, 587] width 137 height 35
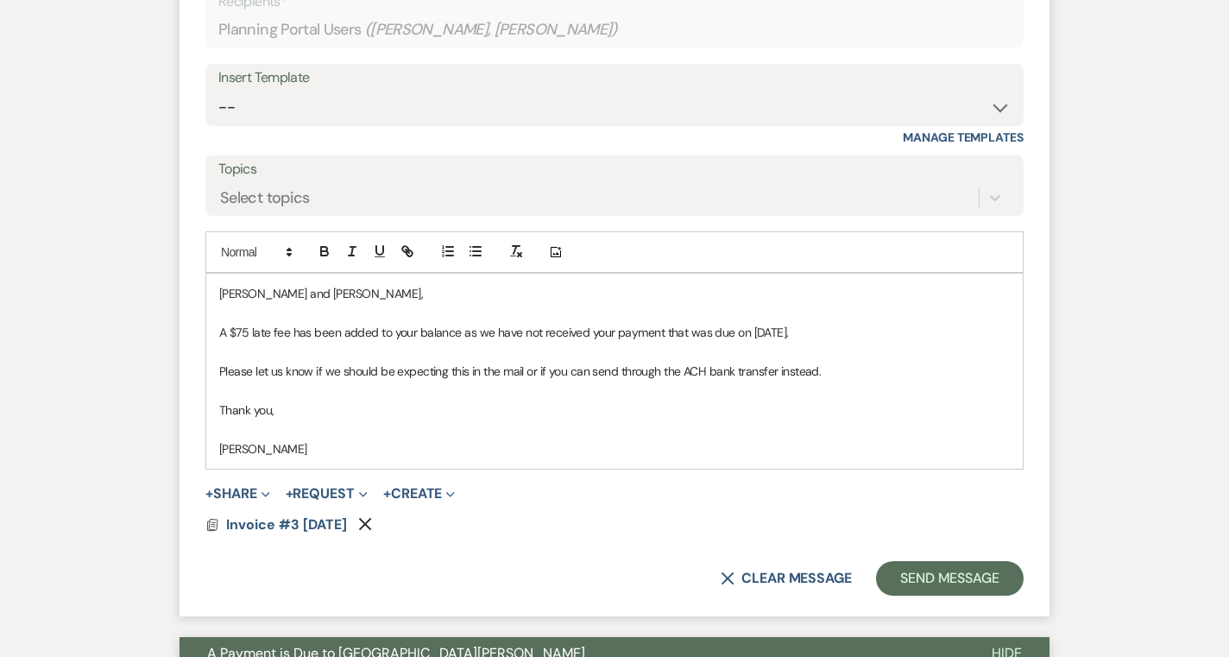
scroll to position [1149, 0]
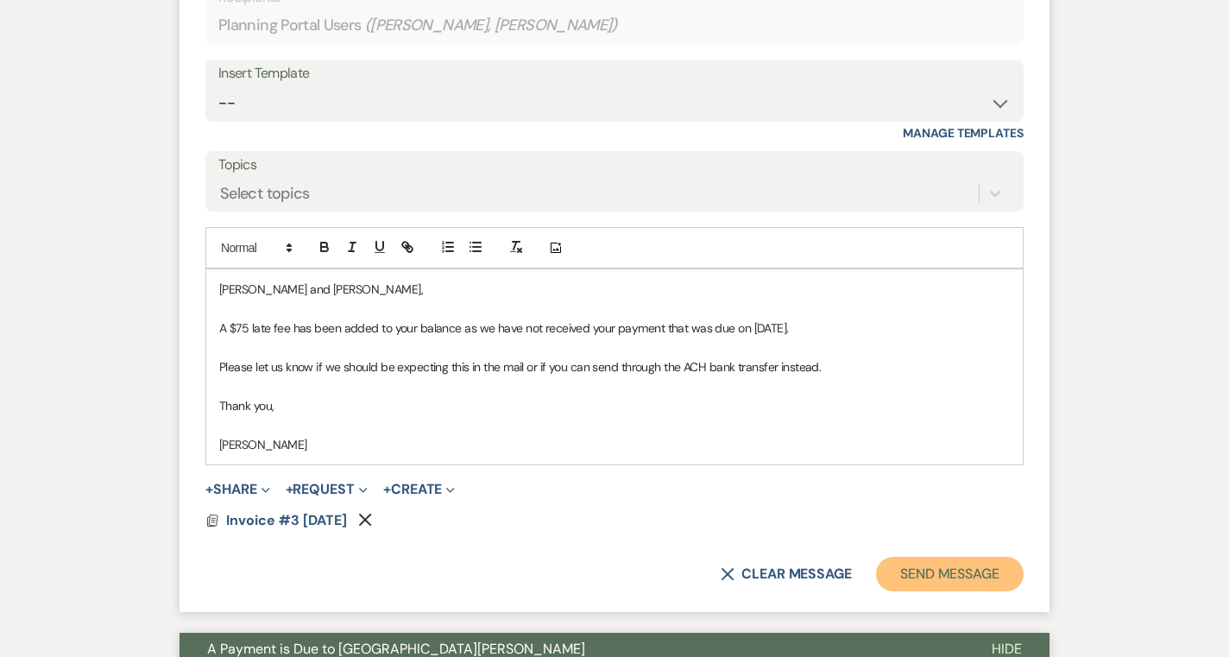
click at [896, 570] on button "Send Message" at bounding box center [950, 574] width 148 height 35
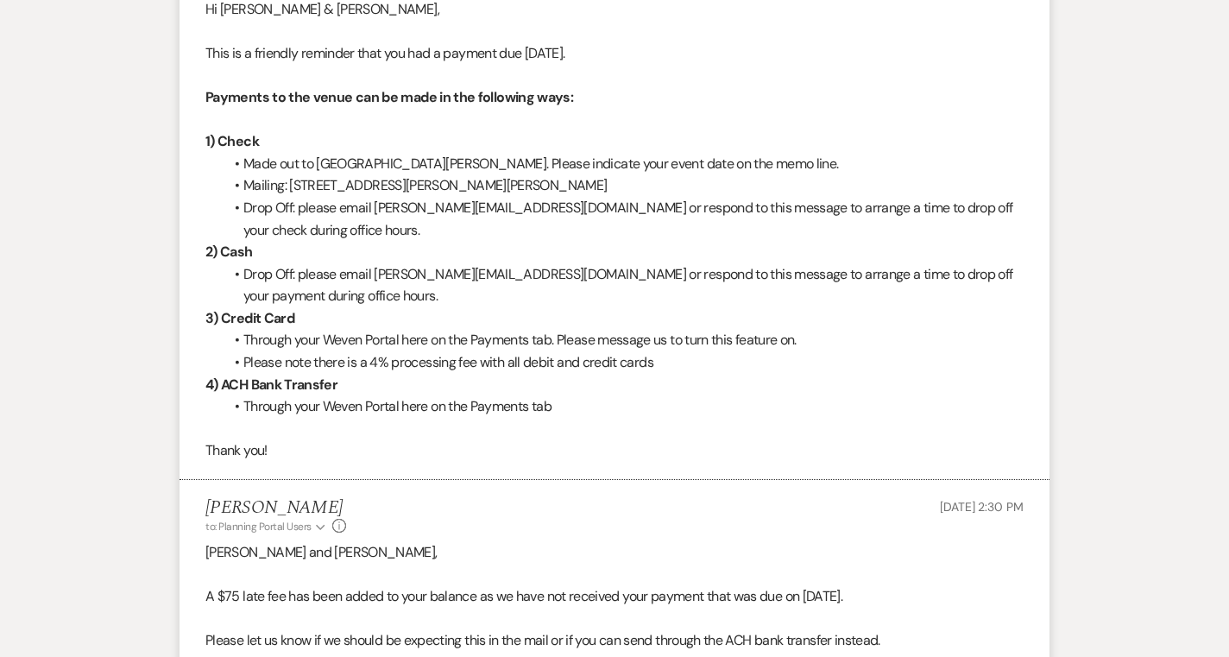
scroll to position [0, 0]
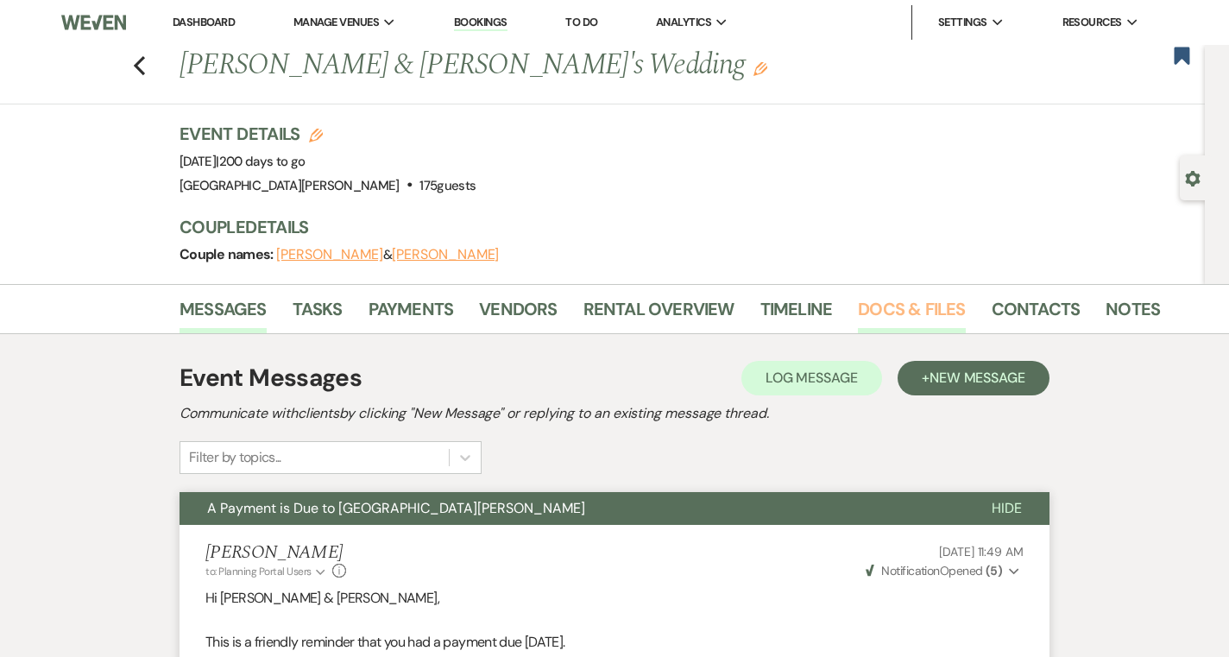
click at [898, 311] on link "Docs & Files" at bounding box center [911, 314] width 107 height 38
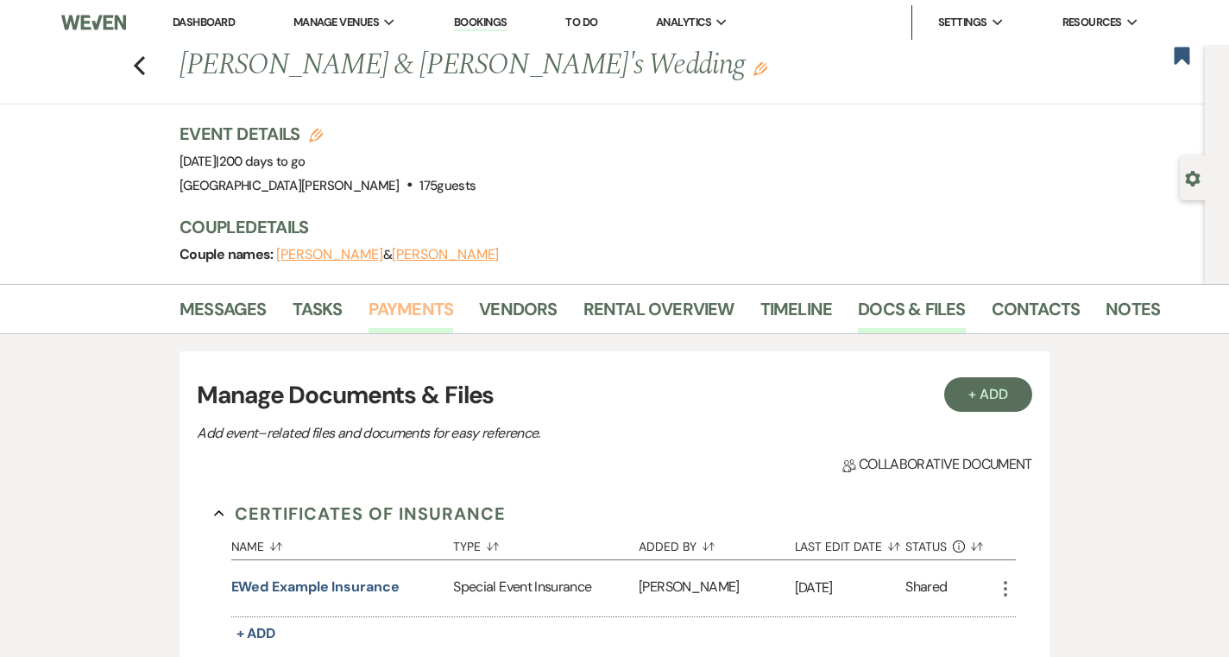
click at [405, 317] on link "Payments" at bounding box center [410, 314] width 85 height 38
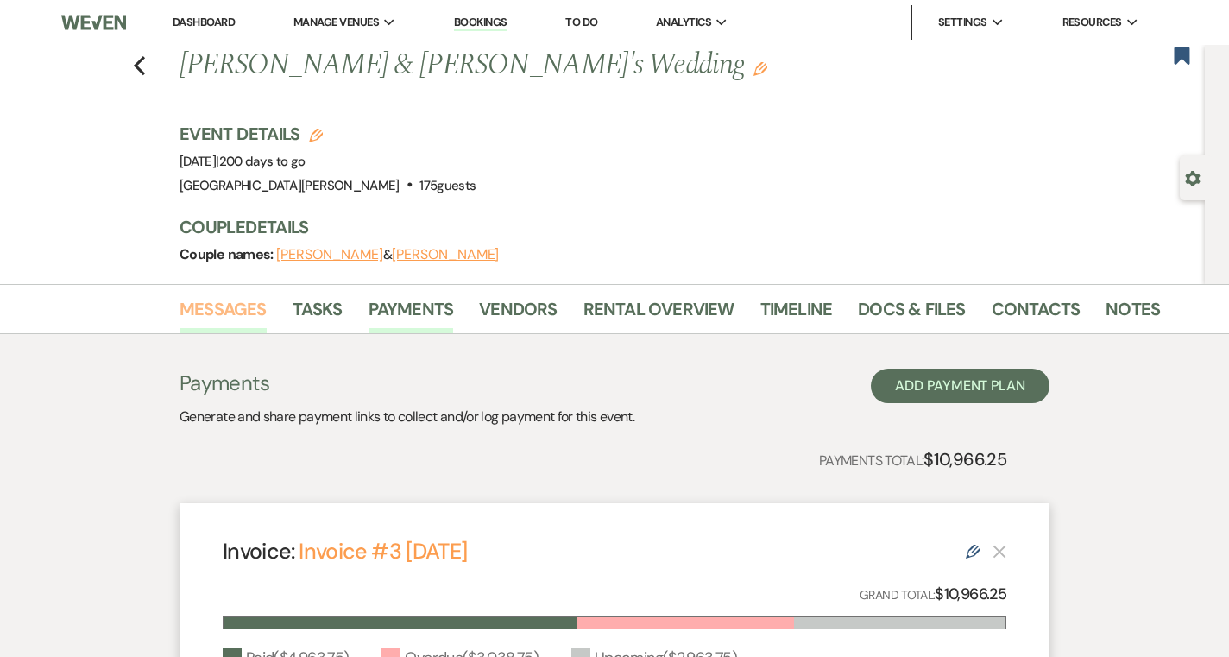
click at [235, 316] on link "Messages" at bounding box center [222, 314] width 87 height 38
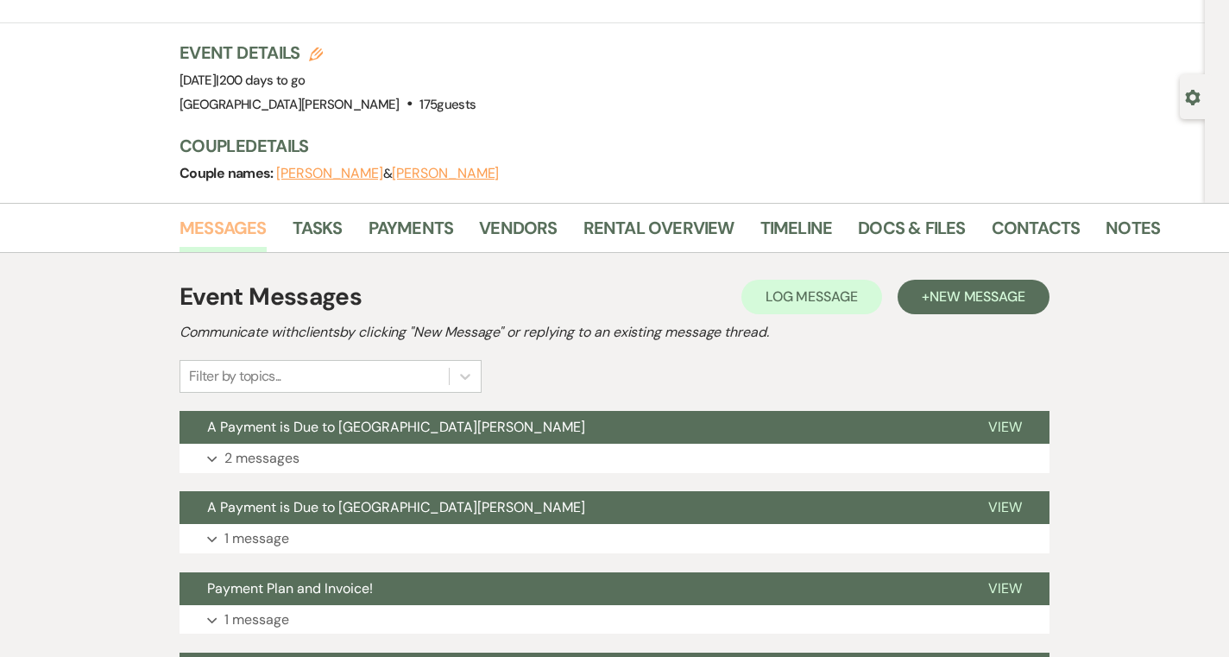
scroll to position [79, 0]
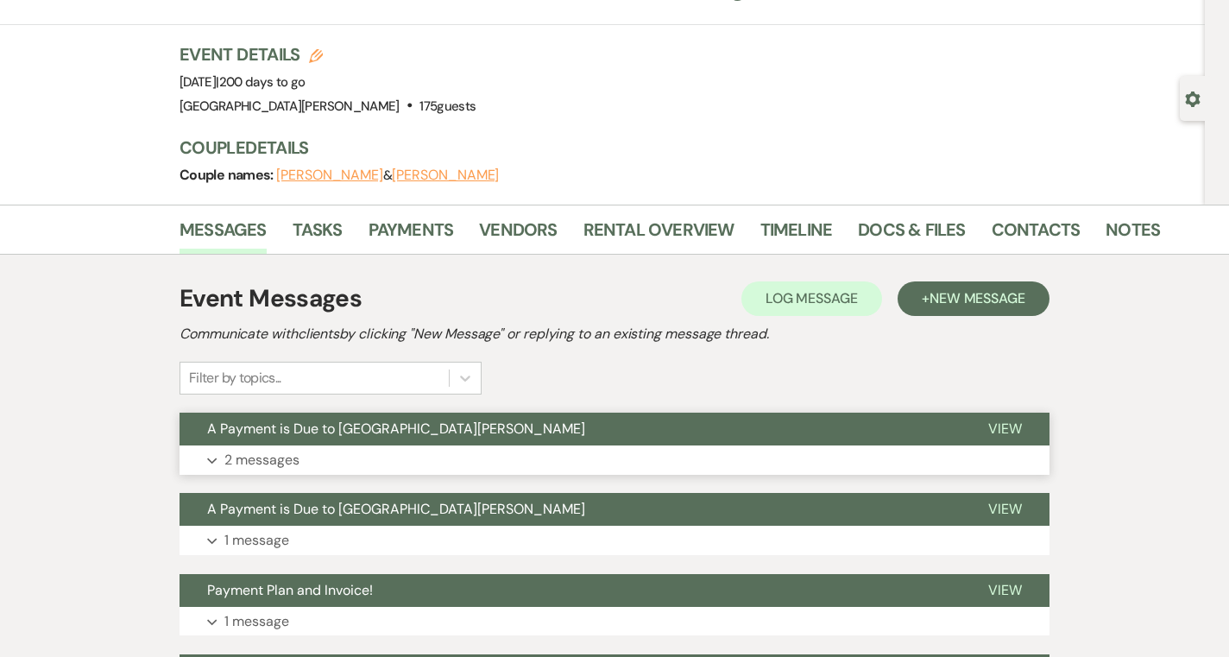
click at [348, 442] on button "A Payment is Due to Stone Valley Meadows" at bounding box center [569, 428] width 781 height 33
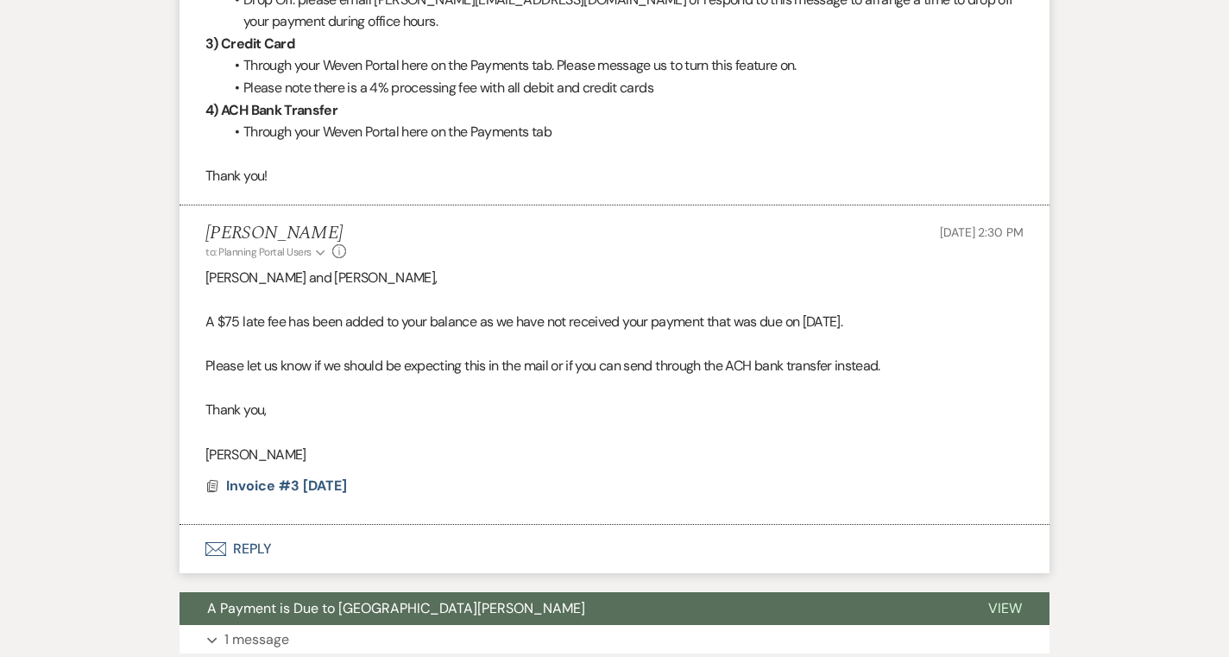
scroll to position [865, 0]
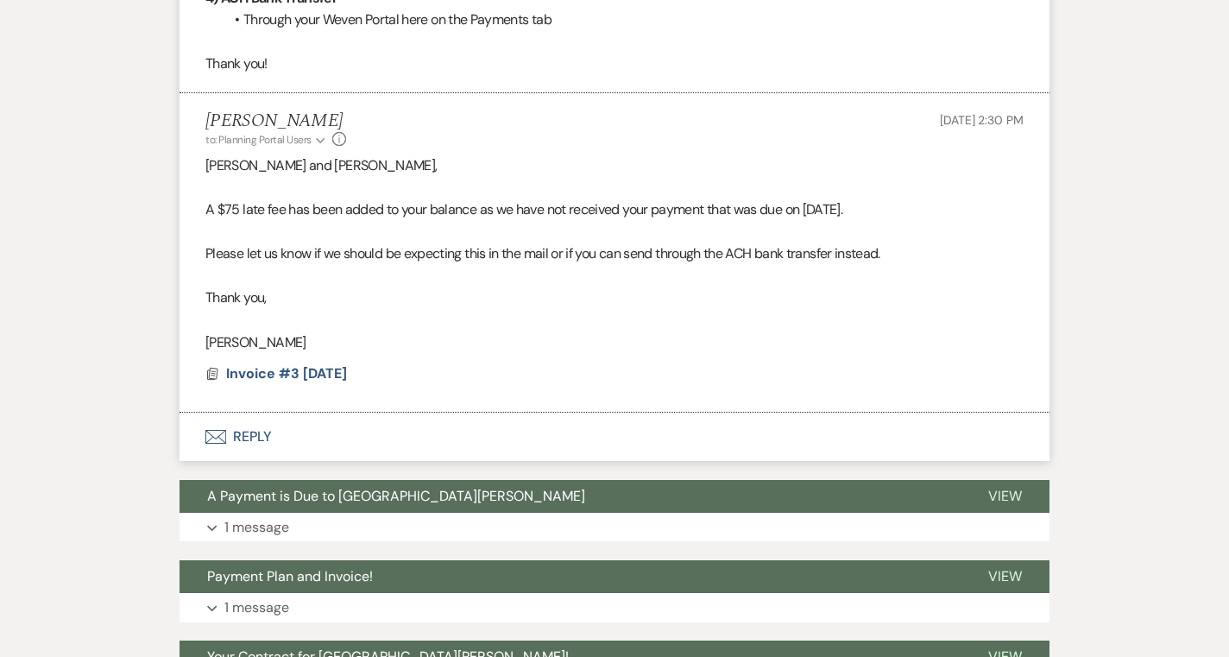
click at [405, 437] on button "Envelope Reply" at bounding box center [614, 436] width 870 height 48
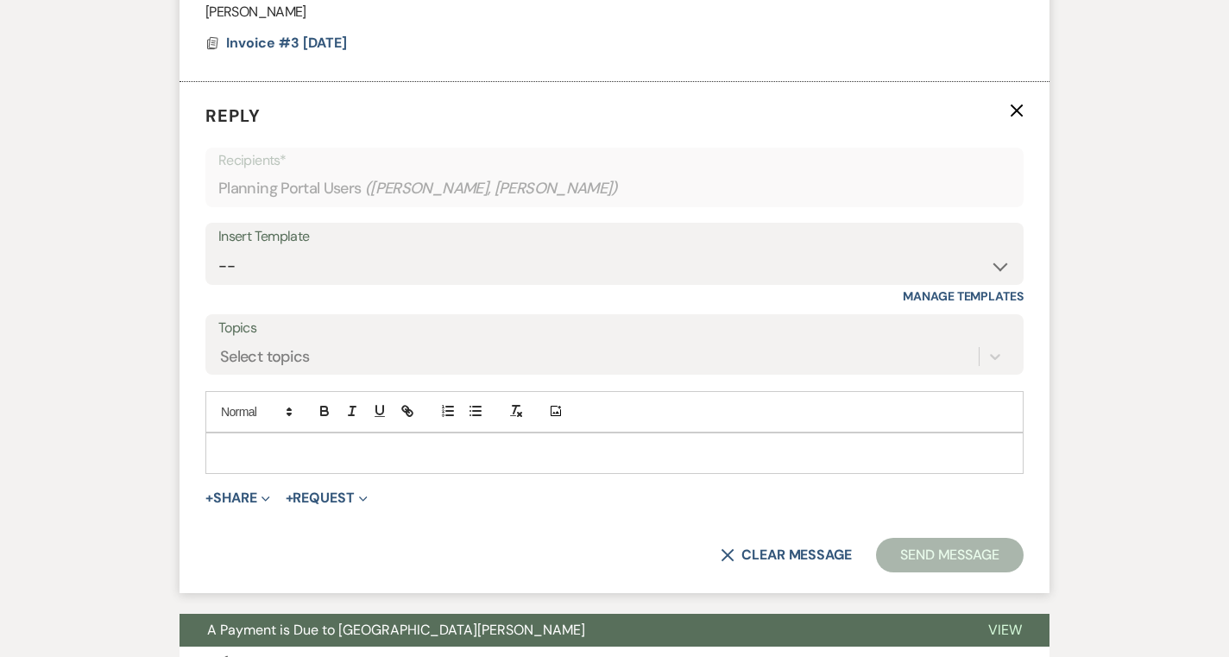
scroll to position [1315, 0]
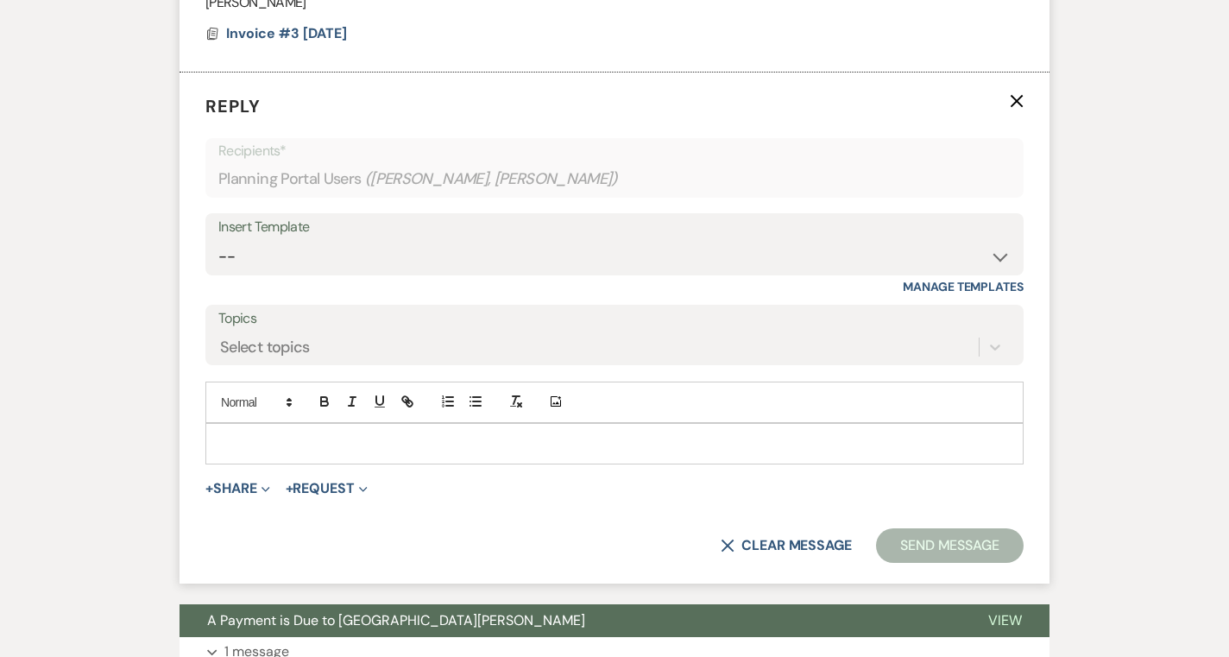
click at [1014, 107] on icon "X" at bounding box center [1017, 101] width 14 height 14
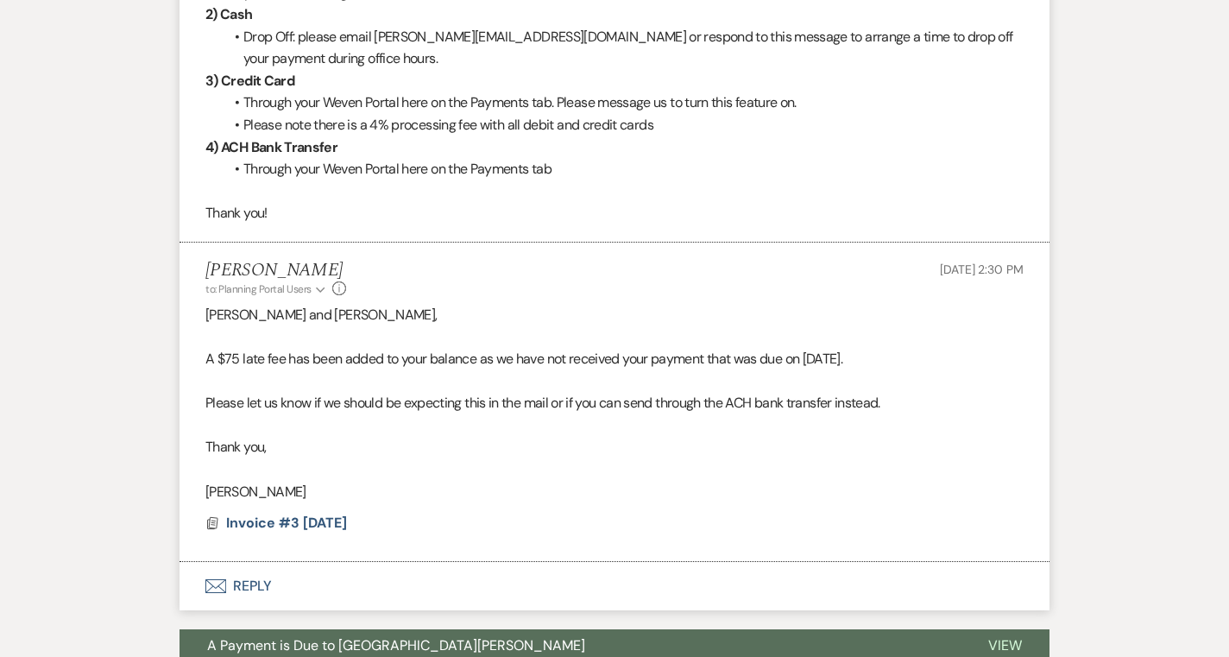
scroll to position [0, 0]
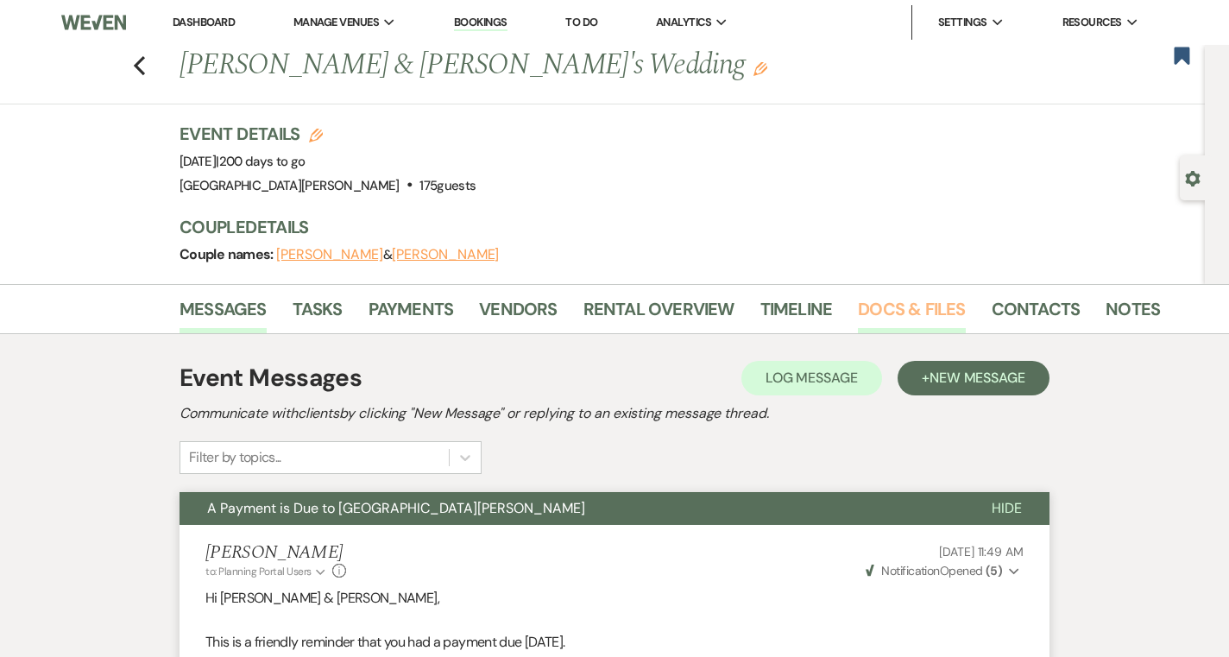
click at [914, 317] on link "Docs & Files" at bounding box center [911, 314] width 107 height 38
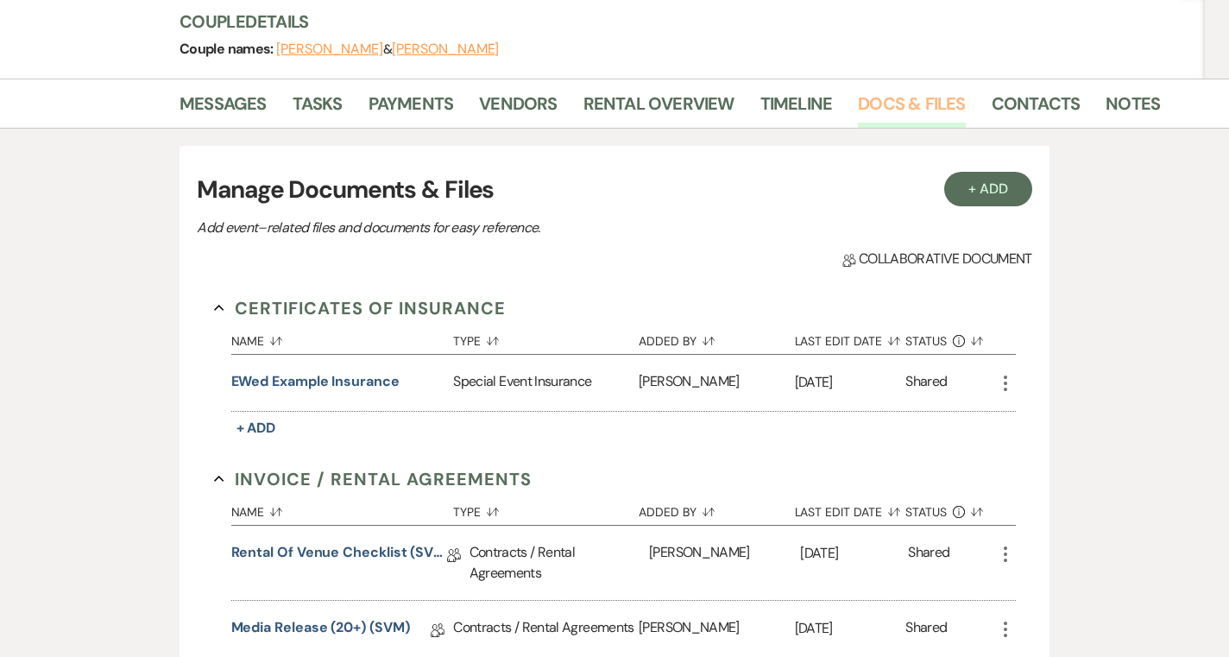
scroll to position [173, 0]
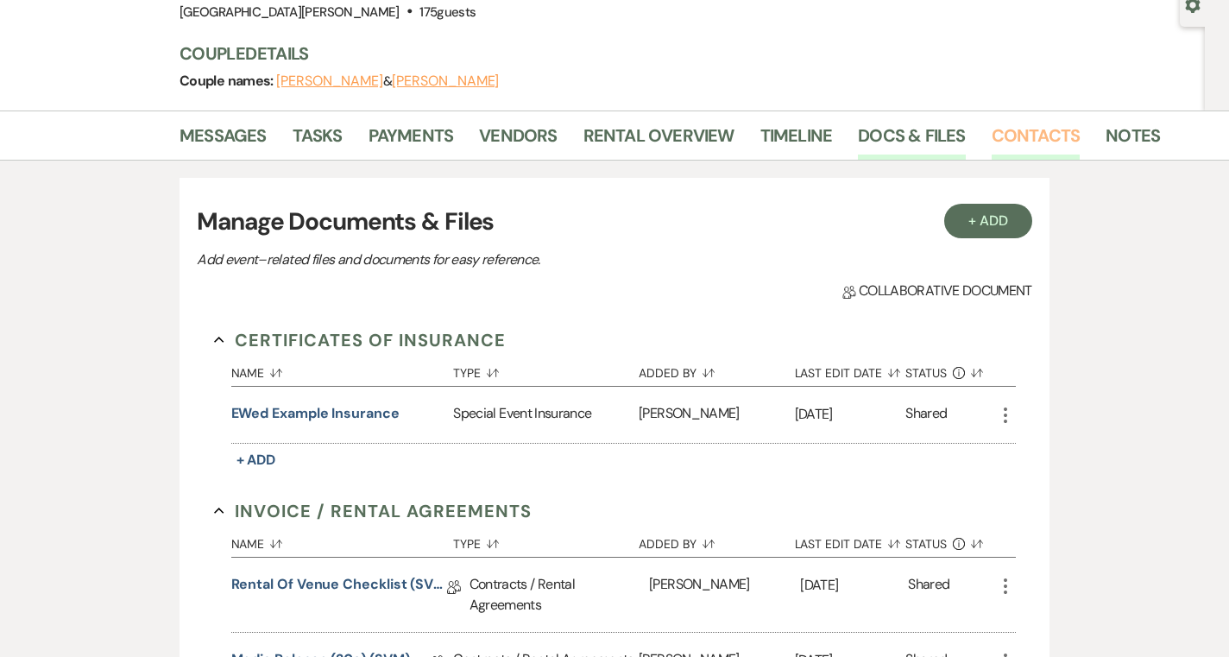
click at [1008, 143] on link "Contacts" at bounding box center [1035, 141] width 89 height 38
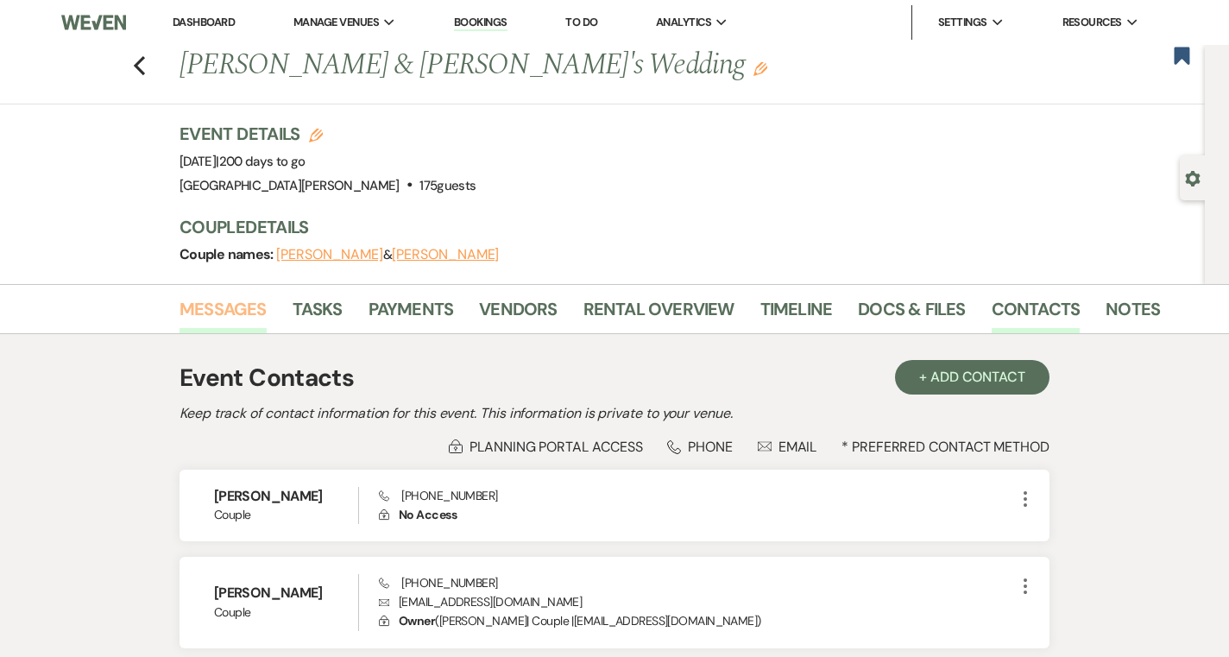
click at [222, 320] on link "Messages" at bounding box center [222, 314] width 87 height 38
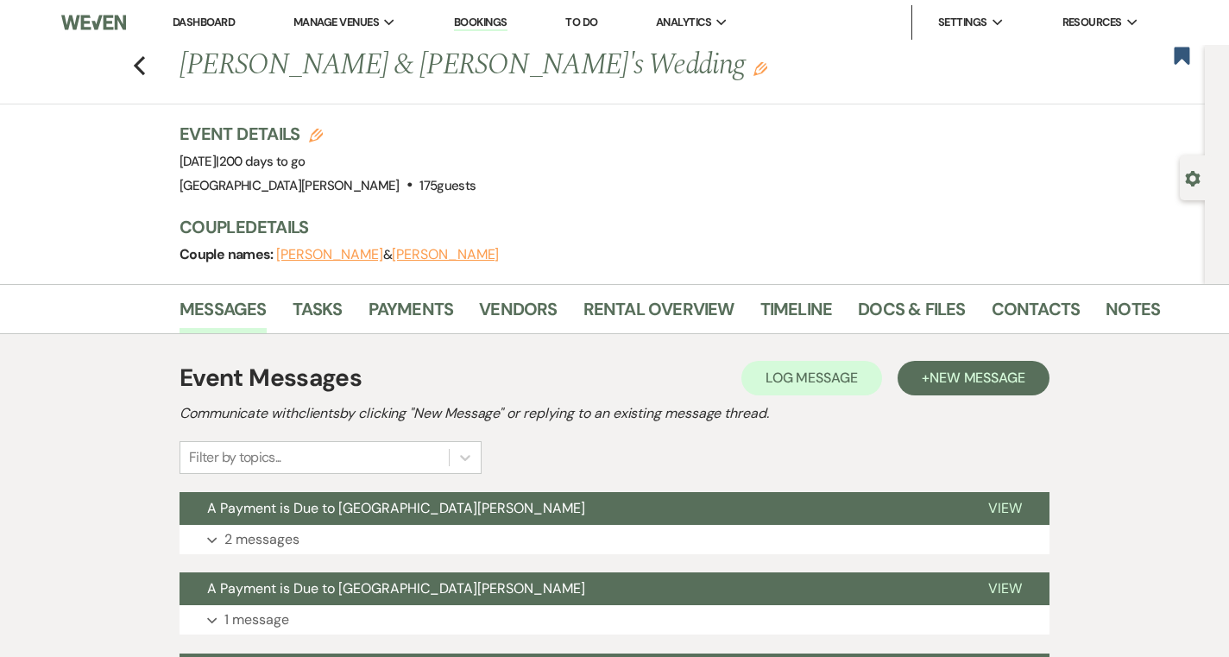
click at [1197, 179] on use "button" at bounding box center [1192, 179] width 15 height 16
select select "5"
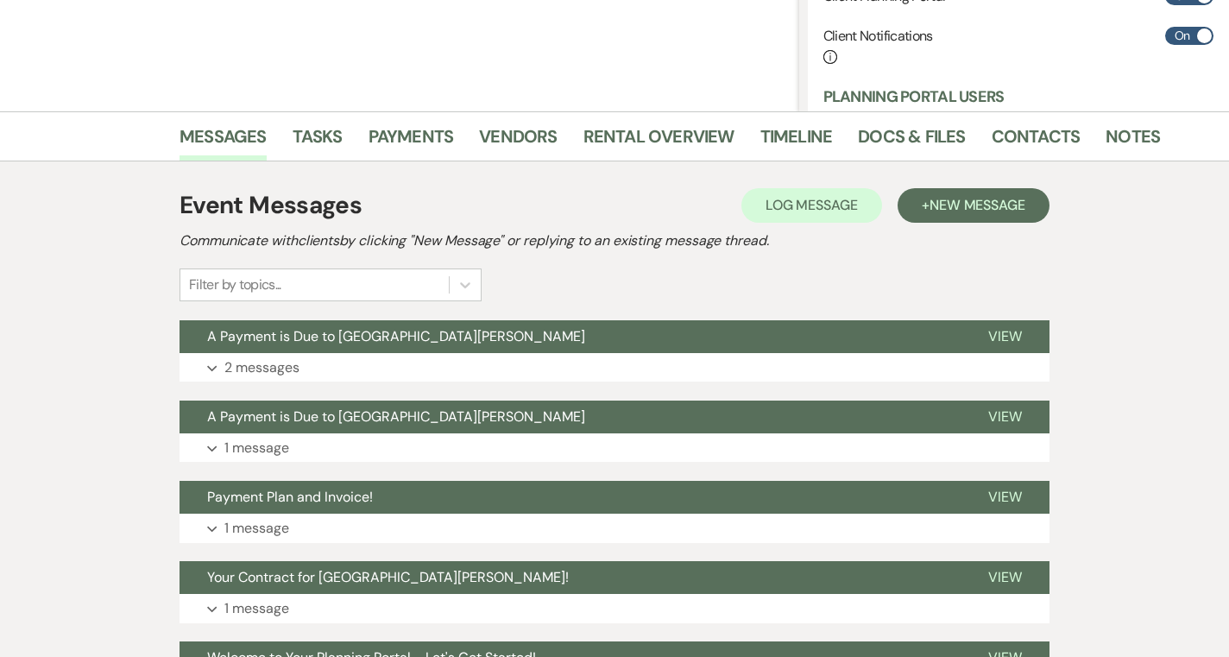
scroll to position [323, 0]
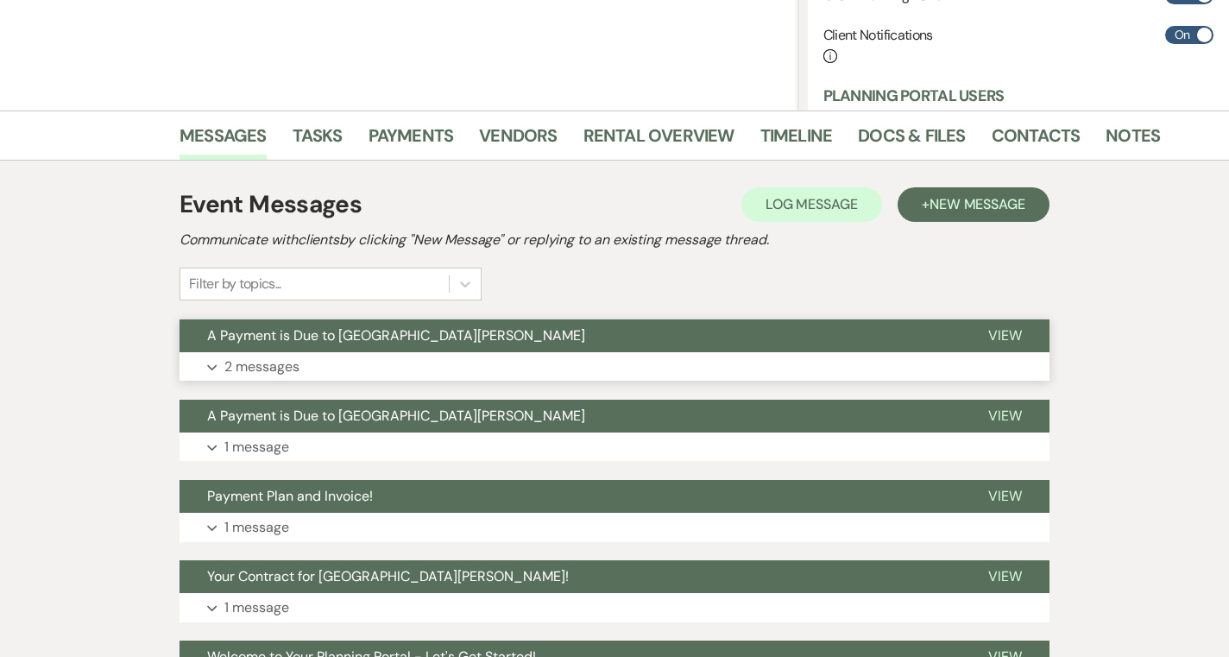
click at [562, 367] on button "Expand 2 messages" at bounding box center [614, 366] width 870 height 29
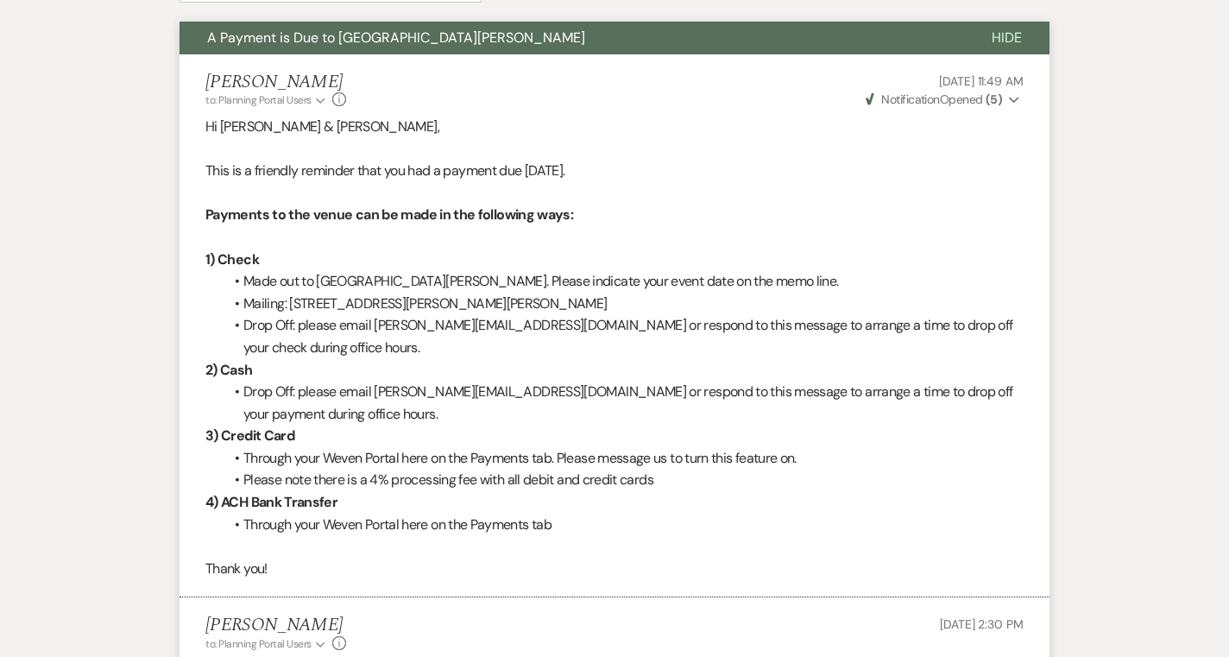
scroll to position [607, 0]
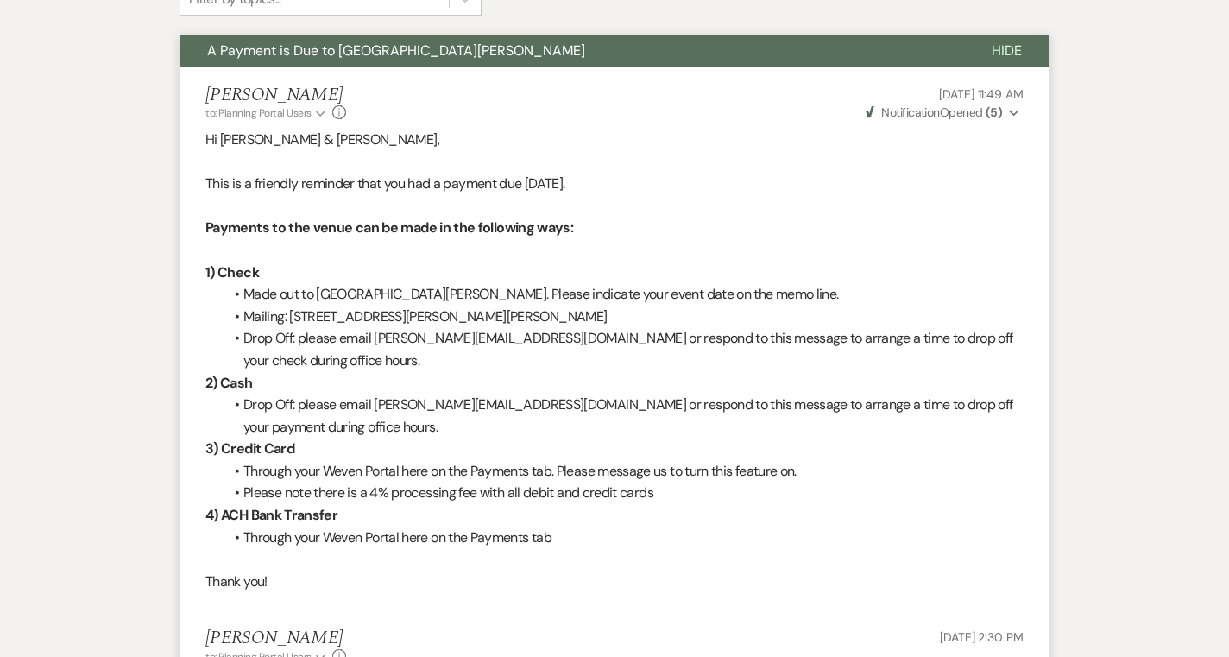
click at [984, 114] on span "Weven Check Notification Opened ( 5 )" at bounding box center [933, 112] width 136 height 16
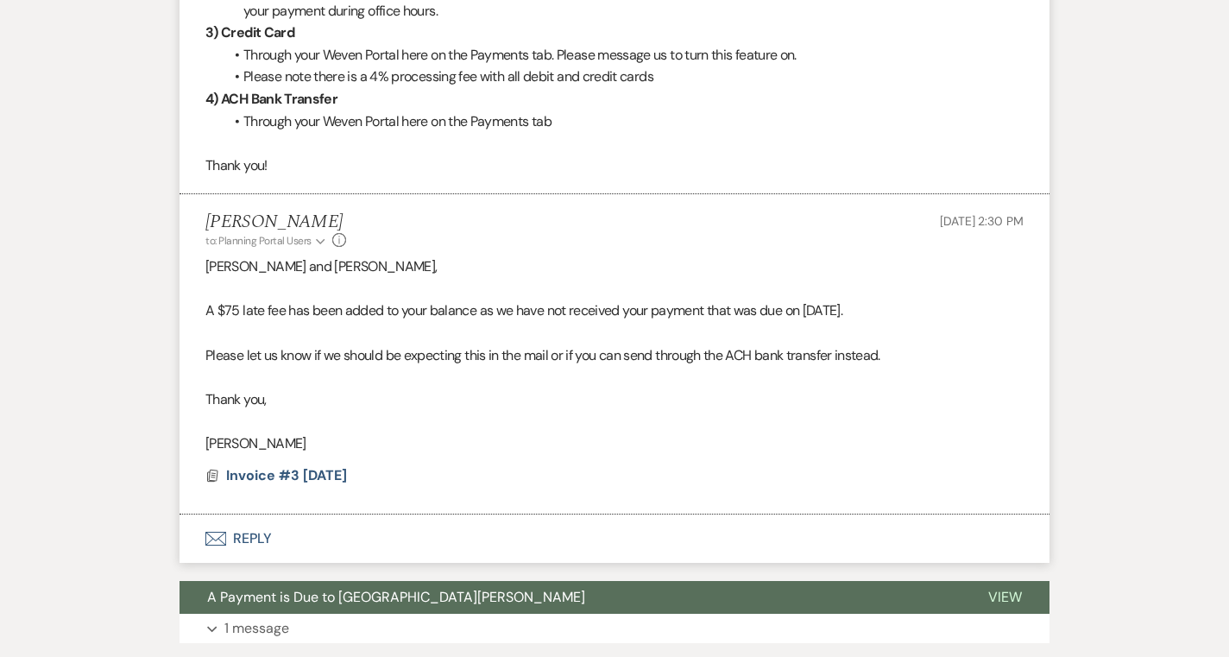
scroll to position [1030, 0]
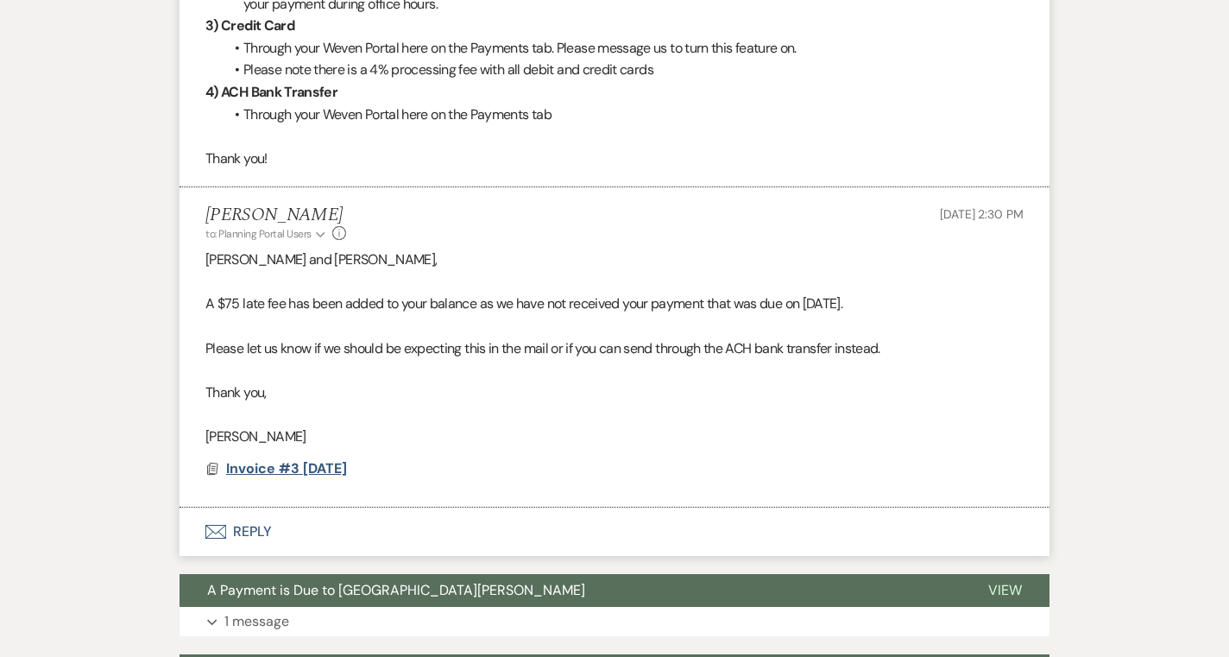
click at [321, 469] on span "Invoice #3 9-22-2025" at bounding box center [286, 468] width 121 height 18
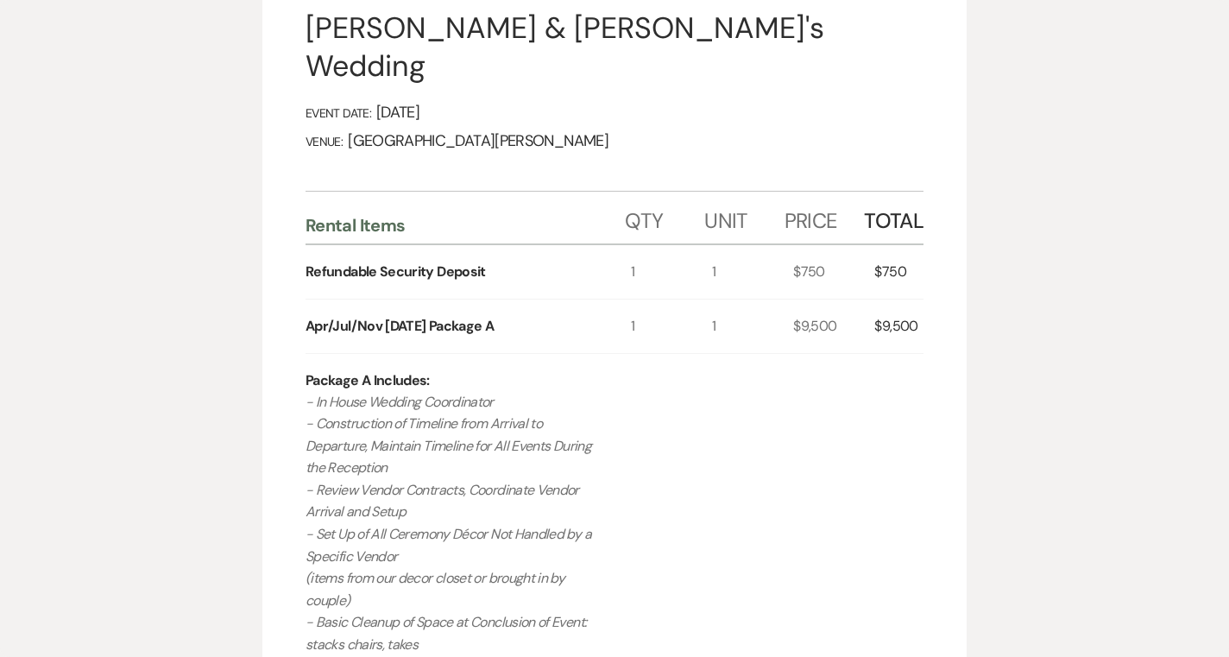
scroll to position [0, 0]
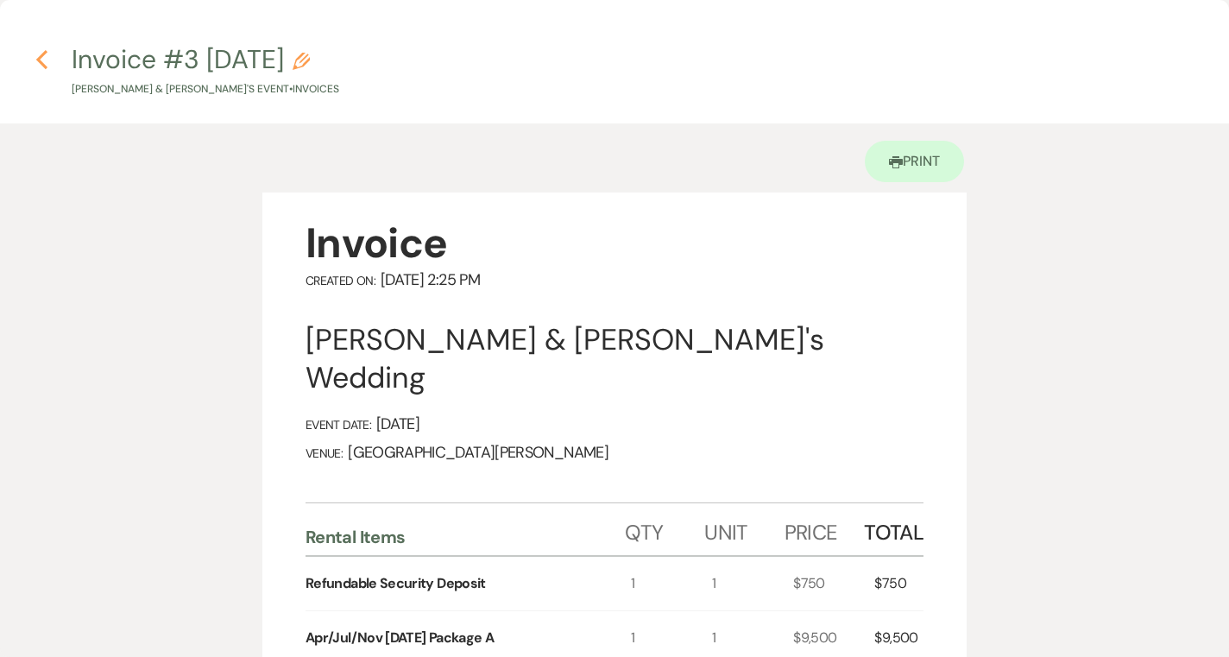
click at [40, 66] on icon "Previous" at bounding box center [41, 59] width 13 height 21
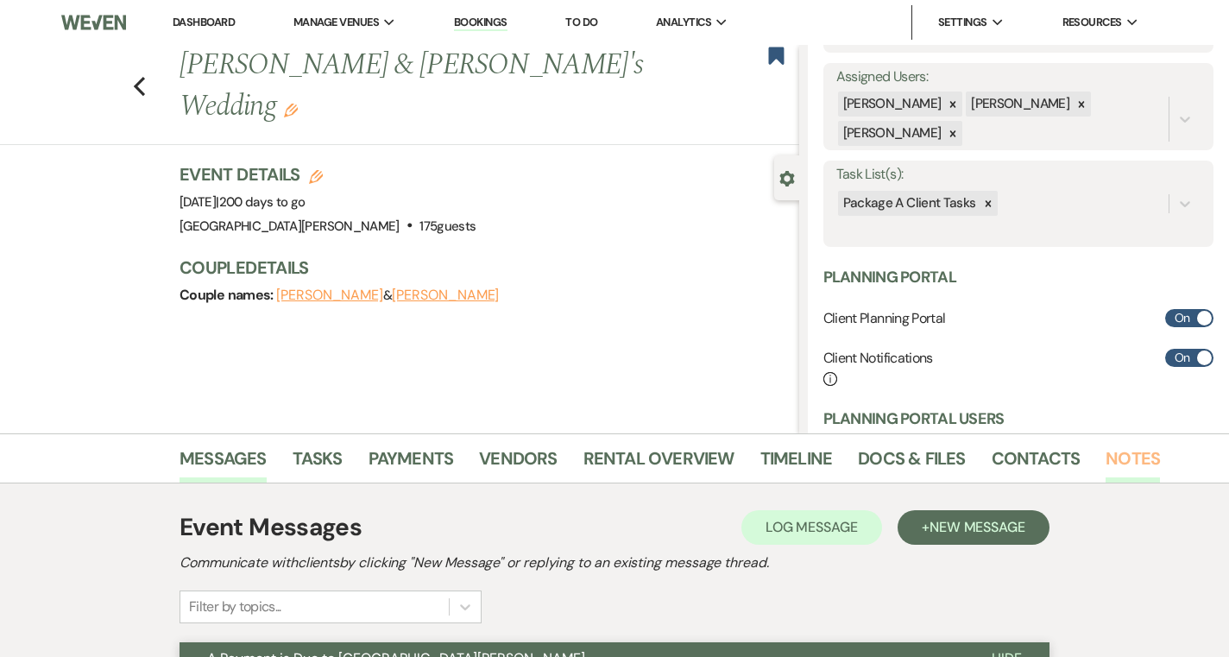
click at [1120, 466] on link "Notes" at bounding box center [1132, 463] width 54 height 38
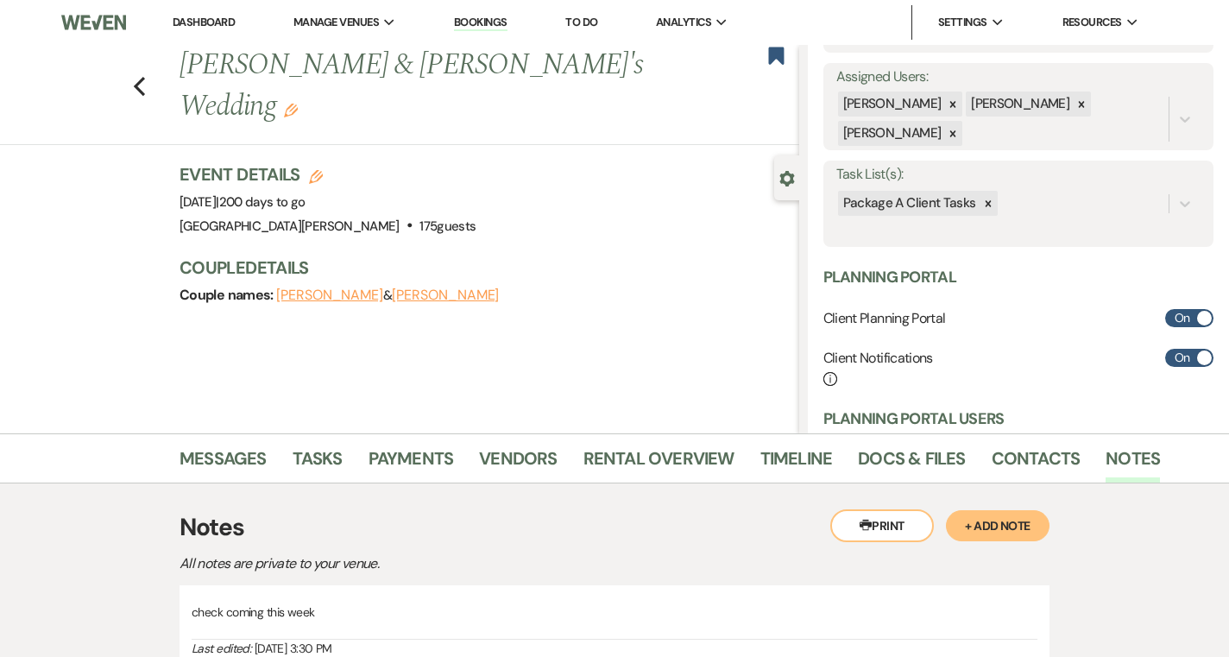
click at [201, 20] on link "Dashboard" at bounding box center [204, 22] width 62 height 15
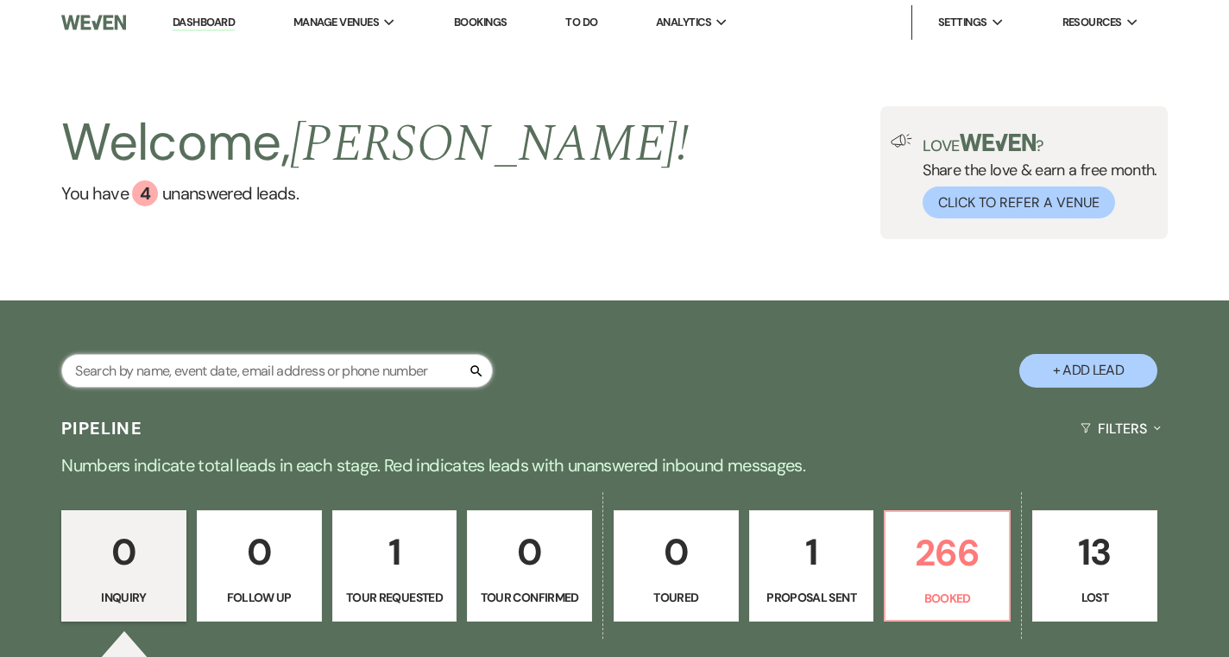
click at [274, 371] on input "text" at bounding box center [276, 371] width 431 height 34
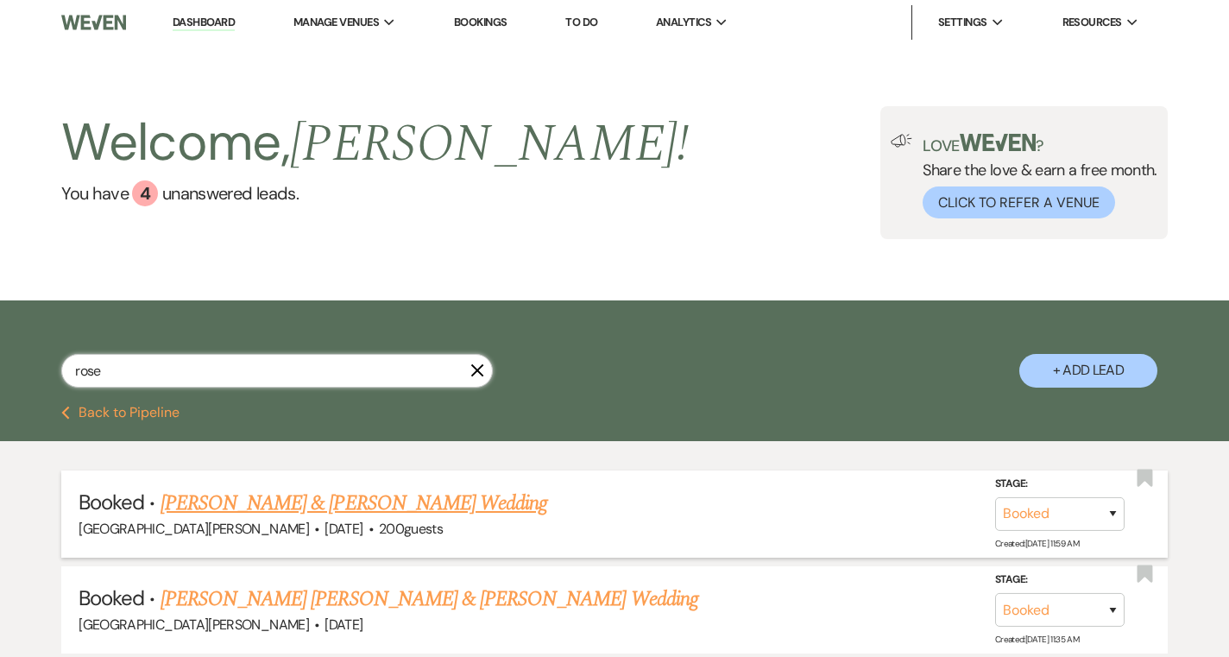
type input "rose"
click at [252, 507] on link "Daniel Sewak & Eryn Rose's Wedding" at bounding box center [353, 503] width 387 height 31
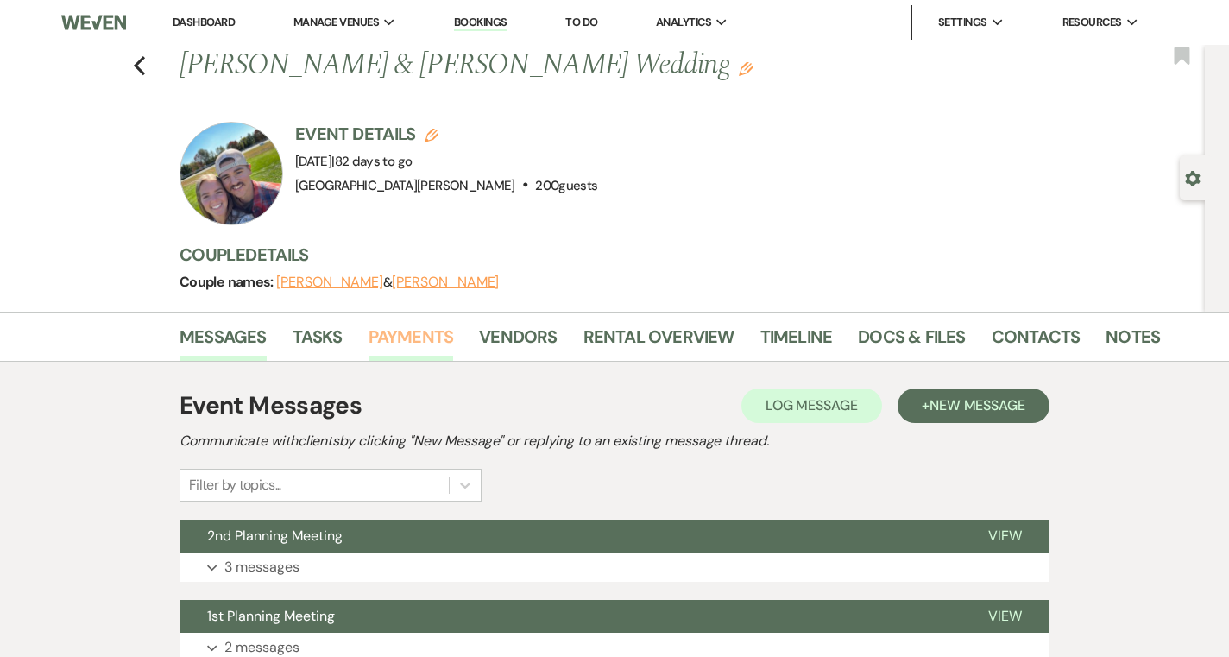
click at [427, 343] on link "Payments" at bounding box center [410, 342] width 85 height 38
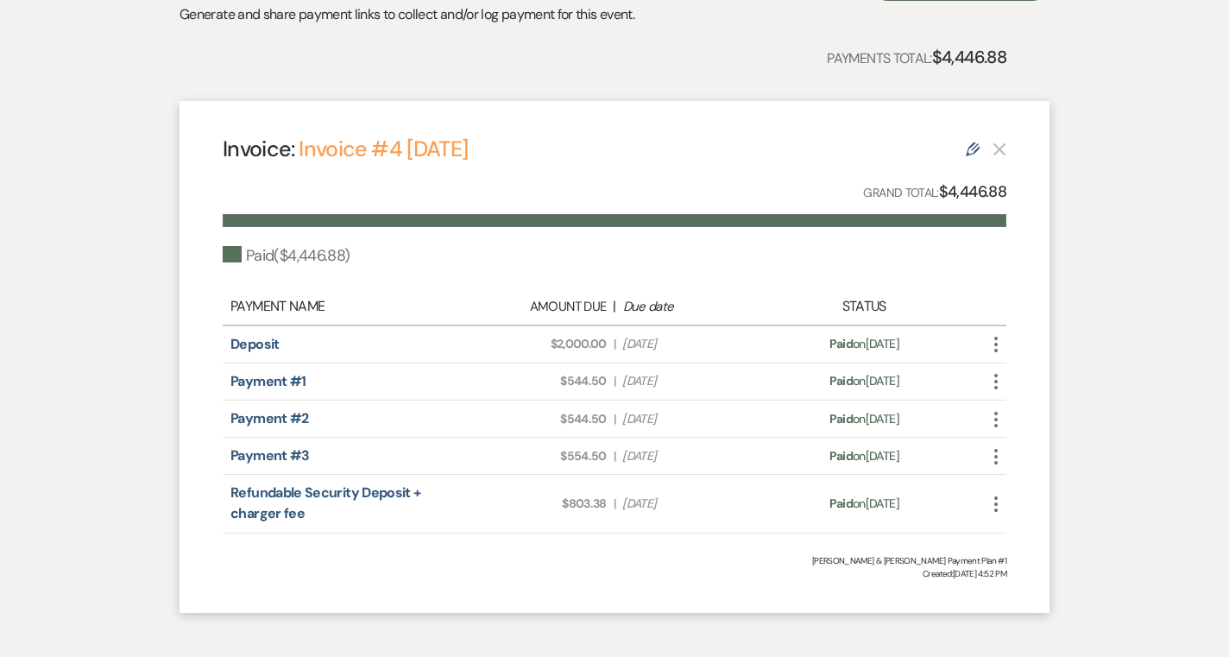
scroll to position [446, 0]
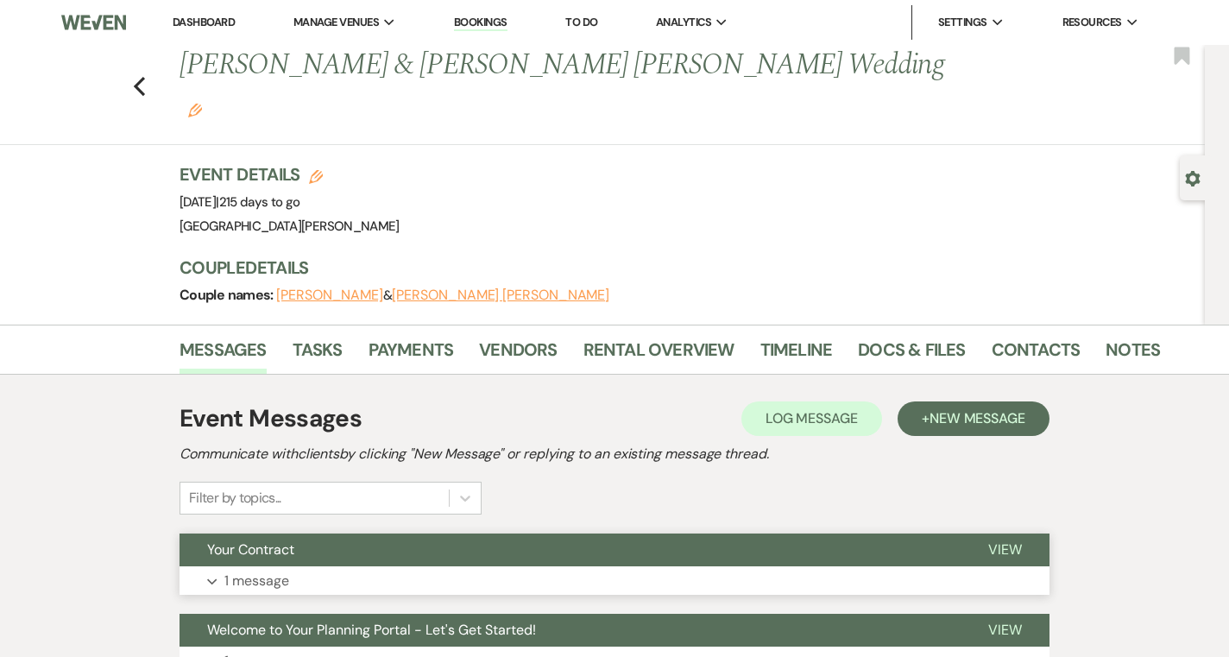
click at [493, 566] on button "Expand 1 message" at bounding box center [614, 580] width 870 height 29
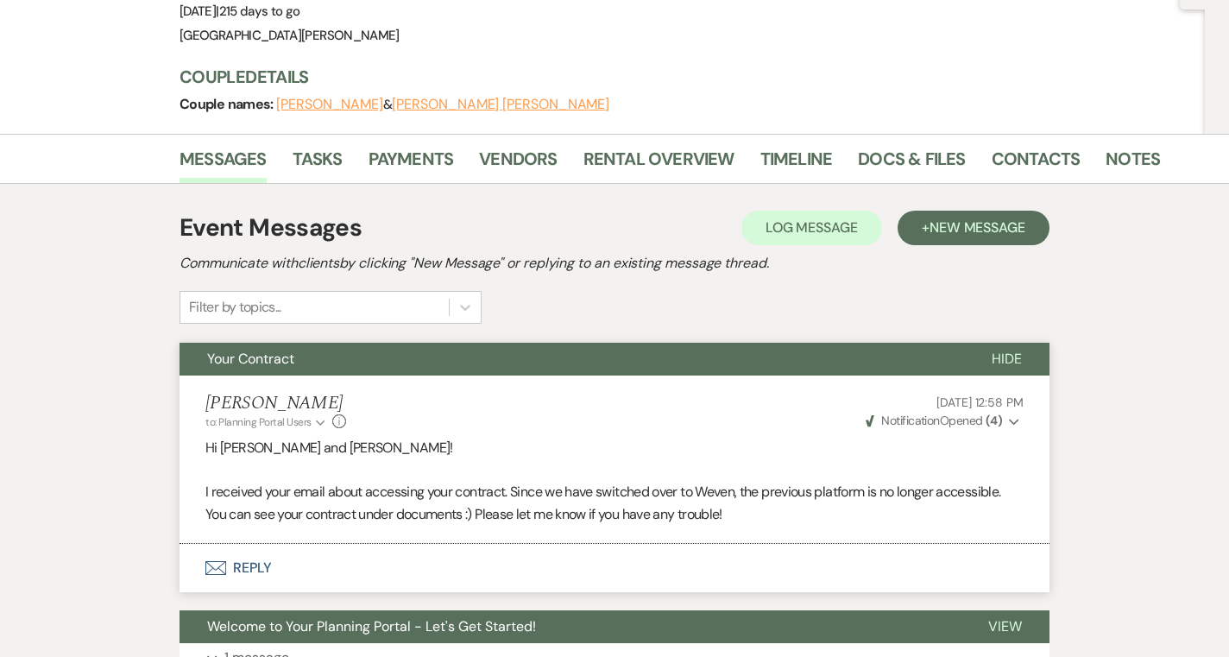
scroll to position [188, 0]
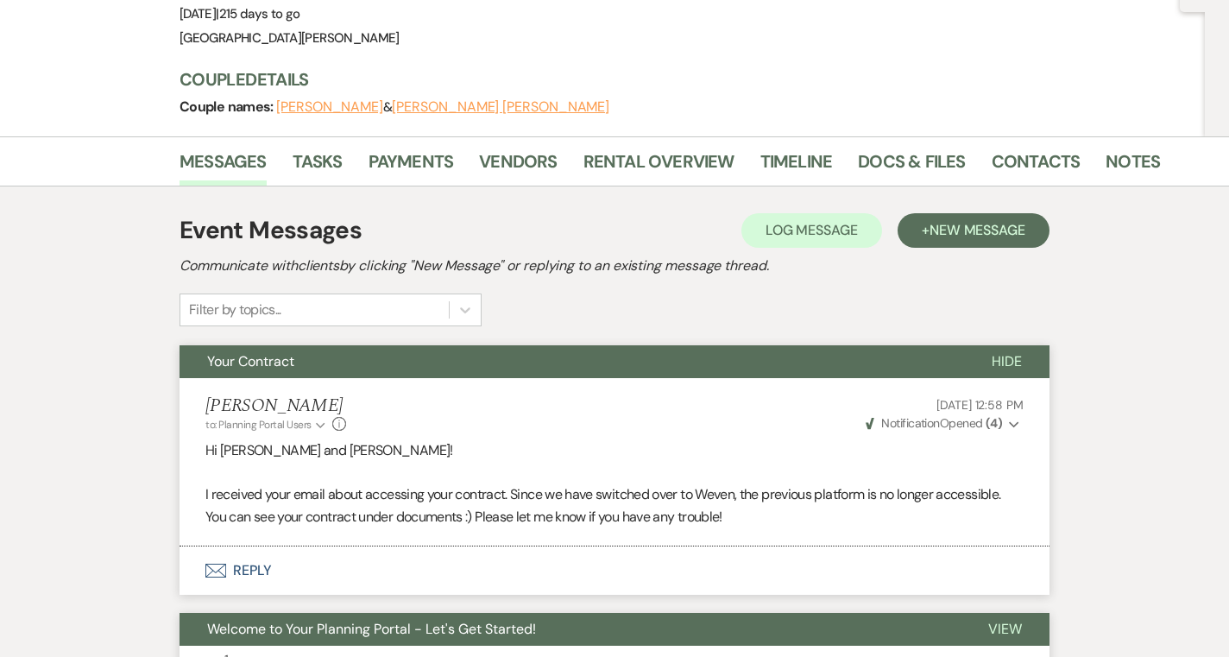
click at [546, 613] on button "Welcome to Your Planning Portal - Let's Get Started!" at bounding box center [569, 629] width 781 height 33
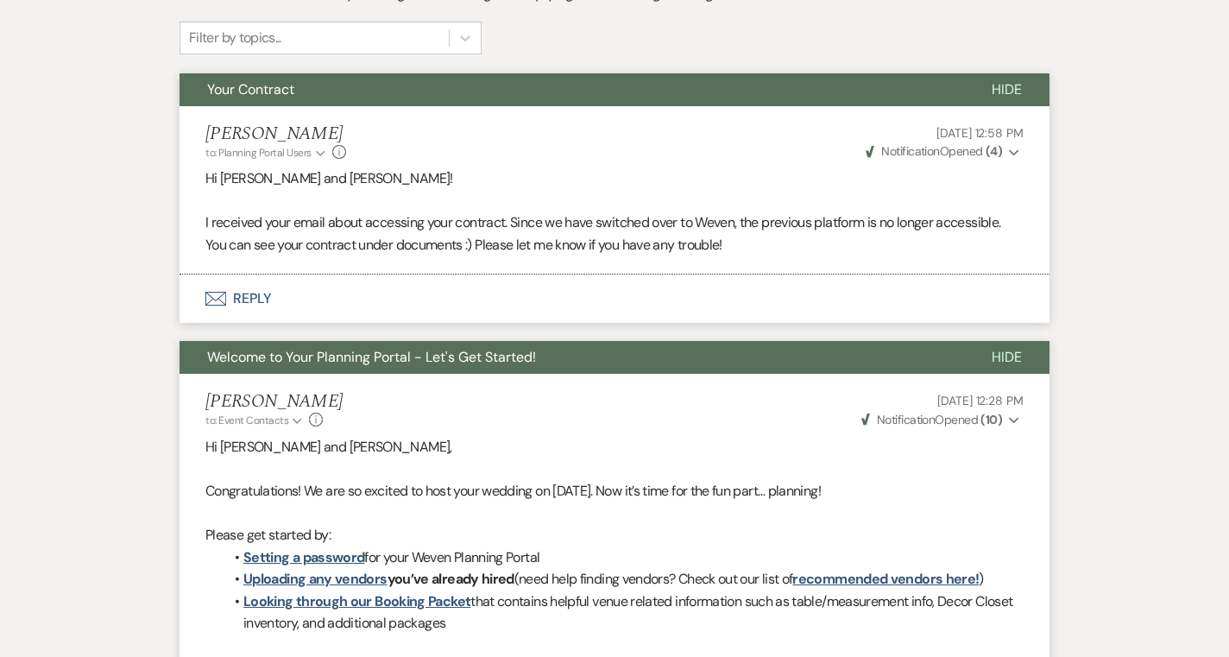
scroll to position [0, 0]
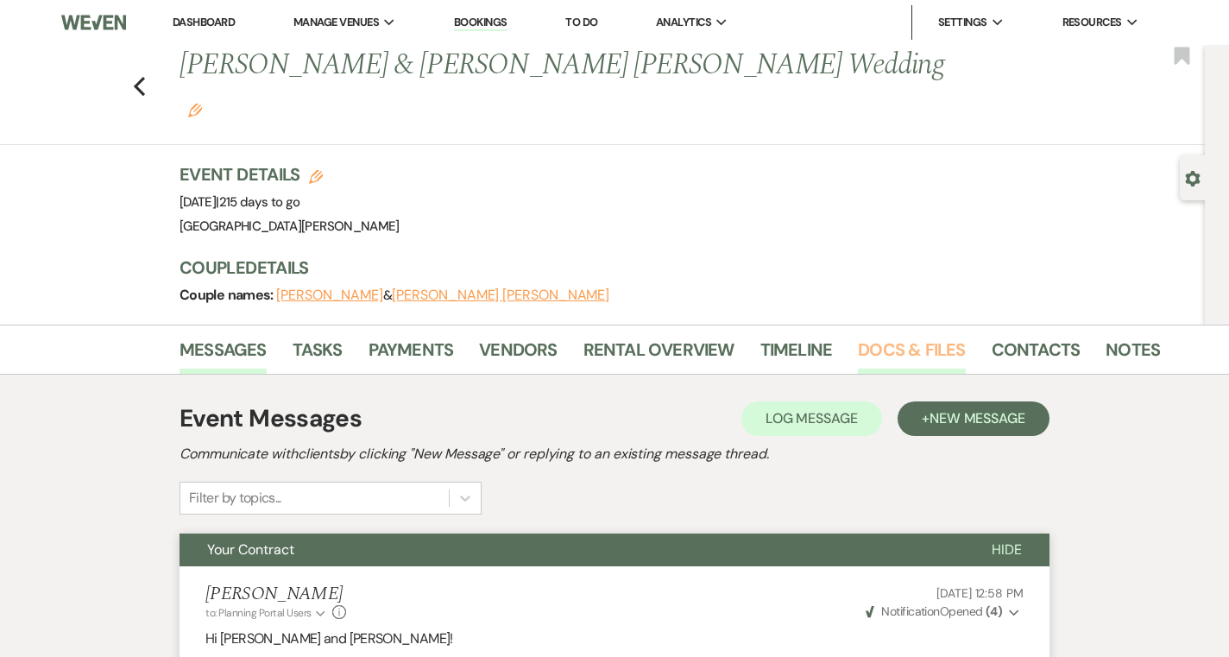
click at [867, 336] on link "Docs & Files" at bounding box center [911, 355] width 107 height 38
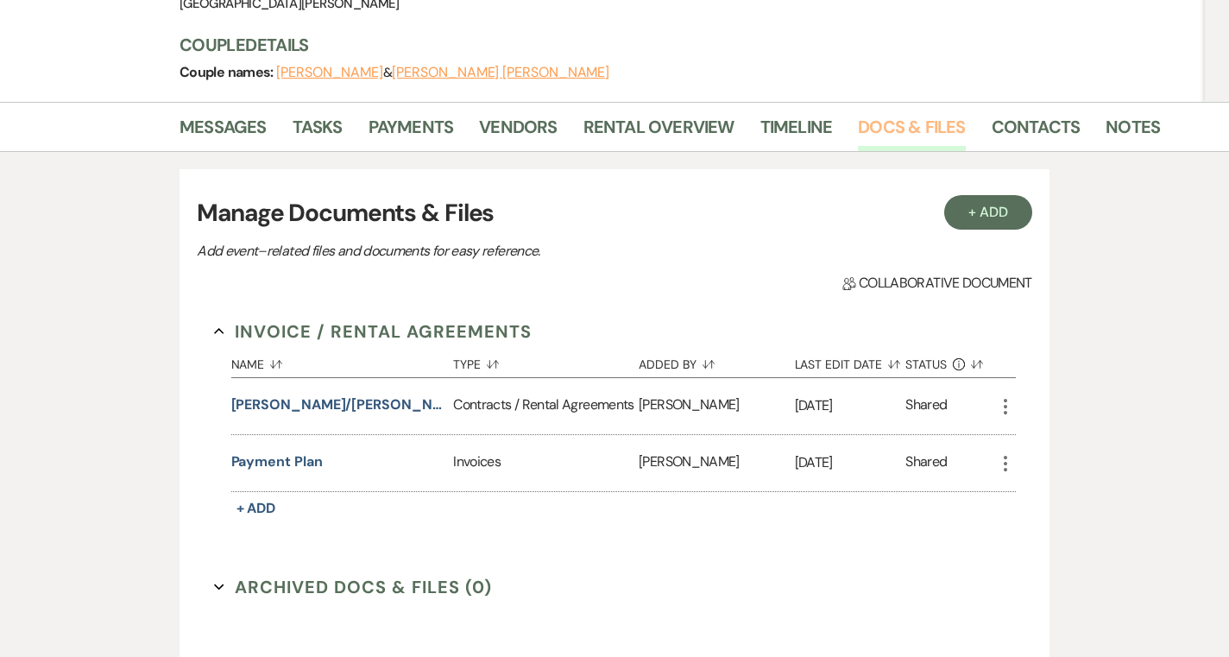
scroll to position [225, 0]
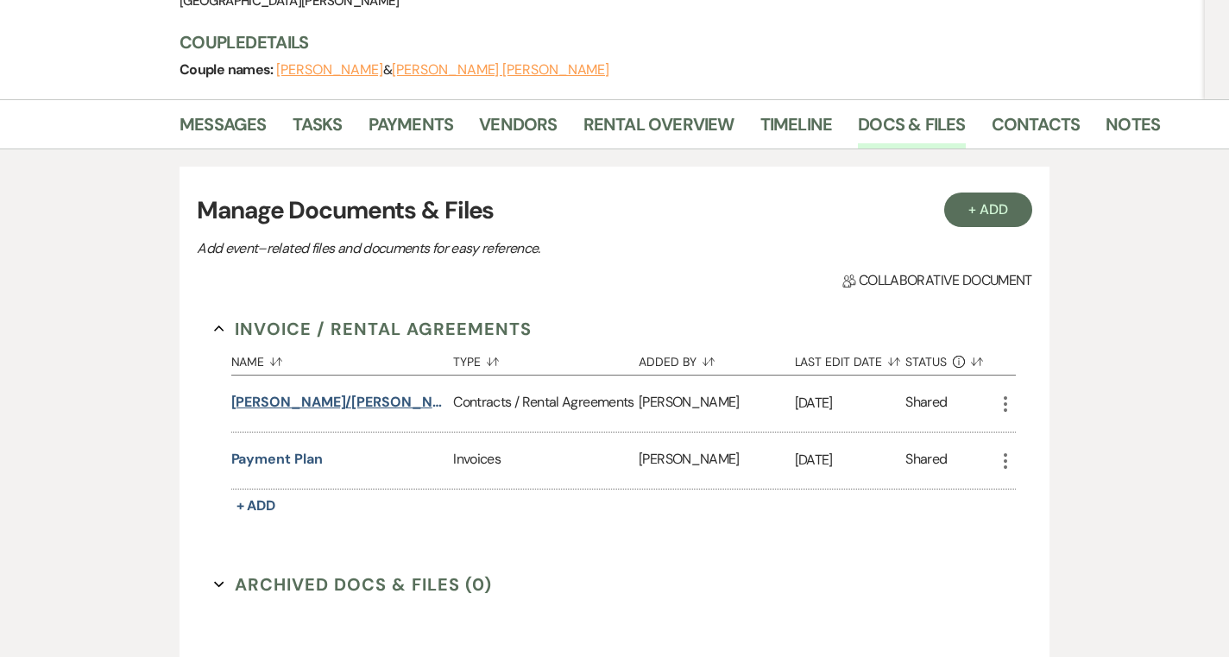
click at [346, 392] on button "Drewing/Watkins Wedding (1am end)" at bounding box center [339, 402] width 216 height 21
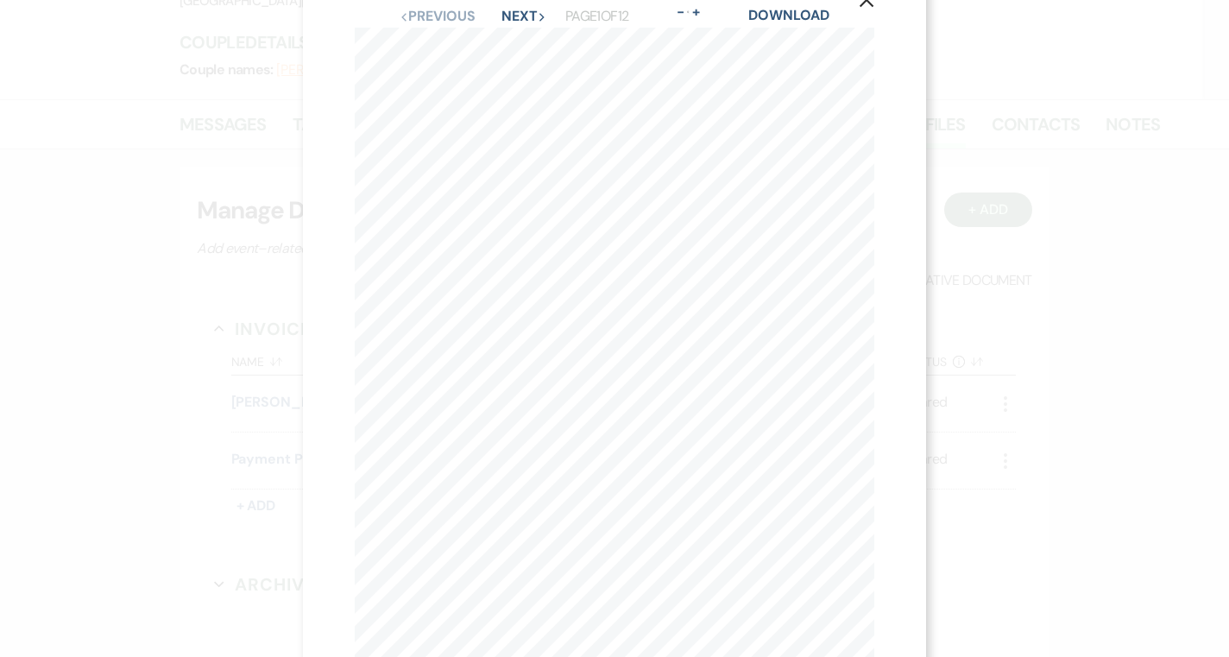
scroll to position [40, 0]
click at [520, 25] on button "Next Next" at bounding box center [523, 23] width 45 height 14
click at [866, 45] on icon "X" at bounding box center [867, 47] width 16 height 16
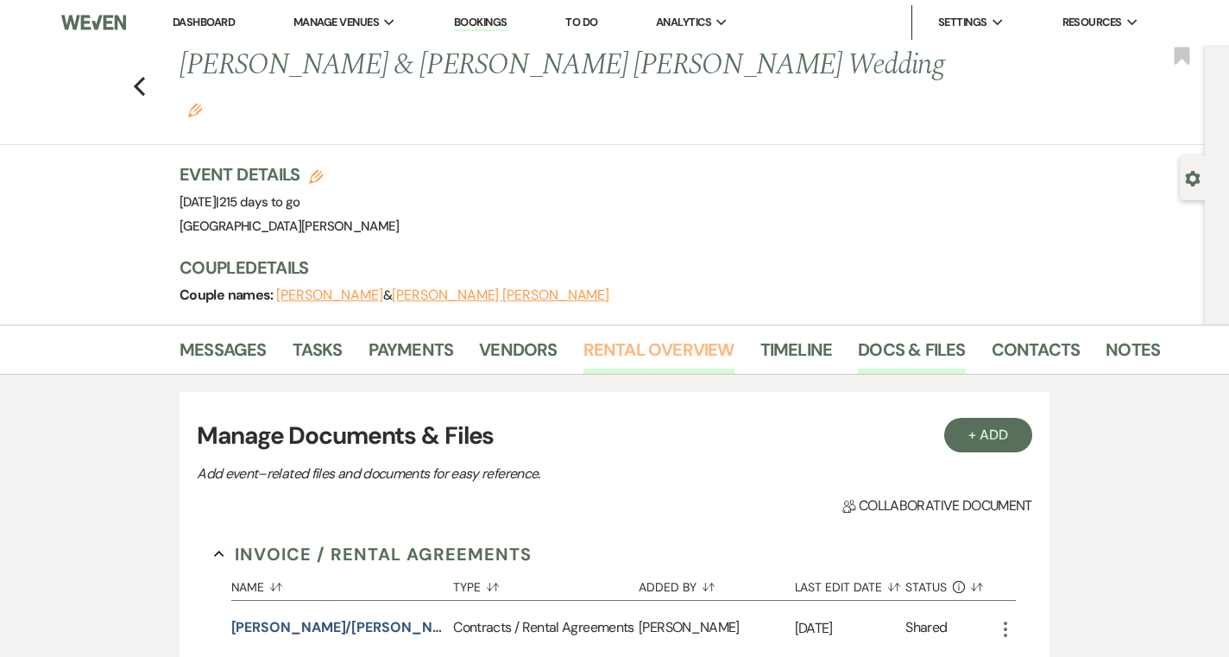
click at [622, 336] on link "Rental Overview" at bounding box center [658, 355] width 151 height 38
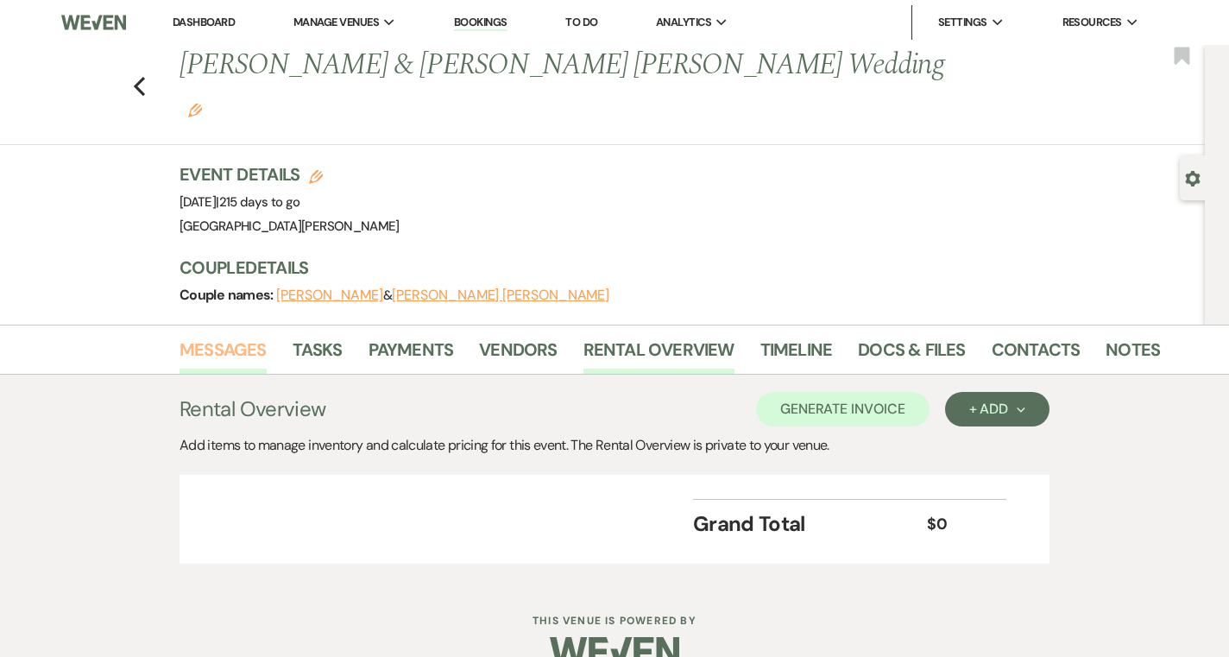
click at [241, 336] on link "Messages" at bounding box center [222, 355] width 87 height 38
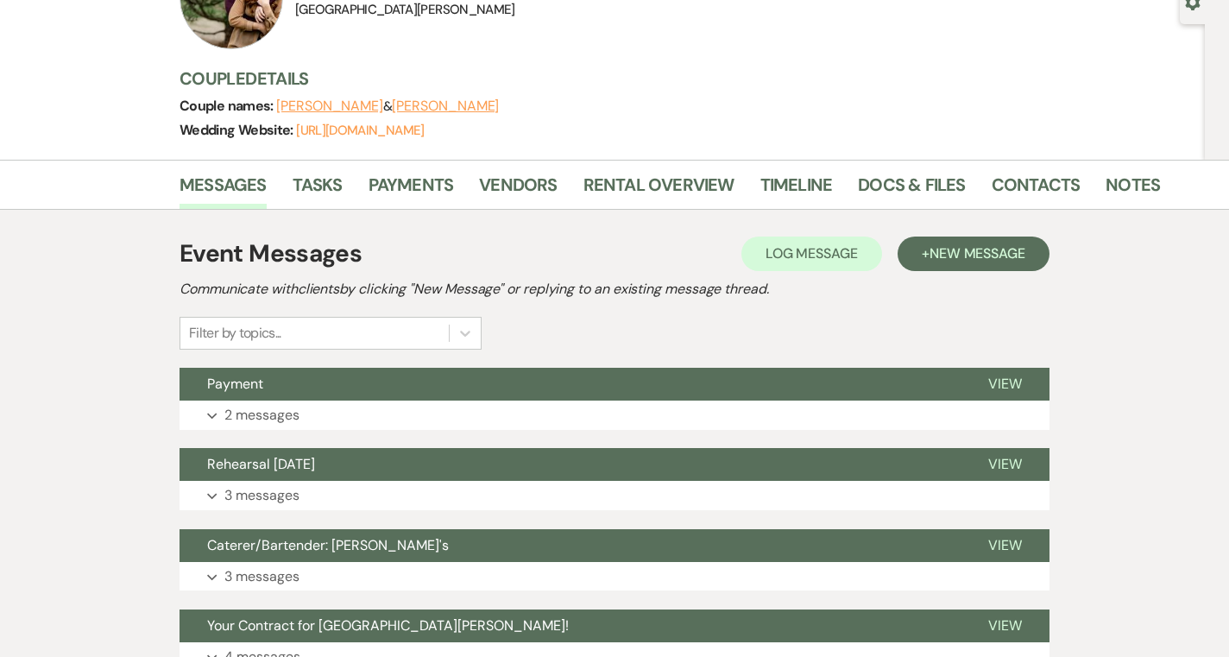
scroll to position [206, 0]
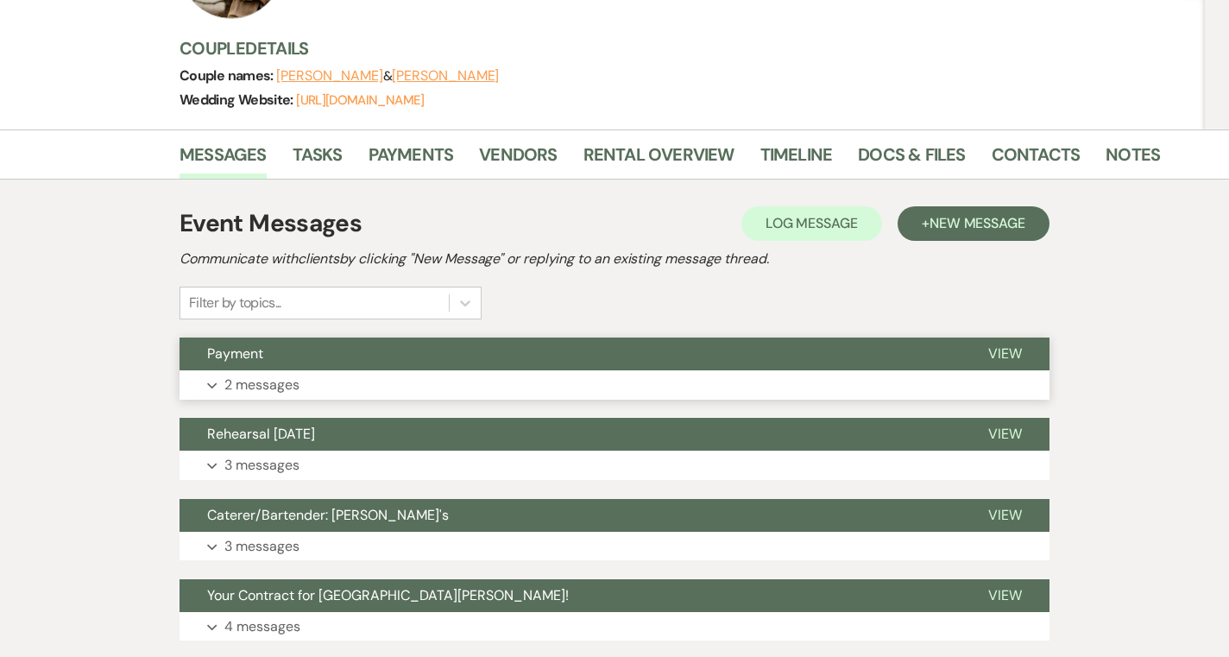
click at [469, 356] on button "Payment" at bounding box center [569, 353] width 781 height 33
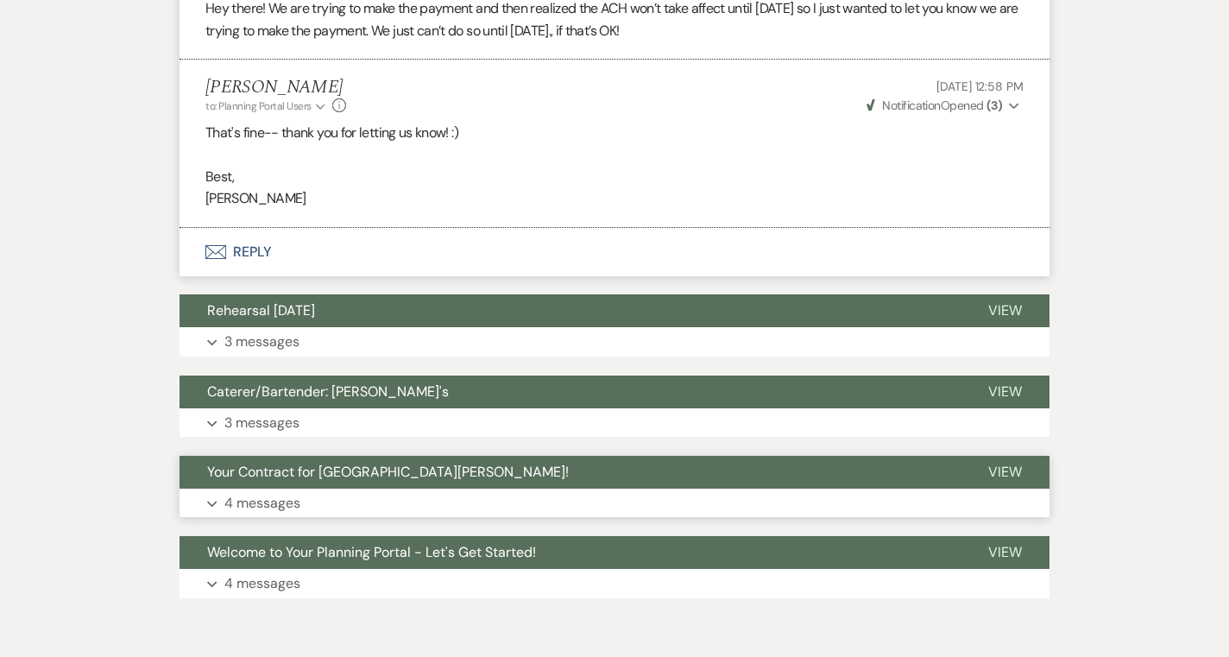
scroll to position [631, 0]
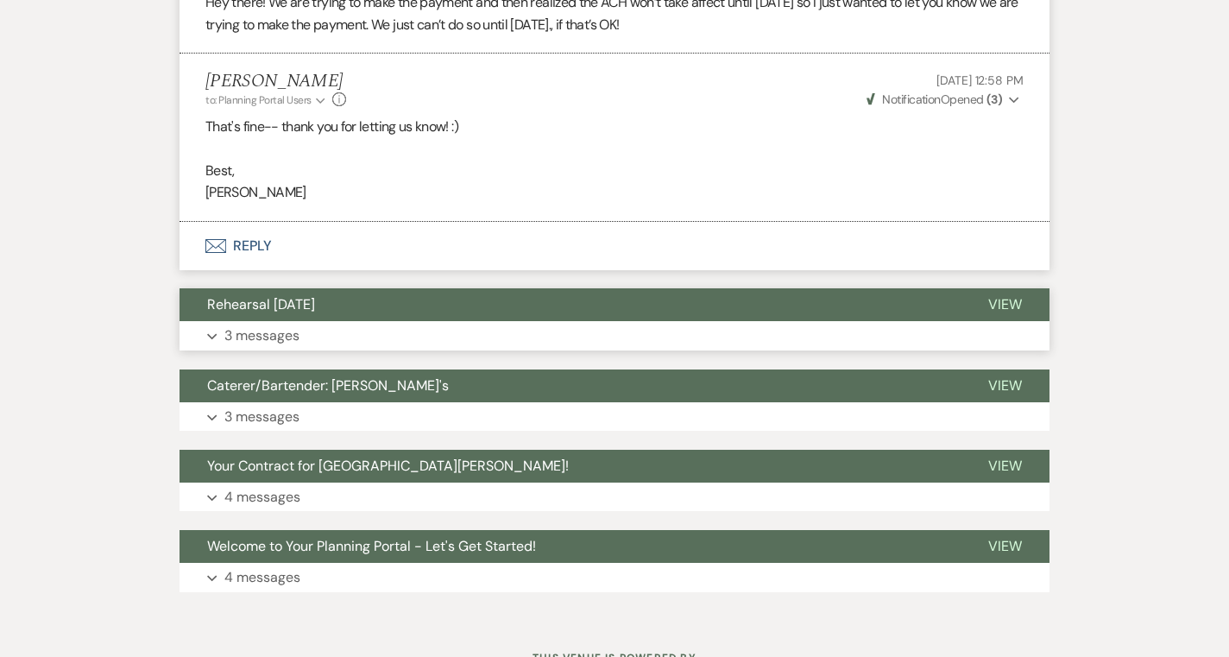
click at [578, 316] on button "Rehearsal [DATE]" at bounding box center [569, 304] width 781 height 33
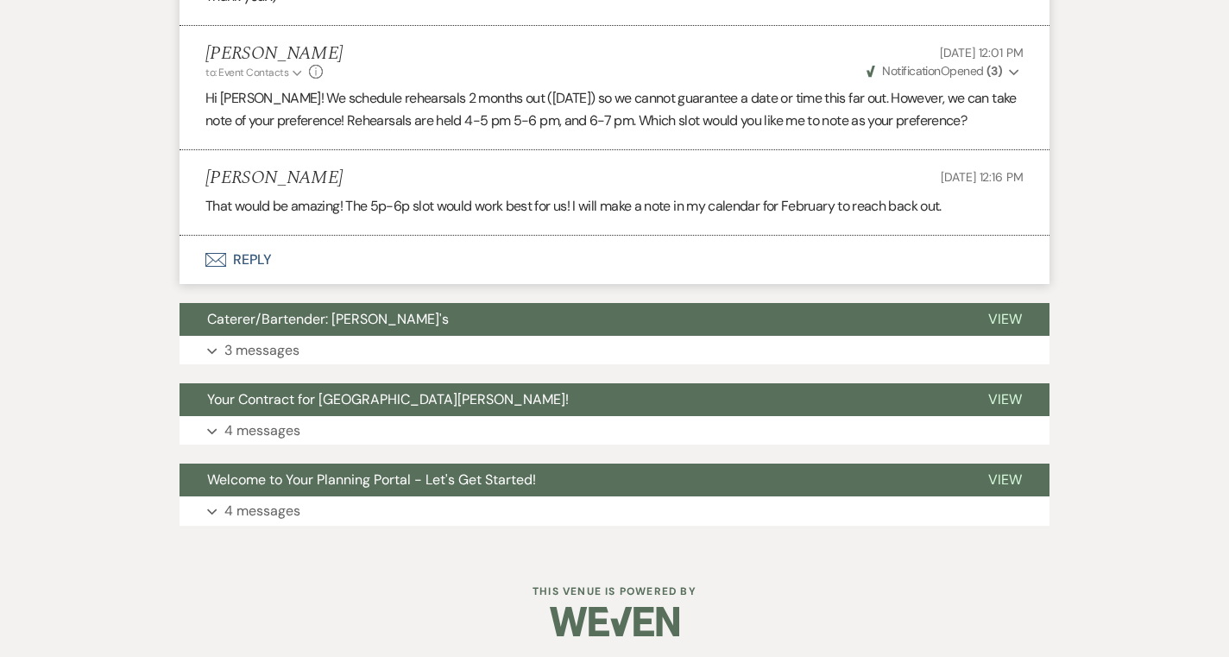
scroll to position [1061, 0]
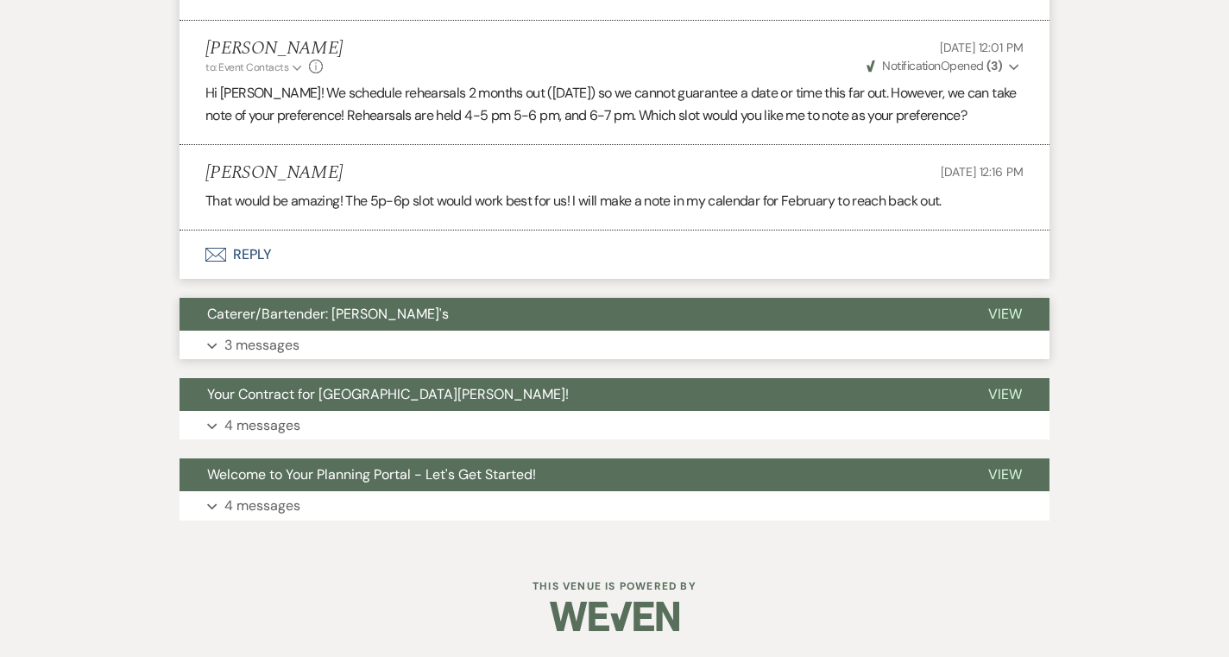
click at [564, 360] on button "Expand 3 messages" at bounding box center [614, 344] width 870 height 29
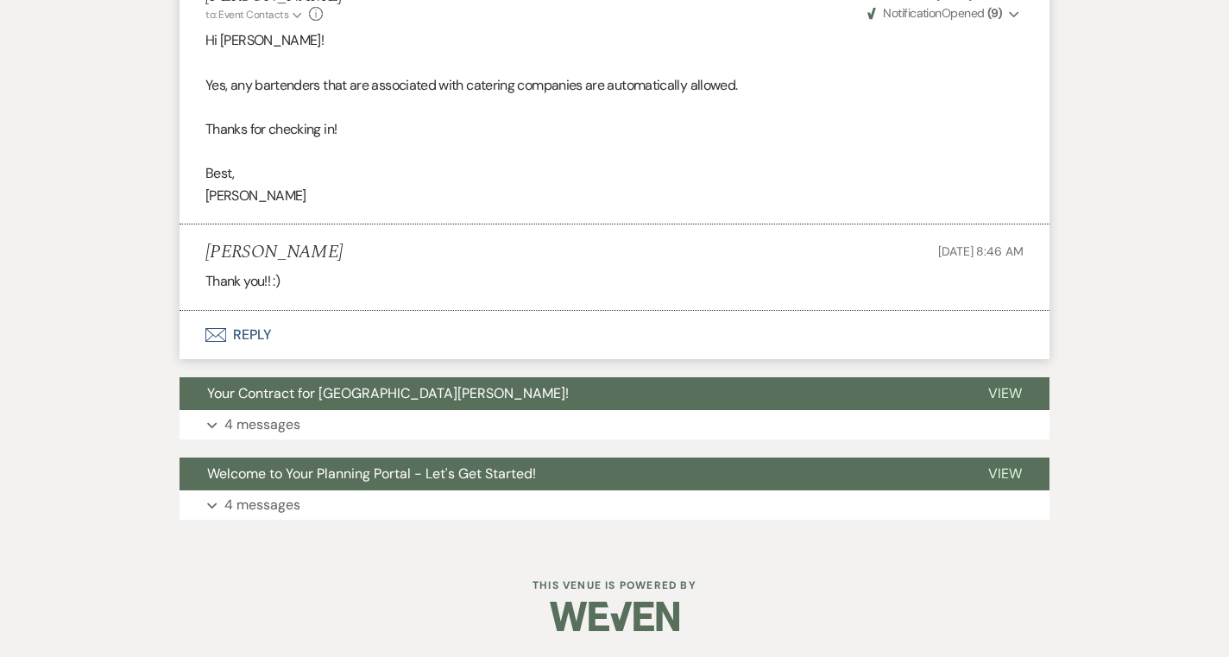
scroll to position [1575, 0]
click at [582, 415] on button "Expand 4 messages" at bounding box center [614, 424] width 870 height 29
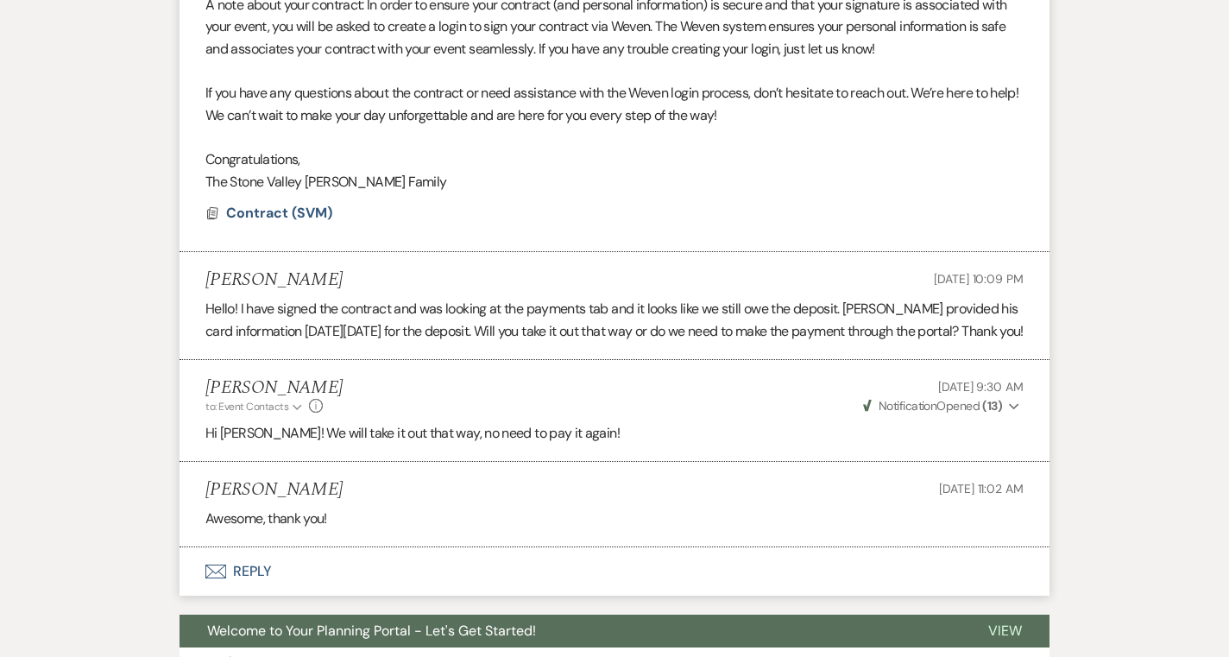
scroll to position [2191, 0]
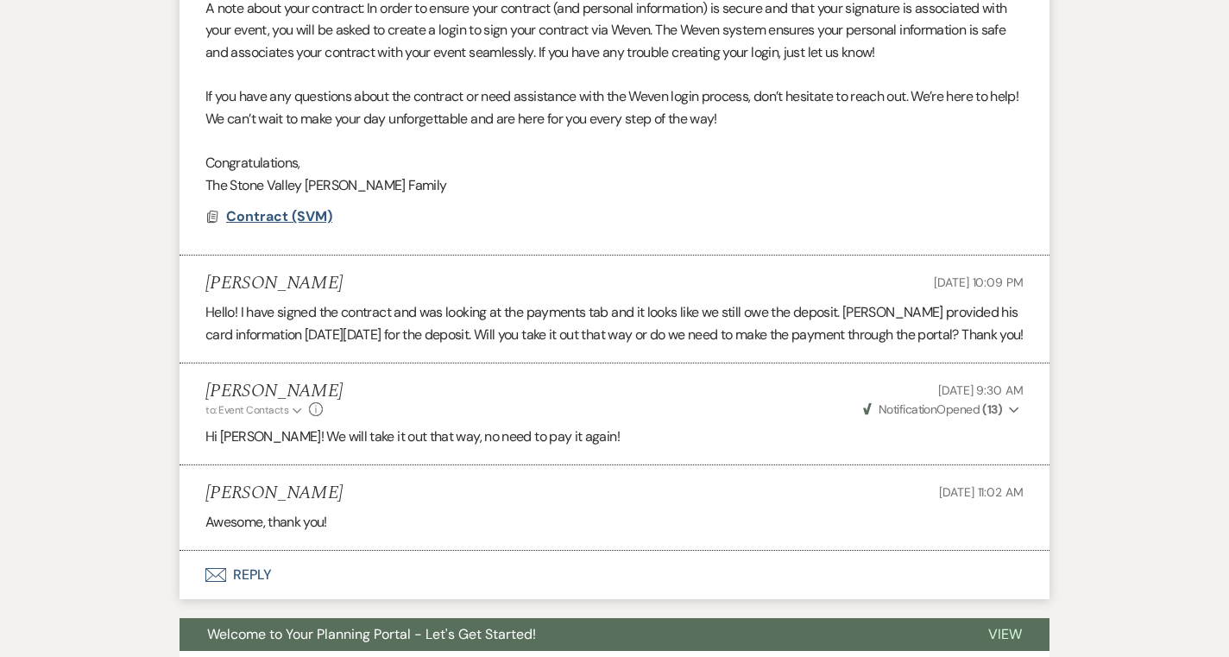
click at [305, 227] on span "Contract (SVM)" at bounding box center [279, 216] width 106 height 21
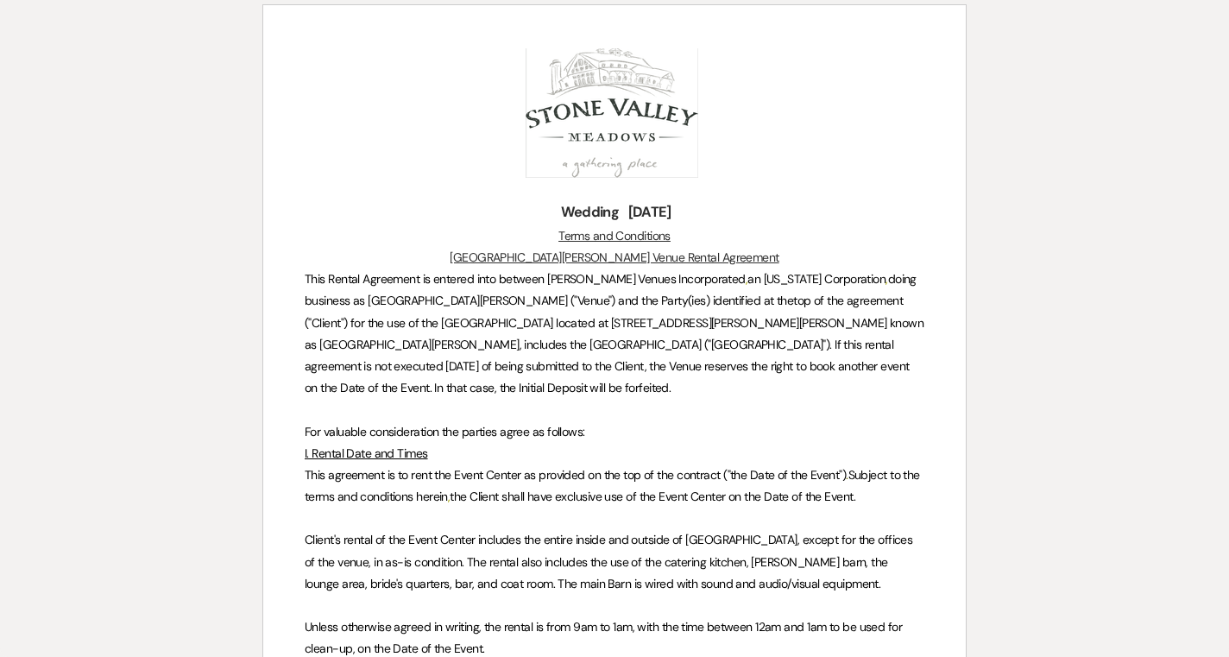
scroll to position [0, 0]
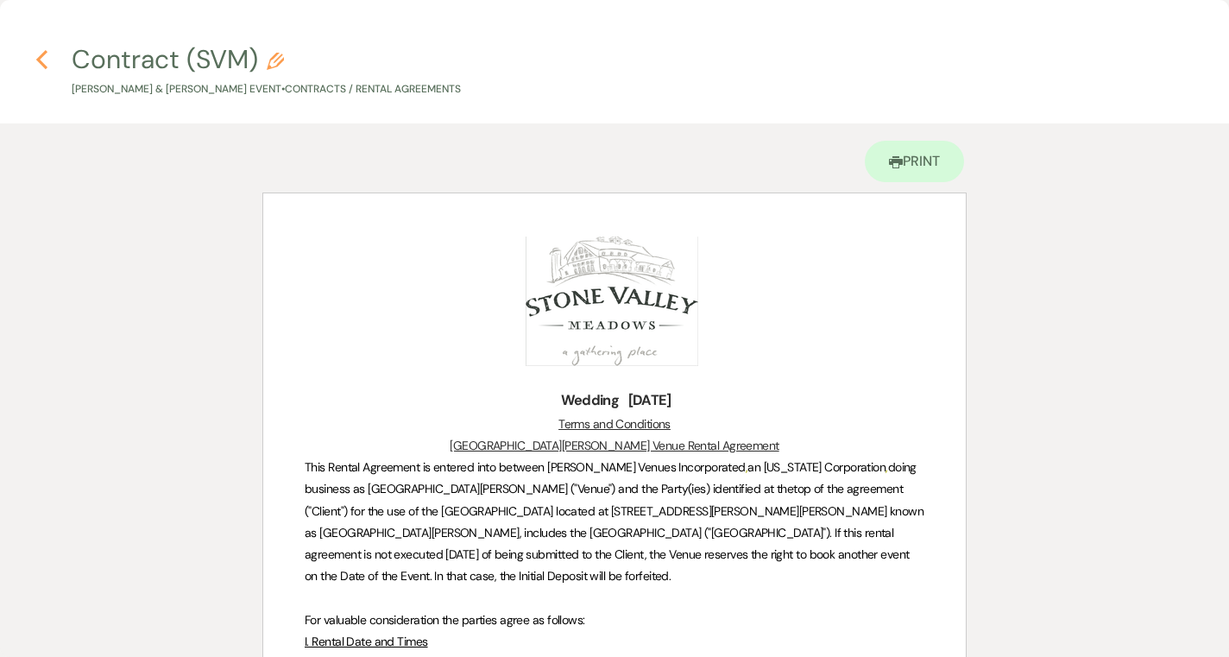
click at [41, 58] on use "button" at bounding box center [41, 59] width 11 height 19
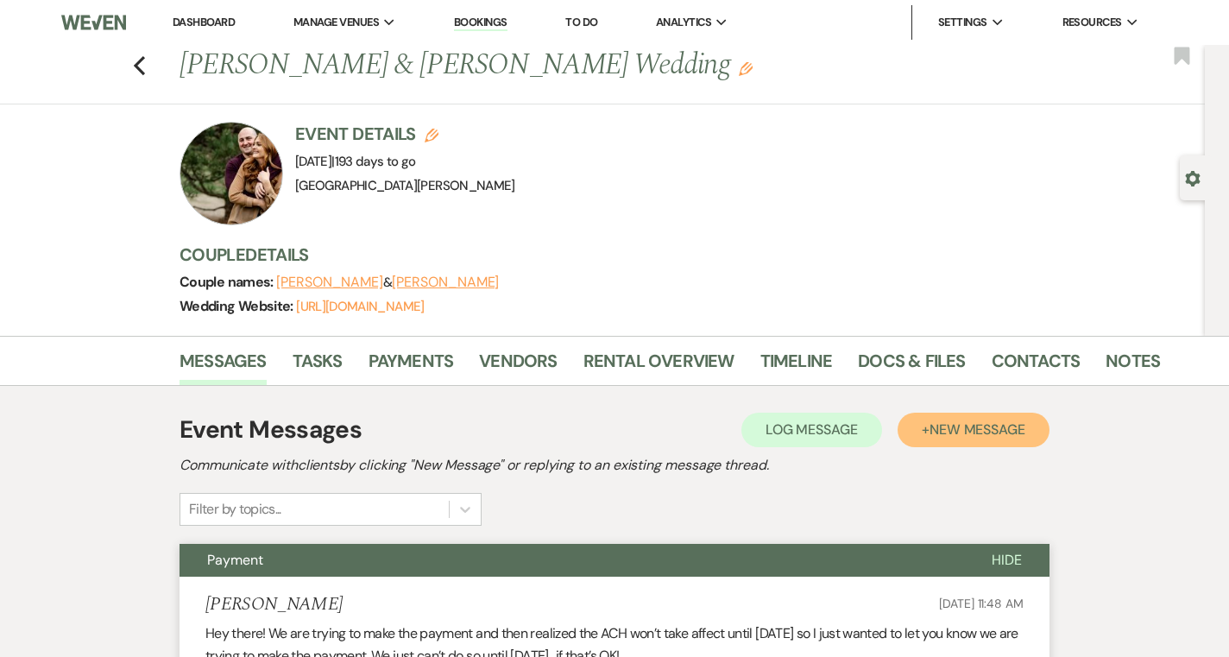
click at [1001, 434] on span "New Message" at bounding box center [977, 429] width 96 height 18
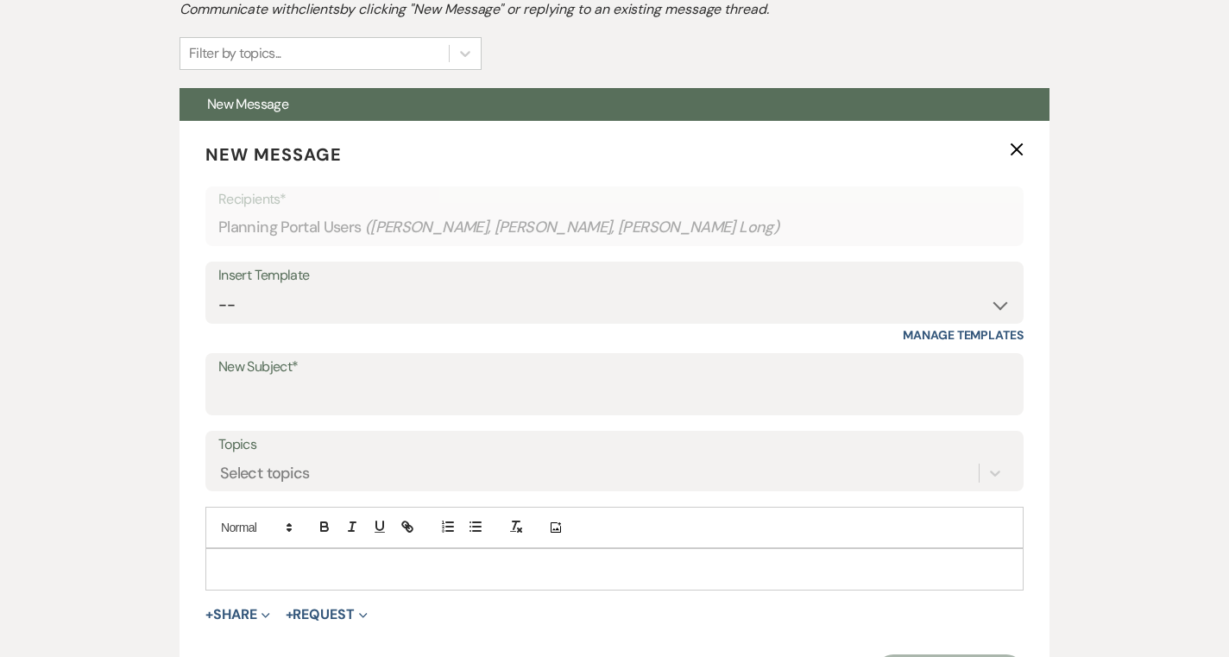
scroll to position [498, 0]
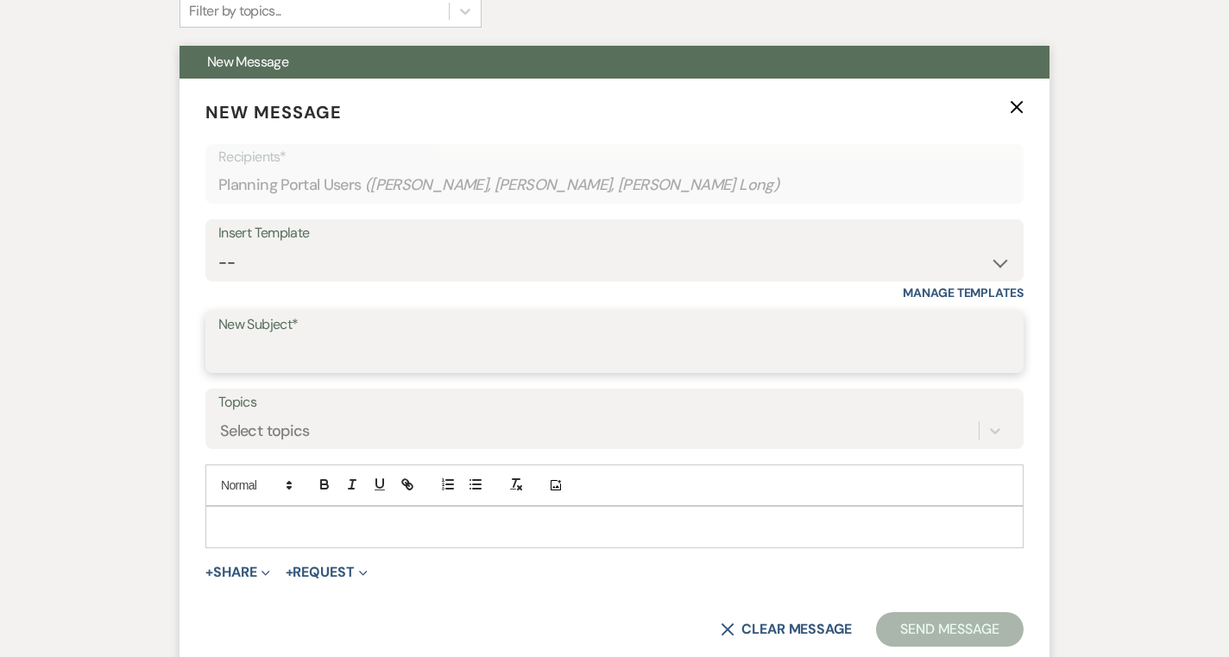
click at [320, 361] on input "New Subject*" at bounding box center [614, 354] width 792 height 34
type input "1st Planning Meeting"
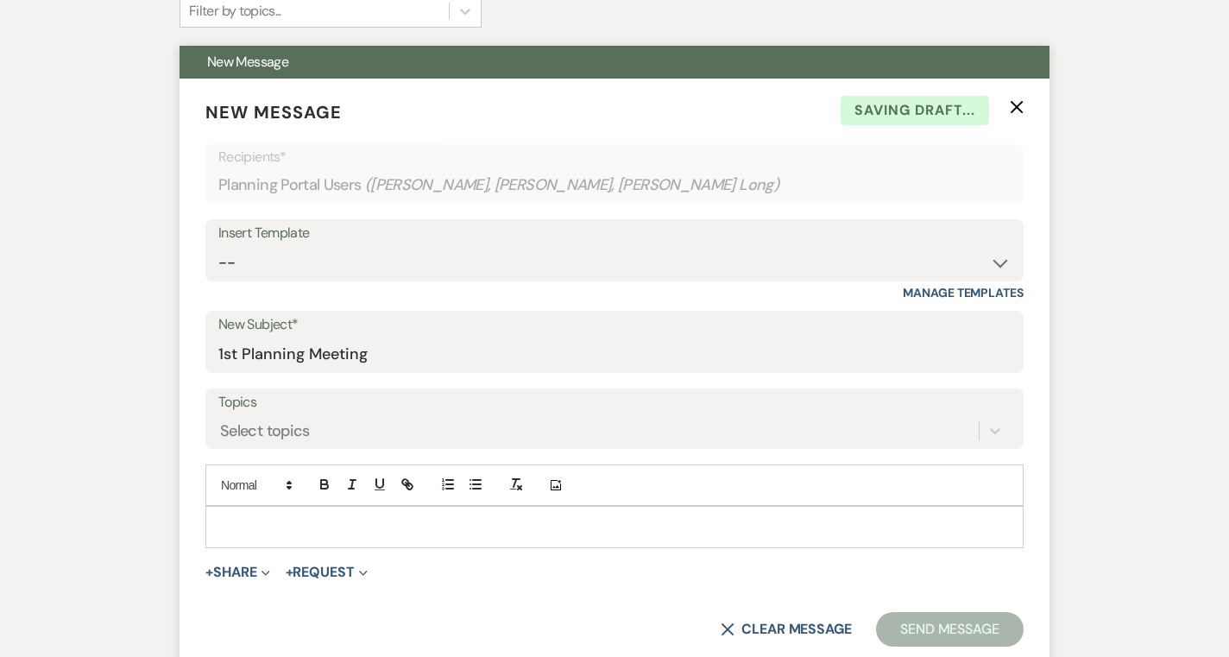
click at [348, 530] on p at bounding box center [614, 526] width 790 height 19
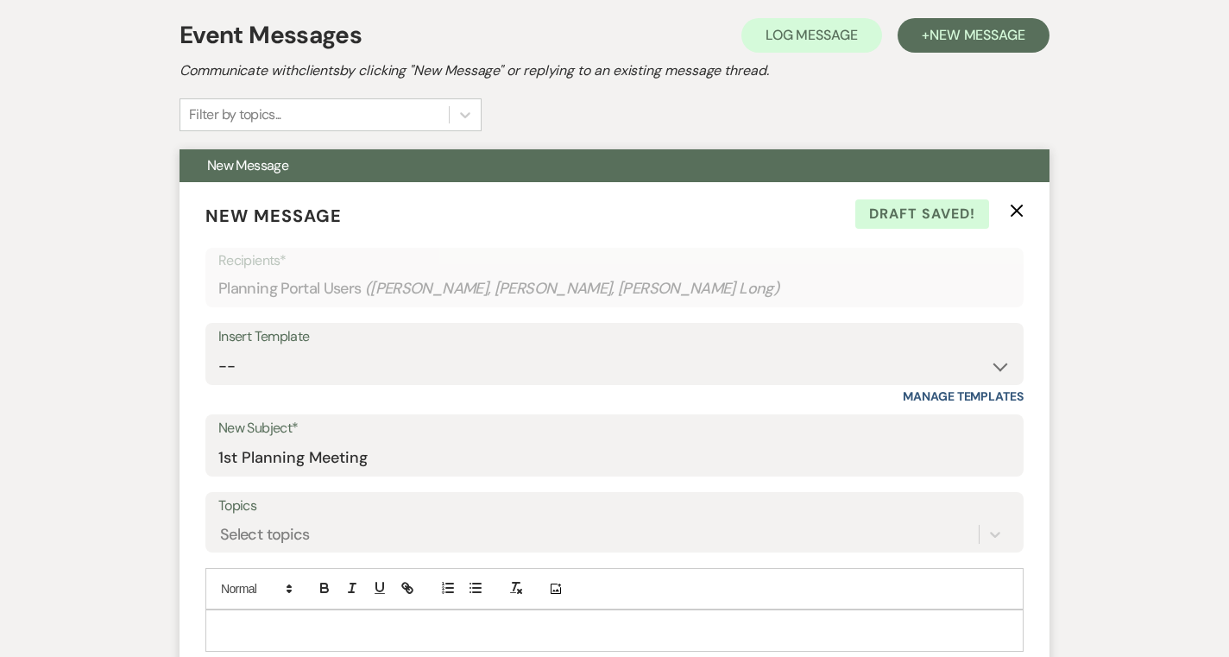
scroll to position [338, 0]
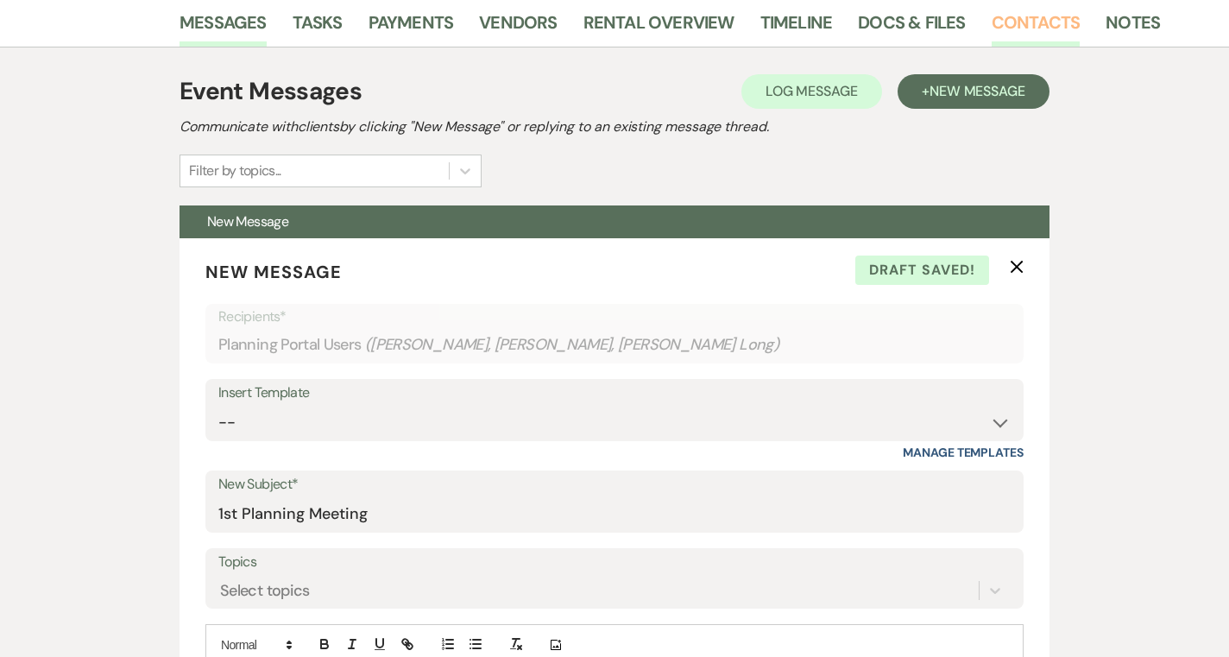
click at [1015, 32] on link "Contacts" at bounding box center [1035, 28] width 89 height 38
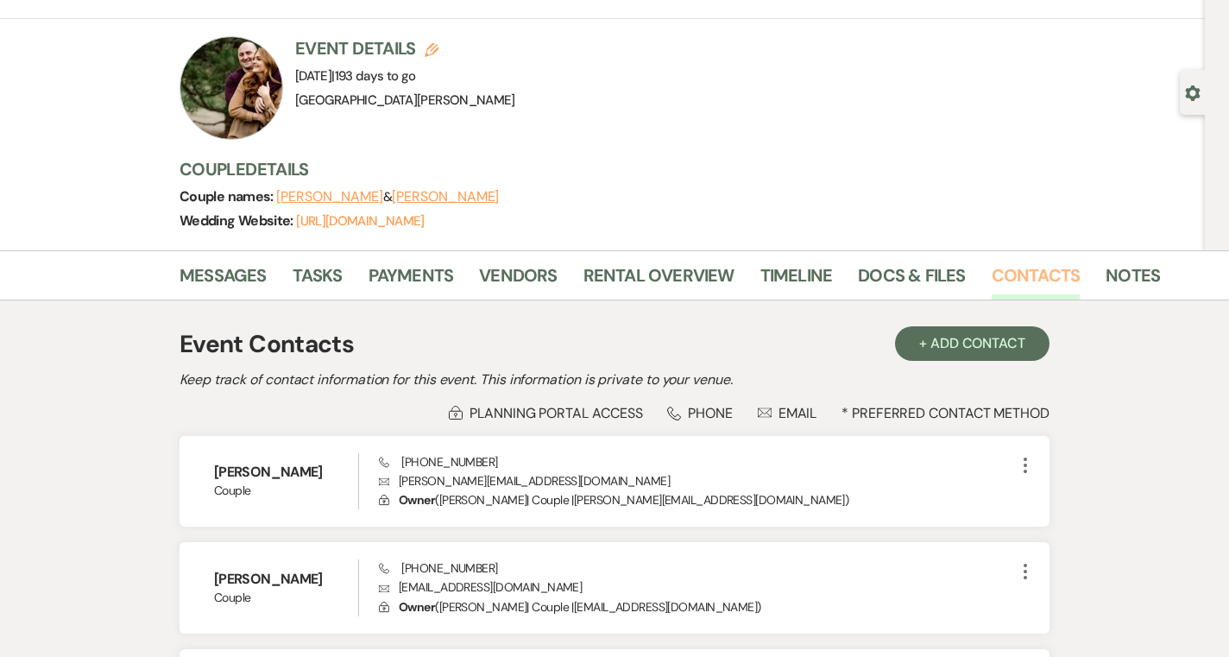
scroll to position [60, 0]
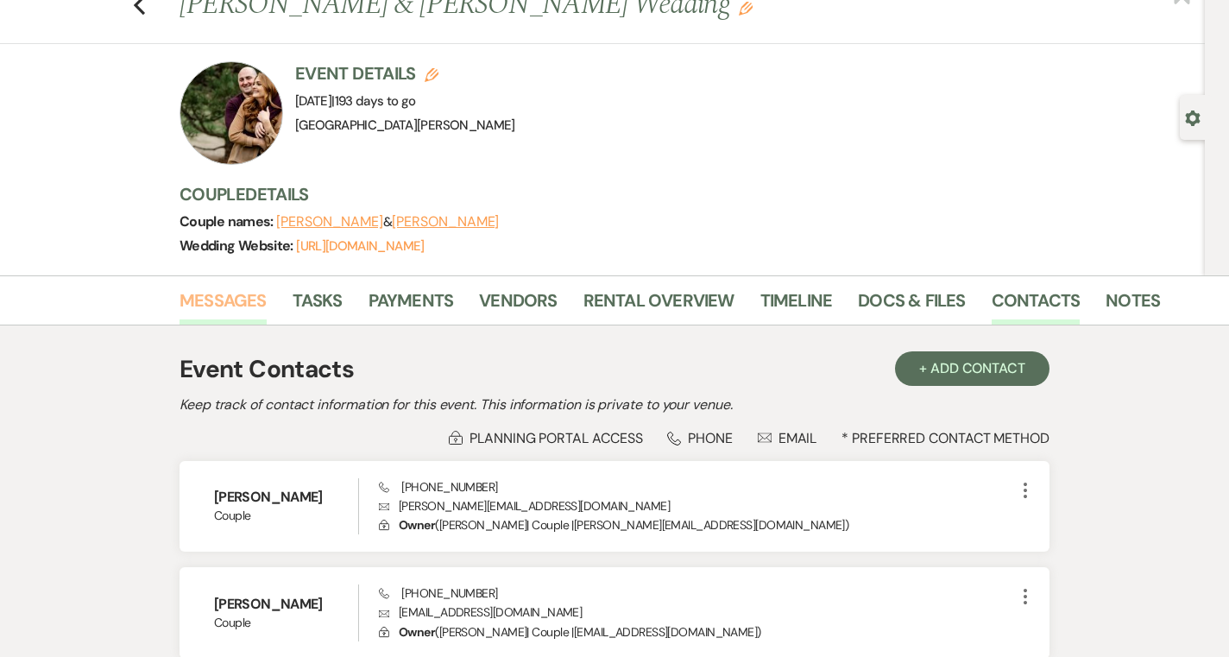
click at [212, 310] on link "Messages" at bounding box center [222, 305] width 87 height 38
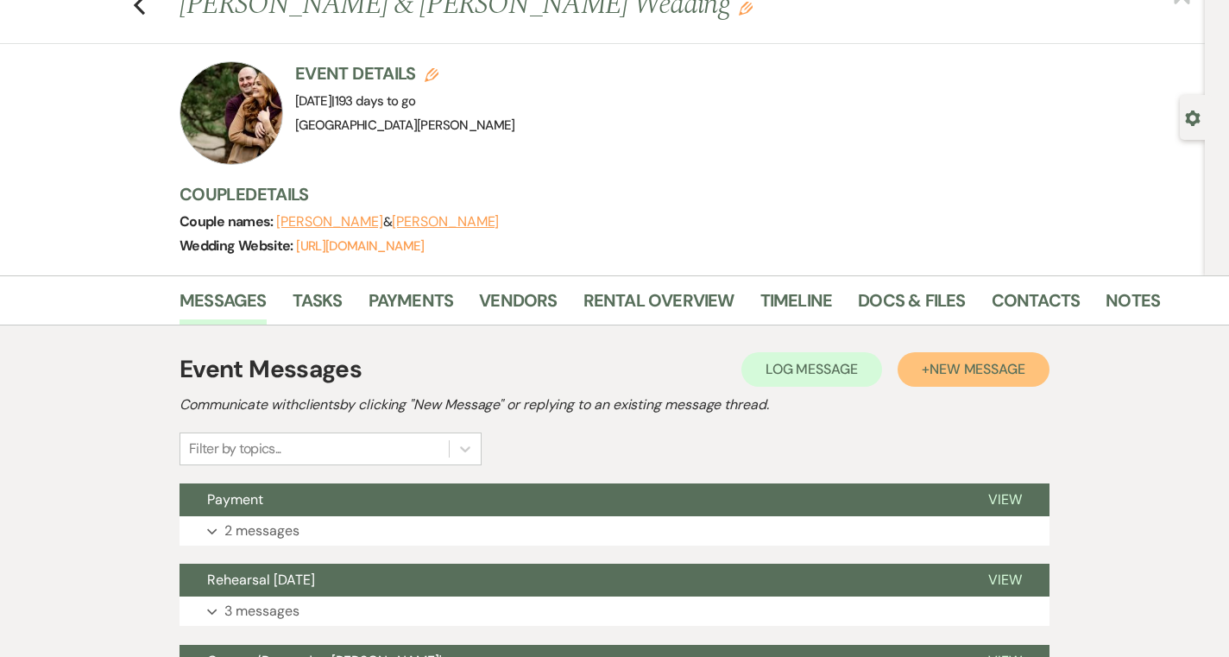
click at [957, 377] on span "New Message" at bounding box center [977, 369] width 96 height 18
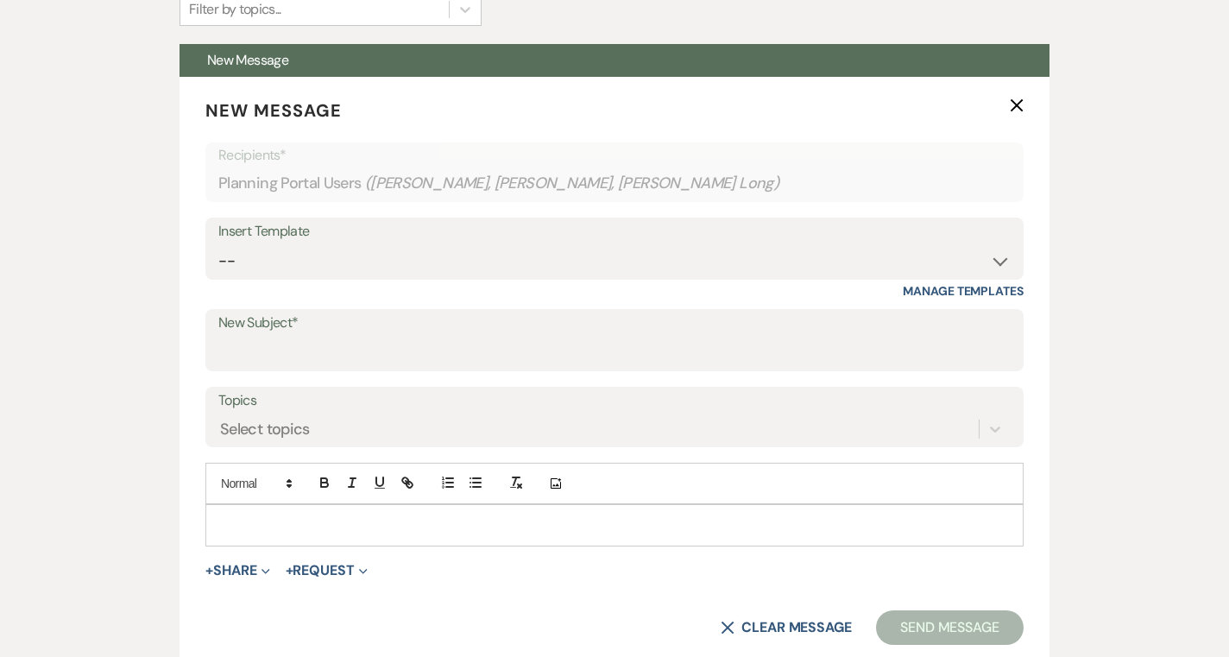
scroll to position [504, 0]
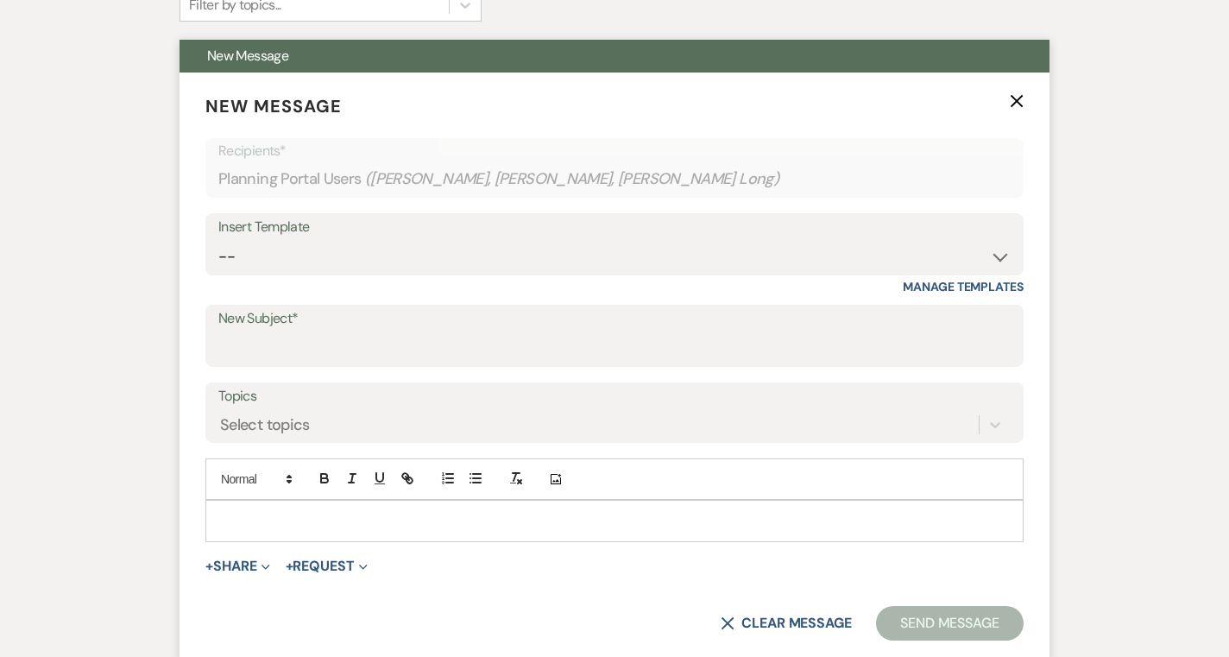
click at [479, 520] on p at bounding box center [614, 520] width 790 height 19
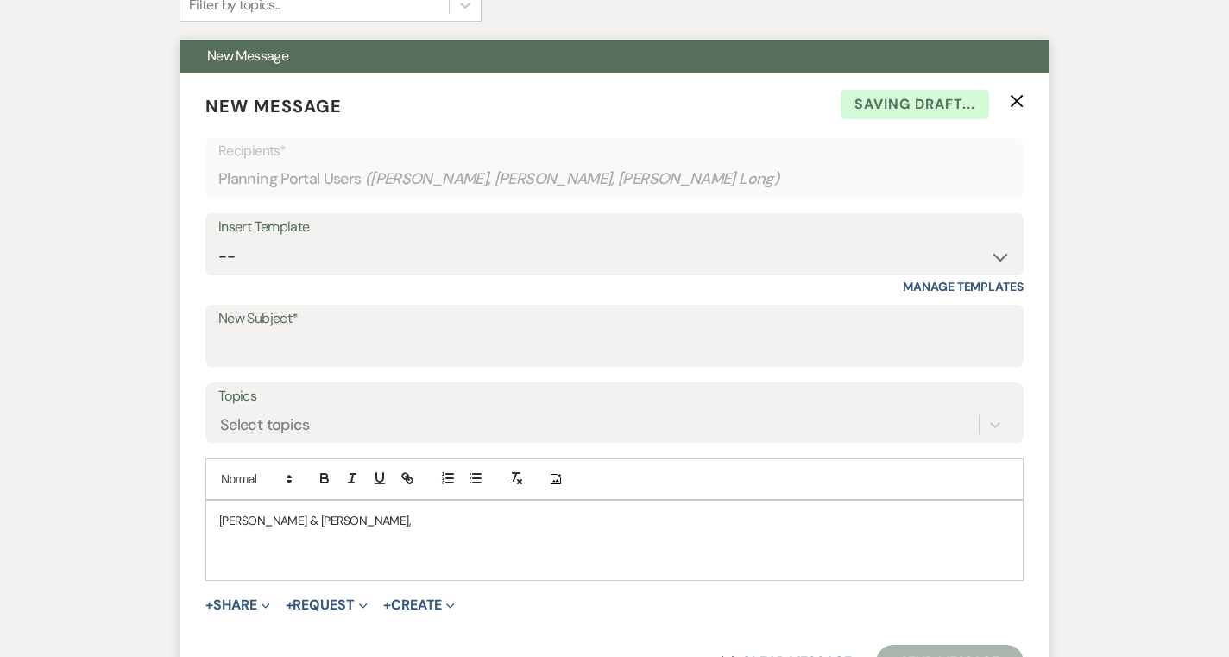
click at [257, 567] on p at bounding box center [614, 559] width 790 height 19
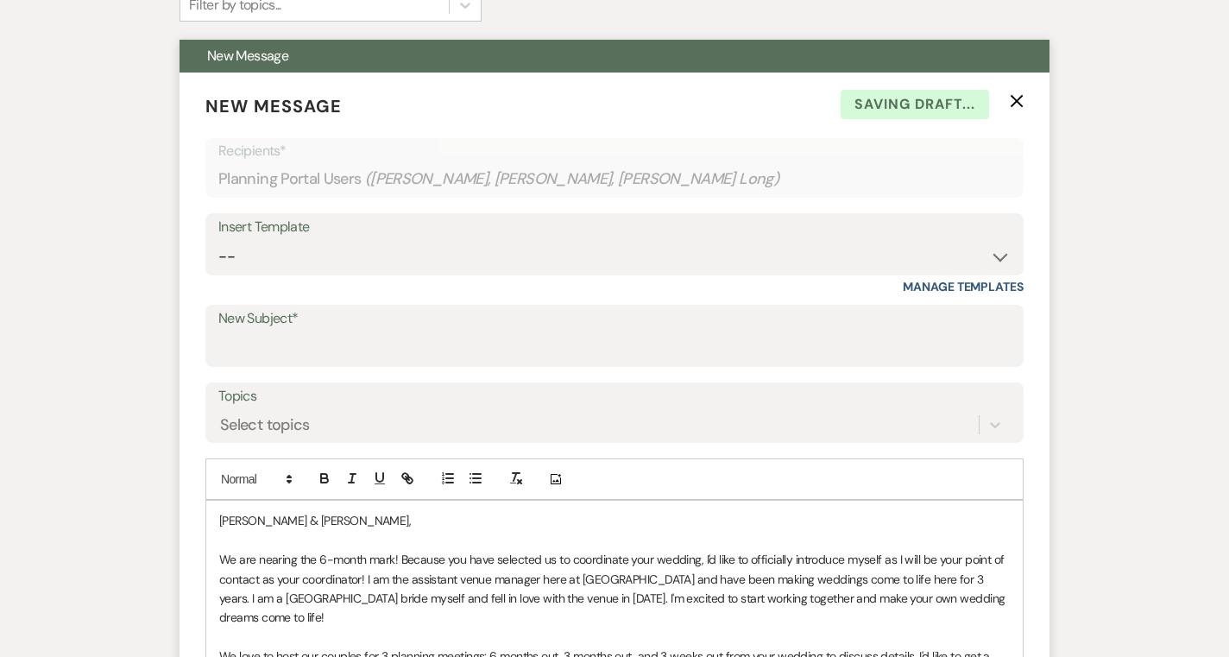
click at [247, 522] on p "DAVE & Emily," at bounding box center [614, 520] width 790 height 19
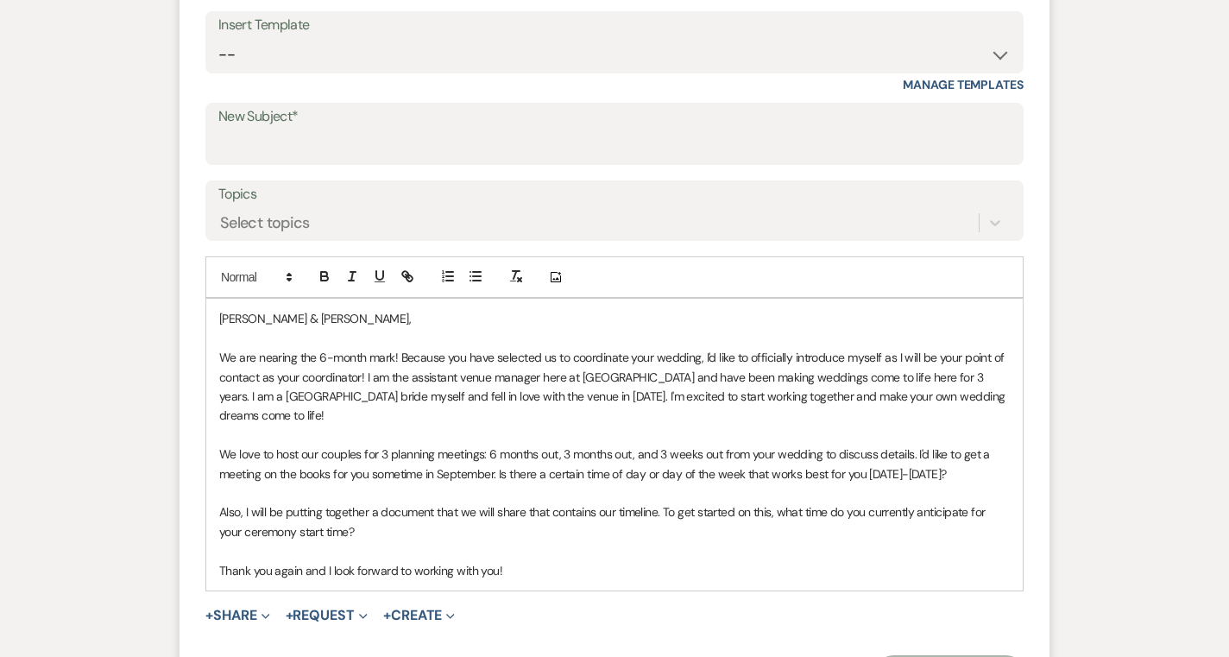
scroll to position [711, 0]
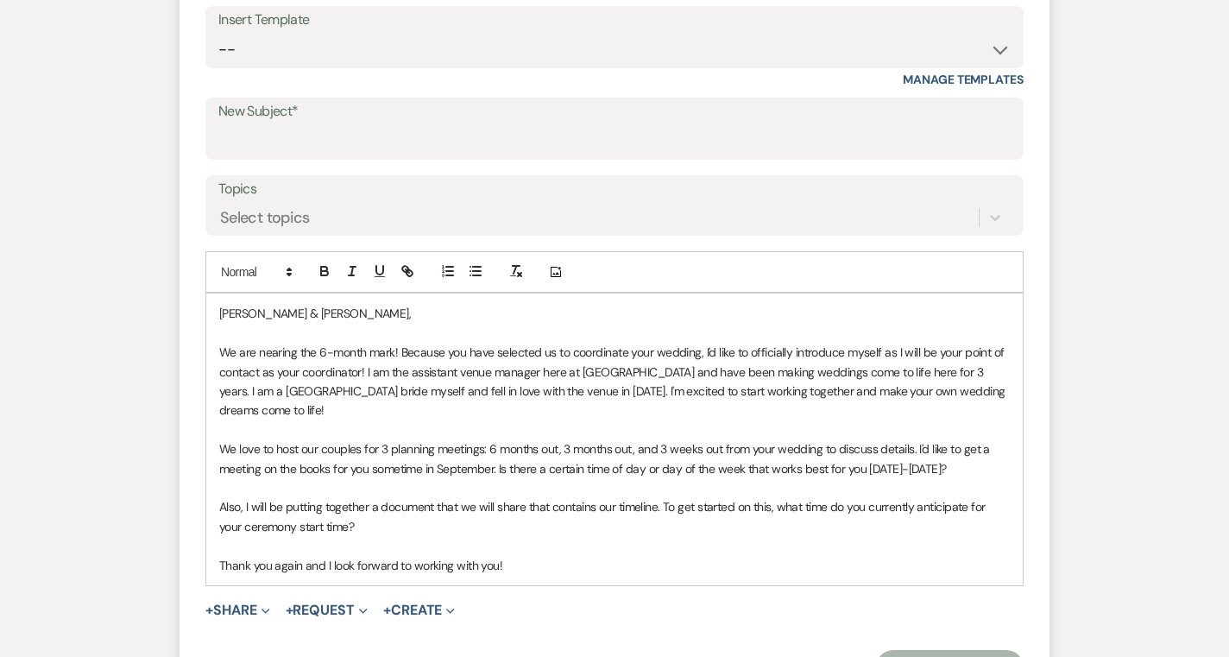
click at [661, 439] on p "We love to host our couples for 3 planning meetings: 6 months out, 3 months out…" at bounding box center [614, 458] width 790 height 39
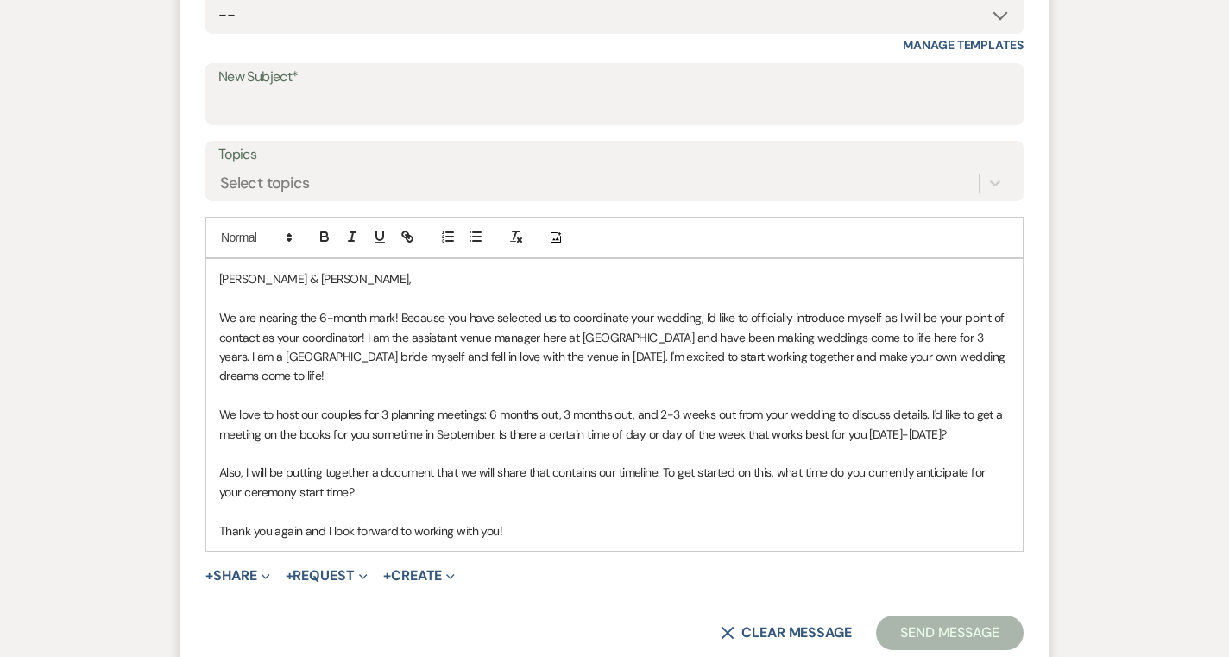
scroll to position [750, 0]
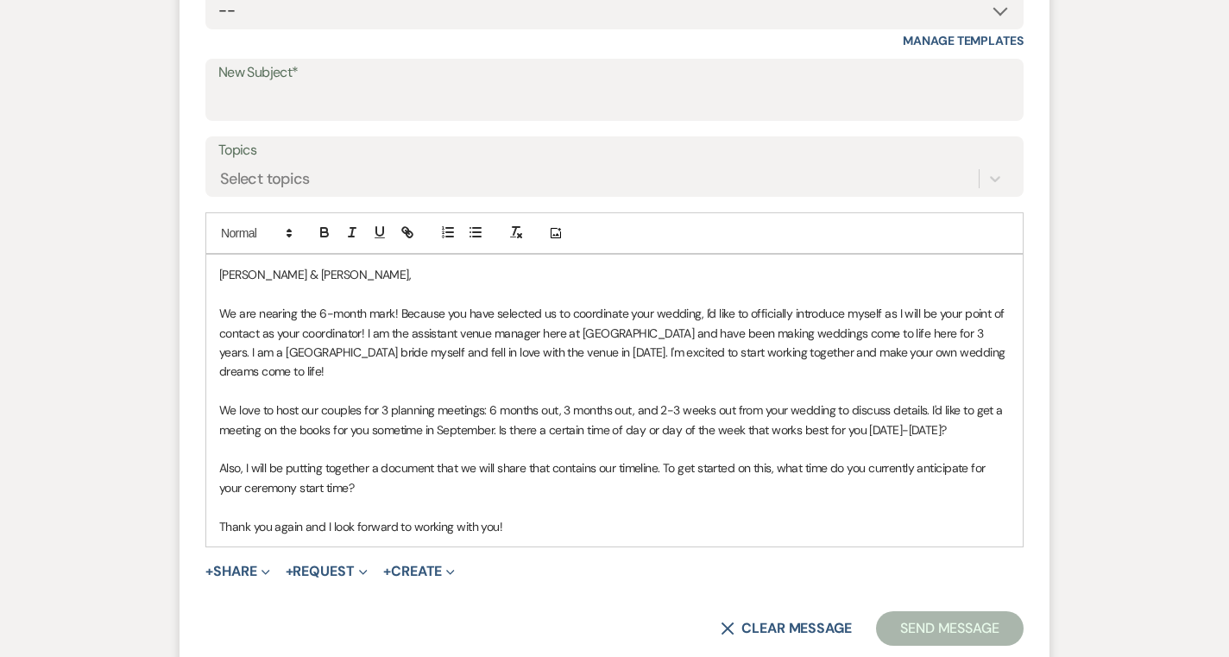
click at [497, 412] on p "We love to host our couples for 3 planning meetings: 6 months out, 3 months out…" at bounding box center [614, 419] width 790 height 39
click at [517, 439] on p at bounding box center [614, 448] width 790 height 19
click at [661, 519] on div "Dave & Emily, We are nearing the 6-month mark! Because you have selected us to …" at bounding box center [614, 400] width 816 height 291
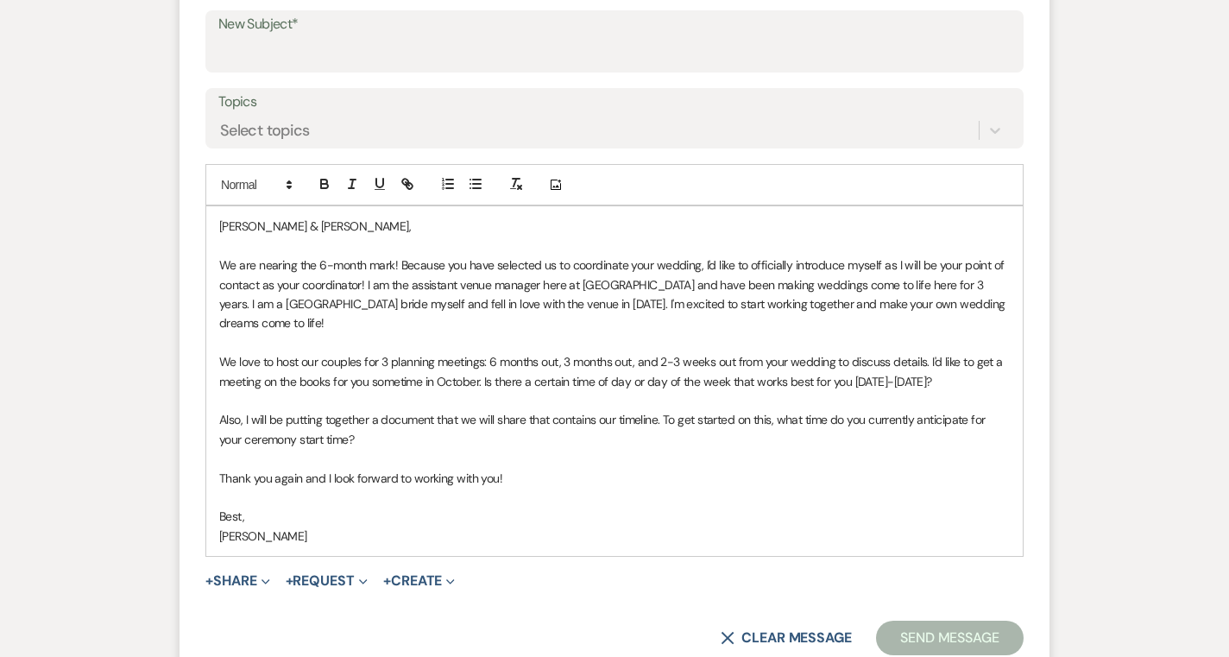
scroll to position [793, 0]
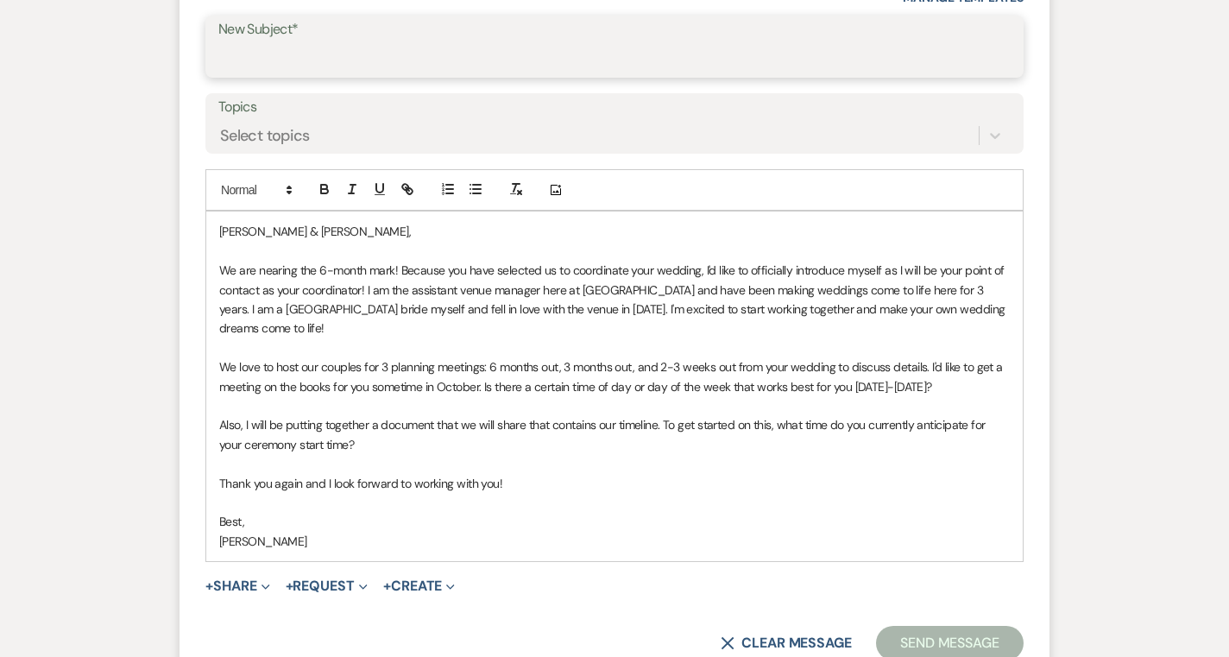
click at [745, 57] on input "New Subject*" at bounding box center [614, 59] width 792 height 34
type input "1st Planning Meeting"
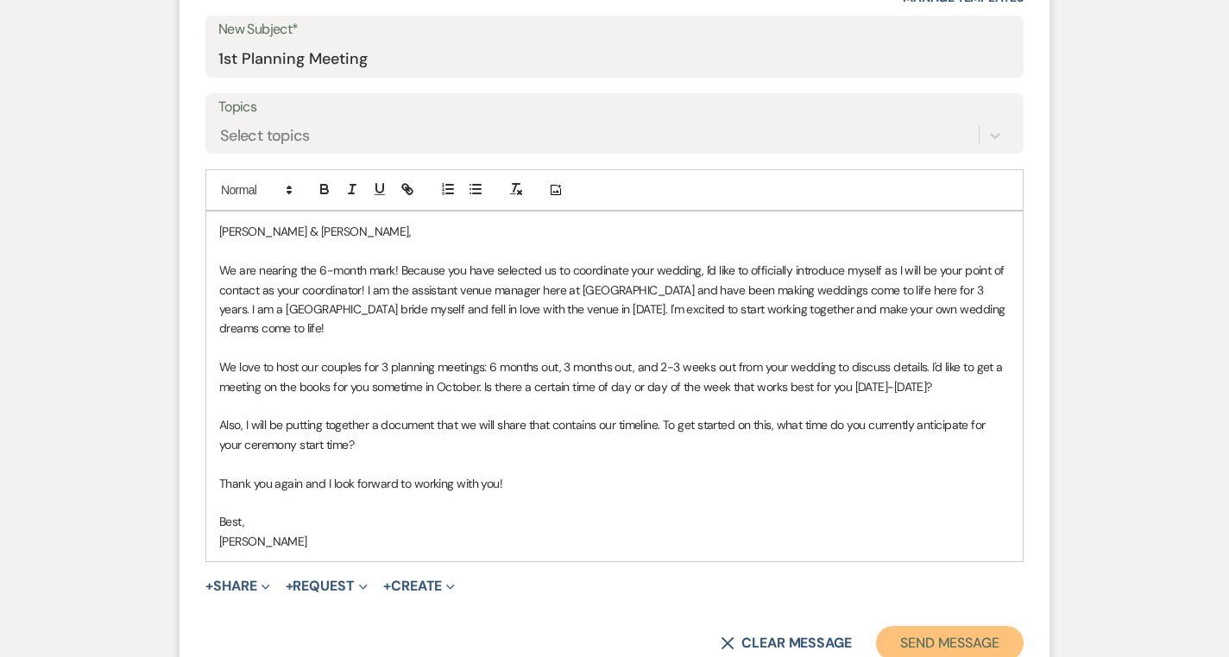
click at [912, 626] on button "Send Message" at bounding box center [950, 643] width 148 height 35
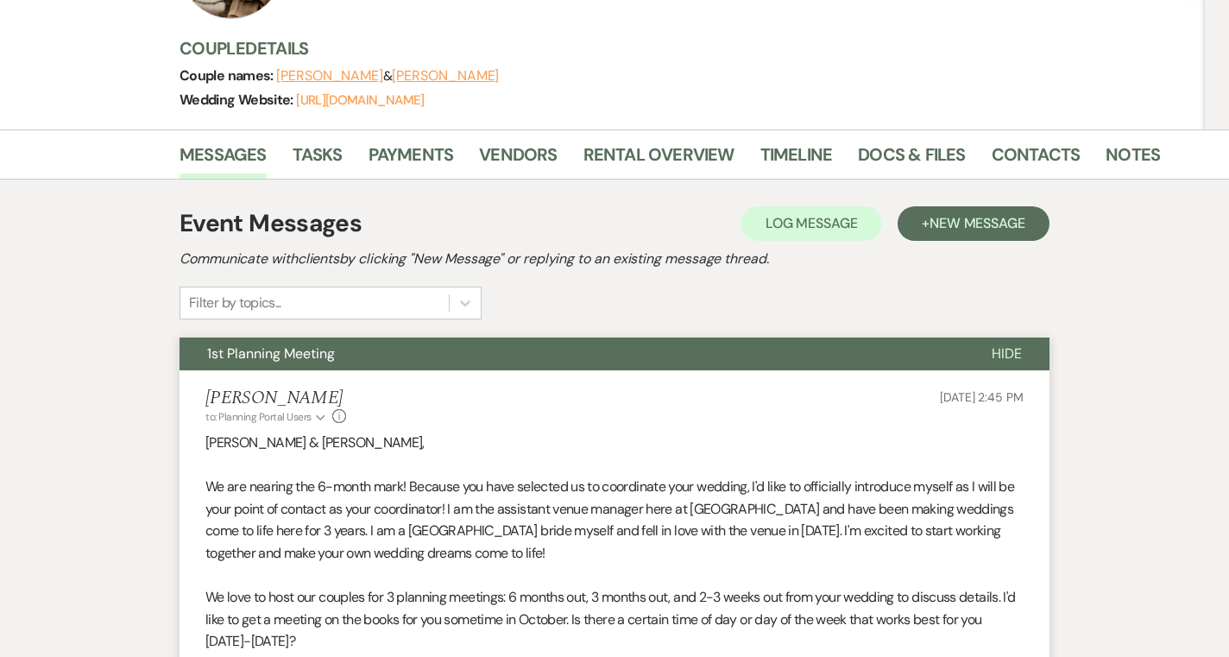
scroll to position [188, 0]
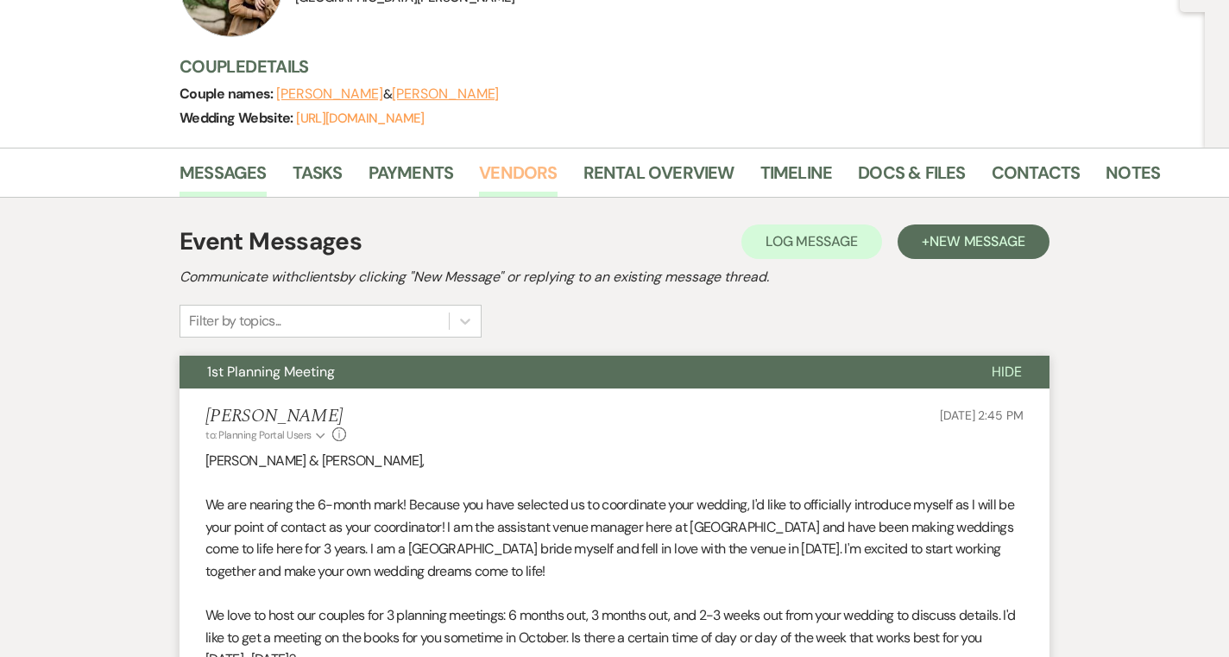
click at [518, 173] on link "Vendors" at bounding box center [518, 178] width 78 height 38
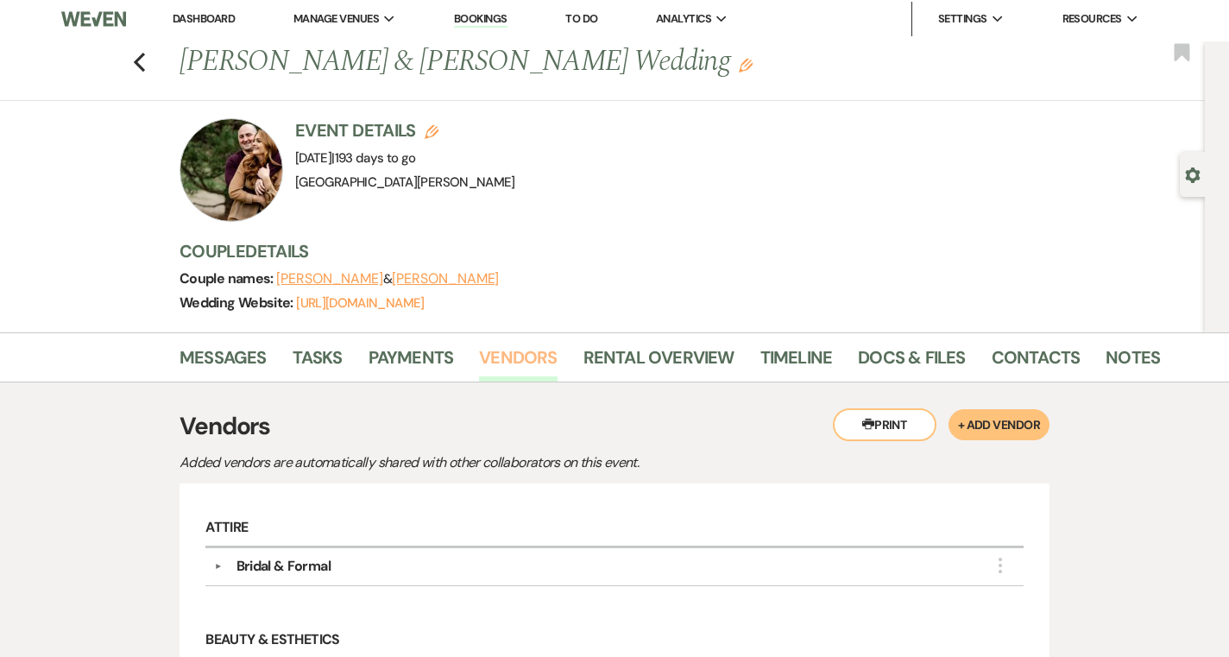
scroll to position [7, 0]
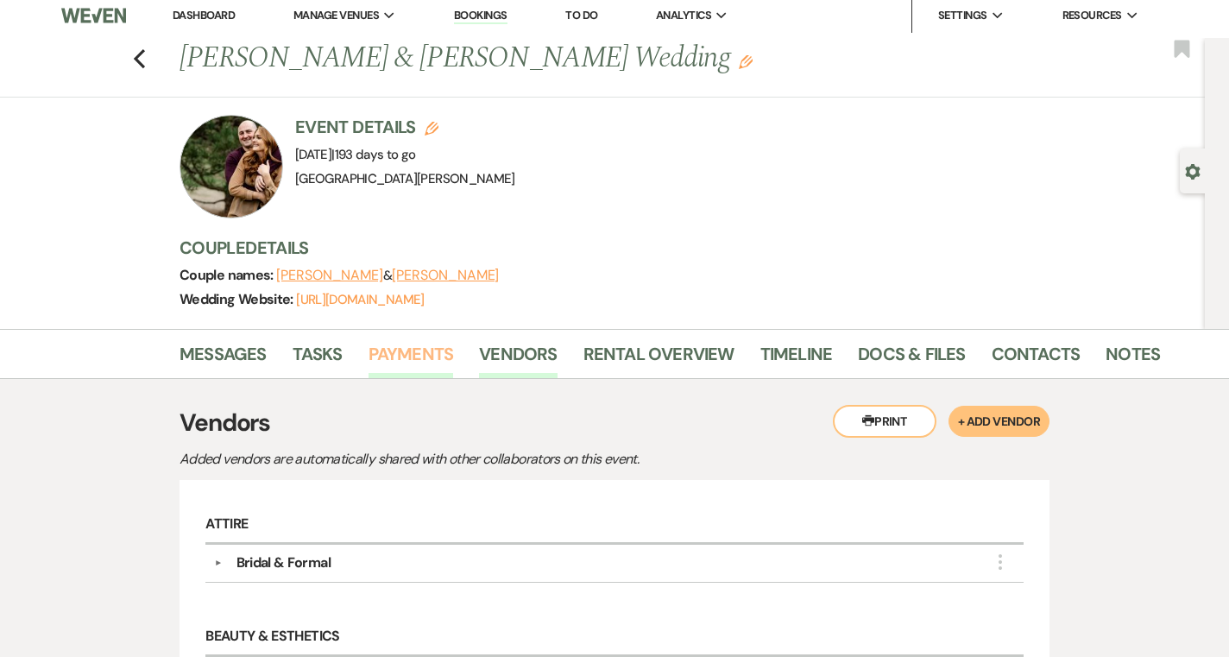
click at [440, 367] on link "Payments" at bounding box center [410, 359] width 85 height 38
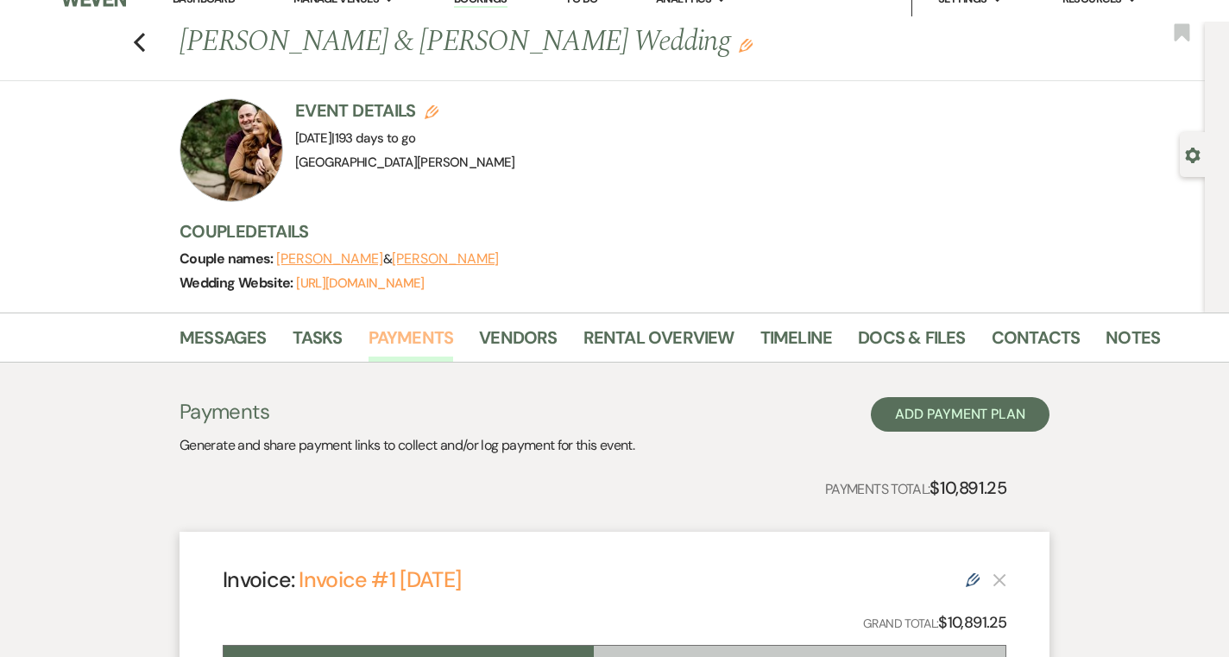
scroll to position [16, 0]
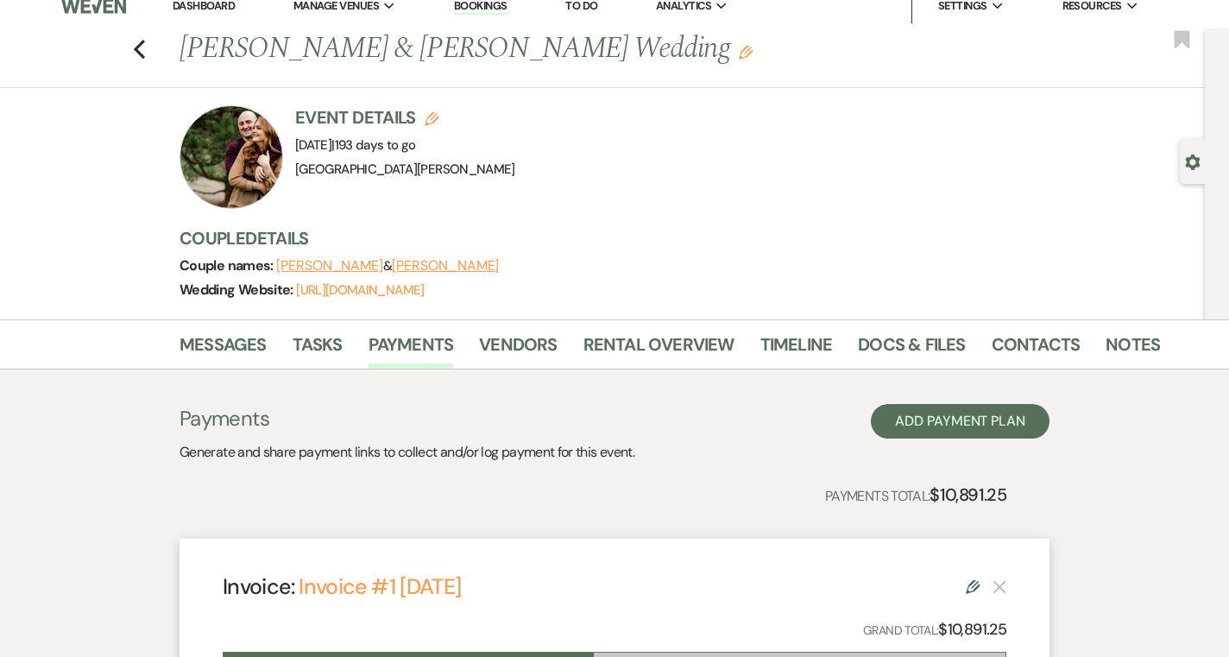
click at [1200, 159] on div "Gear Settings" at bounding box center [1196, 161] width 33 height 45
click at [1194, 167] on icon "Gear" at bounding box center [1193, 162] width 16 height 16
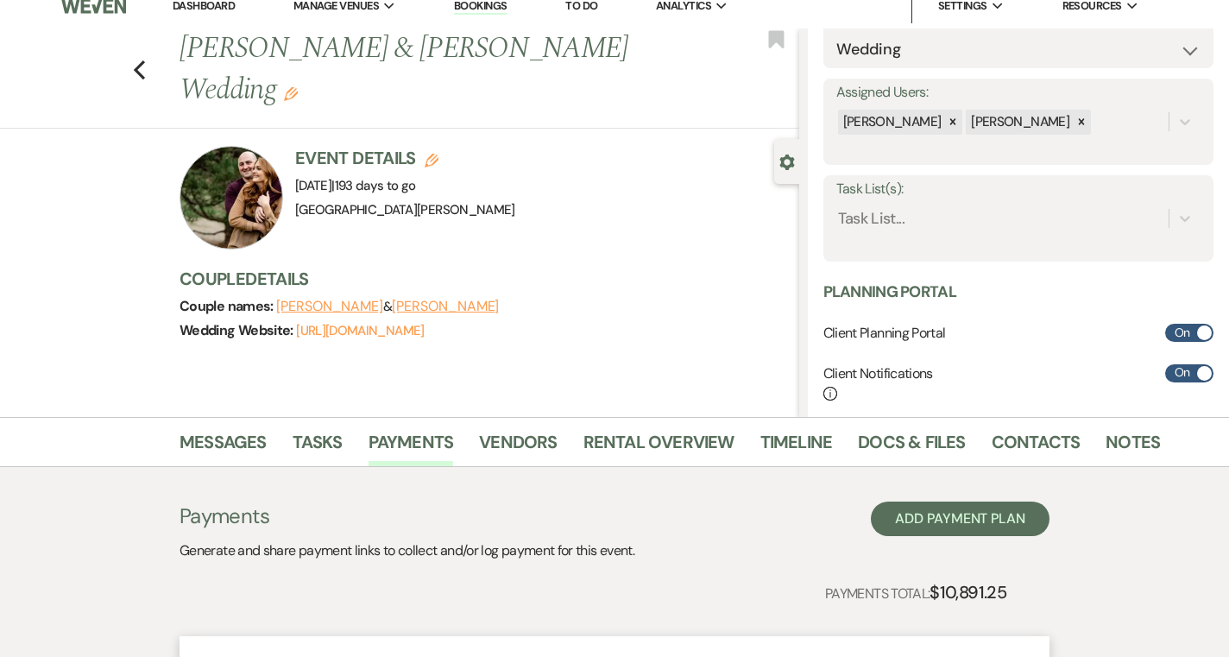
scroll to position [247, 0]
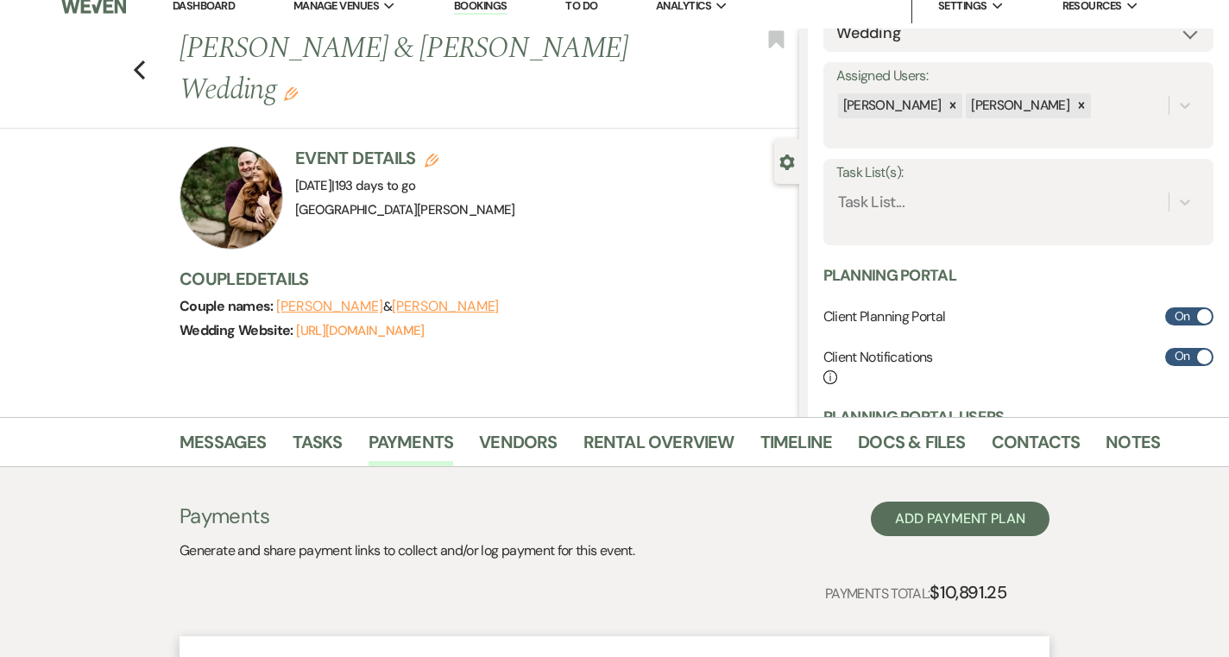
click at [984, 222] on div "Task List(s): Task List..." at bounding box center [1018, 202] width 390 height 86
click at [886, 215] on div "Task List..." at bounding box center [1002, 202] width 332 height 30
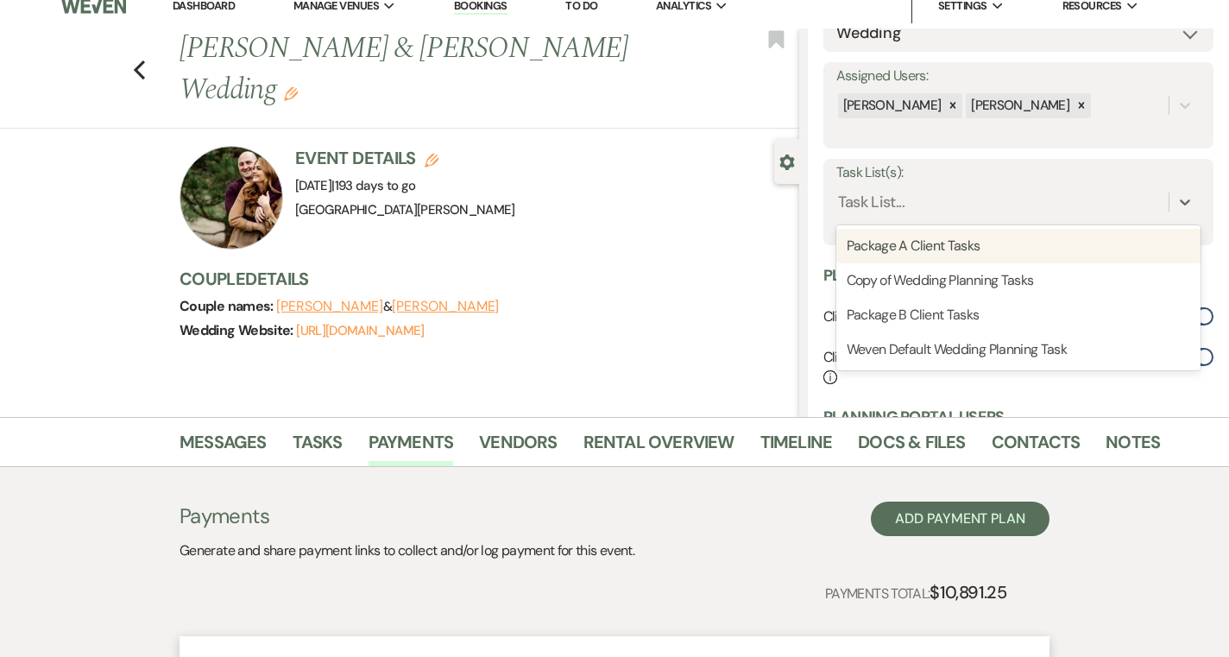
click at [789, 217] on div "Event Details Edit Event Date: Saturday, April 4th, 2026 | 193 days to go Venue…" at bounding box center [489, 253] width 620 height 214
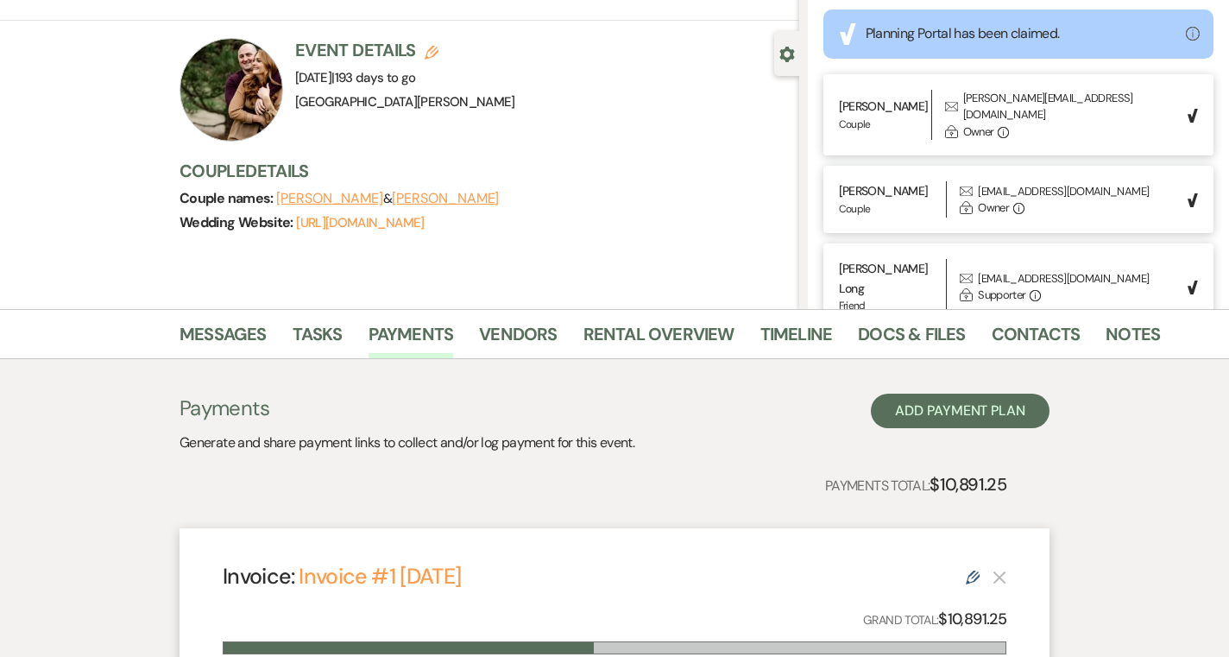
scroll to position [576, 0]
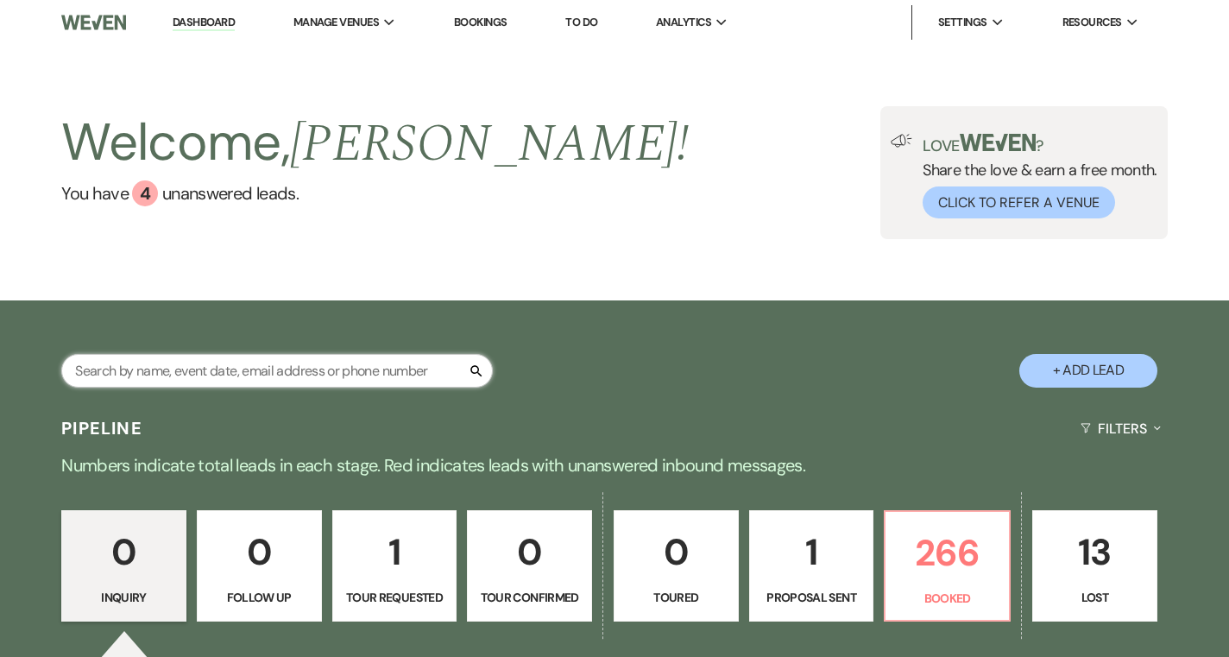
click at [312, 373] on input "text" at bounding box center [276, 371] width 431 height 34
type input "sparks"
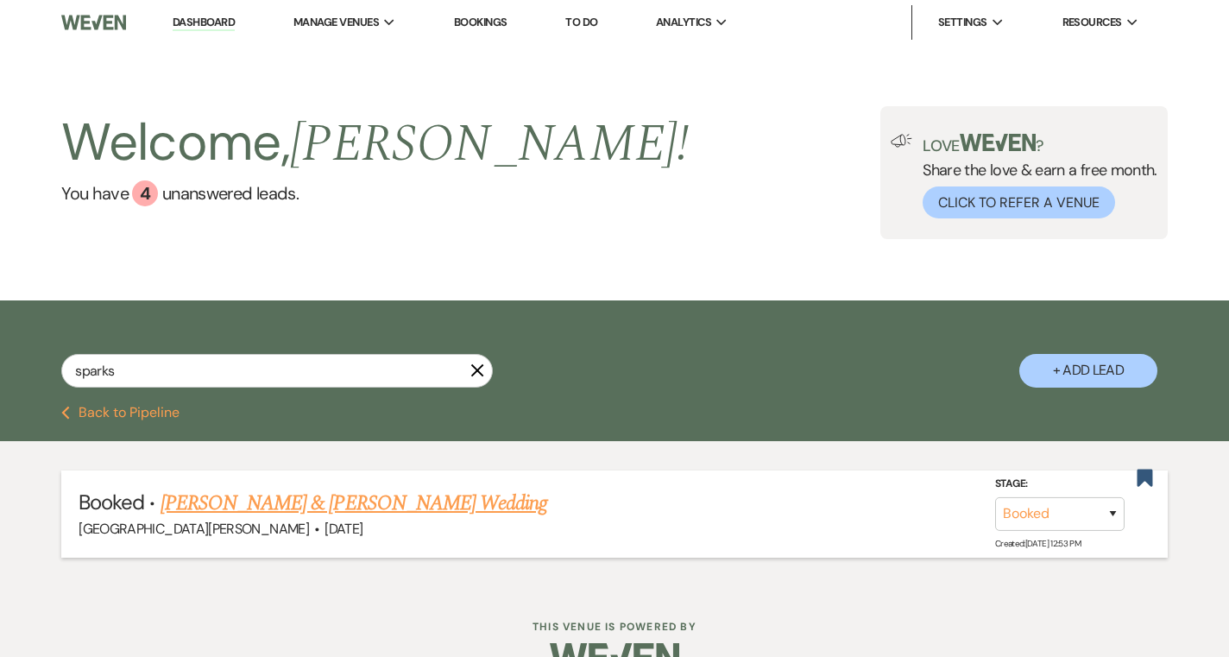
click at [288, 494] on link "[PERSON_NAME] & [PERSON_NAME] Wedding" at bounding box center [353, 503] width 387 height 31
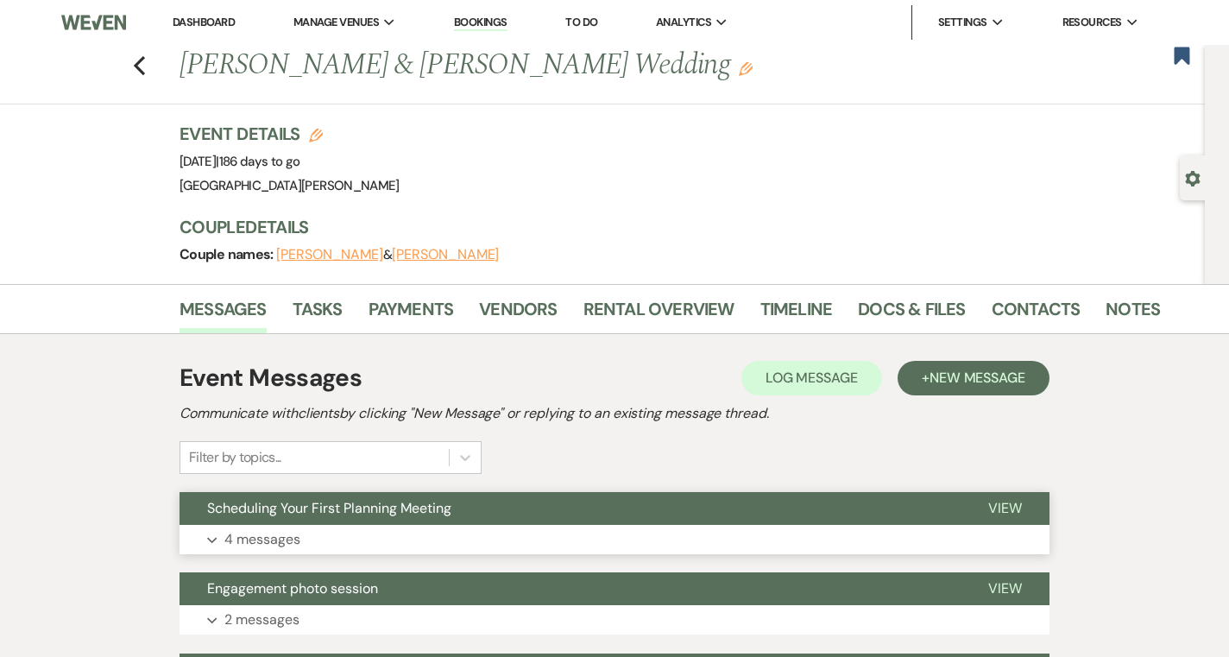
click at [311, 517] on button "Scheduling Your First Planning Meeting" at bounding box center [569, 508] width 781 height 33
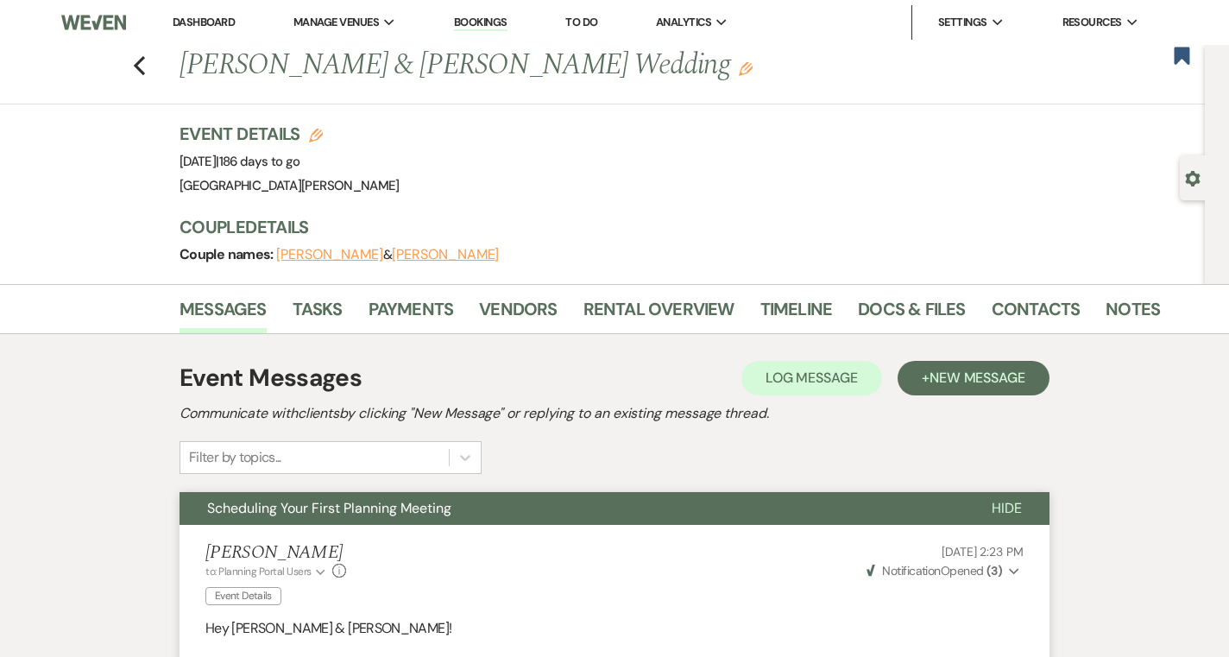
click at [211, 22] on link "Dashboard" at bounding box center [204, 22] width 62 height 15
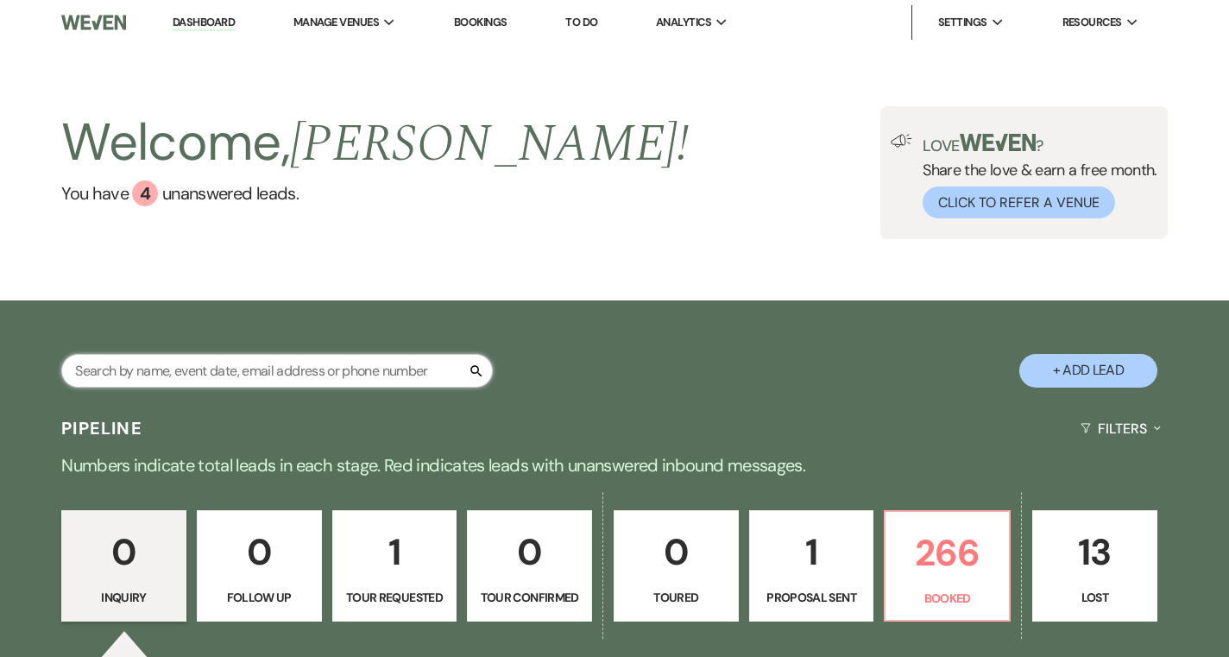
click at [254, 370] on input "text" at bounding box center [276, 371] width 431 height 34
type input "[PERSON_NAME]"
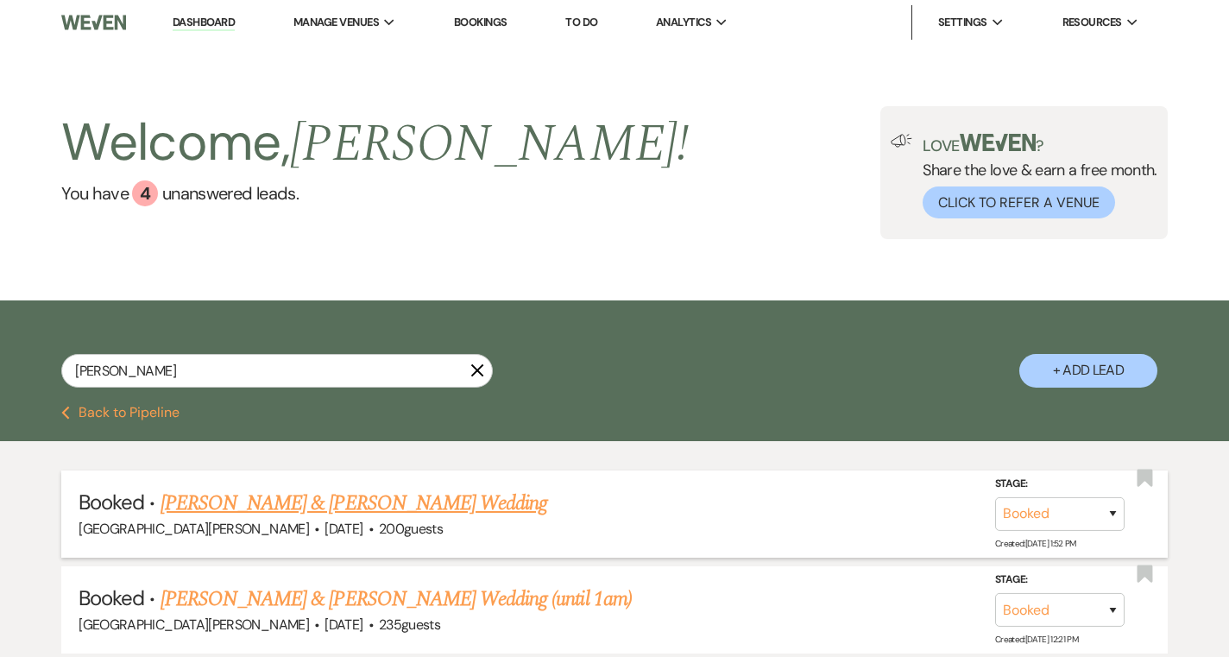
click at [285, 509] on link "[PERSON_NAME] & [PERSON_NAME] Wedding" at bounding box center [353, 503] width 387 height 31
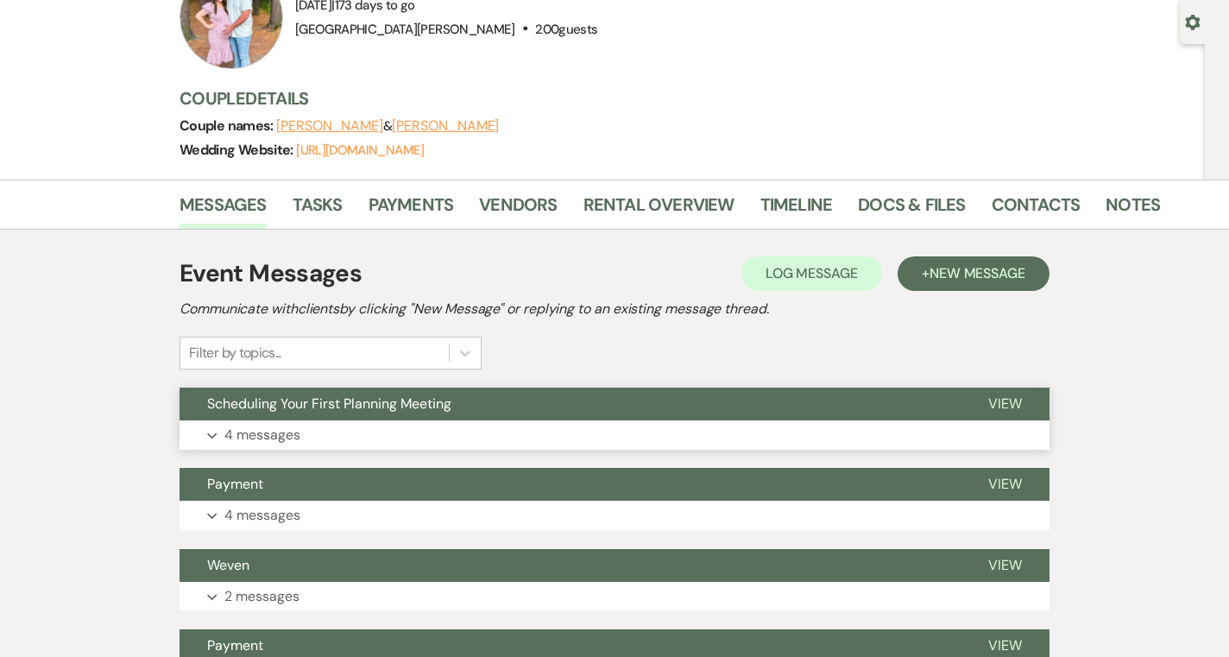
click at [402, 418] on button "Scheduling Your First Planning Meeting" at bounding box center [569, 403] width 781 height 33
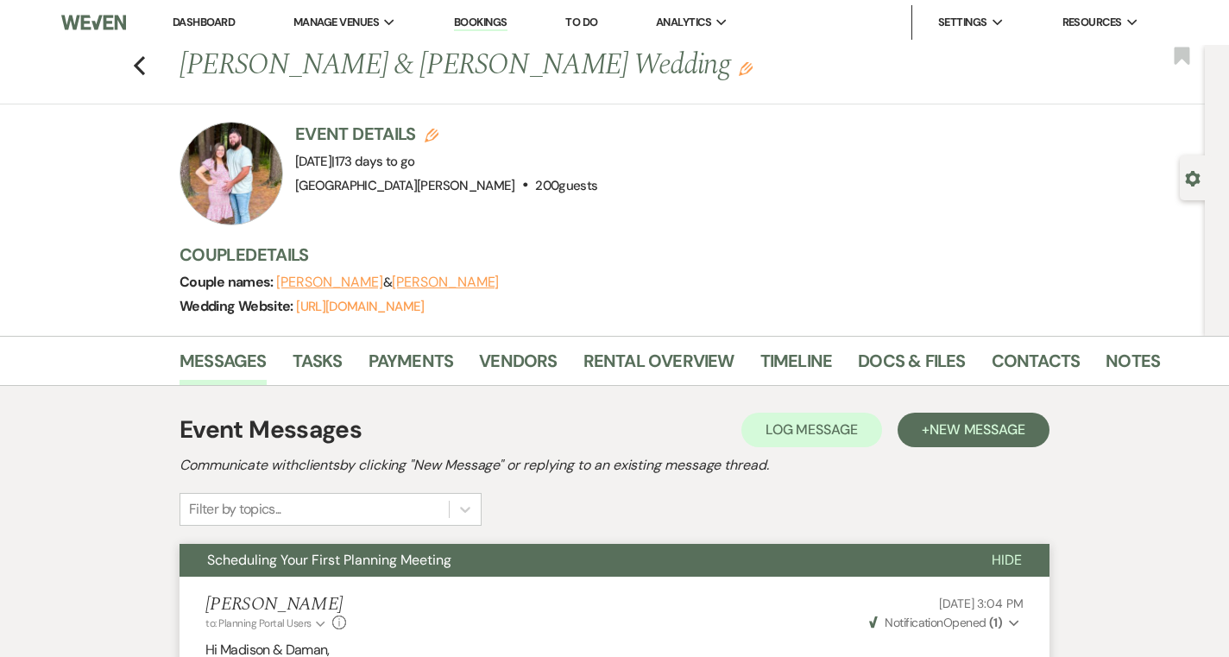
click at [192, 20] on link "Dashboard" at bounding box center [204, 22] width 62 height 15
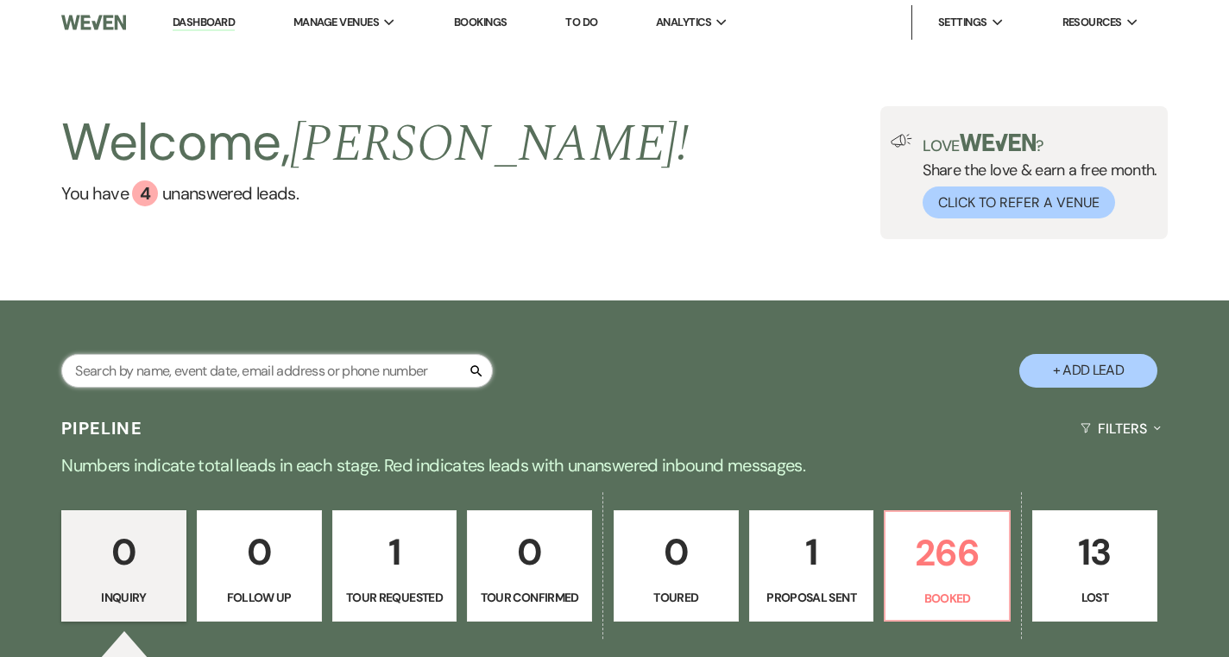
click at [208, 363] on input "text" at bounding box center [276, 371] width 431 height 34
type input "[PERSON_NAME]"
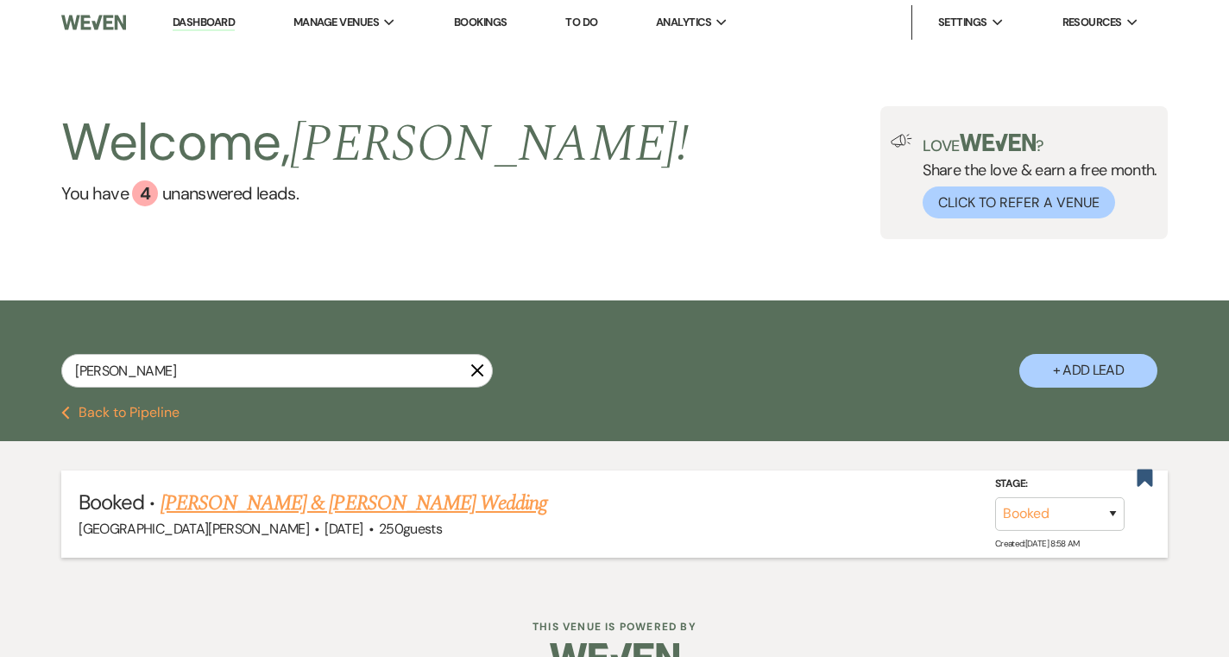
click at [337, 503] on link "[PERSON_NAME] & [PERSON_NAME] Wedding" at bounding box center [353, 503] width 387 height 31
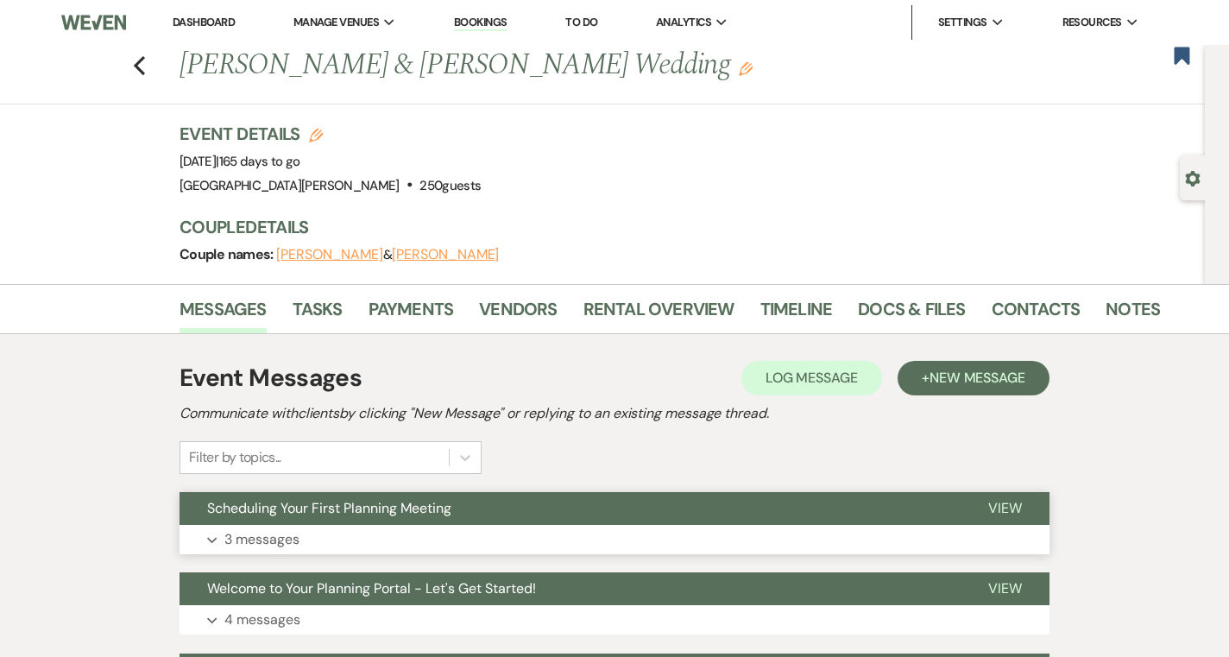
click at [349, 508] on span "Scheduling Your First Planning Meeting" at bounding box center [329, 508] width 244 height 18
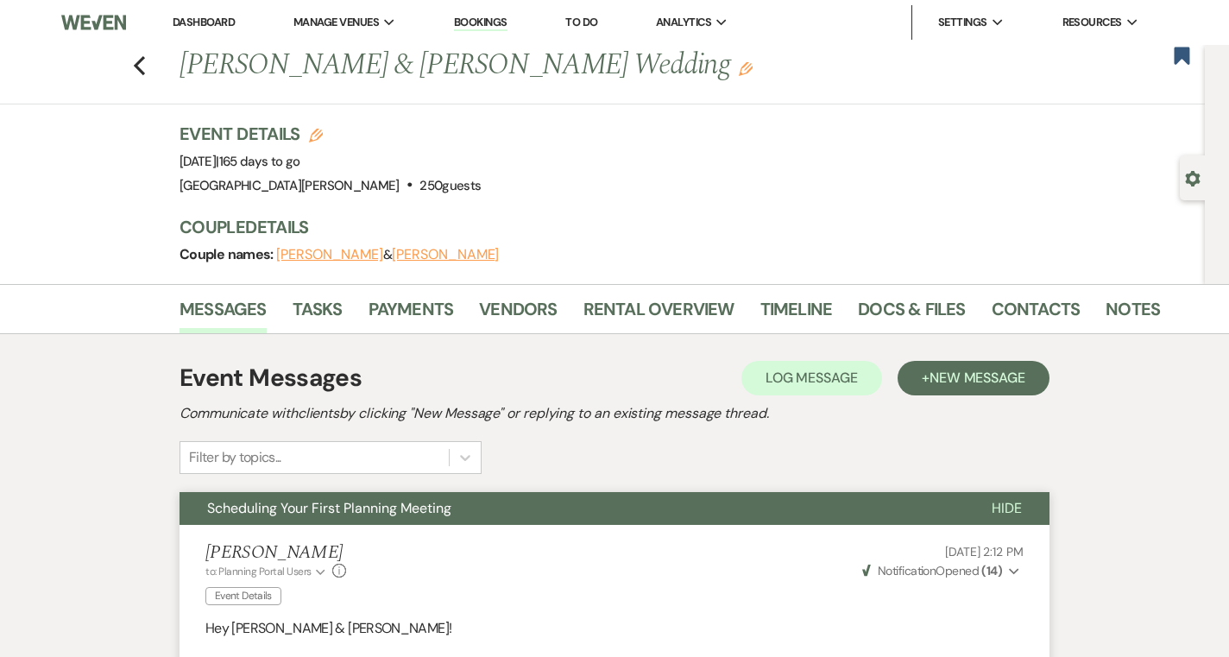
click at [210, 16] on link "Dashboard" at bounding box center [204, 22] width 62 height 15
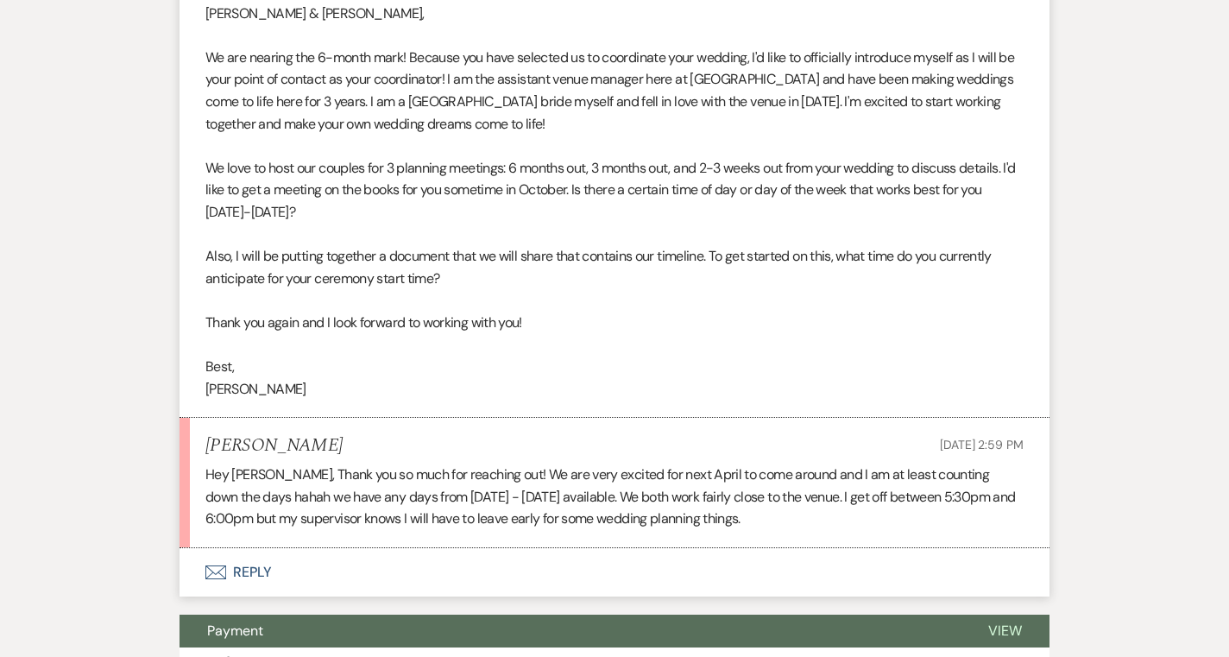
scroll to position [632, 0]
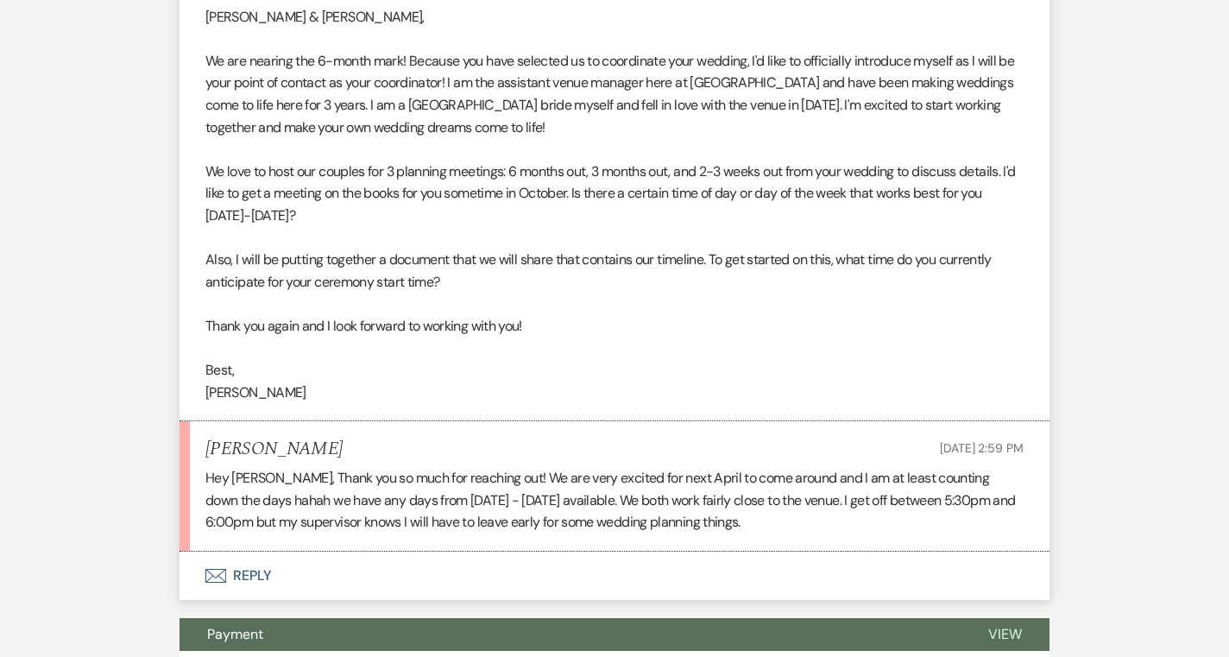
click at [510, 576] on button "Envelope Reply" at bounding box center [614, 575] width 870 height 48
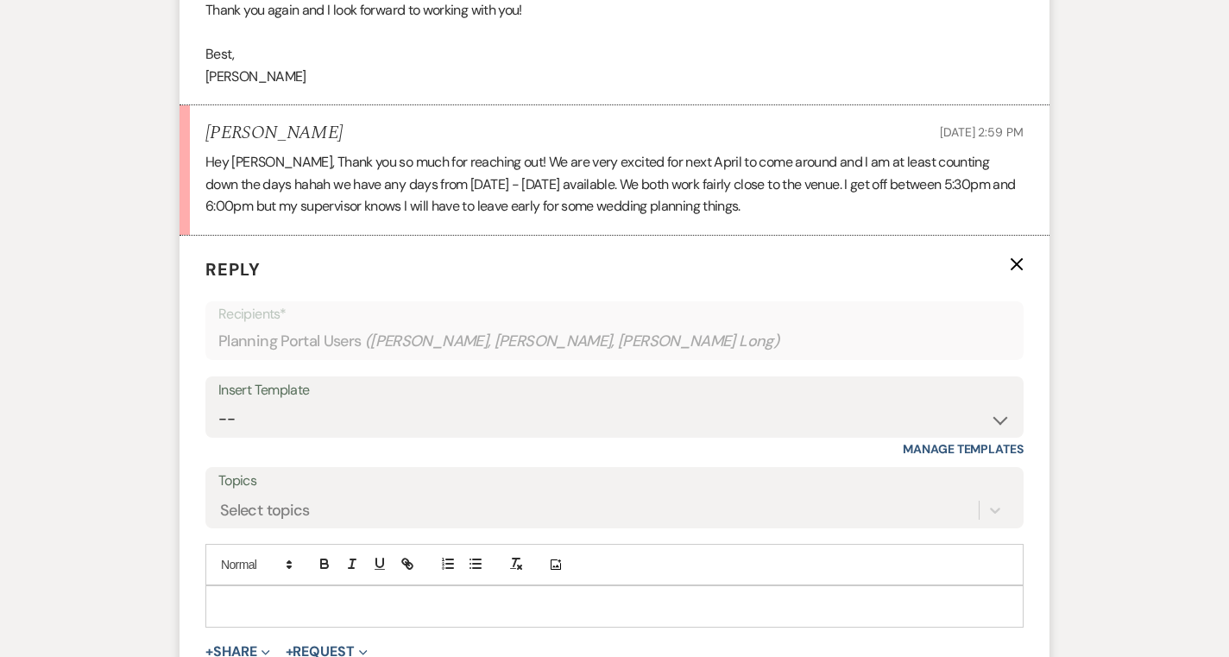
scroll to position [953, 0]
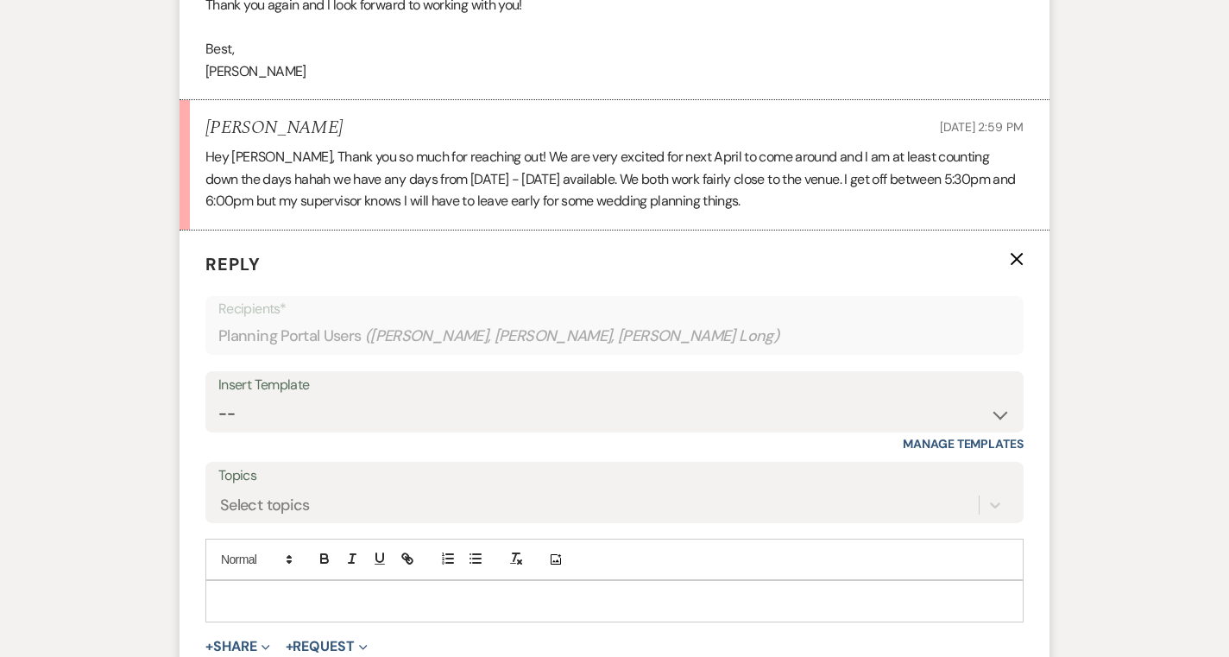
click at [502, 588] on div at bounding box center [614, 601] width 816 height 40
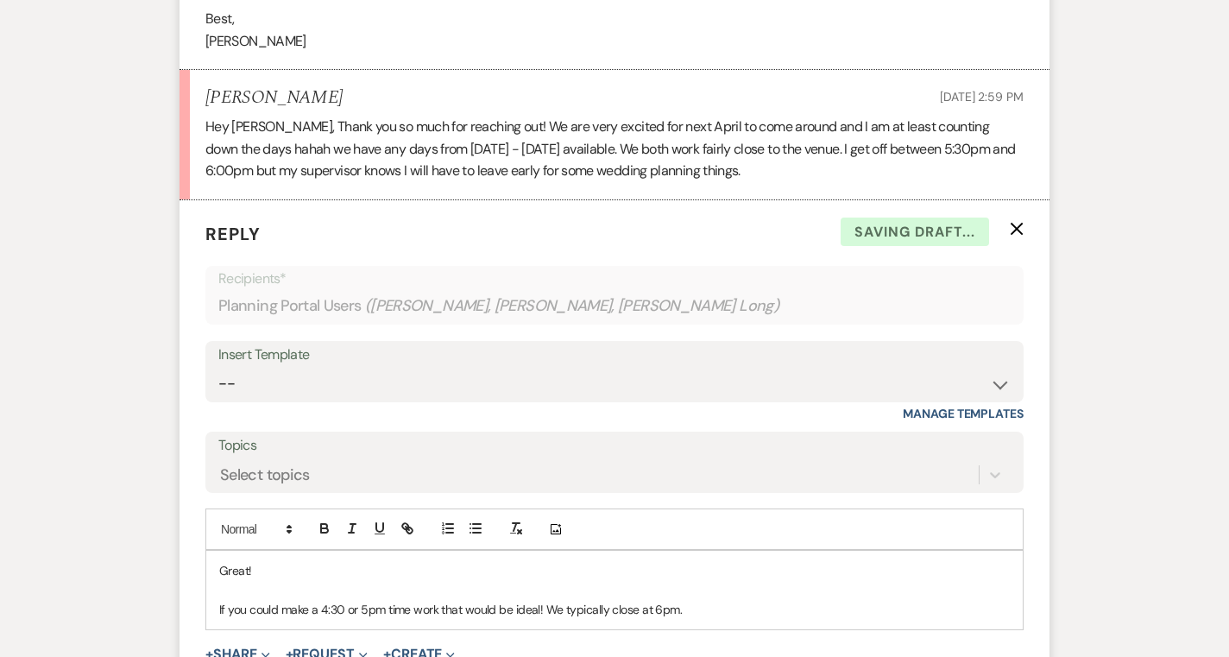
scroll to position [991, 0]
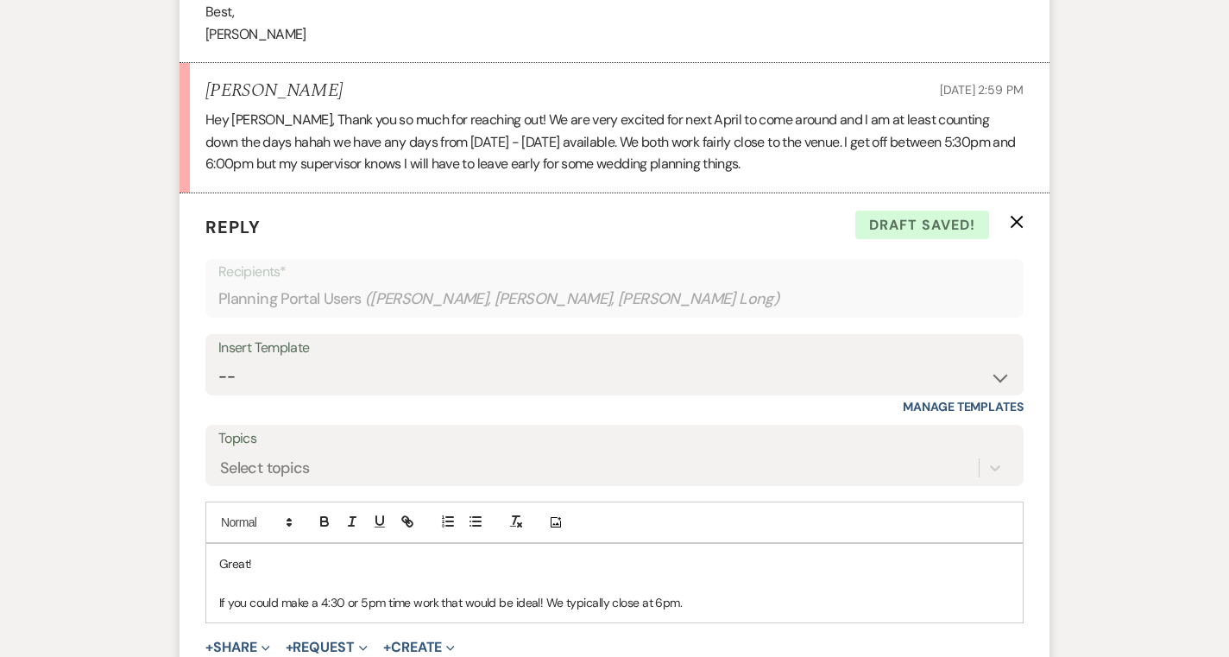
click at [442, 603] on p "If you could make a 4:30 or 5pm time work that would be ideal! We typically clo…" at bounding box center [614, 602] width 790 height 19
click at [821, 600] on p "If you could make a 4:30 or 5pm time work [DATE] or [DATE] that would be ideal!…" at bounding box center [614, 602] width 790 height 19
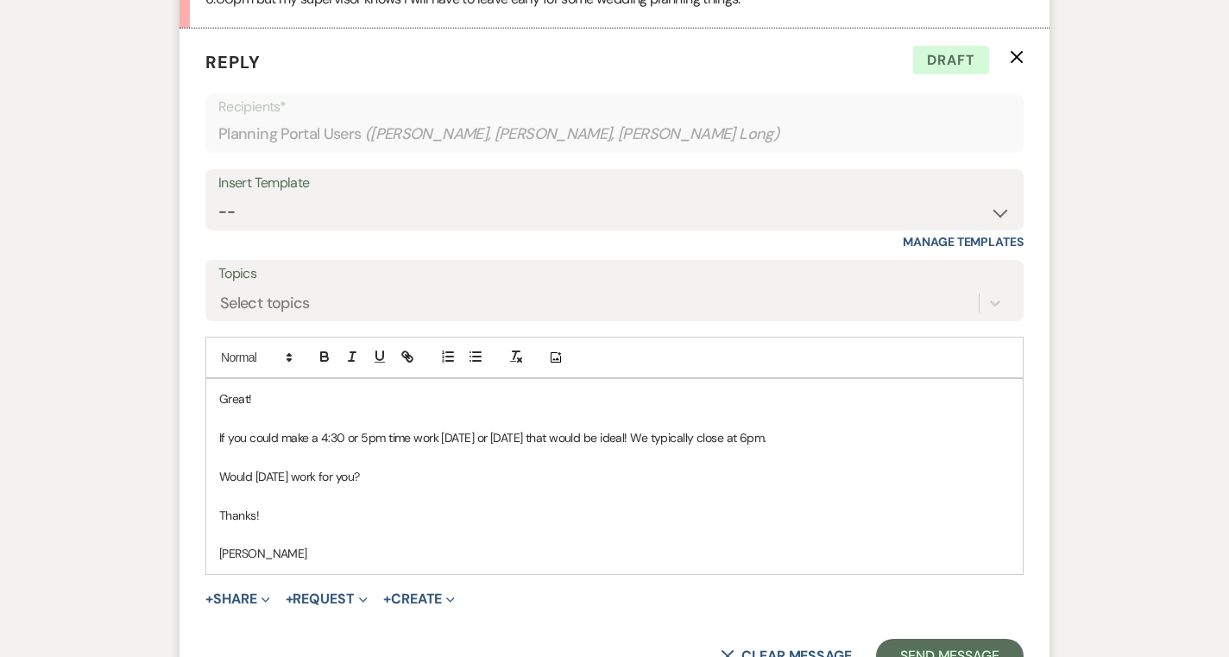
scroll to position [1161, 0]
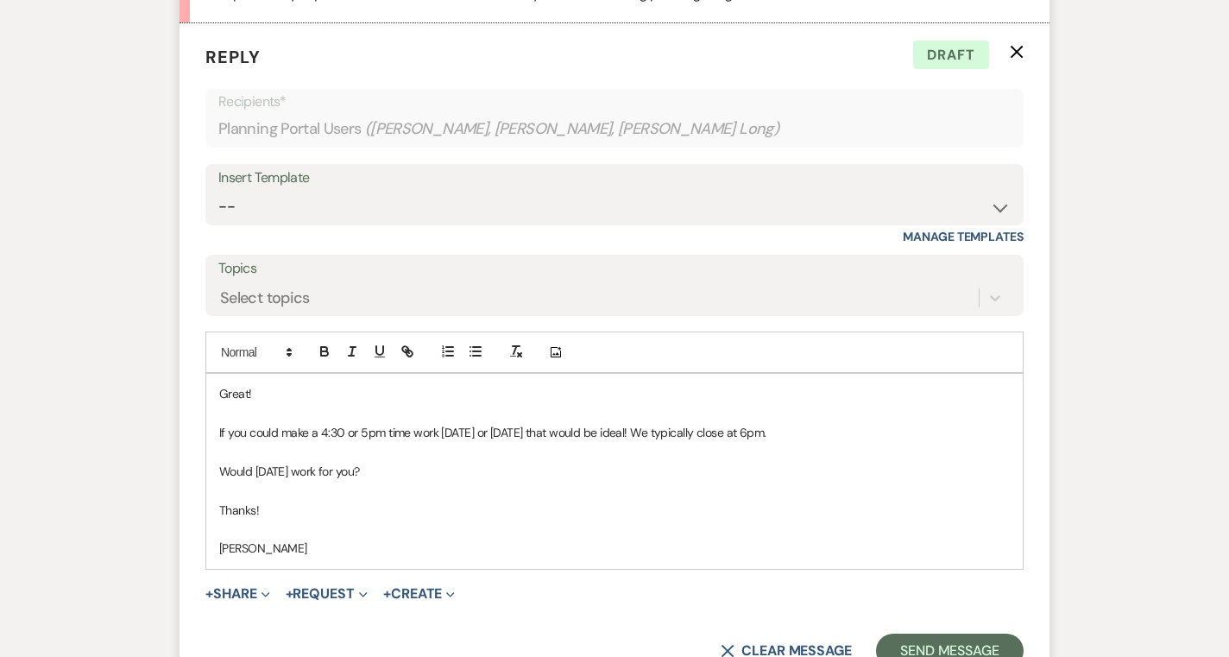
click at [362, 434] on p "If you could make a 4:30 or 5pm time work [DATE] or [DATE] that would be ideal!…" at bounding box center [614, 432] width 790 height 19
click at [300, 473] on p "Would [DATE] work for you?" at bounding box center [614, 471] width 790 height 19
click at [383, 478] on p "Would [DATE] work for you?" at bounding box center [614, 471] width 790 height 19
click at [922, 642] on button "Send Message" at bounding box center [950, 650] width 148 height 35
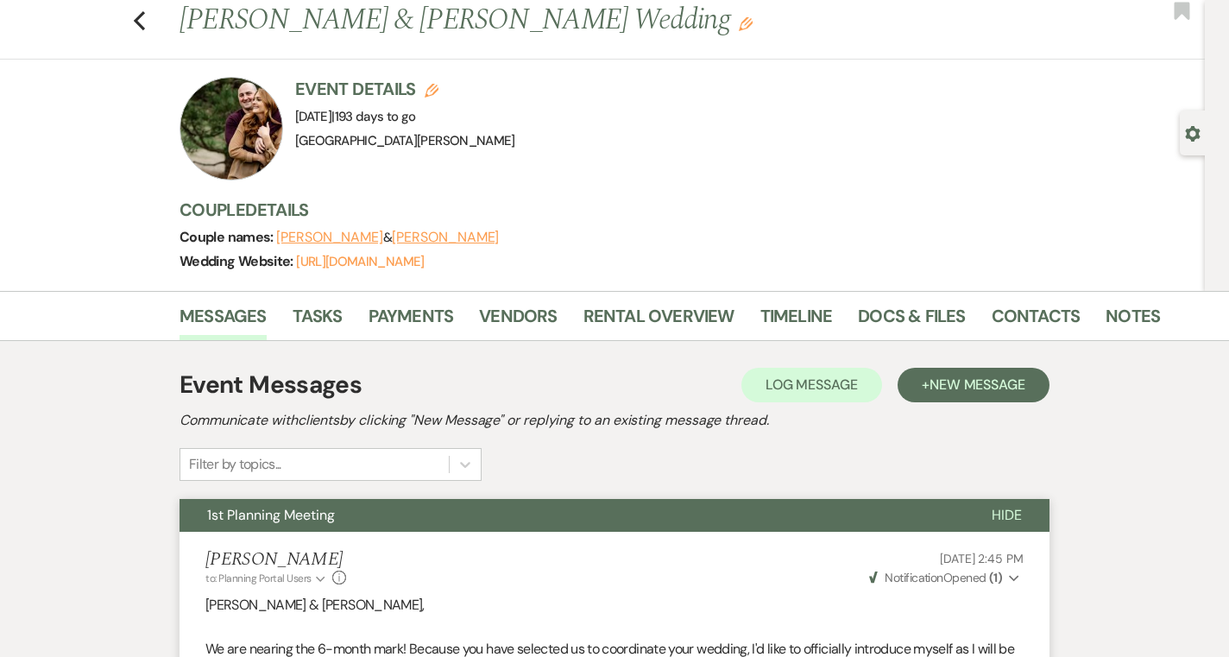
scroll to position [35, 0]
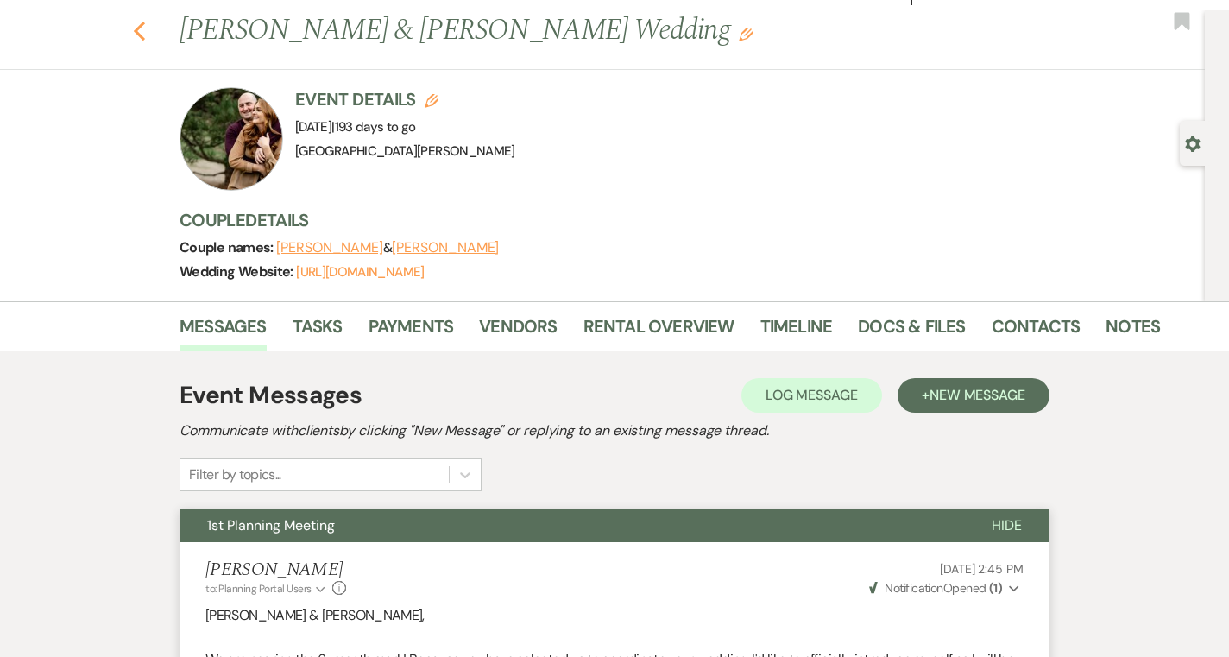
click at [134, 34] on icon "Previous" at bounding box center [139, 31] width 13 height 21
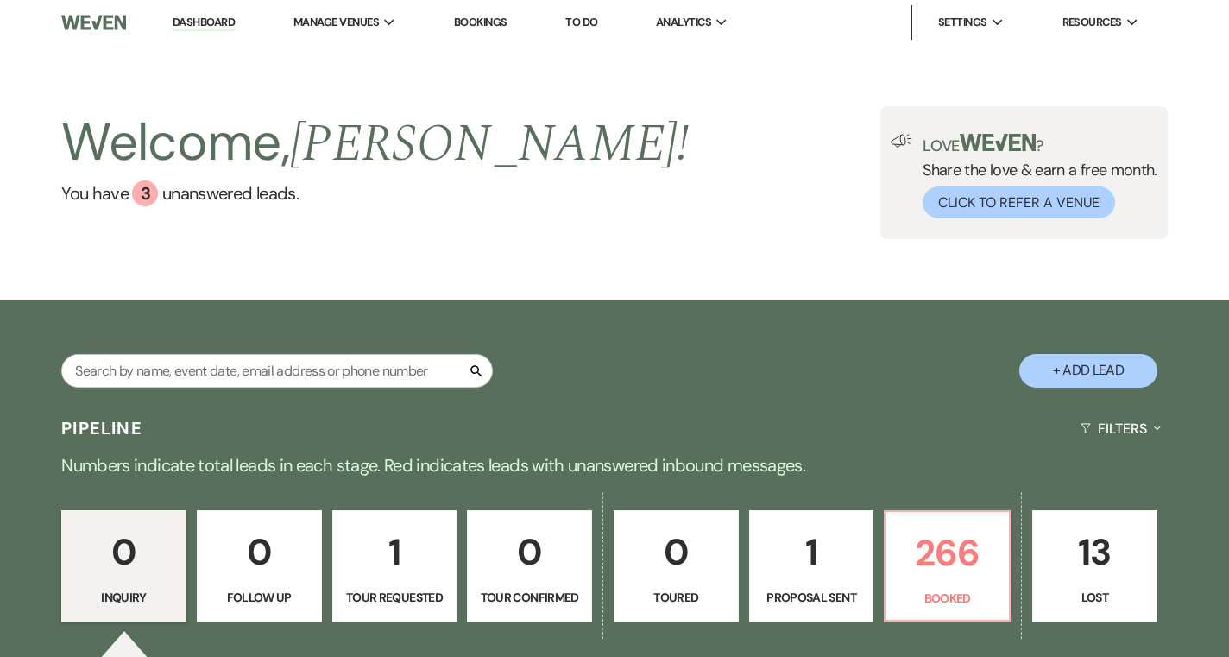
click at [202, 22] on link "Dashboard" at bounding box center [204, 23] width 62 height 16
click at [371, 363] on input "text" at bounding box center [276, 371] width 431 height 34
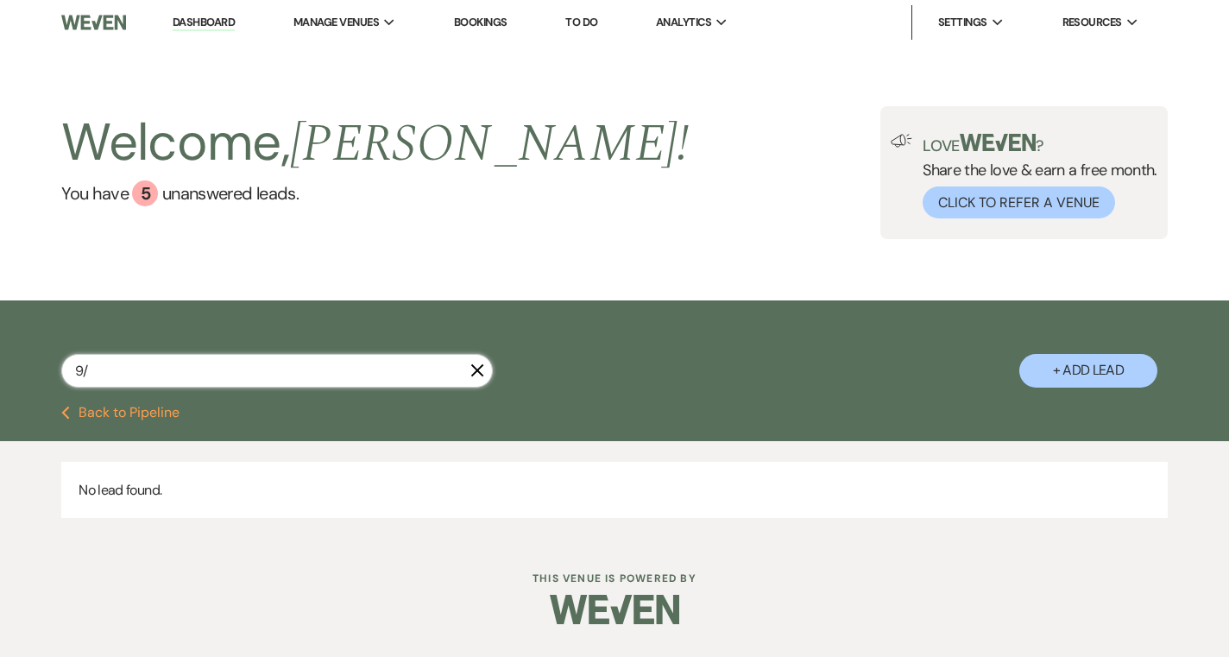
type input "9"
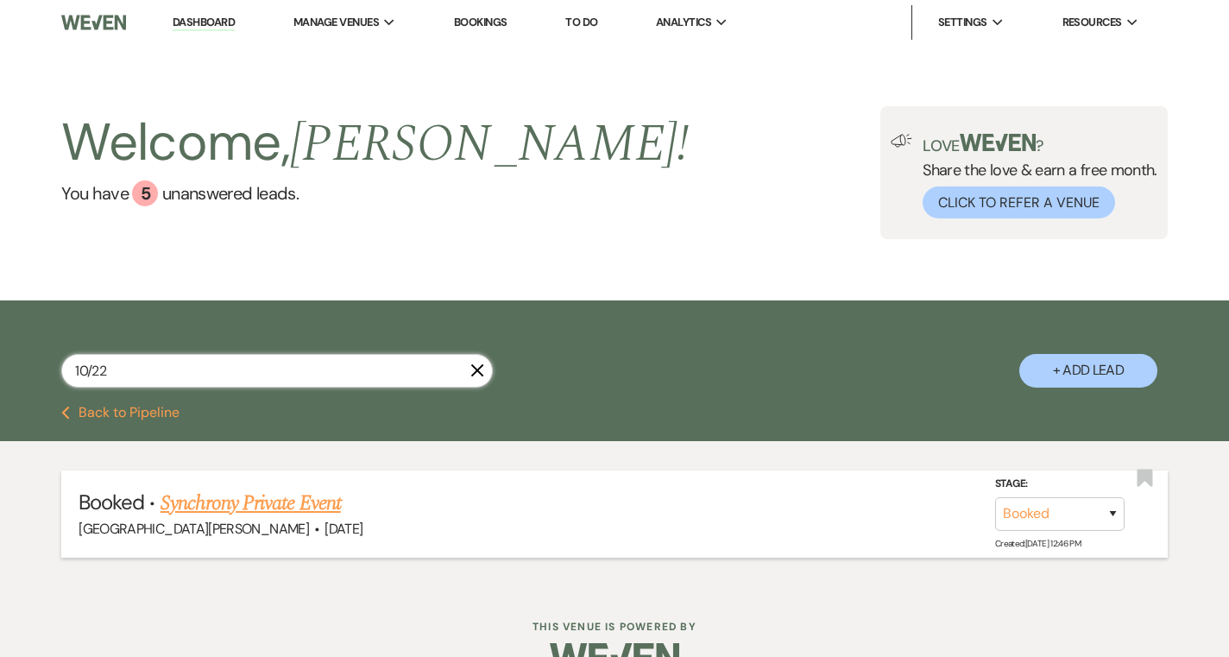
type input "10/22"
click at [296, 507] on link "Synchrony Private Event" at bounding box center [250, 503] width 180 height 31
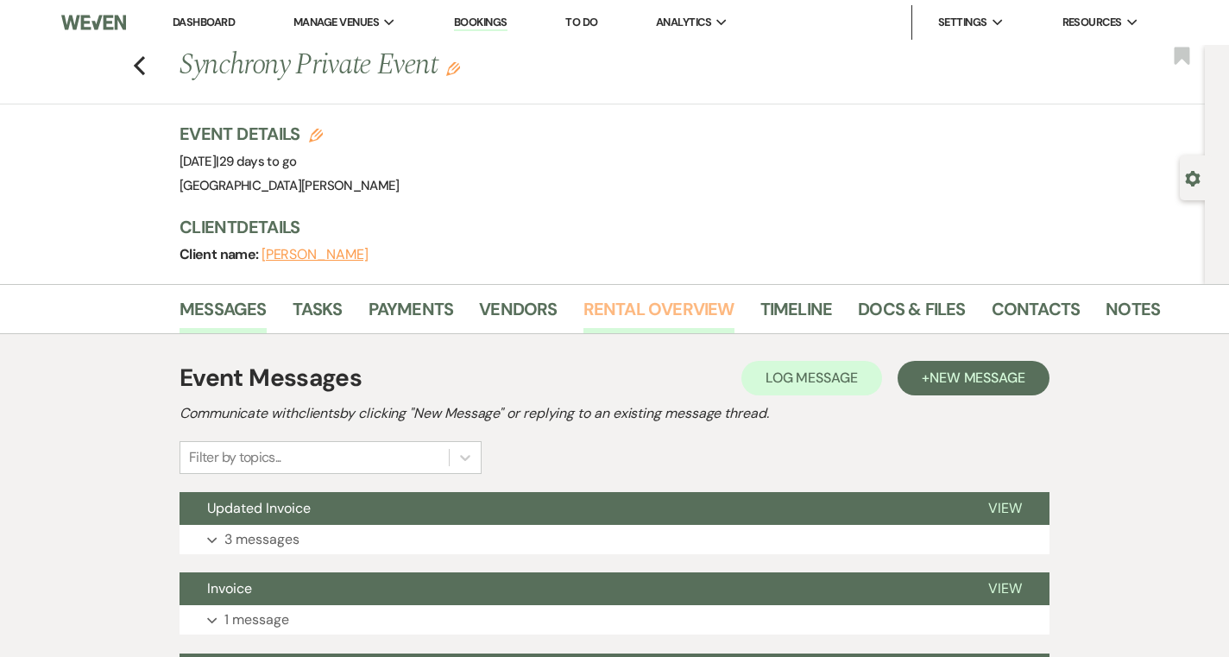
click at [642, 316] on link "Rental Overview" at bounding box center [658, 314] width 151 height 38
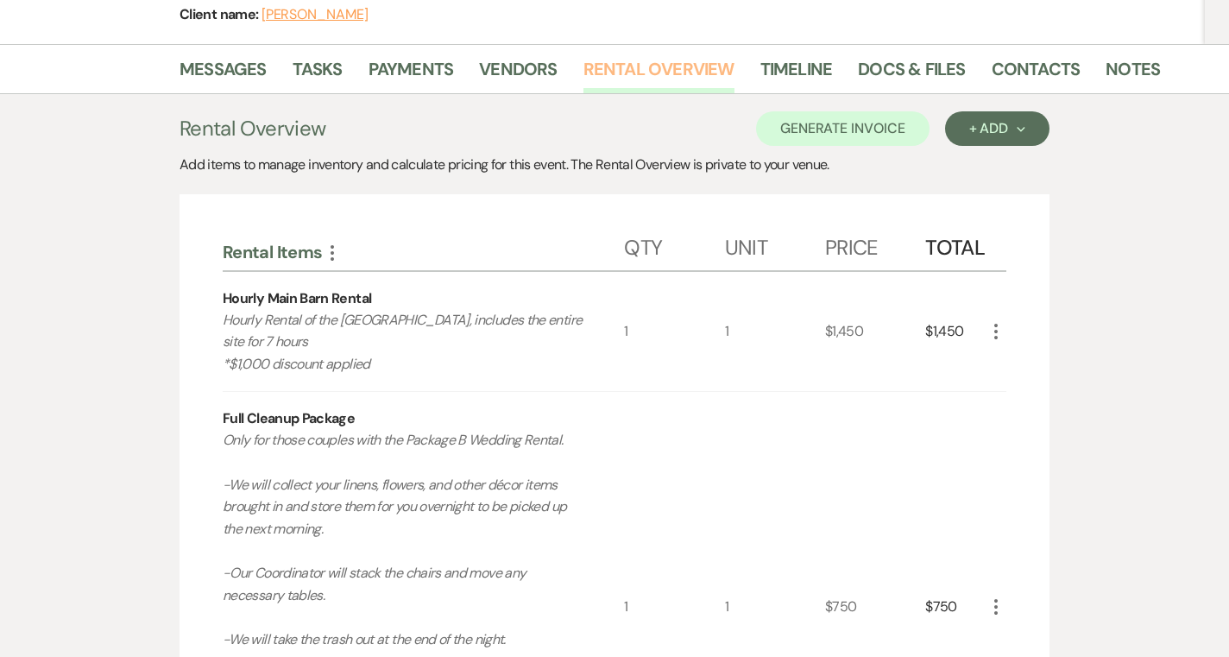
scroll to position [49, 0]
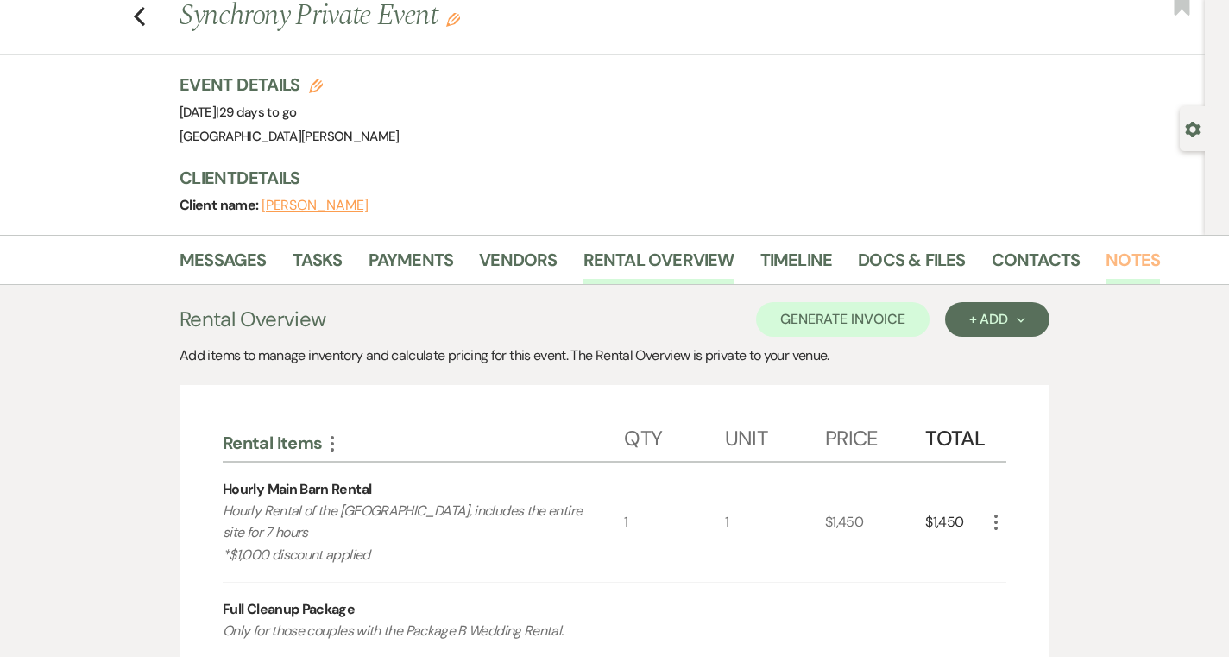
click at [1105, 261] on link "Notes" at bounding box center [1132, 265] width 54 height 38
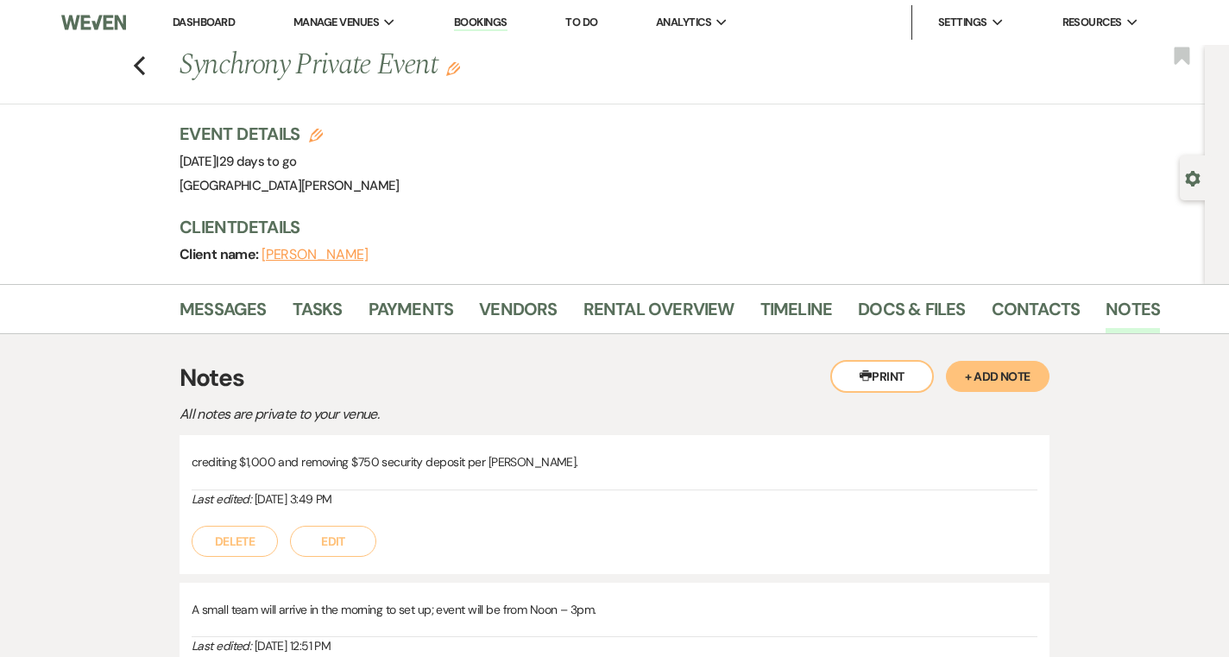
click at [195, 24] on link "Dashboard" at bounding box center [204, 22] width 62 height 15
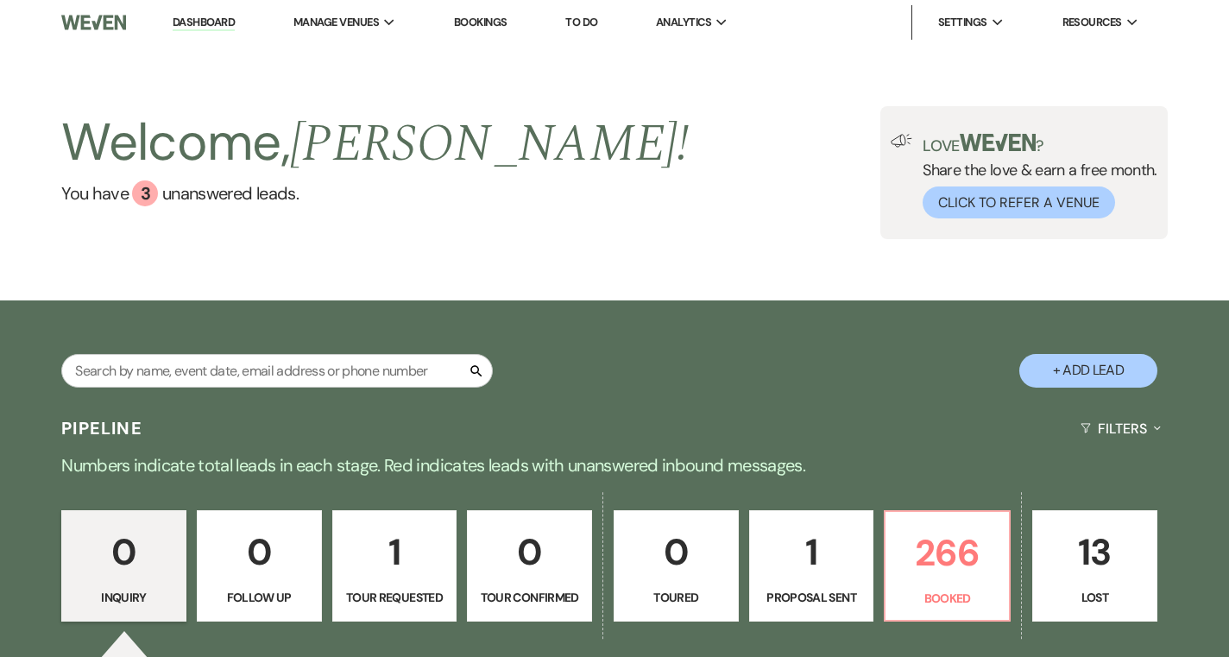
click at [571, 381] on div "Search + Add Lead" at bounding box center [614, 354] width 1229 height 91
